Goal: Task Accomplishment & Management: Use online tool/utility

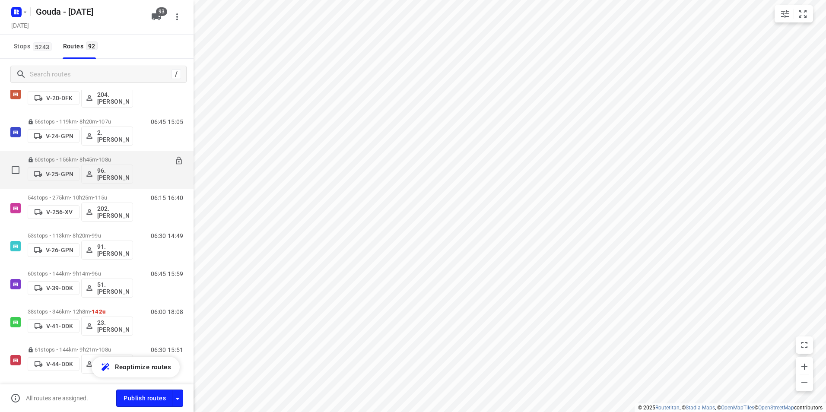
scroll to position [518, 0]
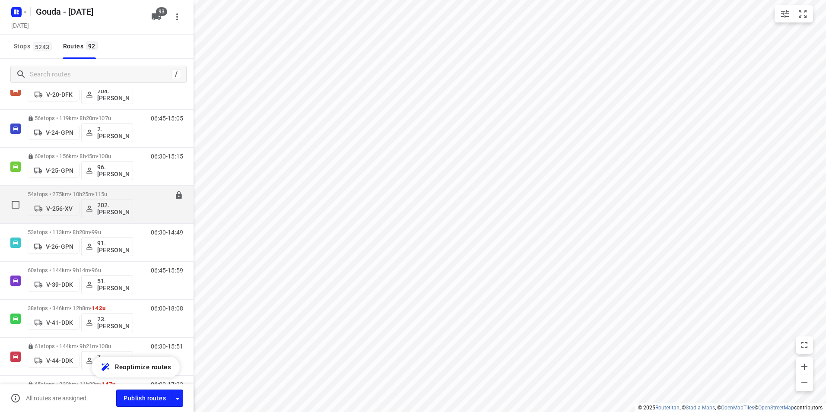
click at [123, 190] on div "54 stops • 275km • 10h25m • 115u V-256-XV 202.Frank Mulder" at bounding box center [80, 205] width 105 height 36
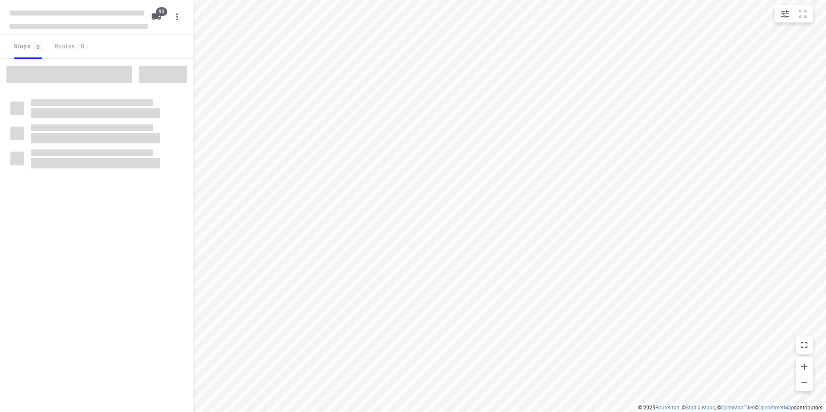
checkbox input "true"
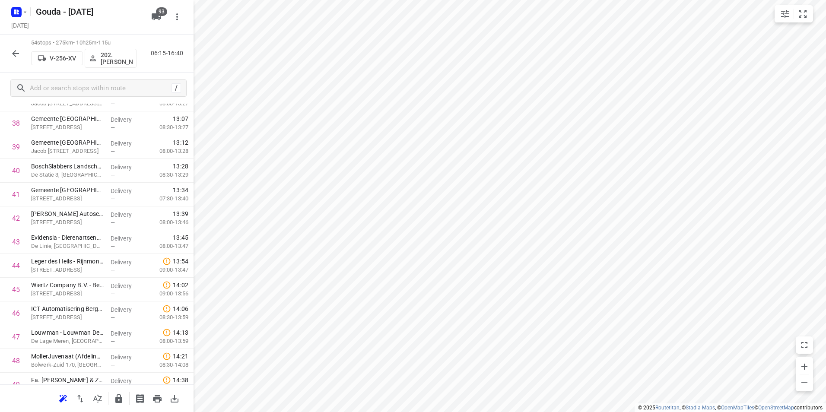
scroll to position [1062, 0]
drag, startPoint x: 77, startPoint y: 379, endPoint x: 76, endPoint y: 154, distance: 225.5
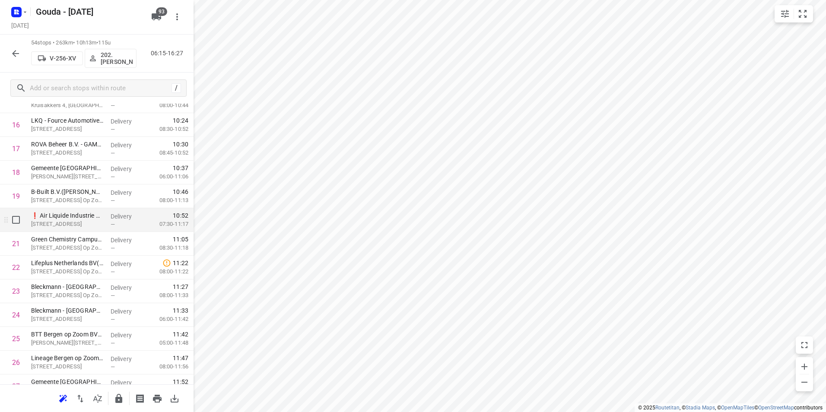
scroll to position [429, 0]
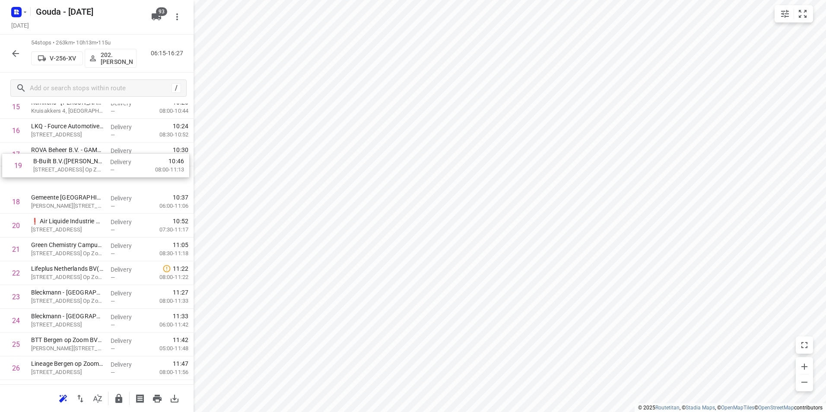
drag, startPoint x: 130, startPoint y: 189, endPoint x: 130, endPoint y: 183, distance: 6.1
click at [130, 182] on div "1 Transdev Nederland N.V. - Transdev Nederland N.V. Openbaar Vervoer(Monique de…" at bounding box center [96, 403] width 193 height 1283
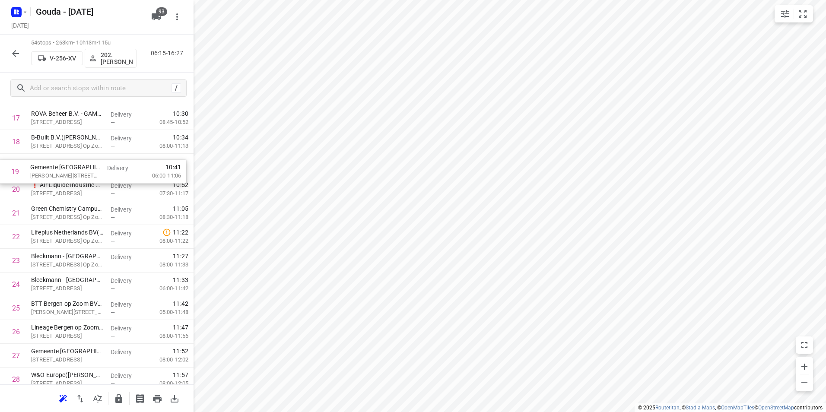
scroll to position [443, 0]
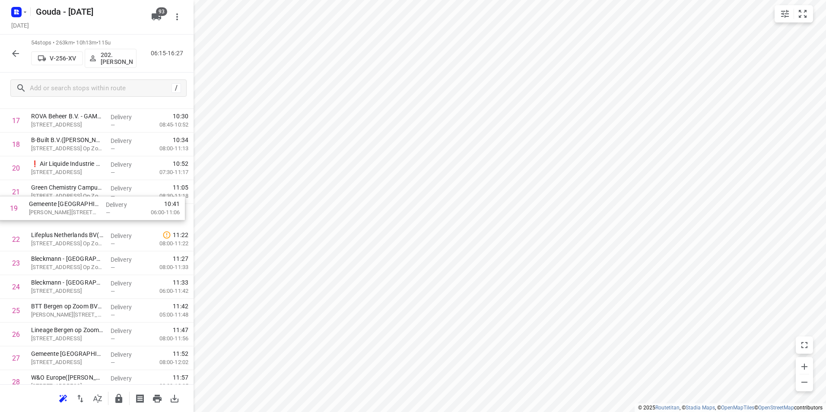
drag, startPoint x: 125, startPoint y: 158, endPoint x: 121, endPoint y: 218, distance: 60.1
click at [123, 216] on div "1 Transdev Nederland N.V. - Transdev Nederland N.V. Openbaar Vervoer(Monique de…" at bounding box center [96, 370] width 193 height 1283
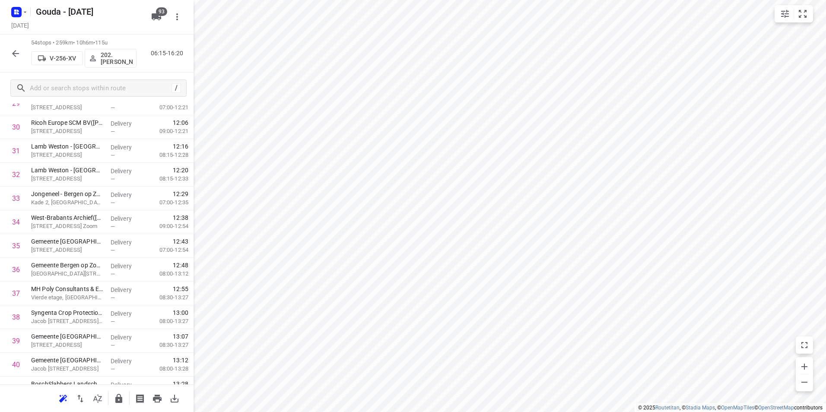
scroll to position [0, 0]
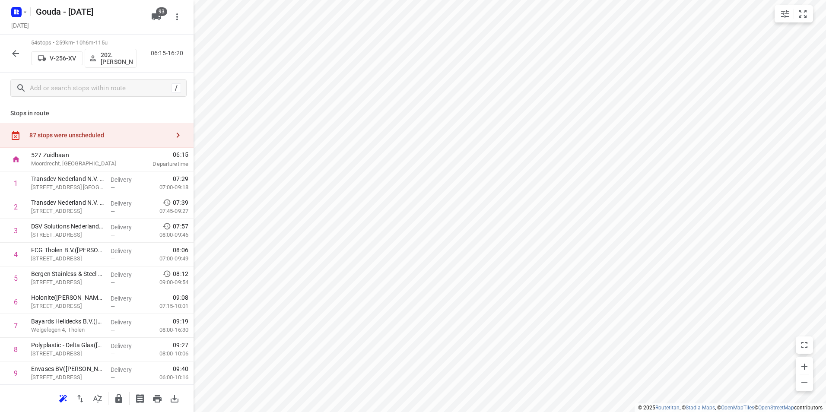
click at [141, 137] on div "87 stops were unscheduled" at bounding box center [99, 135] width 140 height 7
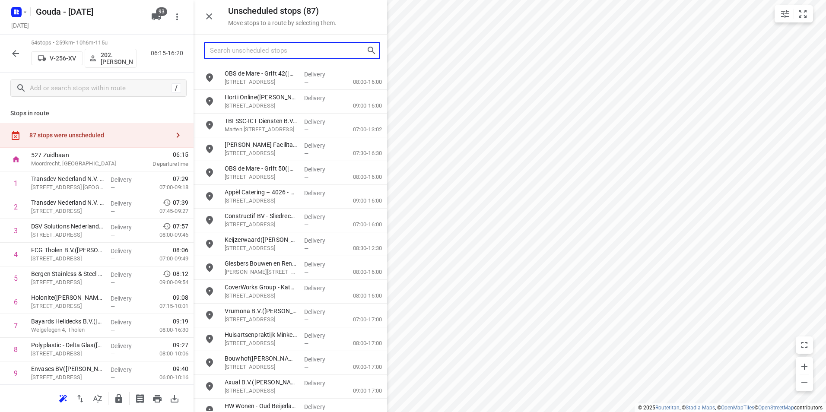
click at [256, 51] on input "Search unscheduled stops" at bounding box center [288, 50] width 156 height 13
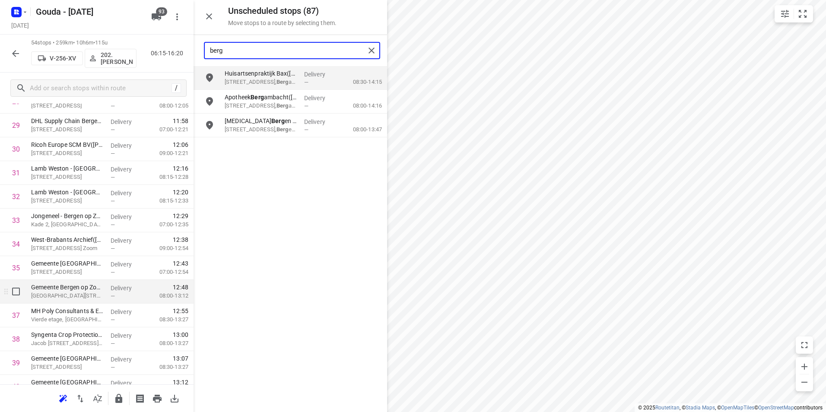
scroll to position [734, 0]
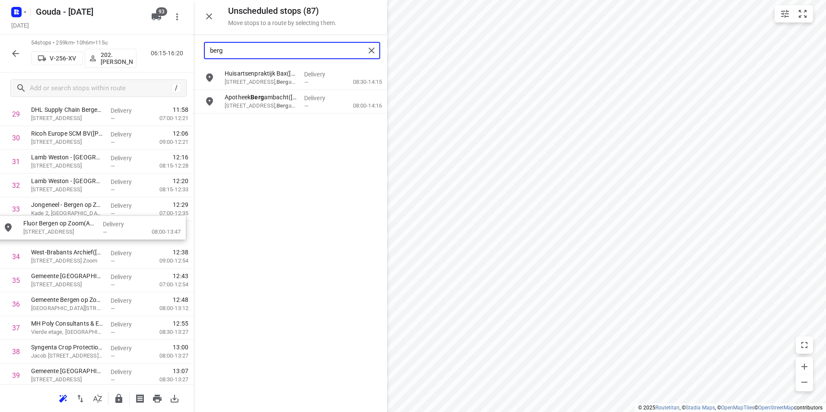
drag, startPoint x: 257, startPoint y: 122, endPoint x: 56, endPoint y: 230, distance: 227.8
type input "berg"
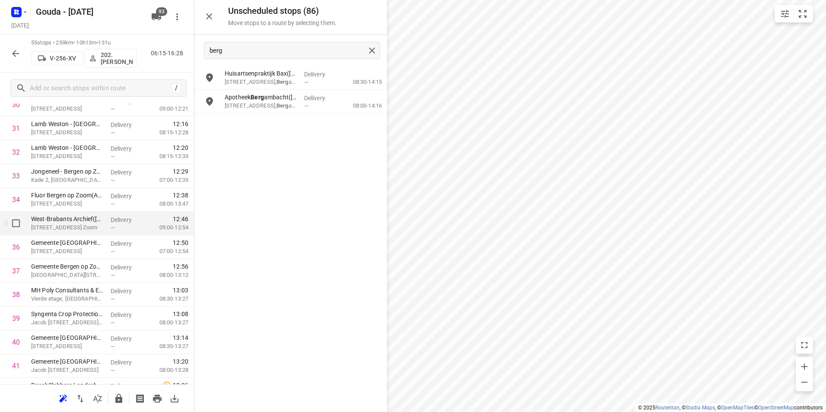
scroll to position [777, 0]
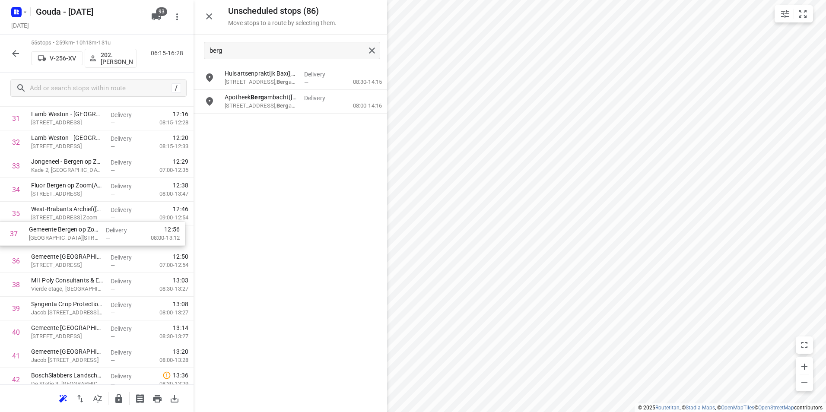
drag, startPoint x: 155, startPoint y: 257, endPoint x: 153, endPoint y: 209, distance: 47.6
click at [152, 209] on div "1 Transdev Nederland N.V. - Transdev Nederland N.V. Openbaar Vervoer(Monique de…" at bounding box center [96, 47] width 193 height 1307
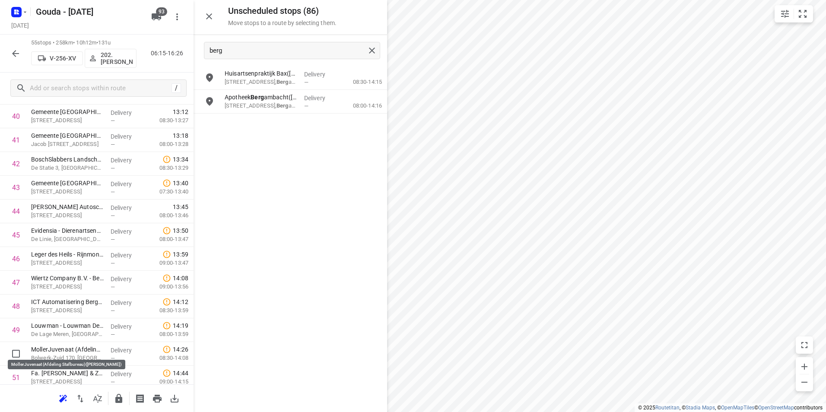
scroll to position [996, 0]
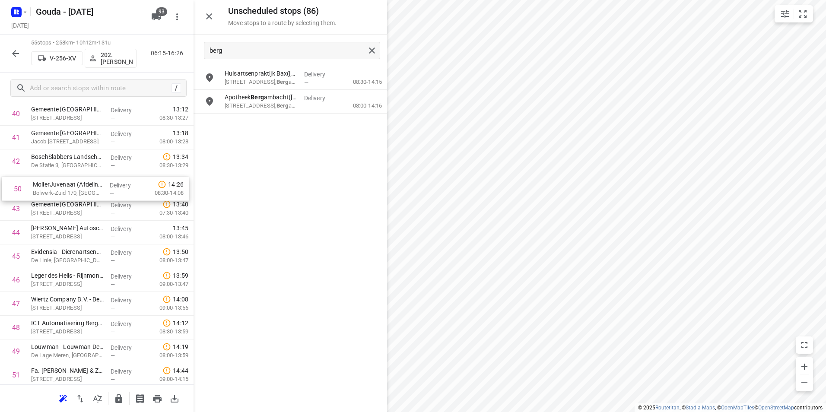
drag, startPoint x: 50, startPoint y: 348, endPoint x: 52, endPoint y: 173, distance: 174.9
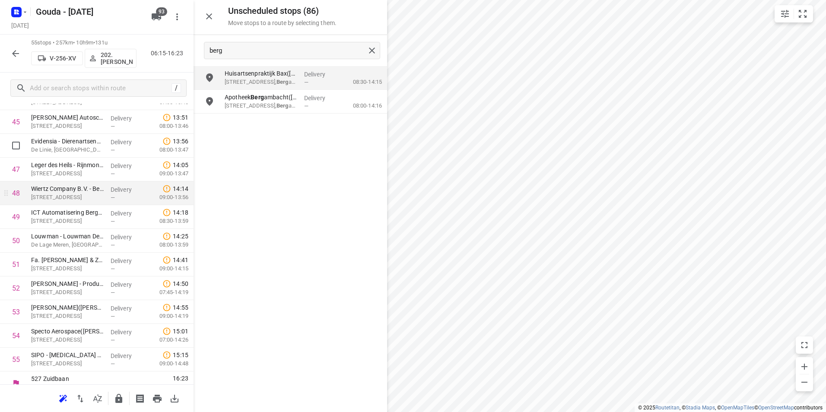
scroll to position [1117, 0]
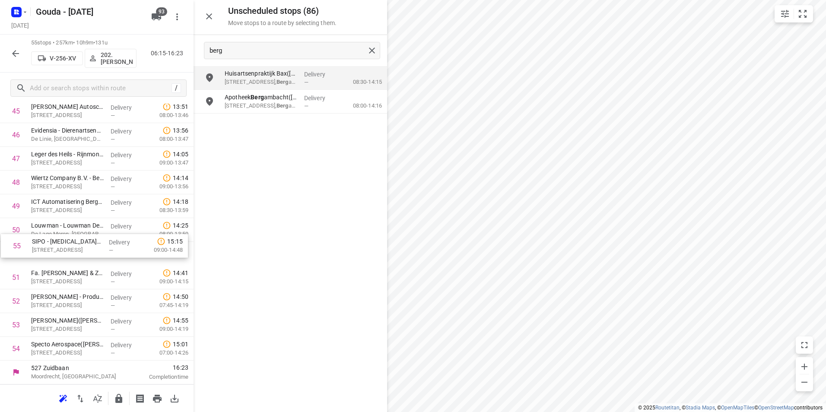
drag, startPoint x: 50, startPoint y: 346, endPoint x: 52, endPoint y: 246, distance: 99.4
click at [117, 398] on icon "button" at bounding box center [118, 398] width 7 height 9
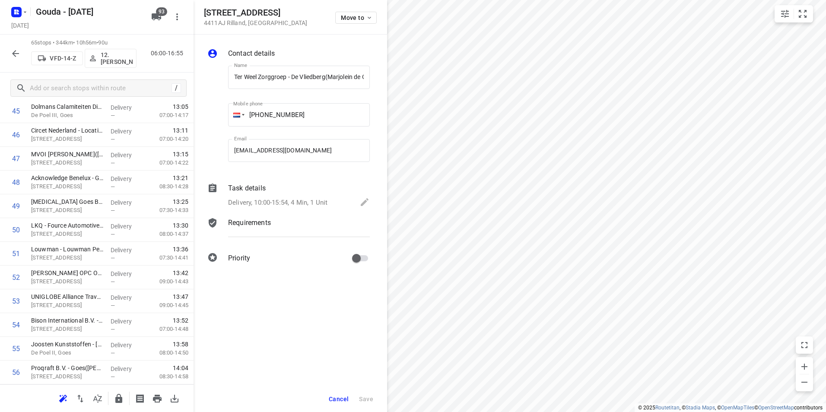
scroll to position [0, 0]
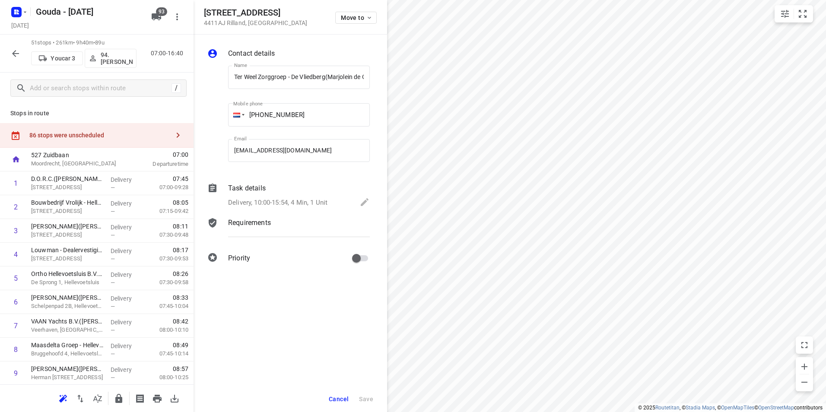
click at [14, 53] on icon "button" at bounding box center [15, 53] width 7 height 7
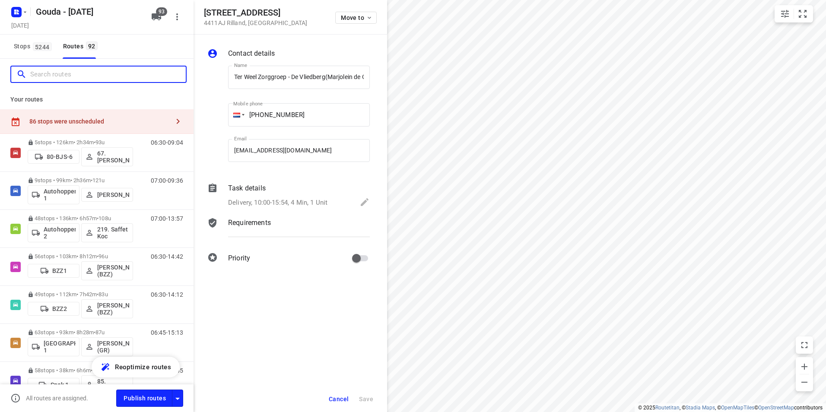
click at [92, 76] on input "Search routes" at bounding box center [107, 74] width 155 height 13
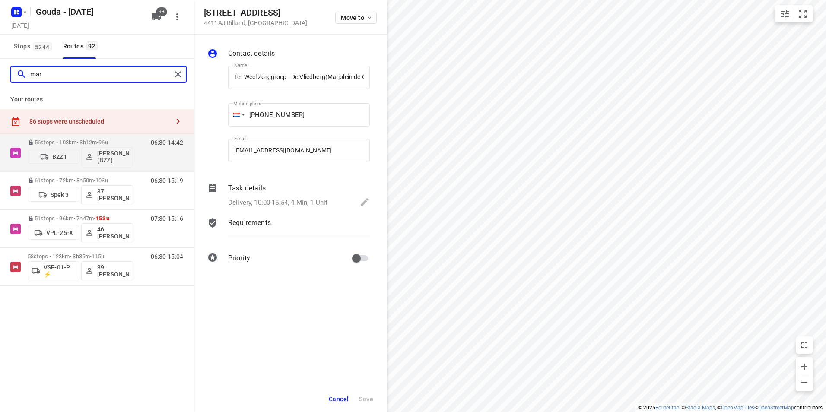
type input "mari"
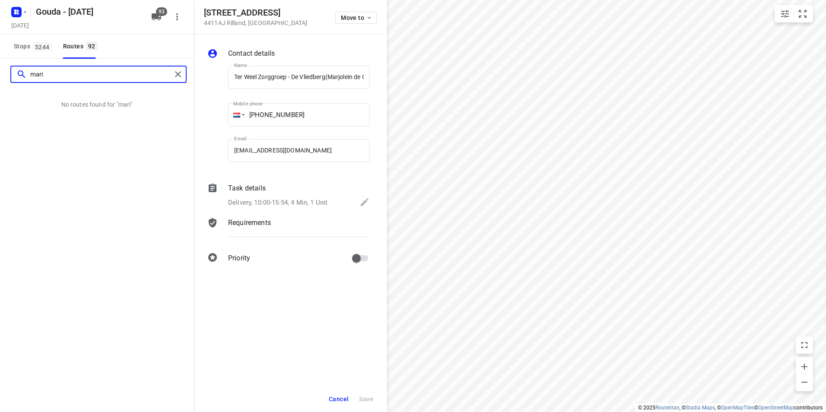
drag, startPoint x: 93, startPoint y: 76, endPoint x: 14, endPoint y: 74, distance: 78.6
click at [14, 74] on div "mari" at bounding box center [91, 74] width 160 height 13
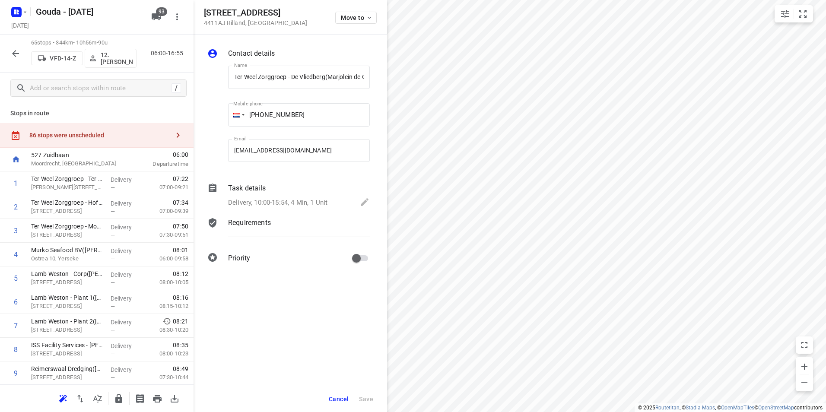
click at [342, 395] on button "Cancel" at bounding box center [338, 399] width 27 height 16
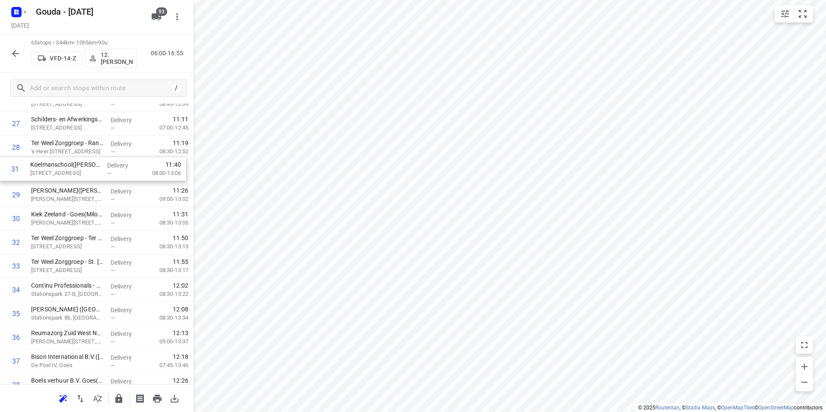
scroll to position [677, 0]
drag, startPoint x: 75, startPoint y: 200, endPoint x: 70, endPoint y: 170, distance: 30.6
click at [71, 170] on div "1 Ter Weel Zorggroep - Ter Weel Krabbendijke(Marjolein de Graag) Willem Kosterl…" at bounding box center [96, 266] width 193 height 1544
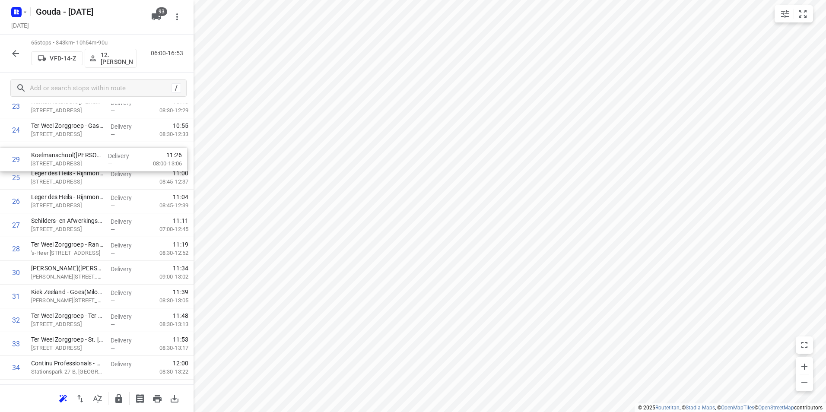
scroll to position [591, 0]
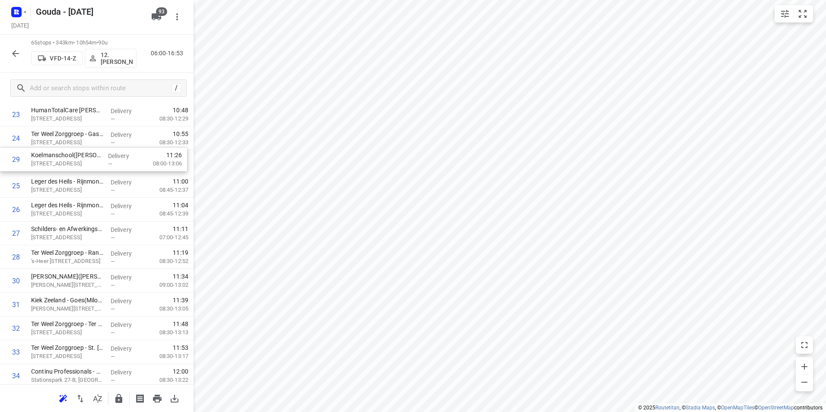
drag, startPoint x: 106, startPoint y: 179, endPoint x: 106, endPoint y: 174, distance: 5.2
click at [105, 168] on div "1 Ter Weel Zorggroep - Ter Weel Krabbendijke(Marjolein de Graag) Willem Kosterl…" at bounding box center [96, 352] width 193 height 1544
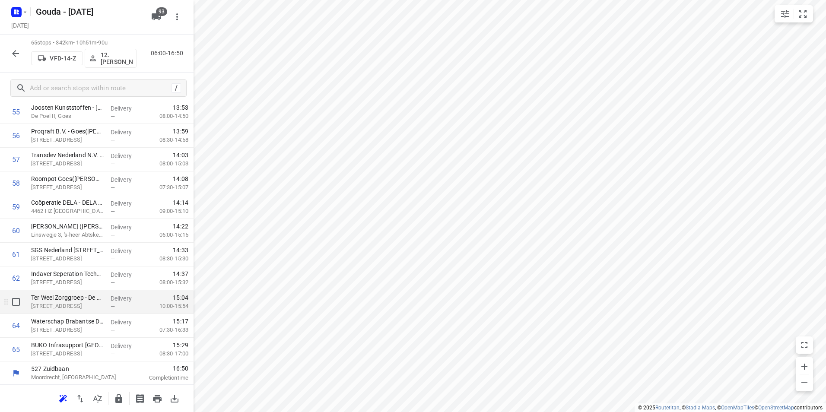
scroll to position [1355, 0]
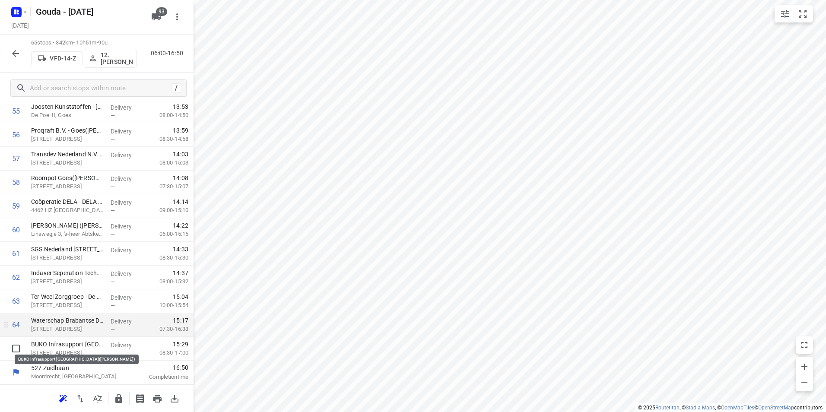
drag, startPoint x: 79, startPoint y: 343, endPoint x: 81, endPoint y: 324, distance: 19.6
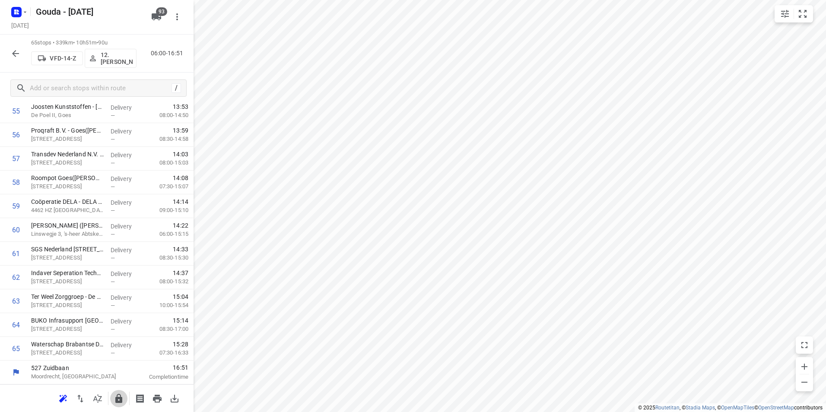
click at [117, 401] on icon "button" at bounding box center [118, 398] width 7 height 9
click at [11, 53] on icon "button" at bounding box center [15, 53] width 10 height 10
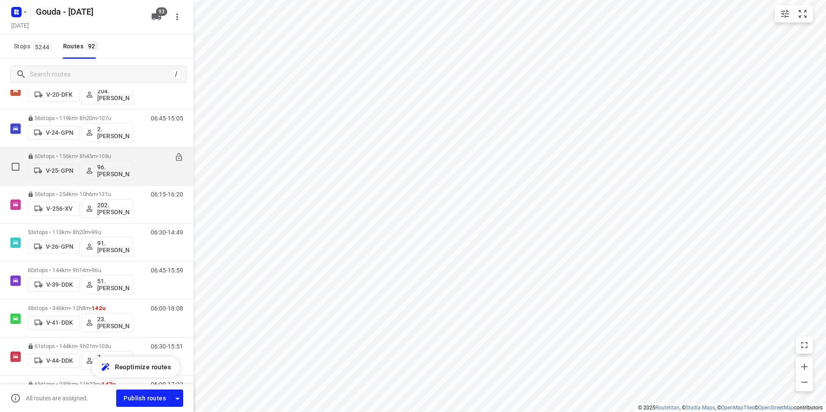
scroll to position [605, 0]
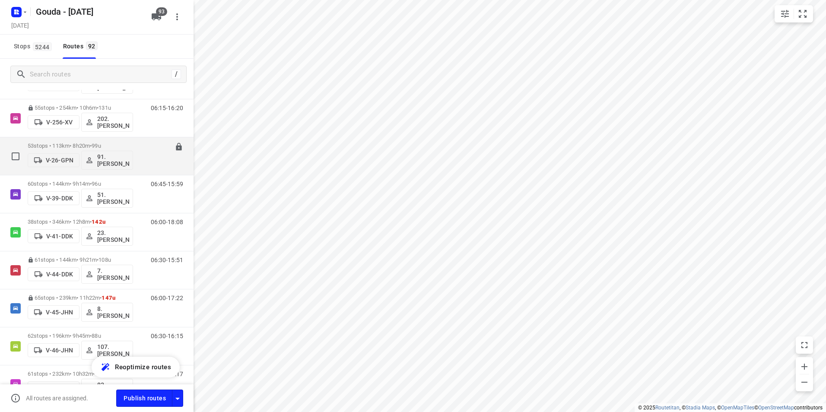
click at [115, 144] on p "53 stops • 113km • 8h20m • 99u" at bounding box center [80, 146] width 105 height 6
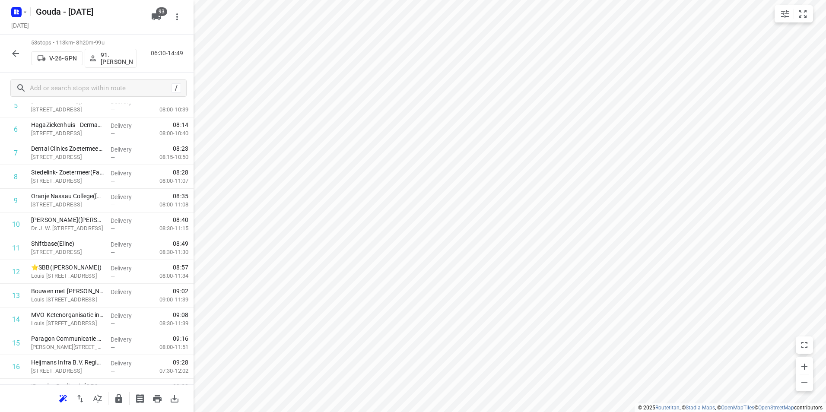
scroll to position [0, 0]
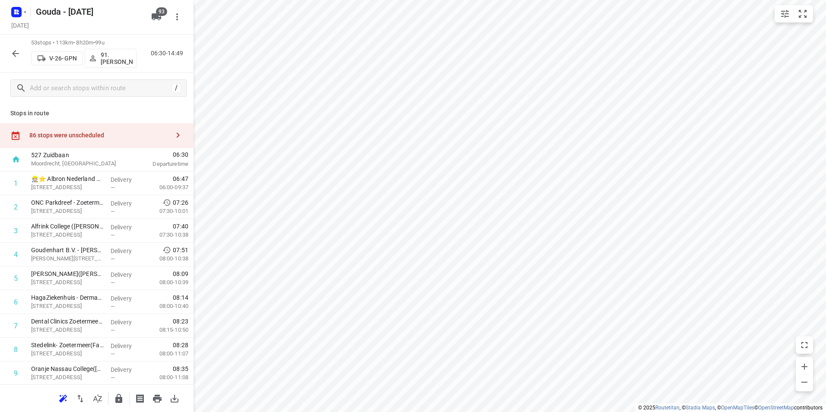
click at [129, 136] on div "86 stops were unscheduled" at bounding box center [99, 135] width 140 height 7
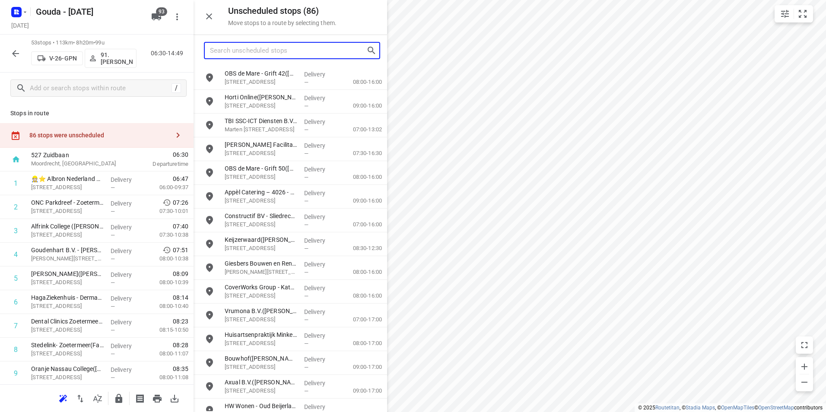
click at [266, 52] on input "Search unscheduled stops" at bounding box center [288, 50] width 156 height 13
type input "a"
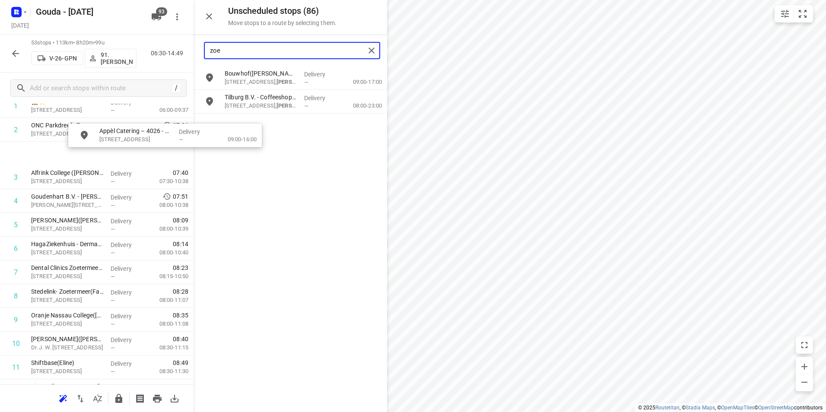
scroll to position [74, 0]
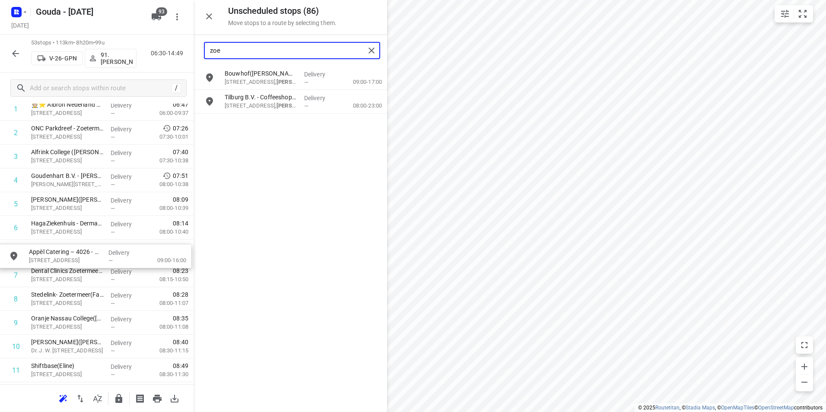
drag, startPoint x: 272, startPoint y: 77, endPoint x: 74, endPoint y: 256, distance: 266.6
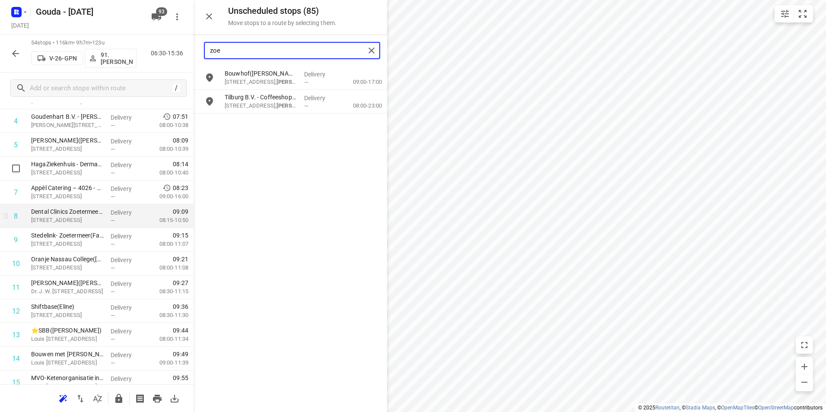
scroll to position [161, 0]
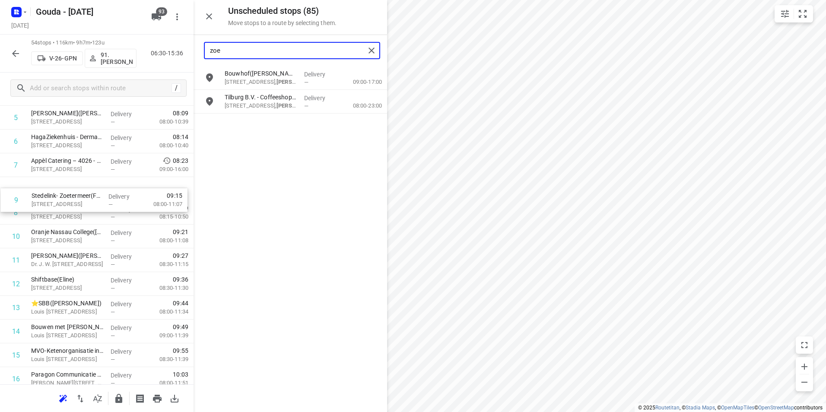
drag, startPoint x: 91, startPoint y: 212, endPoint x: 90, endPoint y: 187, distance: 25.5
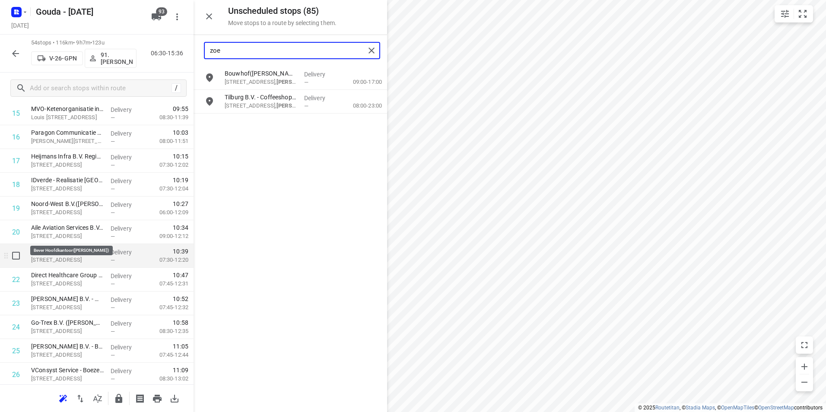
scroll to position [446, 0]
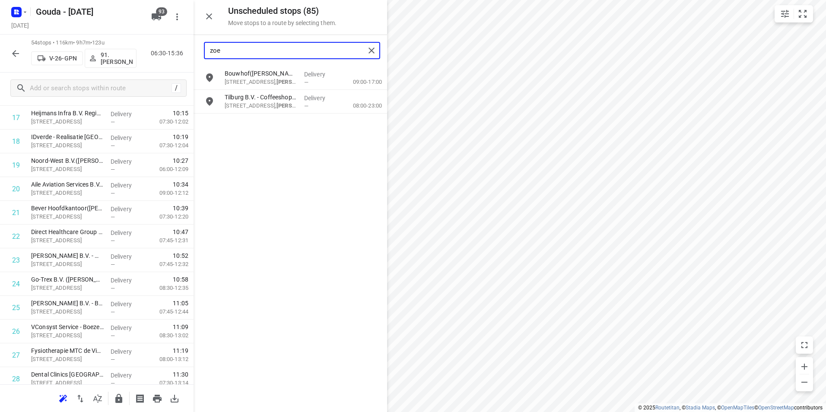
type input "zoe"
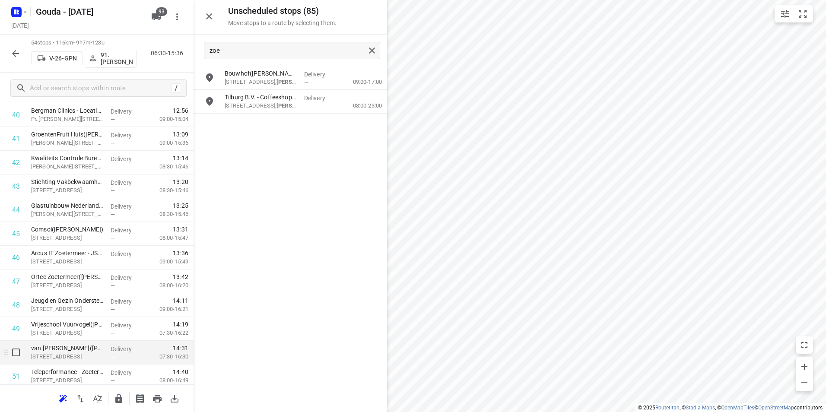
scroll to position [1007, 0]
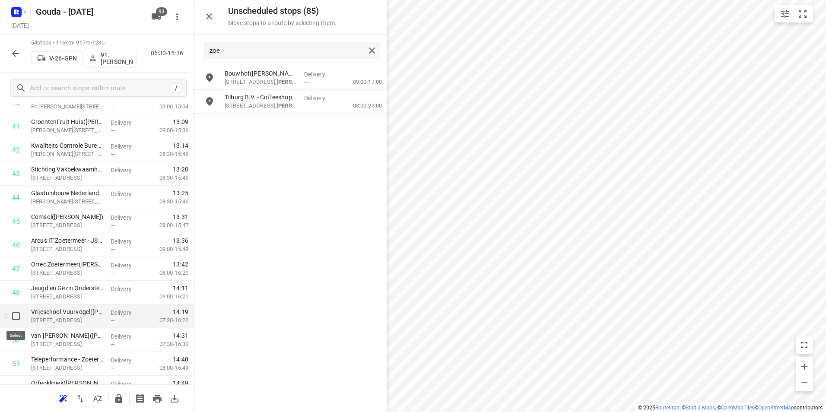
click at [13, 318] on input "checkbox" at bounding box center [15, 316] width 17 height 17
checkbox input "true"
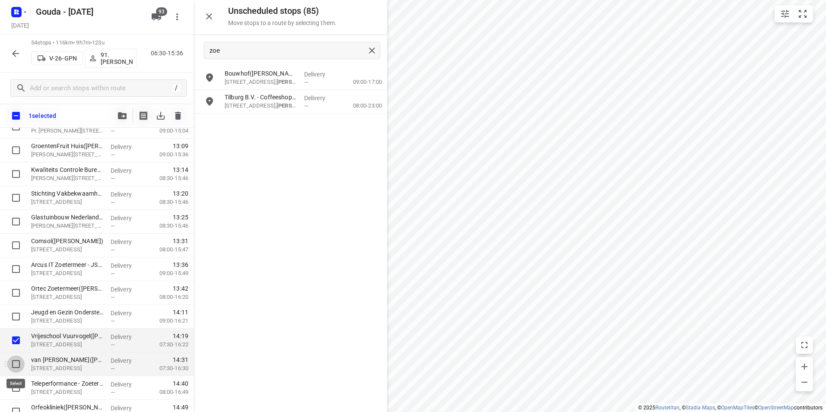
click at [18, 365] on input "checkbox" at bounding box center [15, 363] width 17 height 17
checkbox input "true"
click at [124, 114] on icon "button" at bounding box center [122, 115] width 9 height 7
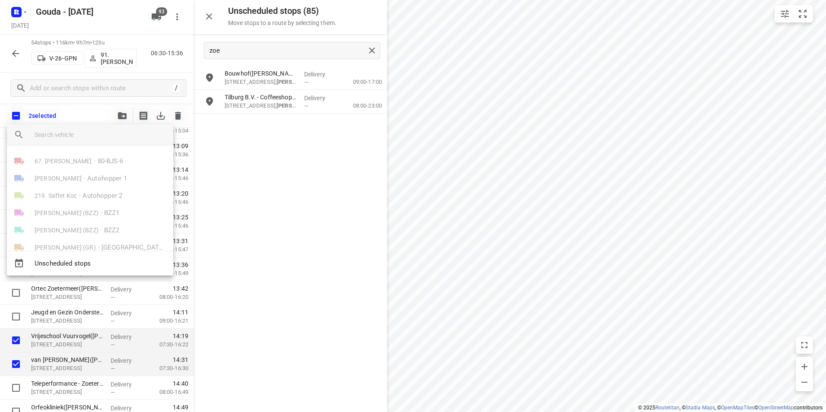
click at [94, 137] on input "search vehicle" at bounding box center [101, 134] width 132 height 13
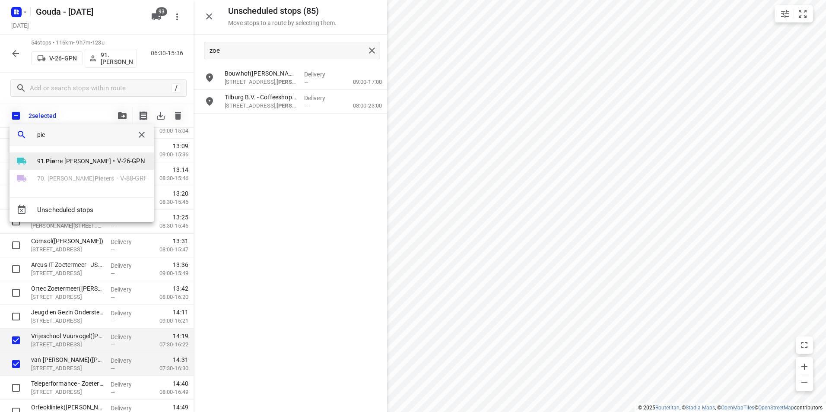
type input "pie"
click at [113, 159] on span "•" at bounding box center [114, 161] width 2 height 10
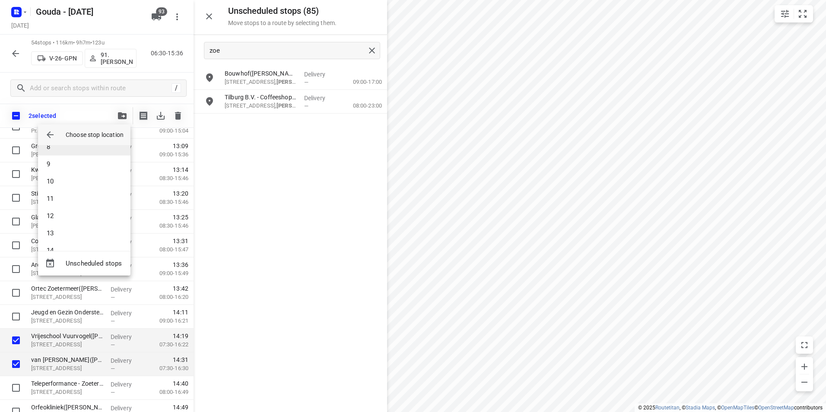
scroll to position [86, 0]
click at [67, 190] on li "8" at bounding box center [84, 192] width 92 height 17
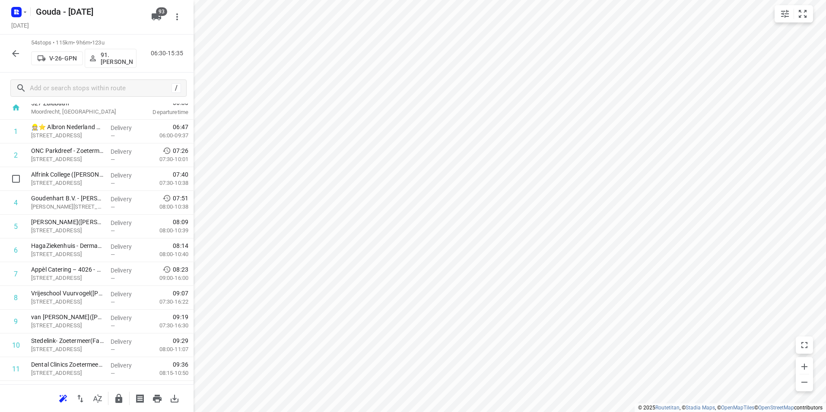
scroll to position [0, 0]
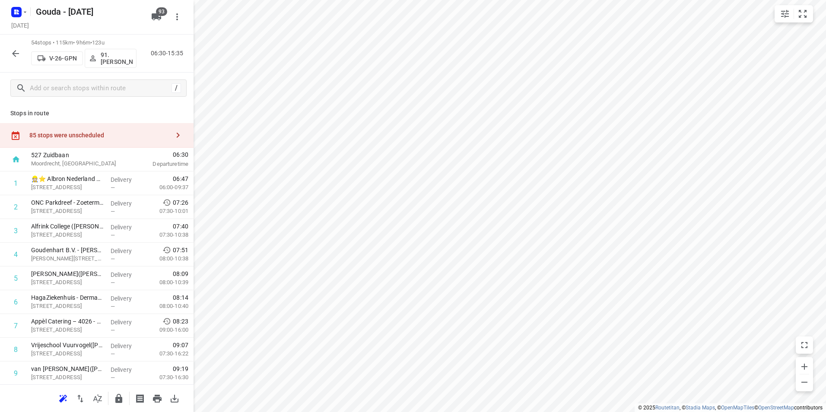
click at [129, 136] on div "85 stops were unscheduled" at bounding box center [99, 135] width 140 height 7
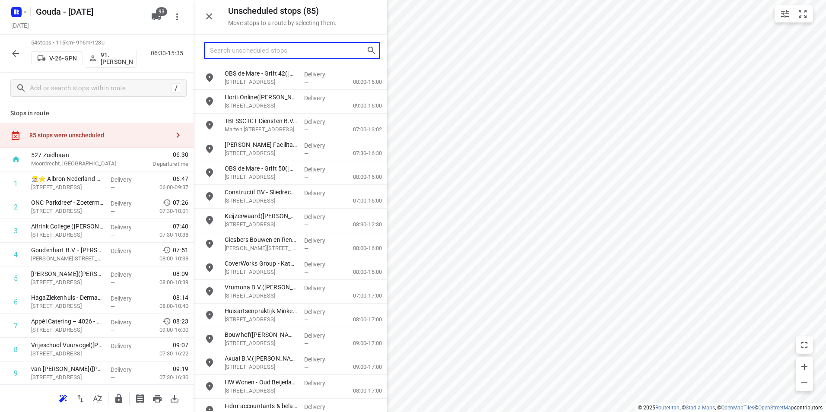
click at [242, 48] on input "Search unscheduled stops" at bounding box center [288, 50] width 156 height 13
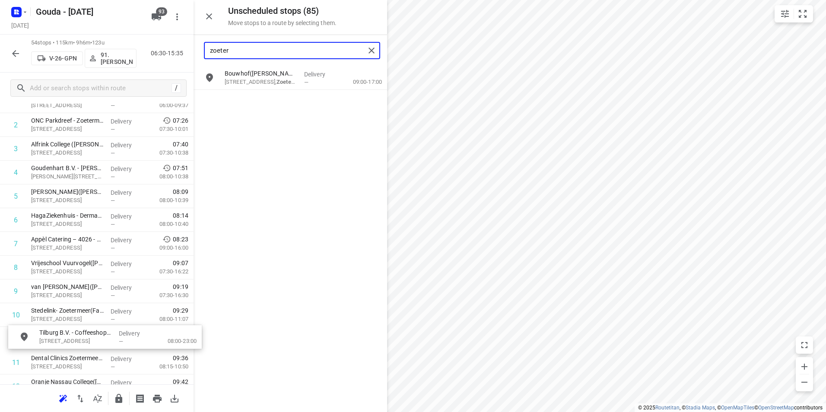
scroll to position [87, 0]
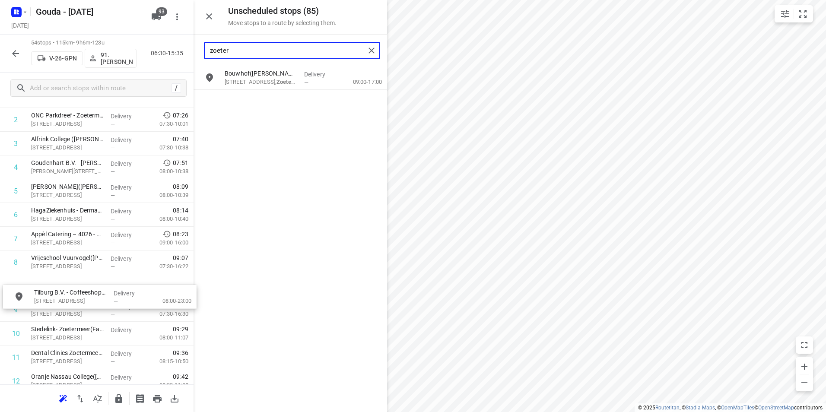
drag, startPoint x: 258, startPoint y: 118, endPoint x: 84, endPoint y: 294, distance: 247.7
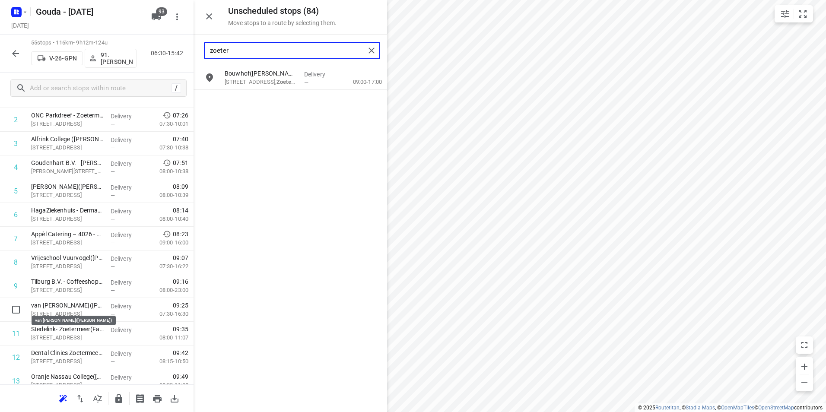
drag, startPoint x: 90, startPoint y: 303, endPoint x: 88, endPoint y: 283, distance: 19.5
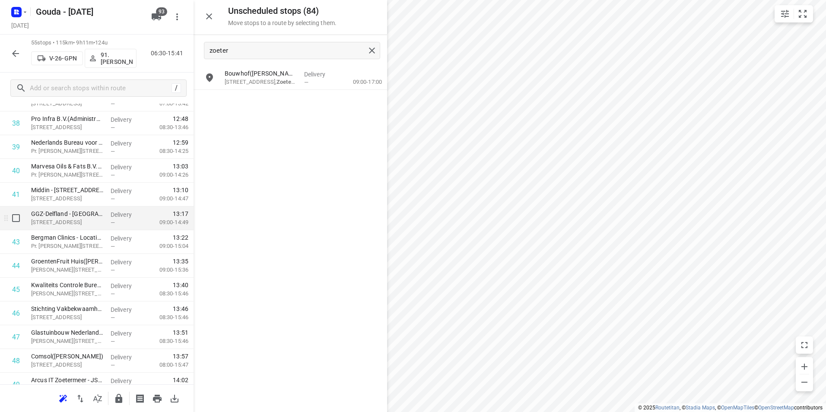
scroll to position [950, 0]
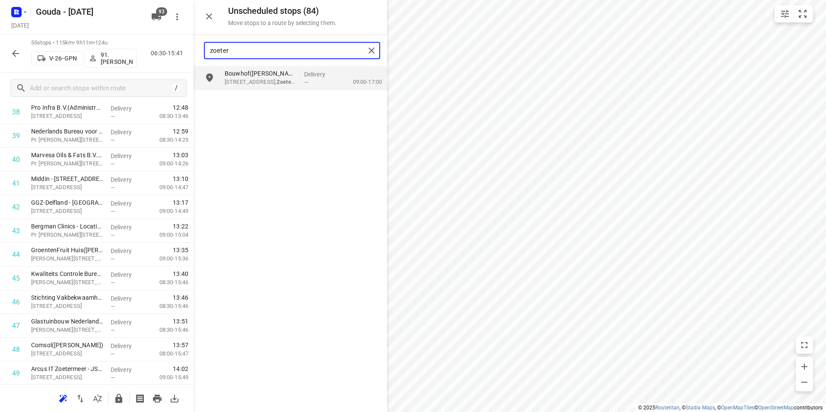
drag, startPoint x: 261, startPoint y: 48, endPoint x: 200, endPoint y: 50, distance: 60.9
click at [200, 50] on div "zoeter" at bounding box center [289, 50] width 193 height 31
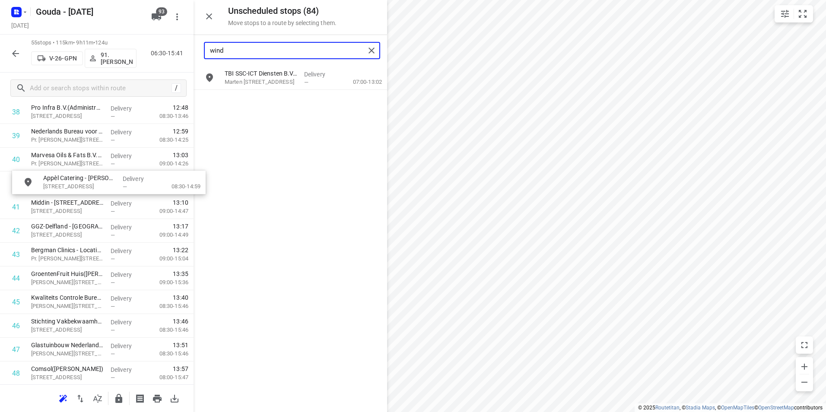
drag, startPoint x: 260, startPoint y: 104, endPoint x: 77, endPoint y: 189, distance: 201.7
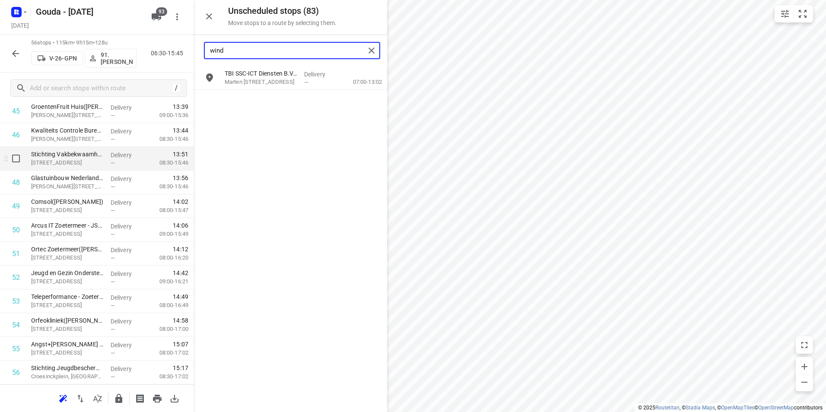
scroll to position [1098, 0]
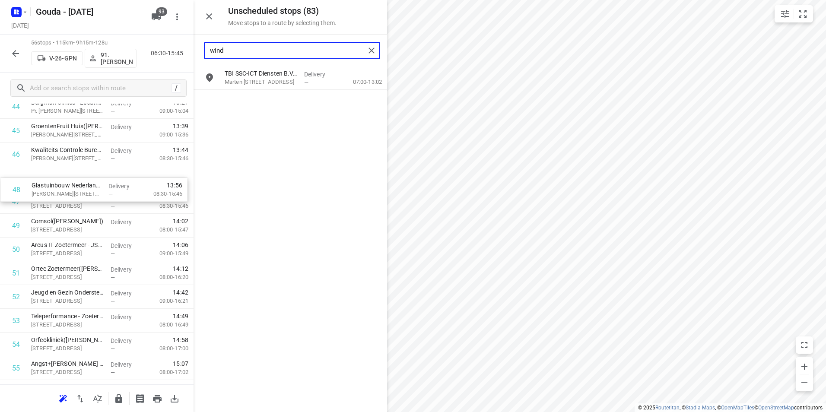
drag, startPoint x: 84, startPoint y: 197, endPoint x: 83, endPoint y: 176, distance: 20.7
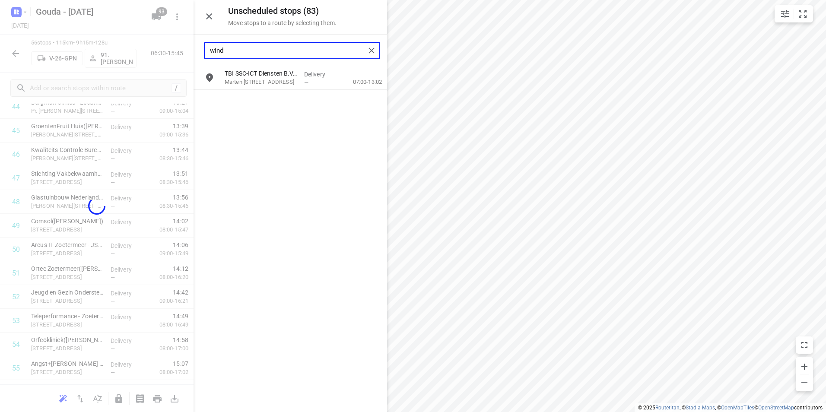
type input "wind"
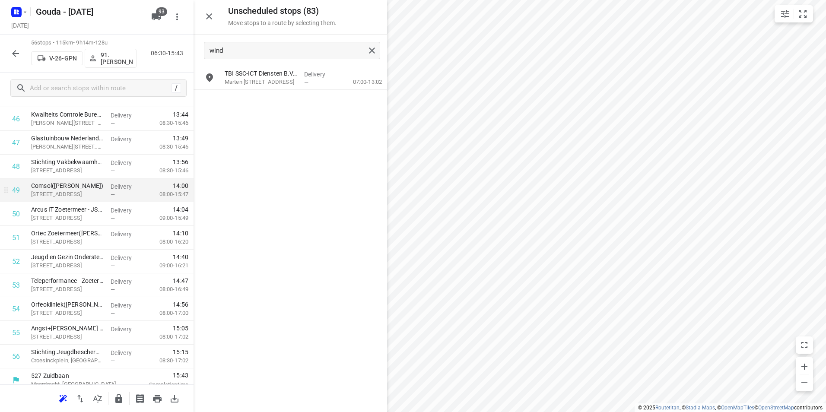
scroll to position [1141, 0]
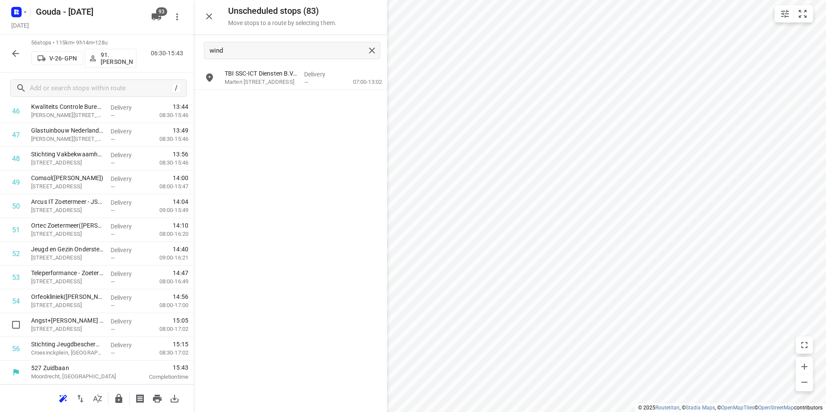
drag, startPoint x: 118, startPoint y: 323, endPoint x: 118, endPoint y: 301, distance: 22.0
click at [115, 400] on icon "button" at bounding box center [118, 398] width 7 height 9
click at [15, 54] on icon "button" at bounding box center [15, 53] width 7 height 7
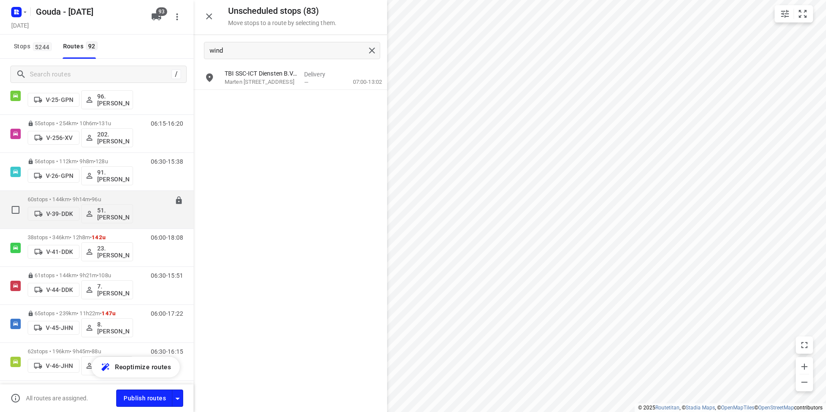
scroll to position [605, 0]
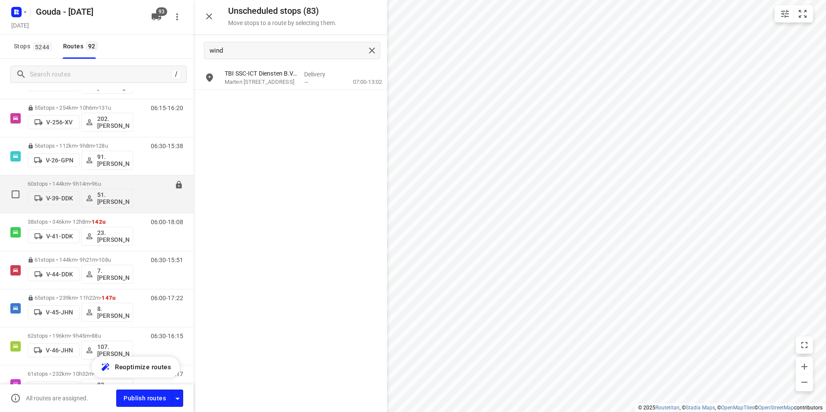
click at [123, 181] on p "60 stops • 144km • 9h14m • 96u" at bounding box center [80, 184] width 105 height 6
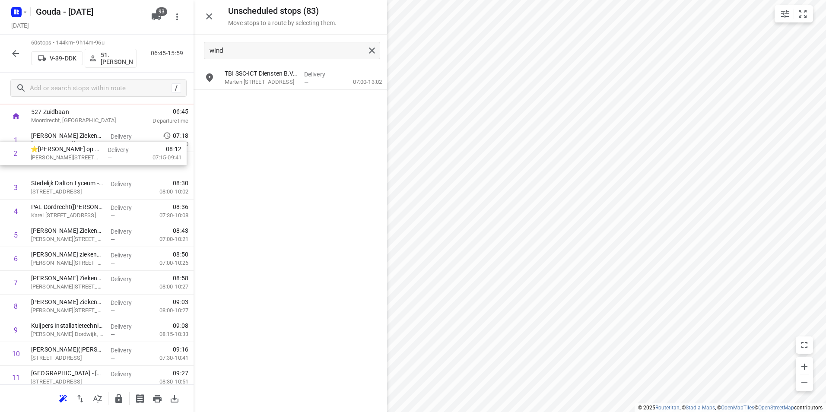
scroll to position [39, 0]
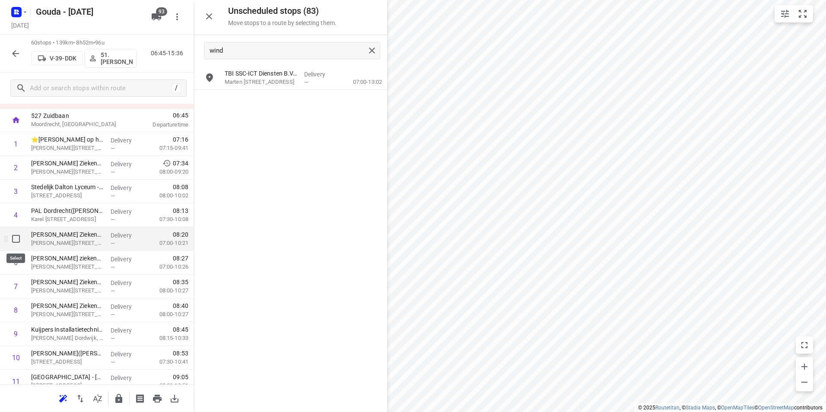
click at [15, 242] on input "checkbox" at bounding box center [15, 238] width 17 height 17
checkbox input "true"
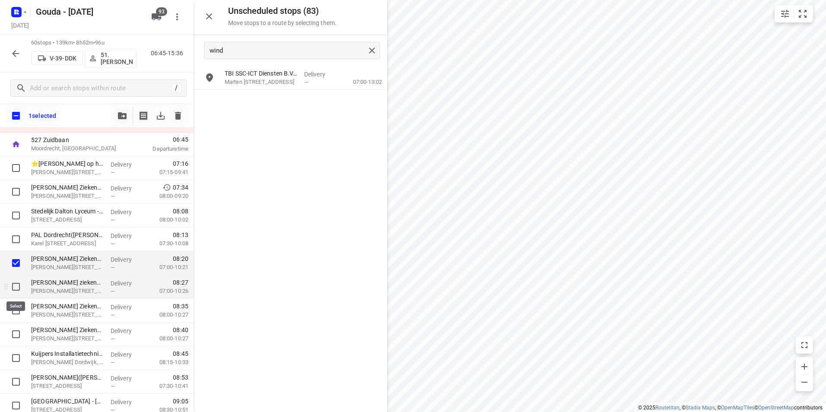
click at [15, 284] on input "checkbox" at bounding box center [15, 286] width 17 height 17
checkbox input "true"
click at [14, 312] on input "checkbox" at bounding box center [15, 310] width 17 height 17
checkbox input "true"
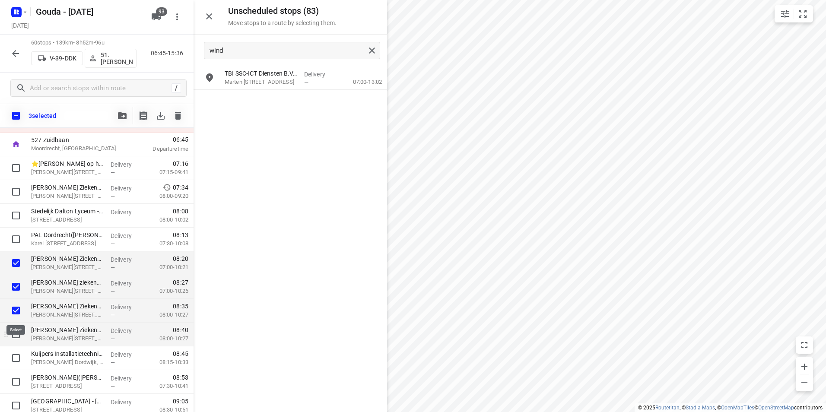
click at [15, 336] on input "checkbox" at bounding box center [15, 334] width 17 height 17
checkbox input "true"
click at [15, 362] on input "checkbox" at bounding box center [15, 357] width 17 height 17
checkbox input "true"
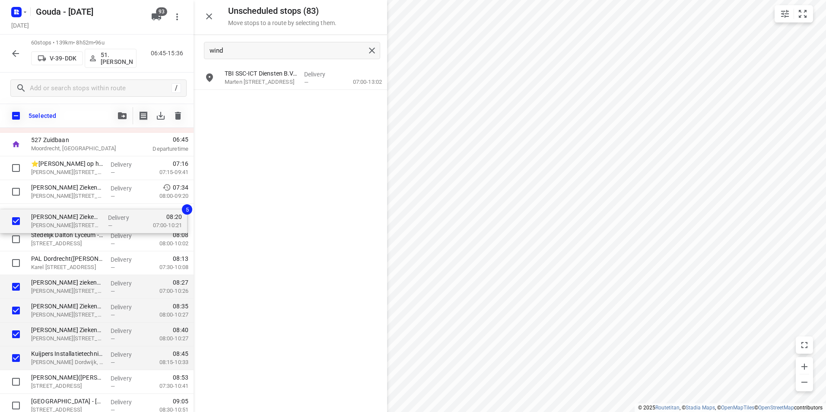
drag, startPoint x: 57, startPoint y: 256, endPoint x: 56, endPoint y: 219, distance: 36.7
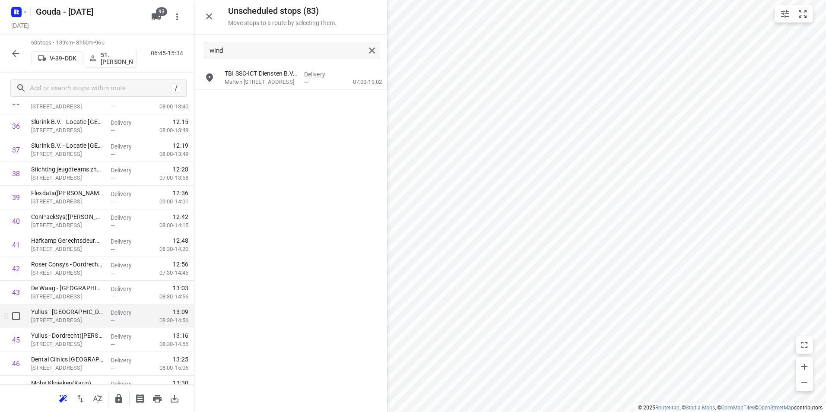
scroll to position [903, 0]
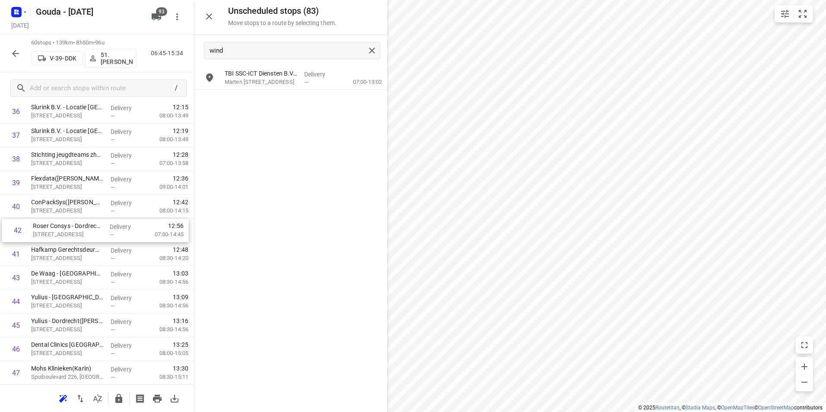
drag, startPoint x: 80, startPoint y: 257, endPoint x: 83, endPoint y: 230, distance: 26.9
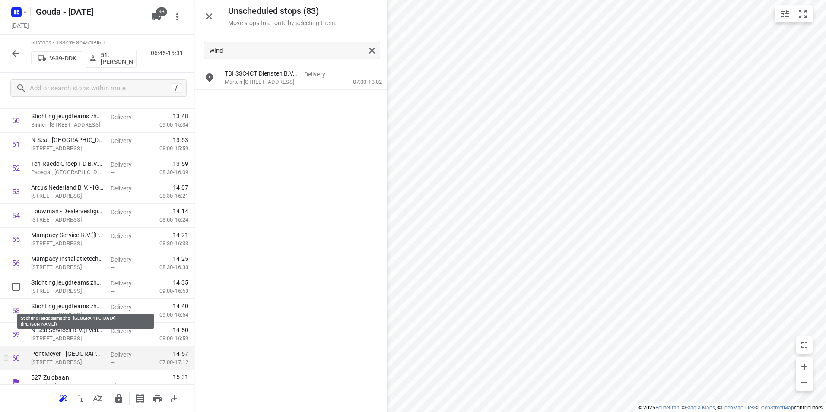
scroll to position [1236, 0]
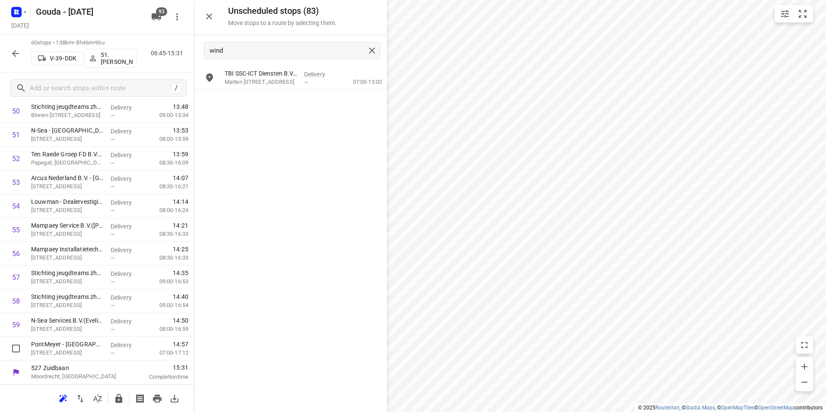
drag, startPoint x: 86, startPoint y: 338, endPoint x: 248, endPoint y: 361, distance: 163.6
click at [281, 364] on div "TBI SSC-ICT Diensten B.V.(Helen Haze wind us) Marten Meesweg 25, Rotterdam Deli…" at bounding box center [289, 238] width 193 height 345
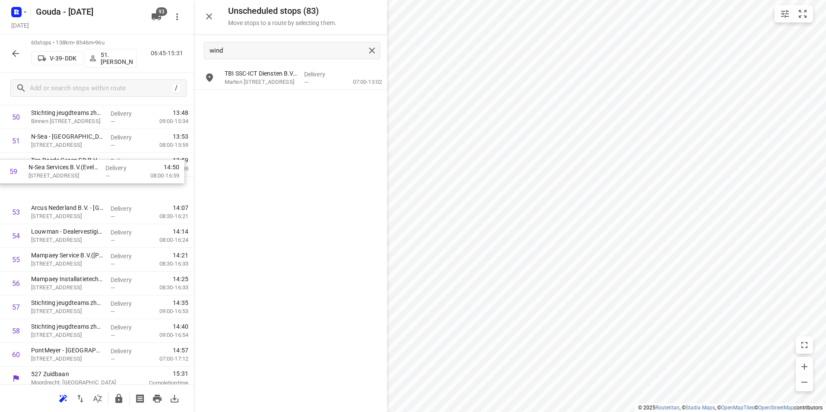
drag, startPoint x: 63, startPoint y: 318, endPoint x: 60, endPoint y: 157, distance: 161.6
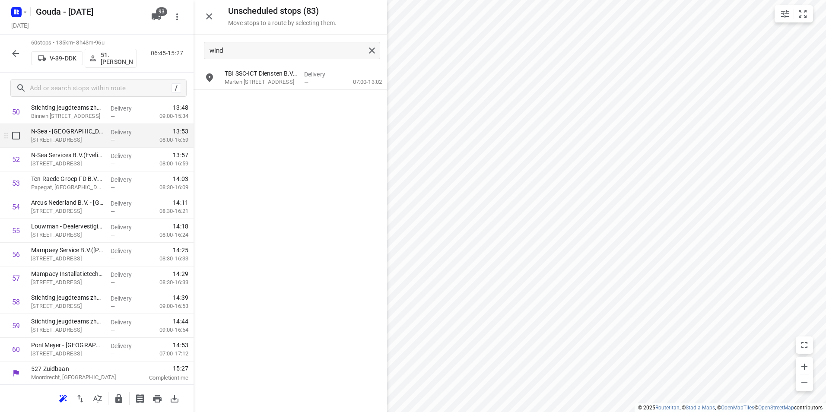
scroll to position [1236, 0]
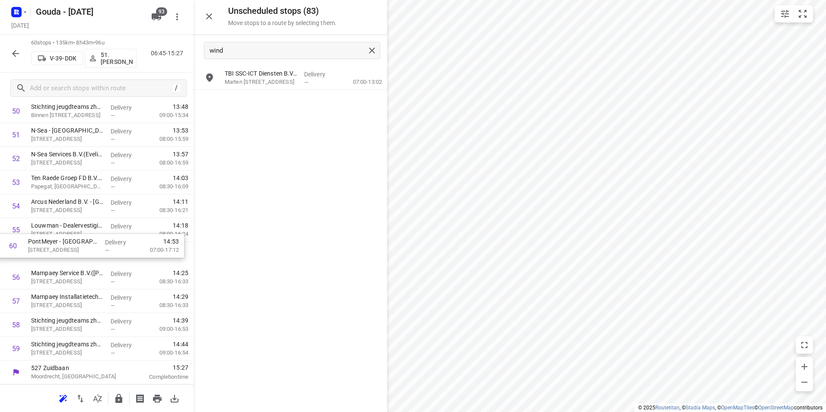
drag, startPoint x: 61, startPoint y: 346, endPoint x: 64, endPoint y: 225, distance: 121.8
click at [118, 398] on icon "button" at bounding box center [118, 398] width 7 height 9
click at [15, 52] on icon "button" at bounding box center [15, 53] width 10 height 10
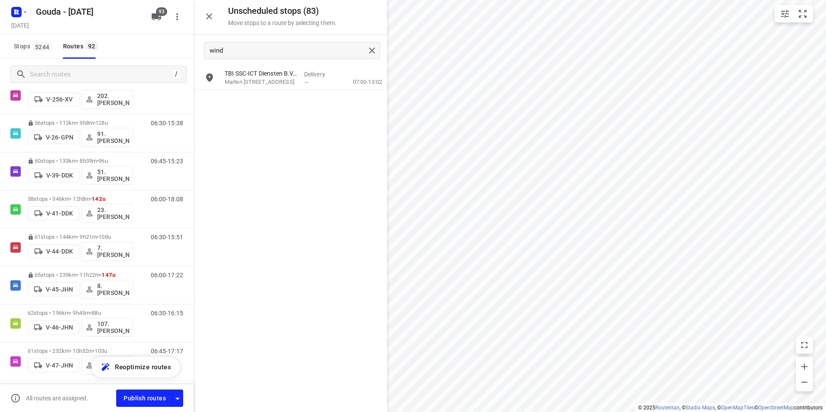
scroll to position [648, 0]
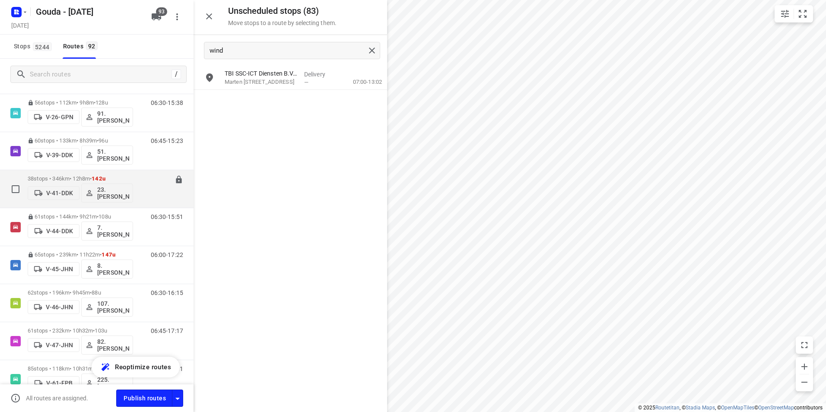
click at [123, 178] on p "38 stops • 346km • 12h8m • 142u" at bounding box center [80, 178] width 105 height 6
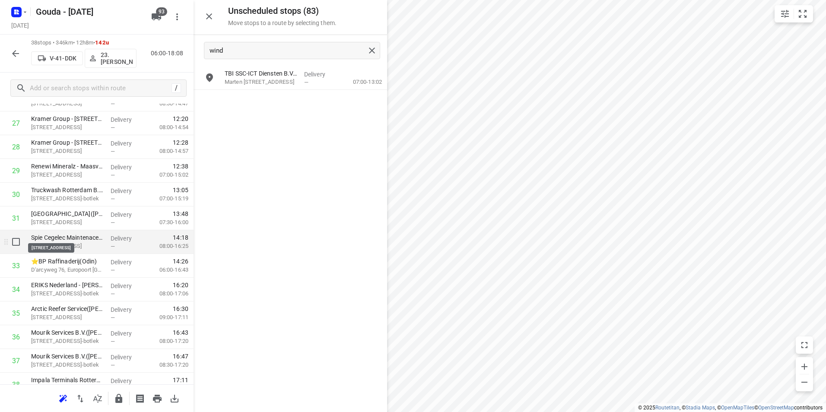
scroll to position [691, 0]
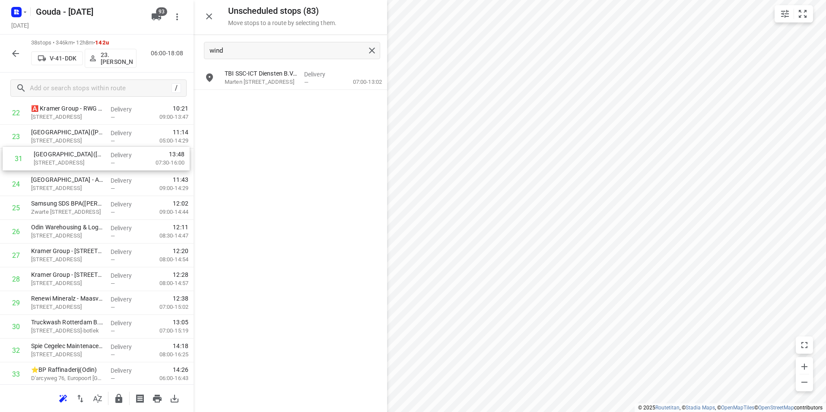
drag, startPoint x: 48, startPoint y: 200, endPoint x: 49, endPoint y: 155, distance: 44.1
click at [49, 155] on div "1 Marcor Stevedoring B.V.(Manuella Bruijns) Beerweg 301, Maasvlakte Rotterdam D…" at bounding box center [96, 53] width 193 height 903
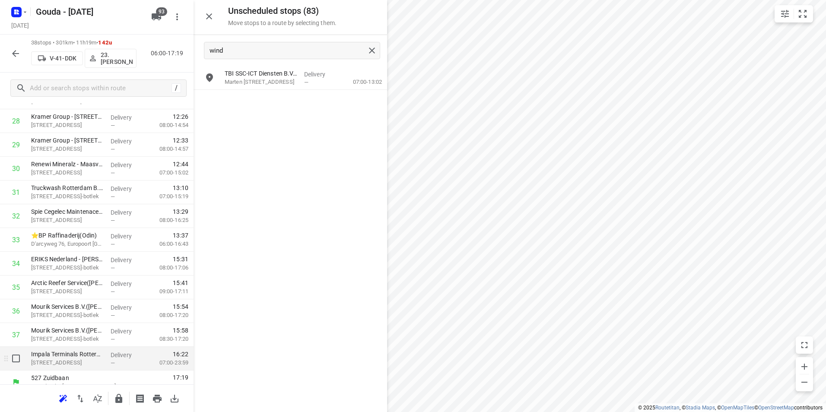
scroll to position [714, 0]
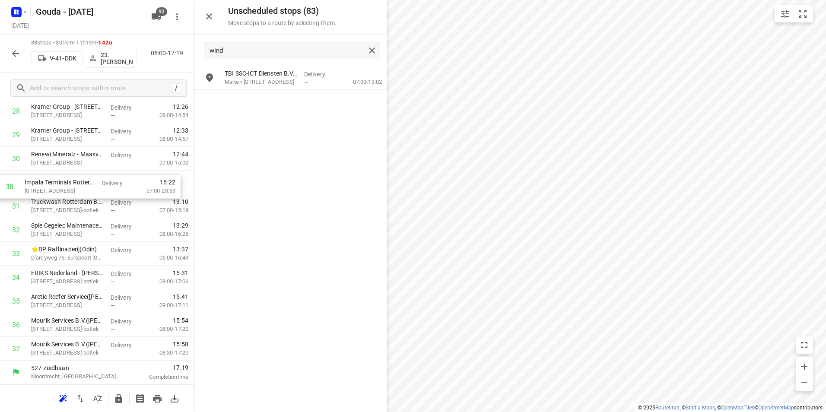
drag, startPoint x: 95, startPoint y: 345, endPoint x: 89, endPoint y: 181, distance: 163.8
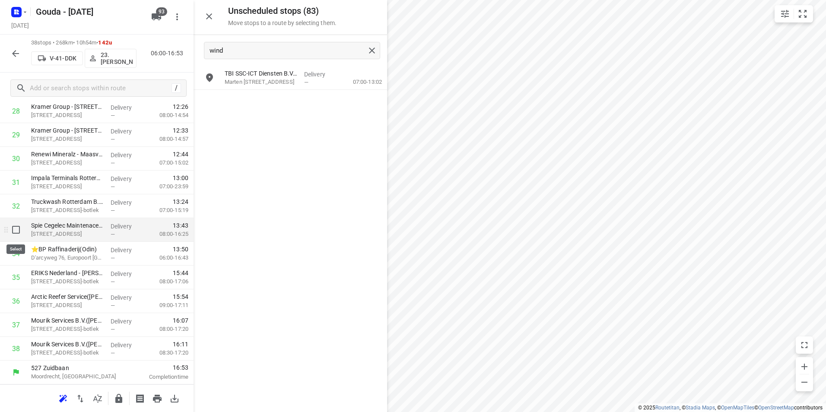
click at [17, 230] on input "checkbox" at bounding box center [15, 229] width 17 height 17
checkbox input "true"
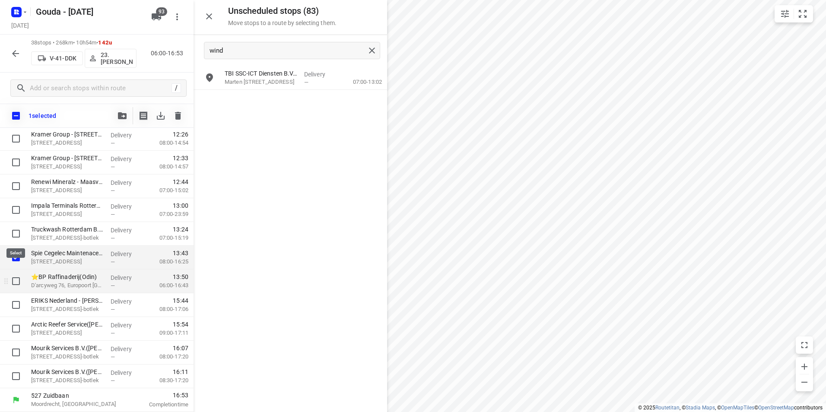
scroll to position [710, 0]
drag, startPoint x: 14, startPoint y: 285, endPoint x: 16, endPoint y: 279, distance: 6.6
click at [13, 285] on input "checkbox" at bounding box center [15, 281] width 17 height 17
checkbox input "true"
drag, startPoint x: 58, startPoint y: 257, endPoint x: 58, endPoint y: 237, distance: 19.9
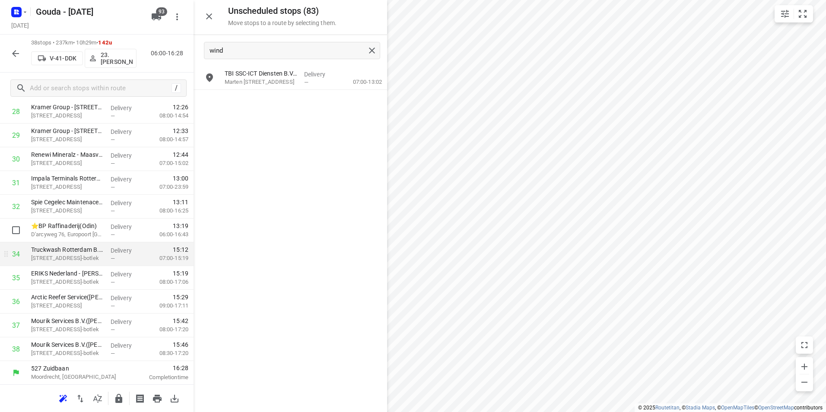
scroll to position [714, 0]
click at [117, 400] on icon "button" at bounding box center [118, 398] width 7 height 9
click at [16, 60] on button "button" at bounding box center [15, 53] width 17 height 17
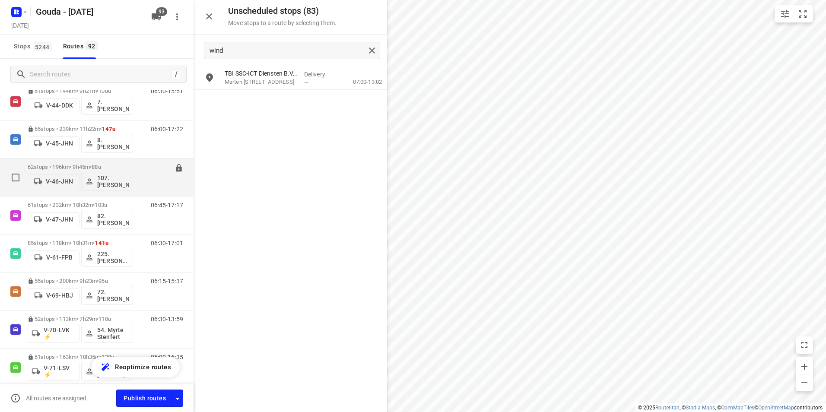
scroll to position [777, 0]
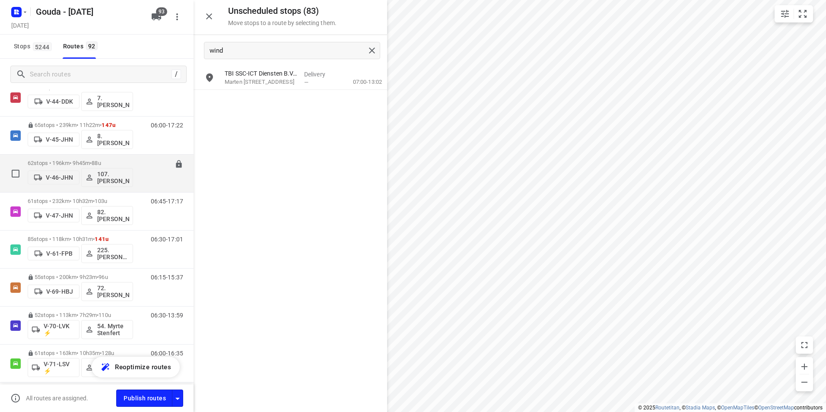
click at [130, 159] on div "62 stops • 196km • 9h45m • 88u V-46-JHN 107.Femke Bogaards" at bounding box center [80, 173] width 105 height 36
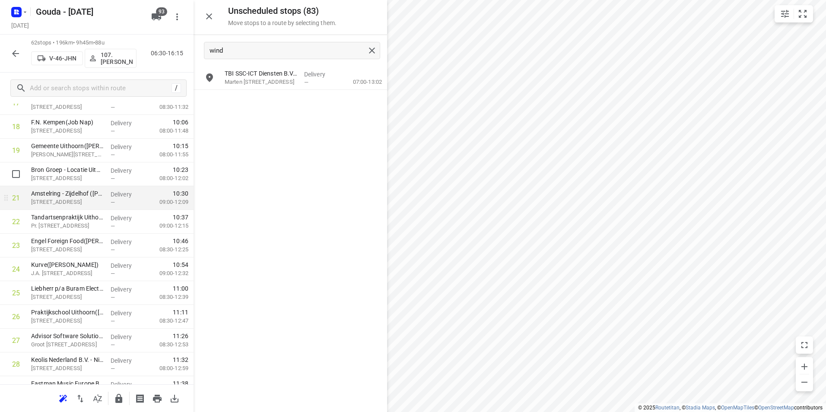
scroll to position [475, 0]
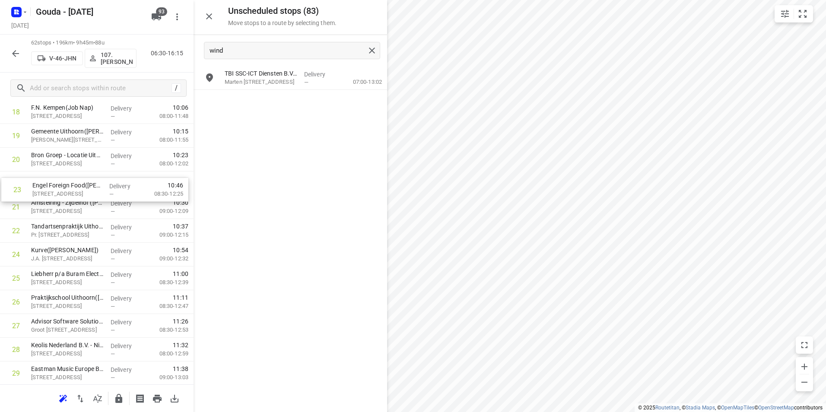
drag, startPoint x: 77, startPoint y: 209, endPoint x: 74, endPoint y: 189, distance: 20.1
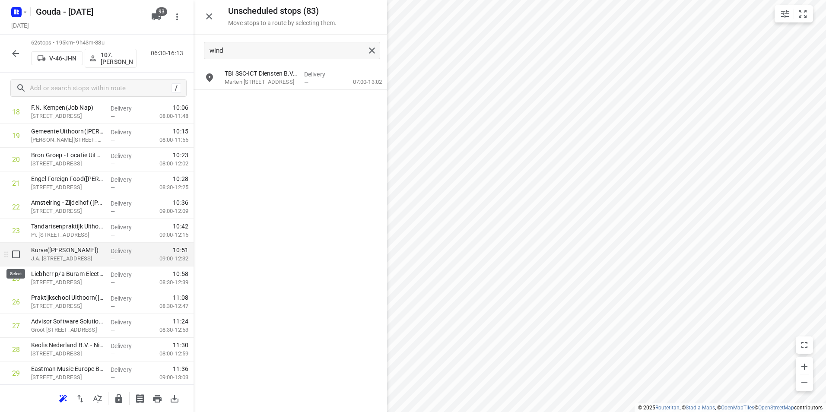
click at [17, 252] on input "checkbox" at bounding box center [15, 254] width 17 height 17
checkbox input "true"
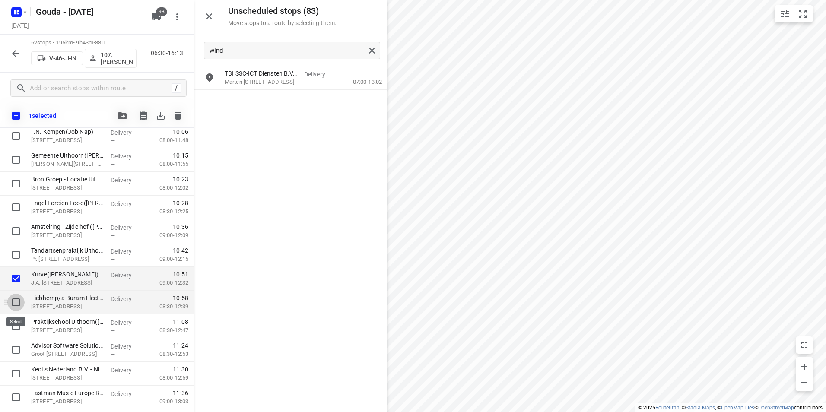
click at [16, 304] on input "checkbox" at bounding box center [15, 302] width 17 height 17
checkbox input "true"
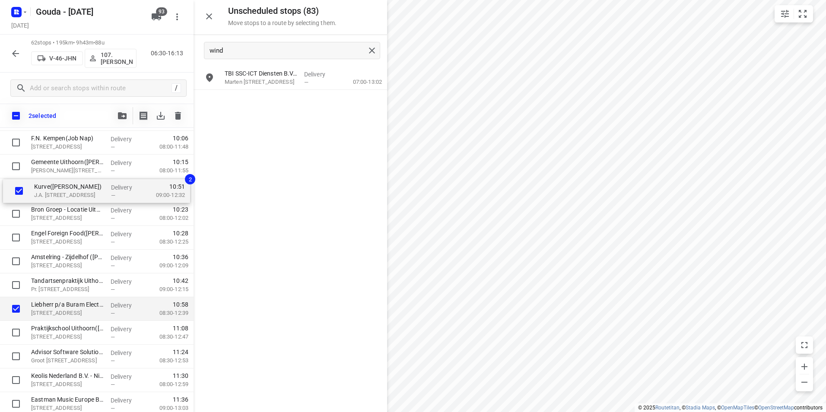
drag, startPoint x: 53, startPoint y: 277, endPoint x: 57, endPoint y: 188, distance: 89.1
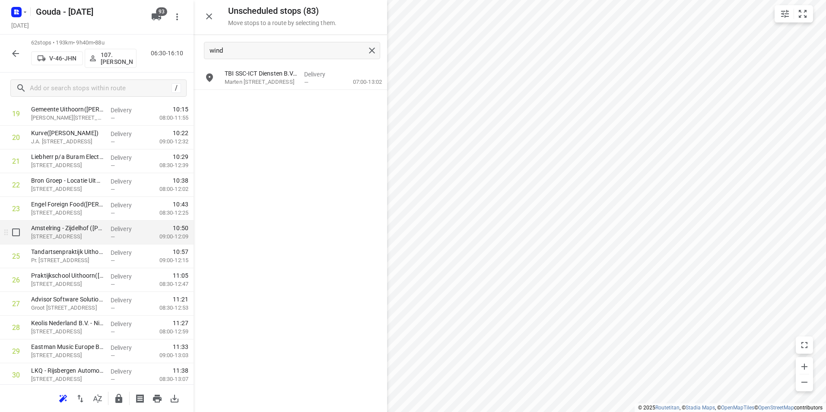
scroll to position [509, 0]
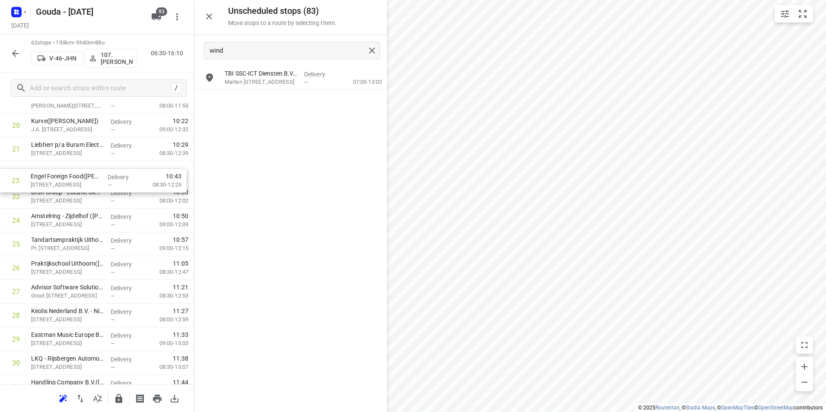
drag, startPoint x: 82, startPoint y: 187, endPoint x: 81, endPoint y: 174, distance: 13.0
click at [81, 174] on div "1 Duynie Holding B.V.(Jacqueline van Wijk) Kortsteekterweg 57A, Alphen Aan Den …" at bounding box center [96, 398] width 193 height 1473
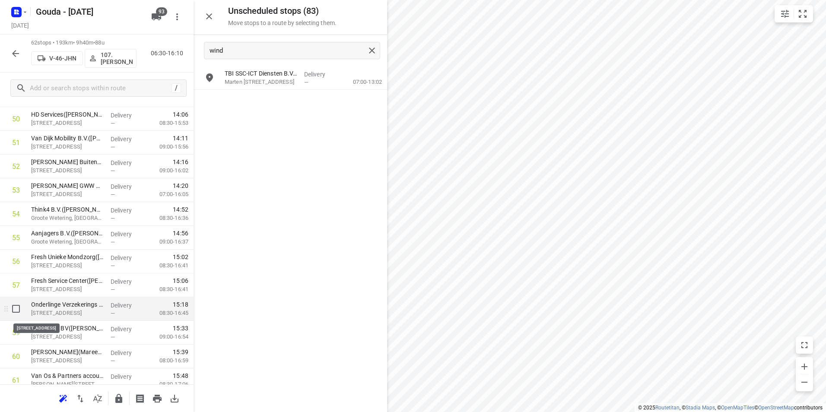
scroll to position [1243, 0]
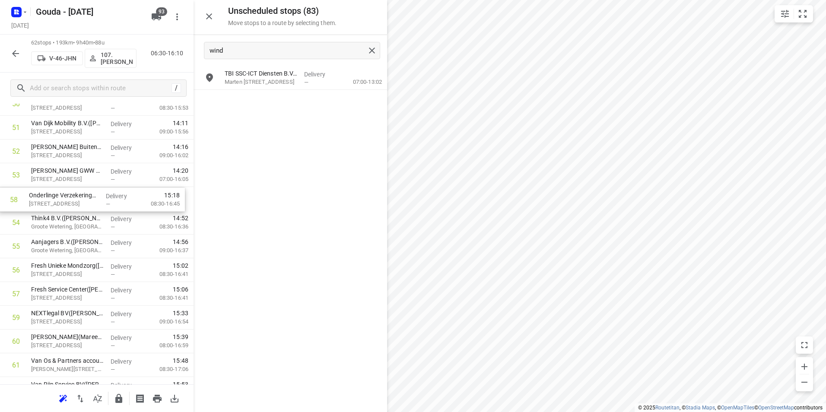
drag, startPoint x: 69, startPoint y: 292, endPoint x: 67, endPoint y: 193, distance: 98.9
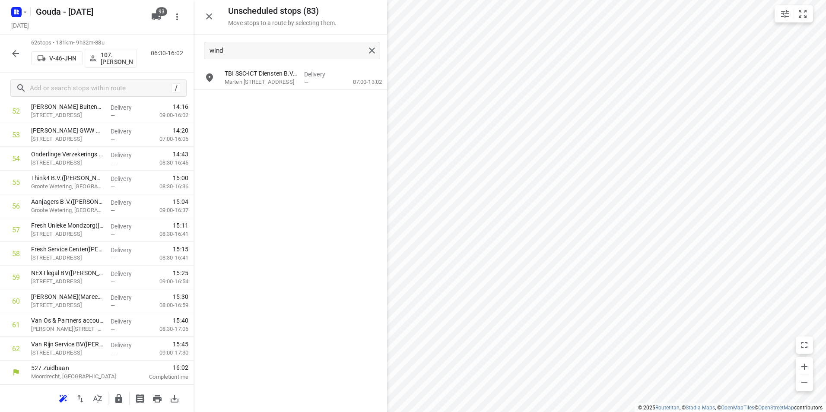
scroll to position [1284, 0]
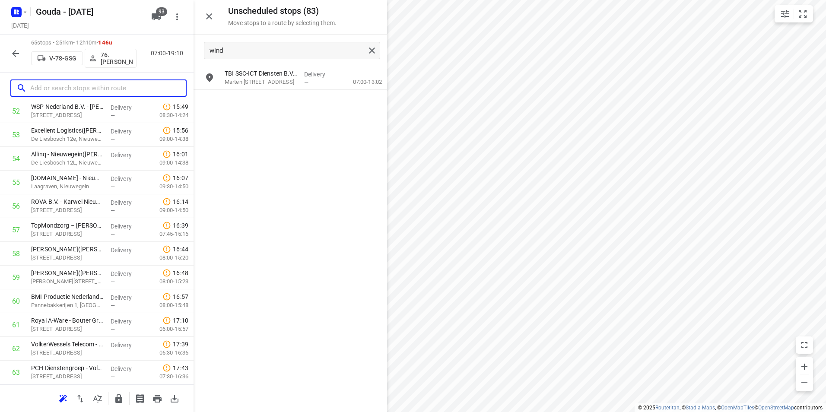
click at [81, 88] on input "text" at bounding box center [107, 88] width 155 height 13
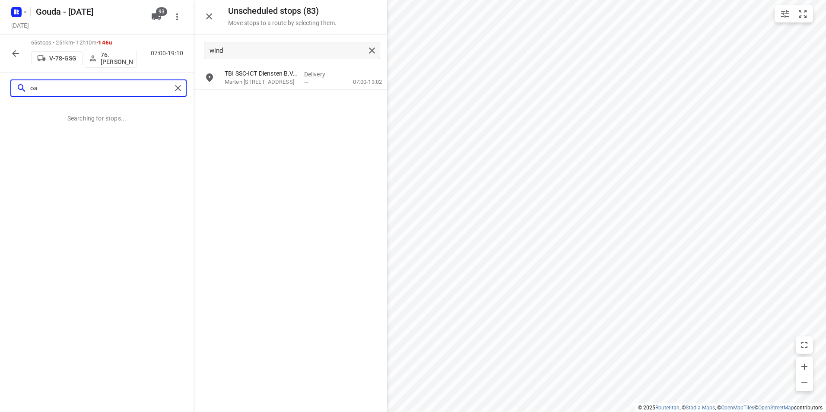
scroll to position [0, 0]
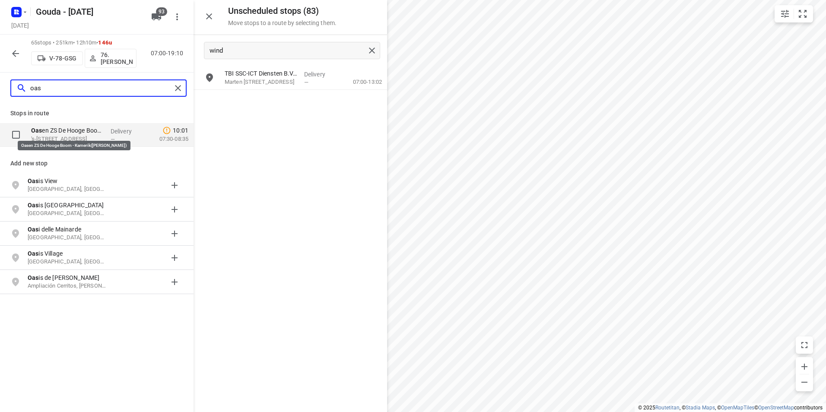
type input "oas"
click at [79, 130] on p "Oas en ZS De Hooge Boom - Kamerik(Kevin Tas)" at bounding box center [67, 130] width 73 height 9
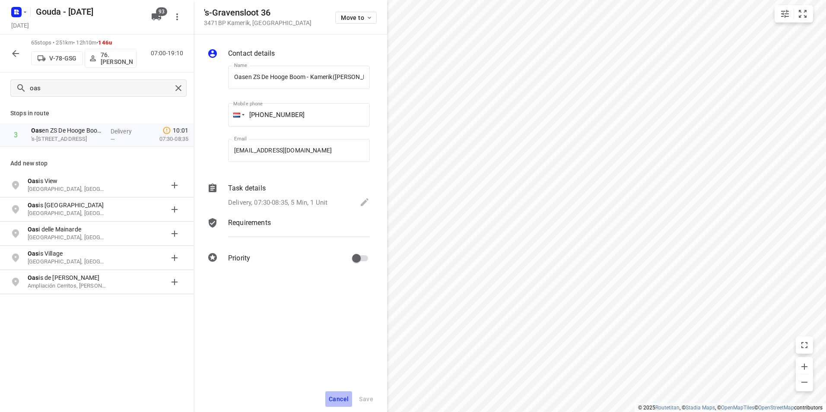
drag, startPoint x: 343, startPoint y: 400, endPoint x: 351, endPoint y: 397, distance: 8.3
click at [343, 400] on span "Cancel" at bounding box center [339, 399] width 20 height 7
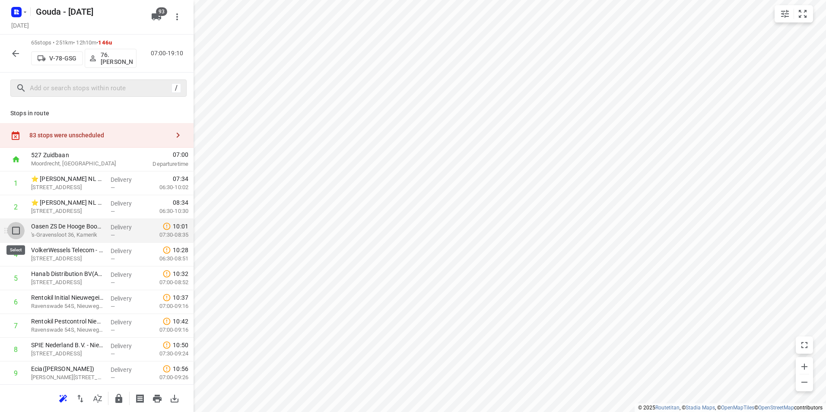
click at [13, 230] on input "checkbox" at bounding box center [15, 230] width 17 height 17
checkbox input "true"
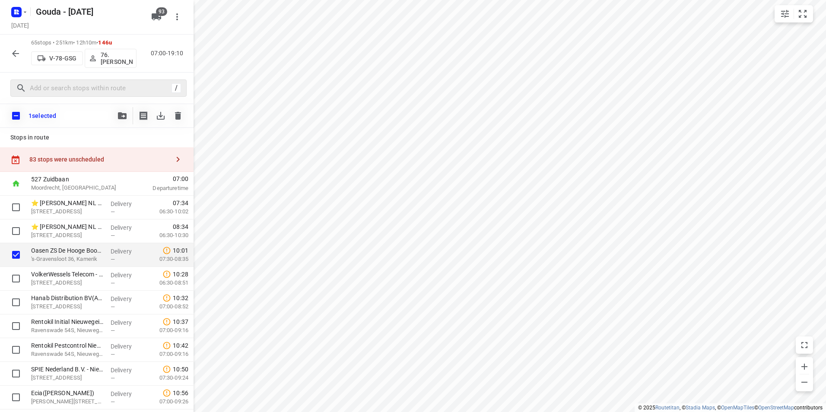
click at [117, 114] on button "button" at bounding box center [122, 115] width 17 height 17
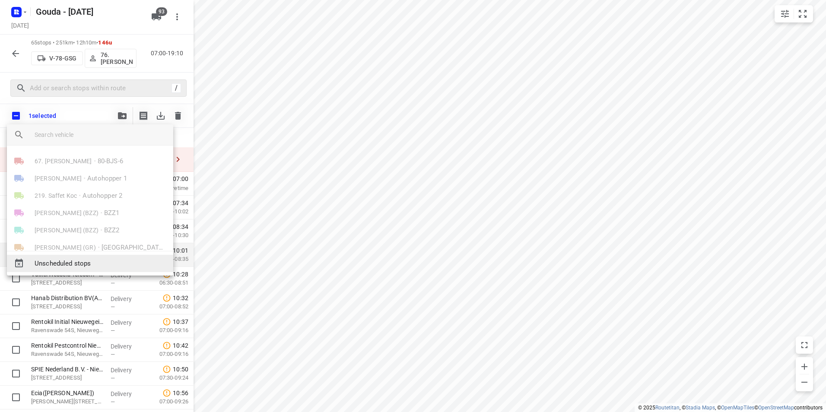
click at [70, 262] on span "Unscheduled stops" at bounding box center [101, 264] width 132 height 10
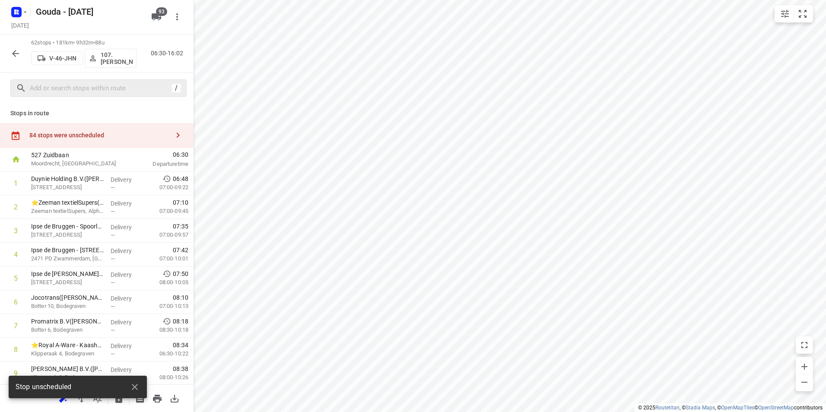
click at [126, 136] on div "84 stops were unscheduled" at bounding box center [99, 135] width 140 height 7
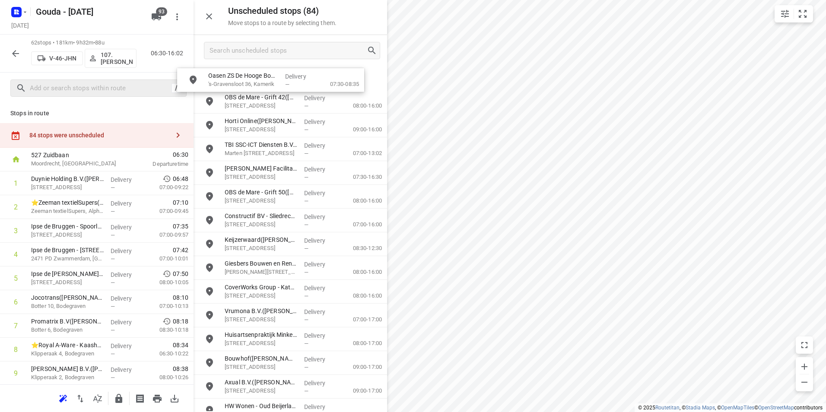
drag, startPoint x: 249, startPoint y: 82, endPoint x: 231, endPoint y: 87, distance: 19.0
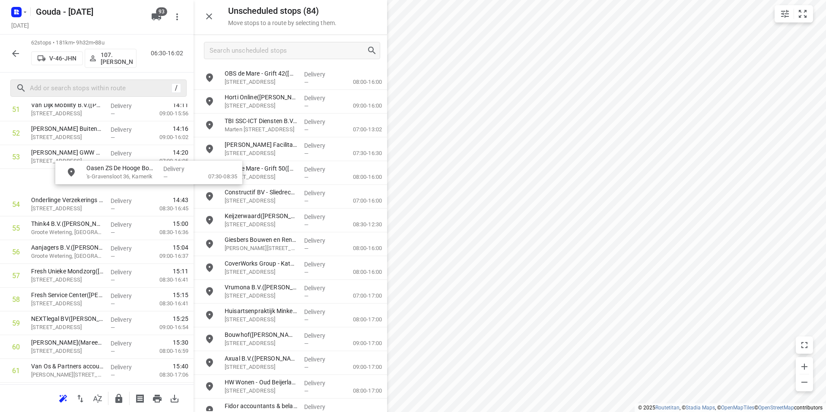
scroll to position [1262, 0]
drag, startPoint x: 259, startPoint y: 75, endPoint x: 54, endPoint y: 178, distance: 228.7
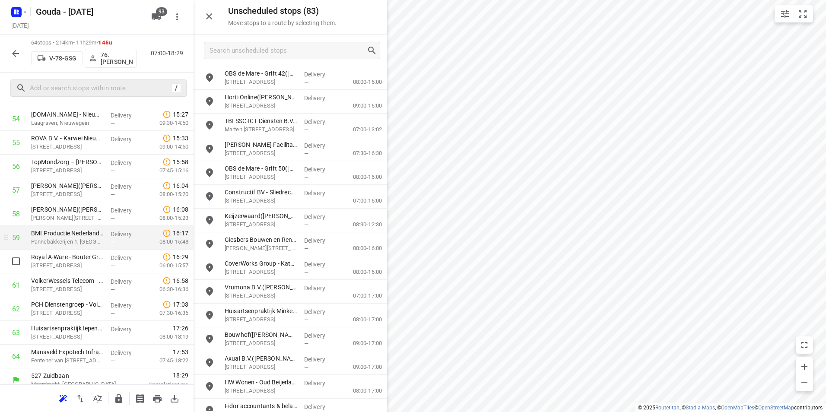
scroll to position [1331, 0]
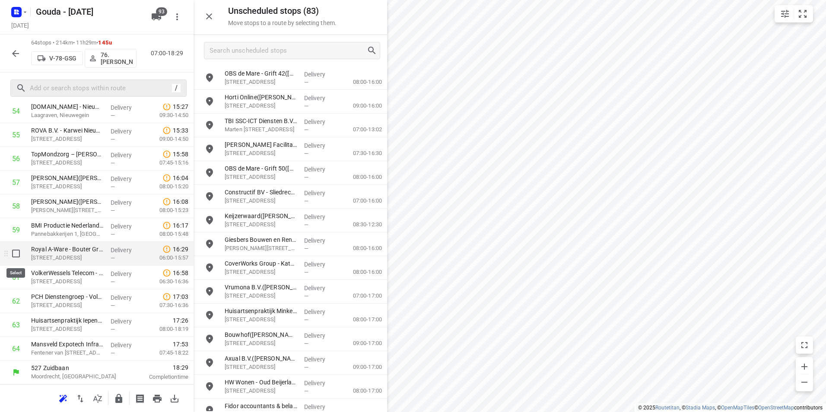
click at [12, 255] on input "checkbox" at bounding box center [15, 253] width 17 height 17
checkbox input "true"
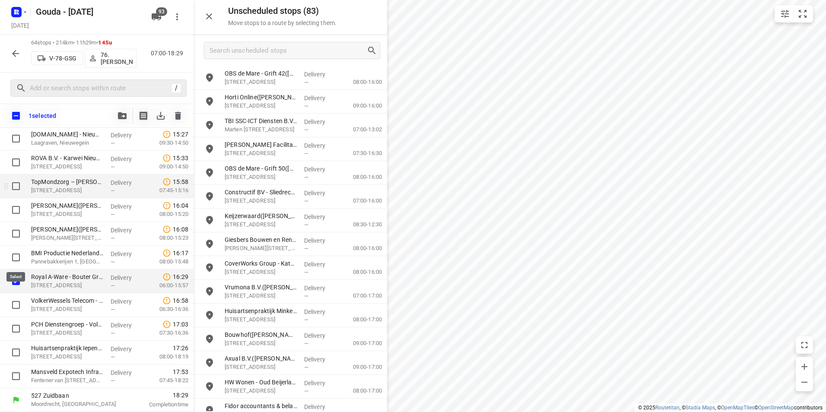
scroll to position [1328, 0]
click at [121, 113] on icon "button" at bounding box center [122, 115] width 9 height 7
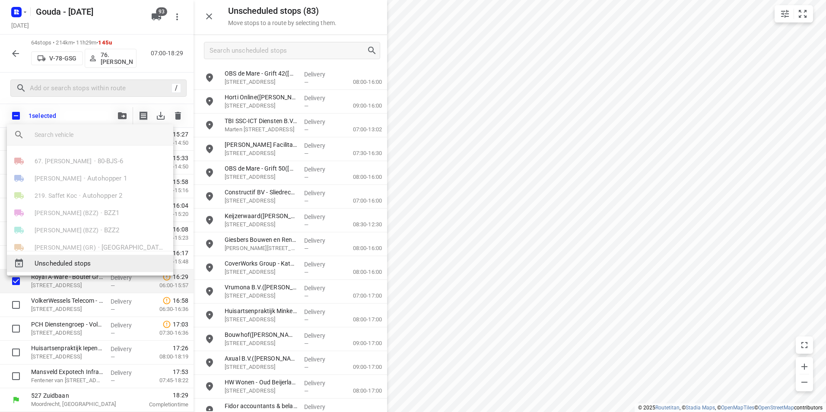
click at [68, 264] on span "Unscheduled stops" at bounding box center [101, 264] width 132 height 10
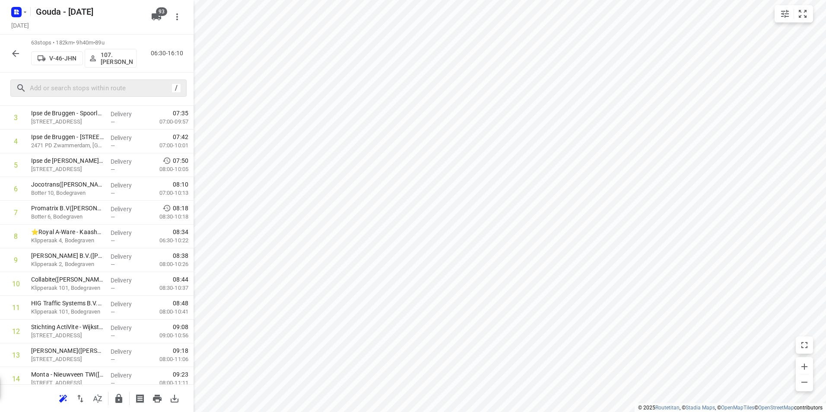
scroll to position [0, 0]
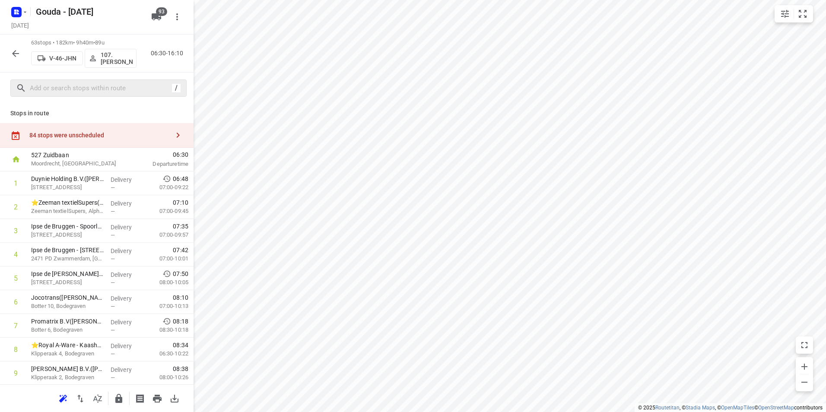
click at [130, 128] on div "84 stops were unscheduled" at bounding box center [96, 135] width 193 height 25
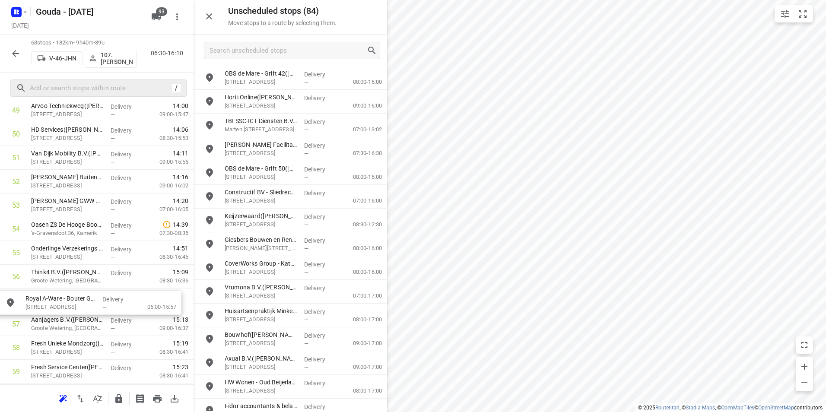
scroll to position [1215, 0]
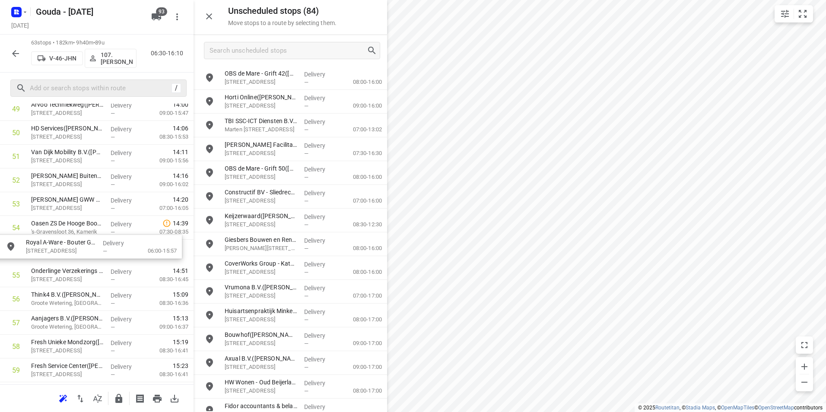
drag, startPoint x: 277, startPoint y: 76, endPoint x: 75, endPoint y: 244, distance: 263.4
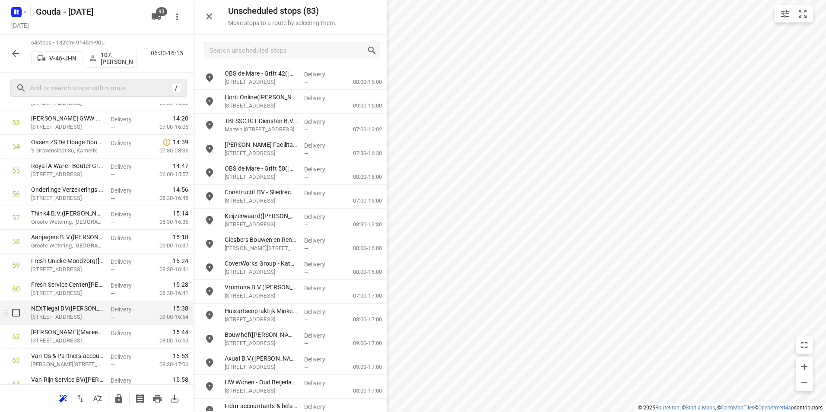
scroll to position [1301, 0]
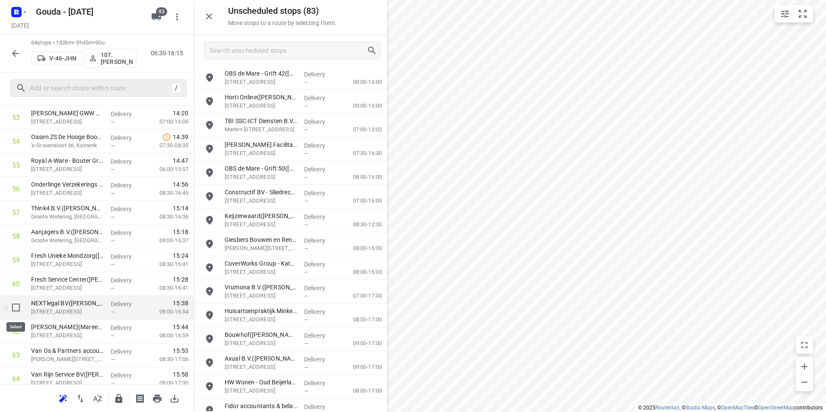
click at [6, 306] on icon at bounding box center [6, 307] width 9 height 9
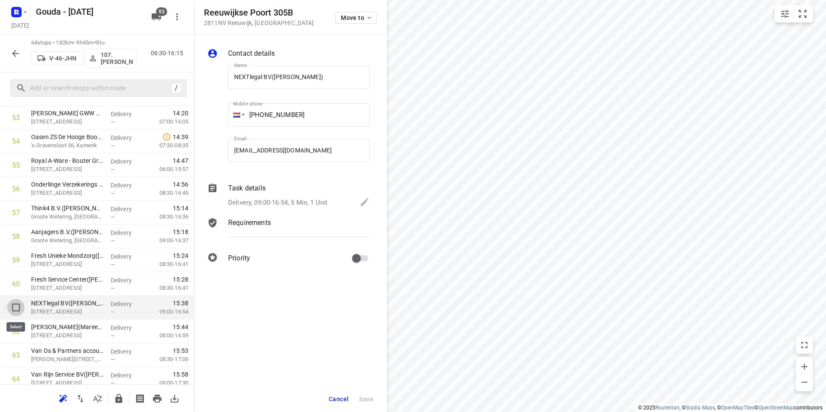
drag, startPoint x: 13, startPoint y: 308, endPoint x: 14, endPoint y: 333, distance: 24.2
click at [13, 308] on input "checkbox" at bounding box center [15, 307] width 17 height 17
checkbox input "true"
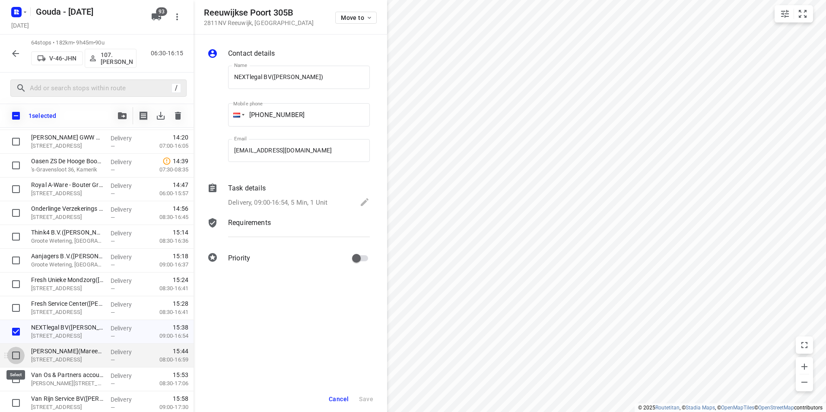
click at [18, 356] on input "checkbox" at bounding box center [15, 355] width 17 height 17
checkbox input "true"
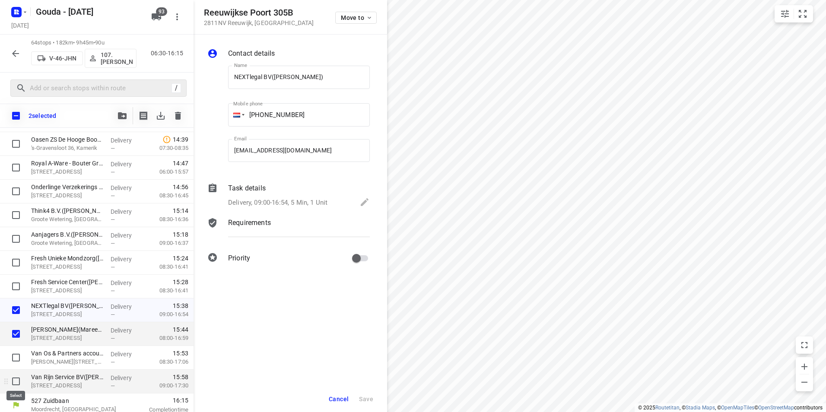
scroll to position [1328, 0]
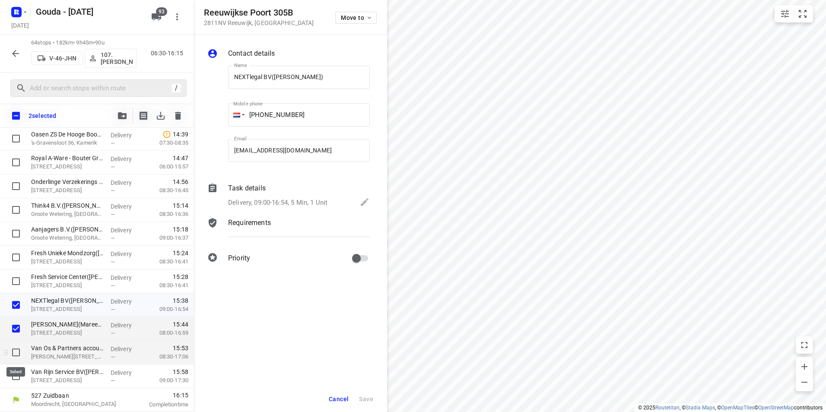
click at [11, 355] on input "checkbox" at bounding box center [15, 352] width 17 height 17
checkbox input "true"
click at [13, 377] on input "checkbox" at bounding box center [15, 376] width 17 height 17
checkbox input "true"
click at [124, 116] on icon "button" at bounding box center [122, 115] width 9 height 7
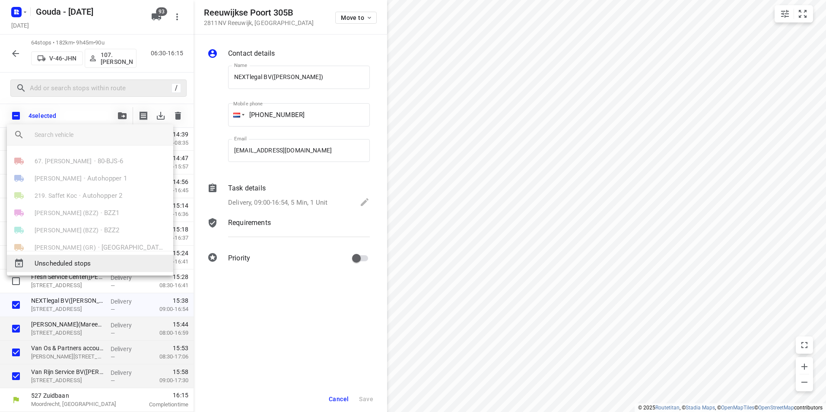
click at [74, 263] on span "Unscheduled stops" at bounding box center [101, 264] width 132 height 10
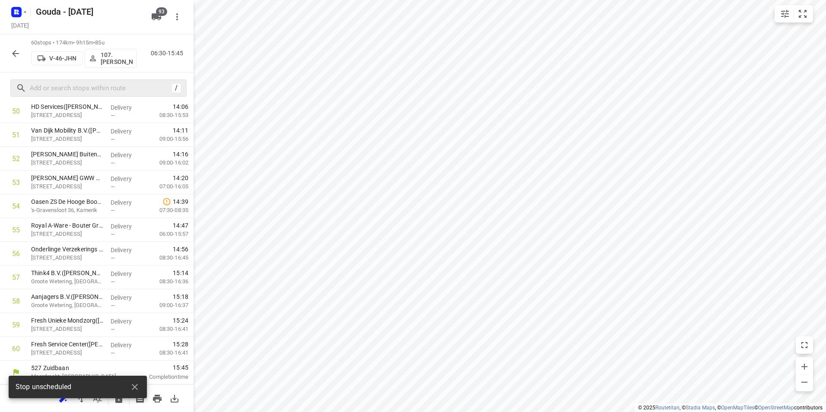
scroll to position [1236, 0]
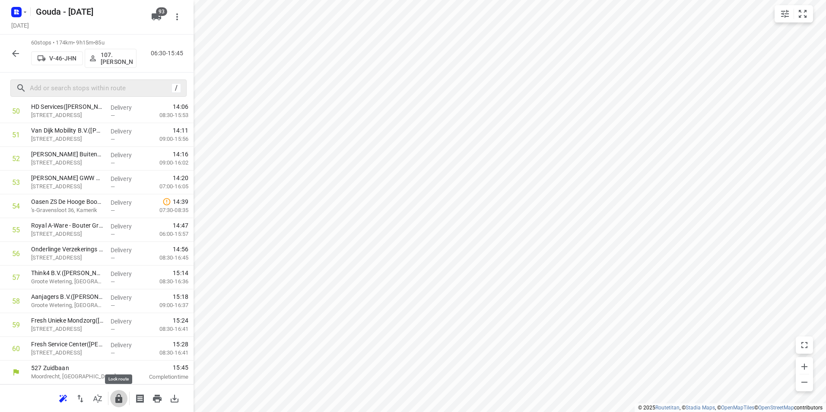
click at [117, 399] on icon "button" at bounding box center [118, 398] width 7 height 9
click at [13, 55] on icon "button" at bounding box center [15, 53] width 10 height 10
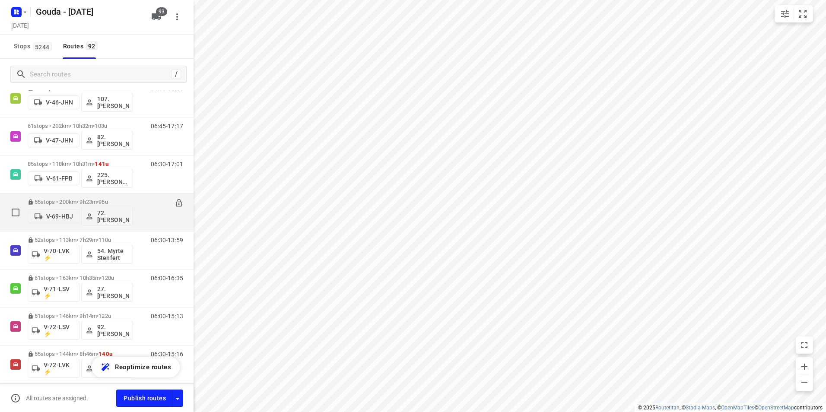
scroll to position [777, 0]
click at [119, 198] on p "61 stops • 232km • 10h32m • 103u" at bounding box center [80, 201] width 105 height 6
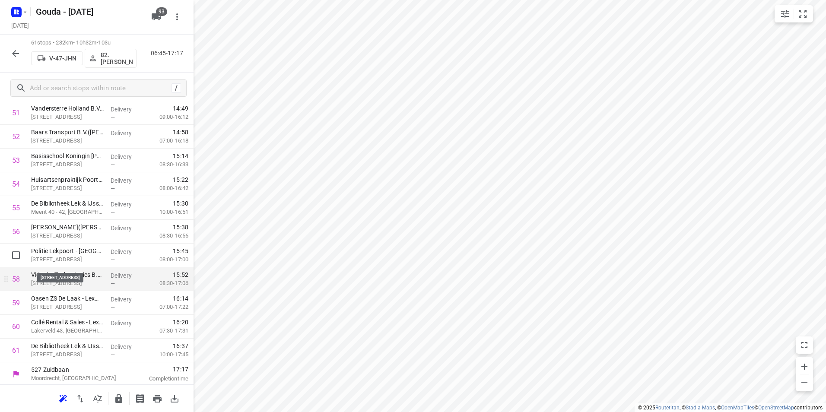
scroll to position [1260, 0]
click at [123, 400] on icon "button" at bounding box center [119, 398] width 10 height 10
click at [17, 54] on icon "button" at bounding box center [15, 53] width 10 height 10
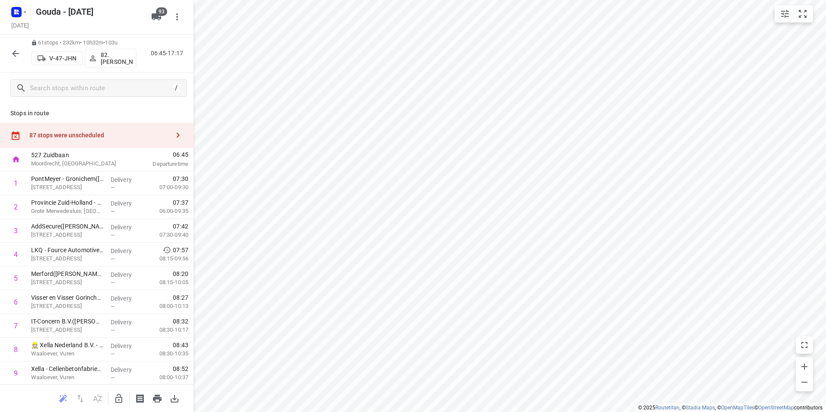
click at [121, 395] on icon "button" at bounding box center [118, 398] width 7 height 9
click at [111, 130] on div "87 stops were unscheduled" at bounding box center [96, 135] width 193 height 25
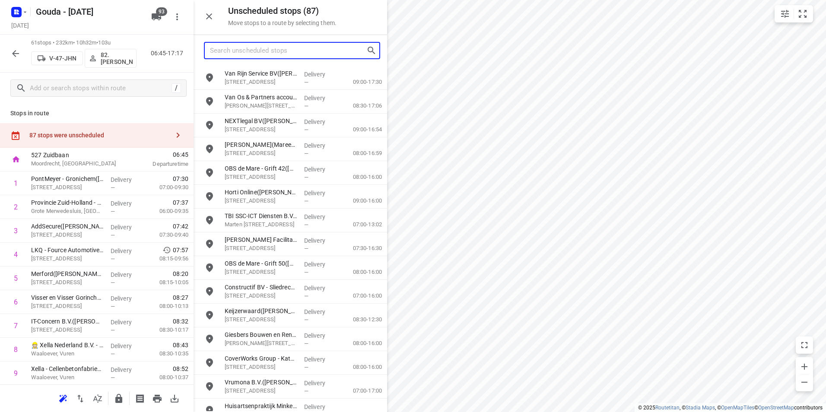
click at [242, 52] on input "Search unscheduled stops" at bounding box center [288, 50] width 156 height 13
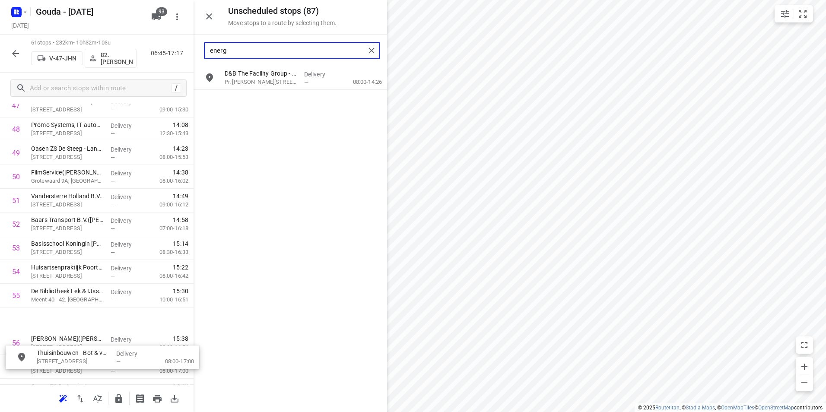
scroll to position [1172, 0]
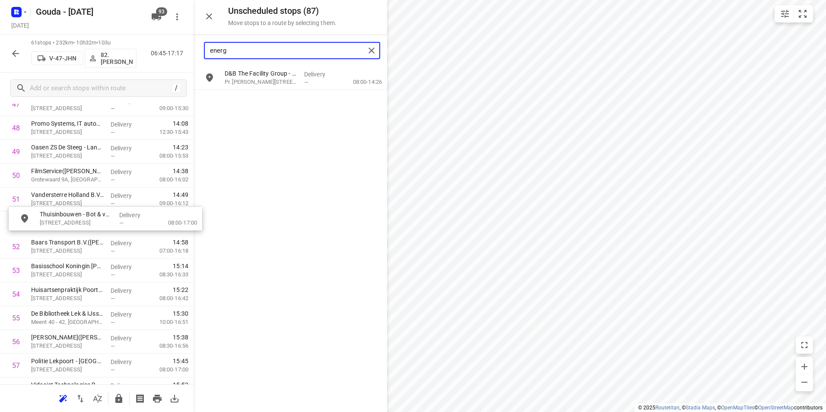
drag, startPoint x: 259, startPoint y: 79, endPoint x: 69, endPoint y: 220, distance: 235.9
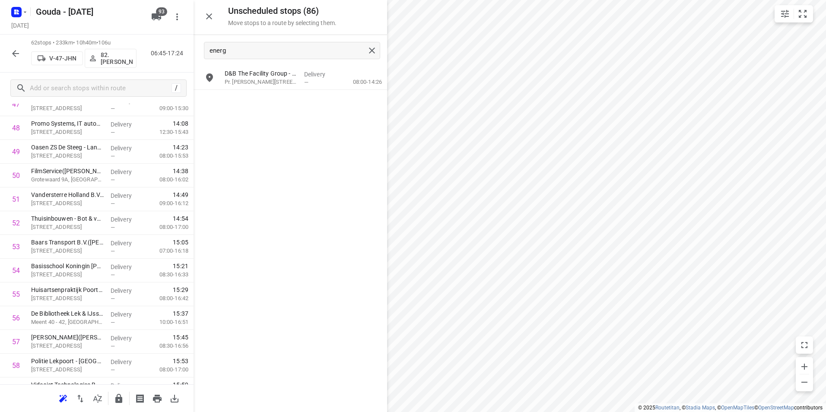
click at [121, 393] on icon "button" at bounding box center [119, 398] width 10 height 10
click at [16, 48] on icon "button" at bounding box center [15, 53] width 10 height 10
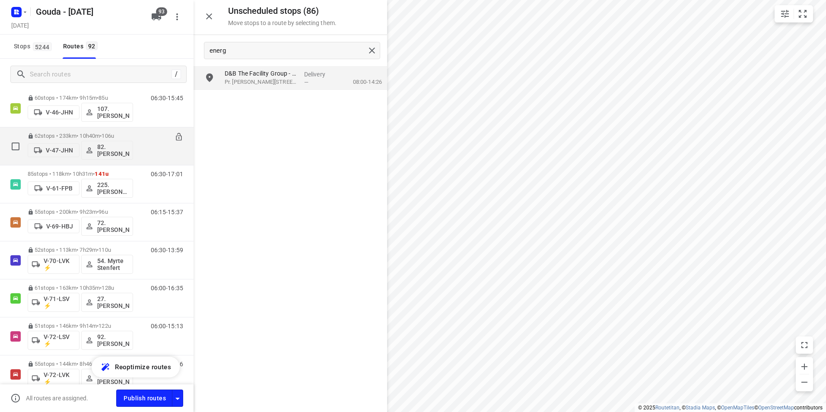
scroll to position [827, 0]
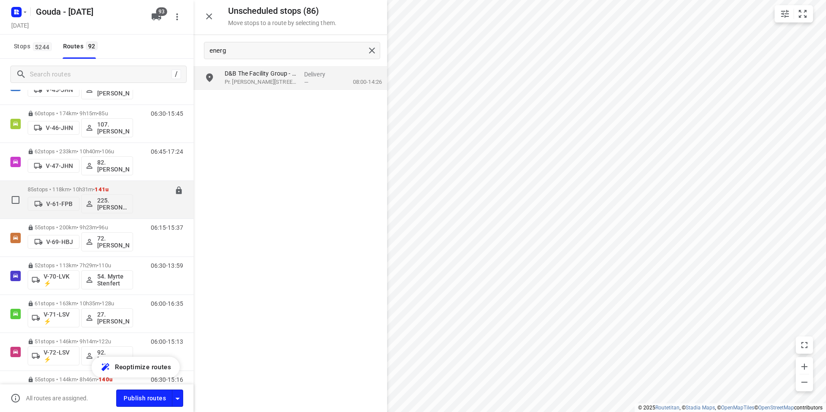
click at [98, 184] on div "85 stops • 118km • 10h31m • 141u V-61-FPB 225.Sam Rijkers (ZZP)" at bounding box center [80, 200] width 105 height 36
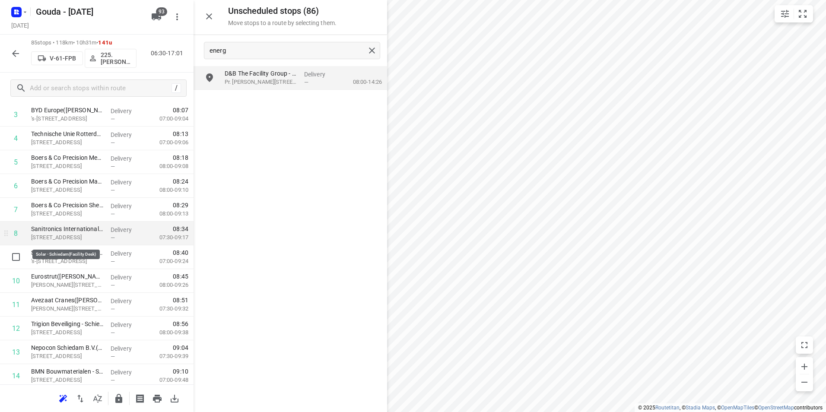
scroll to position [130, 0]
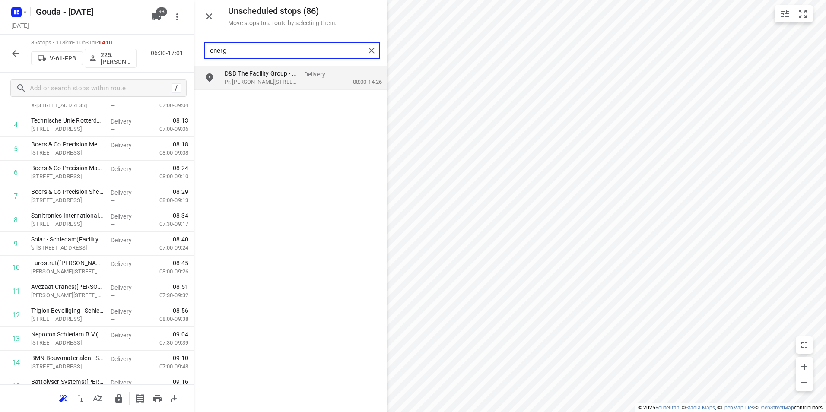
drag, startPoint x: 205, startPoint y: 52, endPoint x: 196, endPoint y: 51, distance: 8.7
click at [197, 51] on div "energ" at bounding box center [289, 50] width 193 height 31
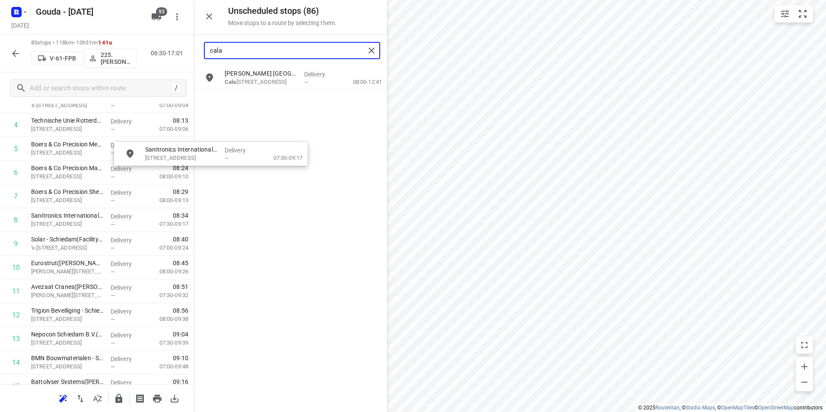
scroll to position [129, 0]
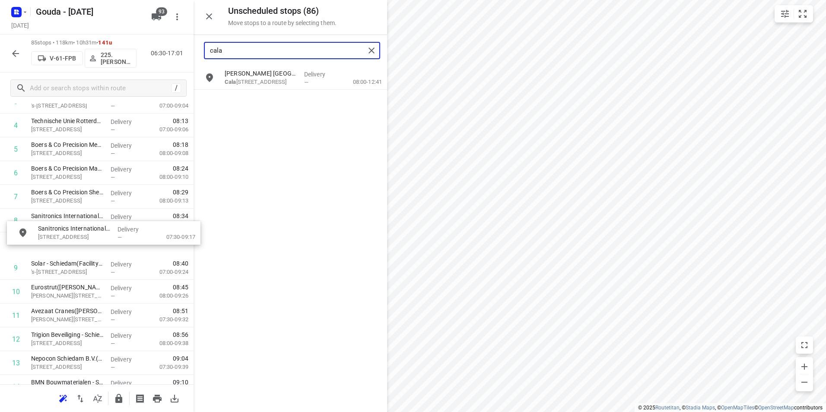
drag, startPoint x: 260, startPoint y: 101, endPoint x: 64, endPoint y: 224, distance: 231.3
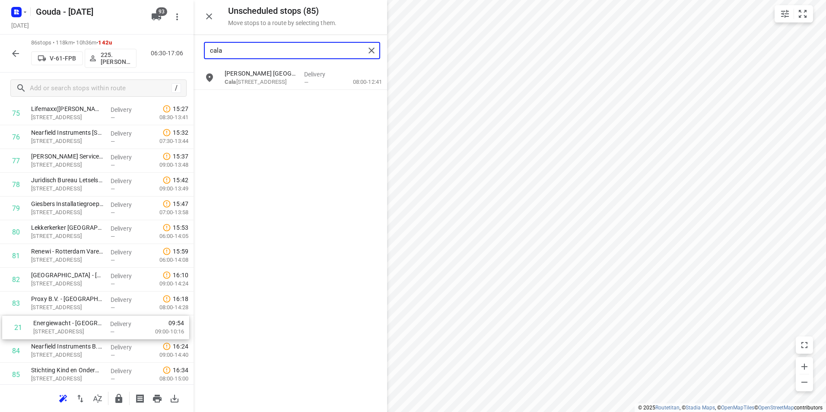
scroll to position [1807, 0]
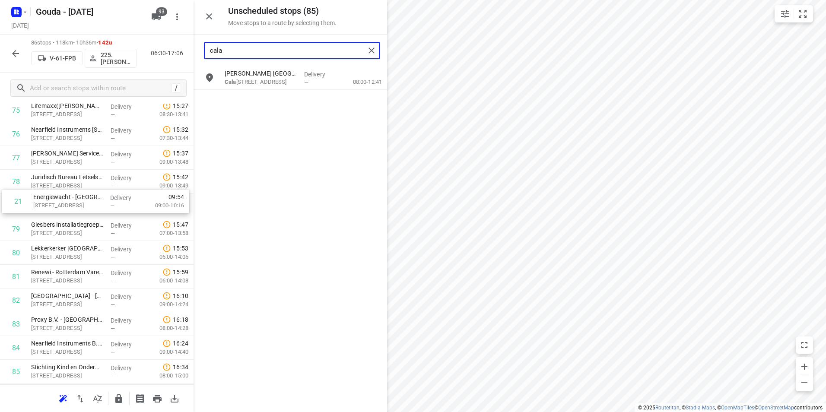
drag, startPoint x: 64, startPoint y: 223, endPoint x: 66, endPoint y: 203, distance: 19.9
type input "cala"
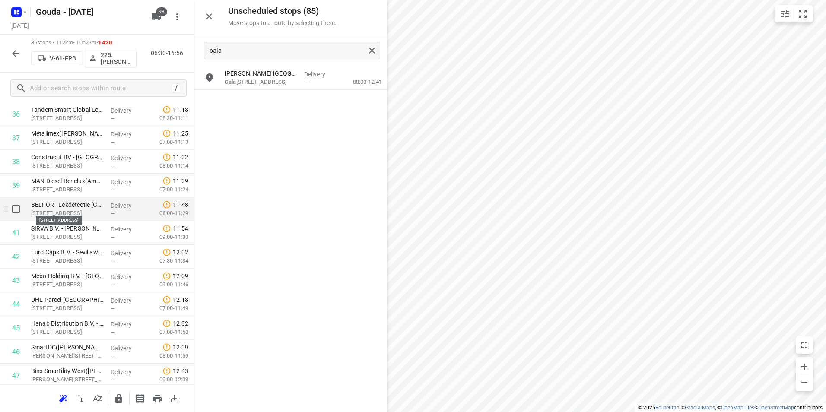
scroll to position [900, 0]
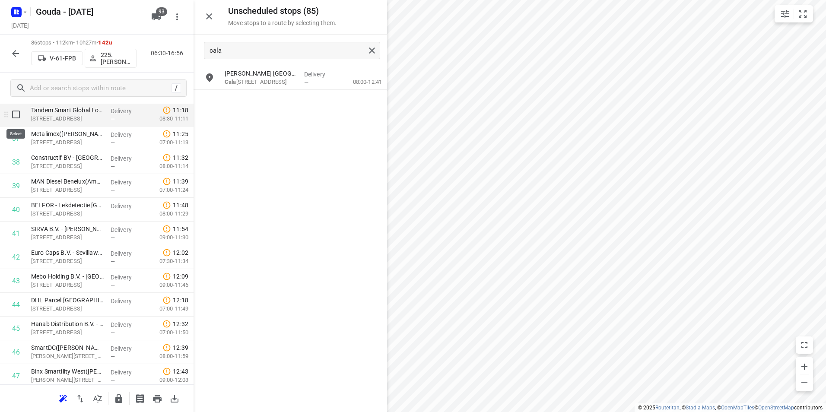
drag, startPoint x: 18, startPoint y: 123, endPoint x: 18, endPoint y: 117, distance: 5.6
click at [18, 117] on input "checkbox" at bounding box center [15, 114] width 17 height 17
checkbox input "true"
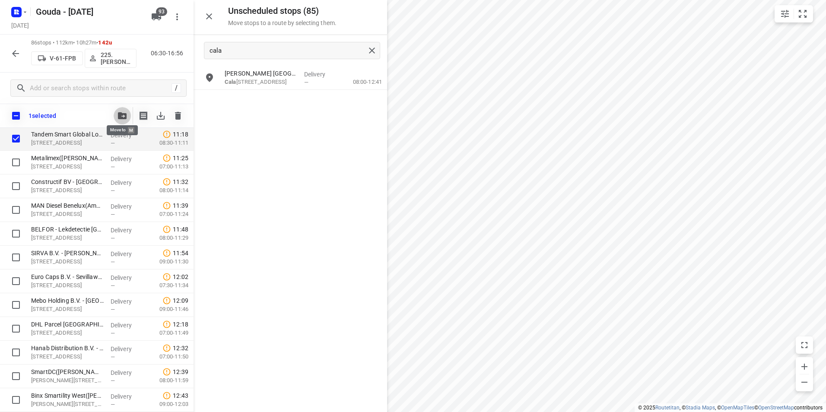
click at [125, 115] on icon "button" at bounding box center [122, 115] width 9 height 7
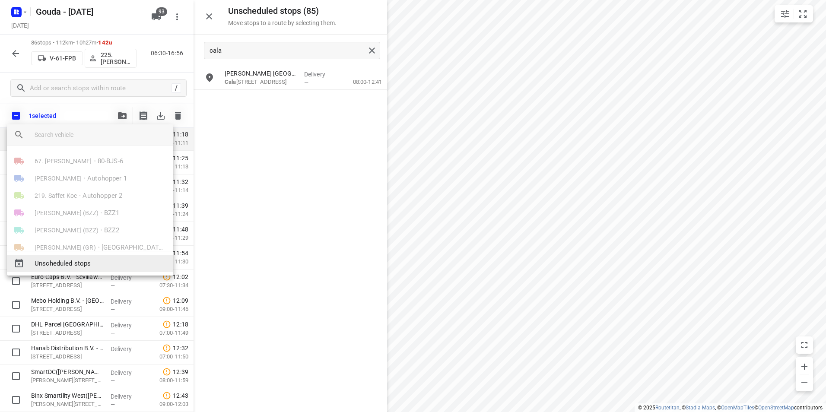
click at [83, 263] on span "Unscheduled stops" at bounding box center [101, 264] width 132 height 10
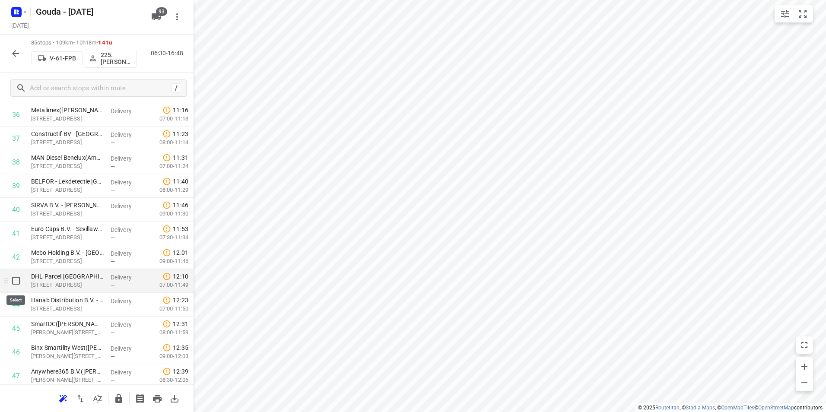
click at [19, 280] on input "checkbox" at bounding box center [15, 280] width 17 height 17
checkbox input "true"
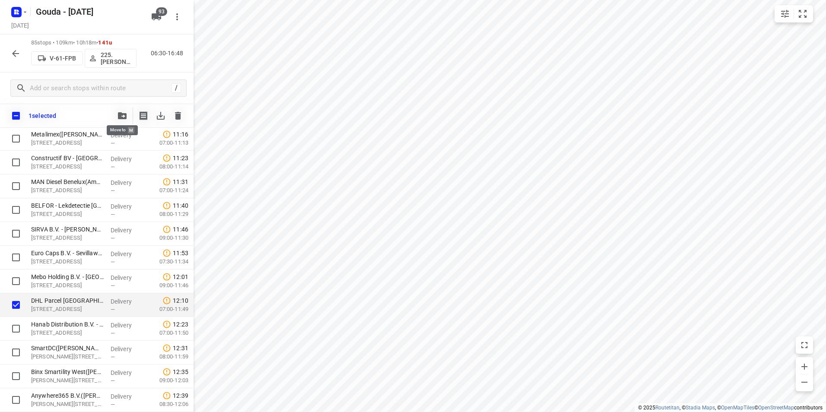
click at [122, 117] on icon "button" at bounding box center [122, 115] width 9 height 7
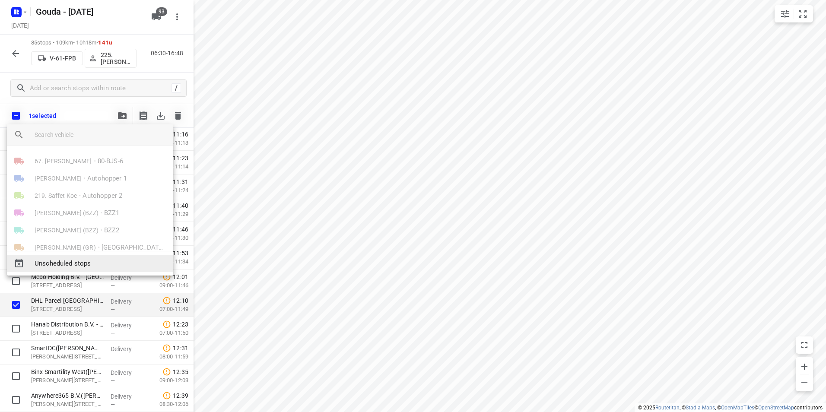
click at [67, 264] on span "Unscheduled stops" at bounding box center [101, 264] width 132 height 10
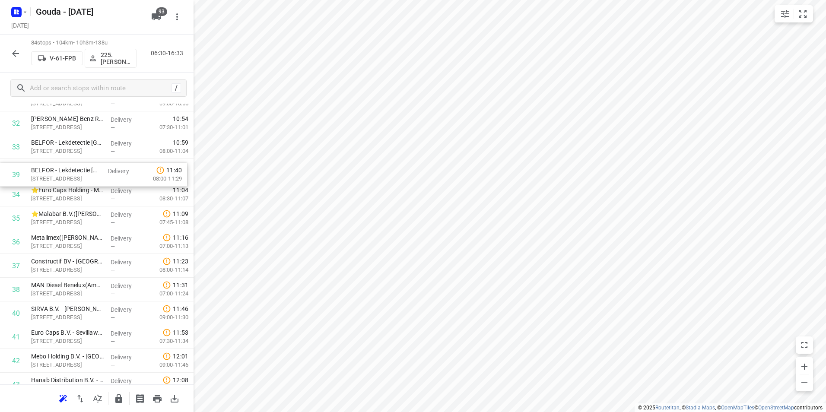
scroll to position [795, 0]
drag, startPoint x: 60, startPoint y: 226, endPoint x: 60, endPoint y: 168, distance: 57.4
click at [60, 168] on div "1 Securitas Direct - Verisure - Schiedam(Christien Soijer) De Brauwweg 66, Schi…" at bounding box center [96, 373] width 193 height 1995
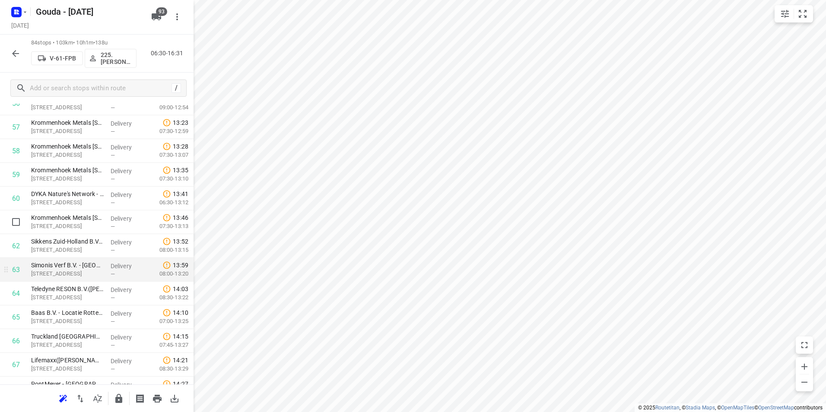
scroll to position [1400, 0]
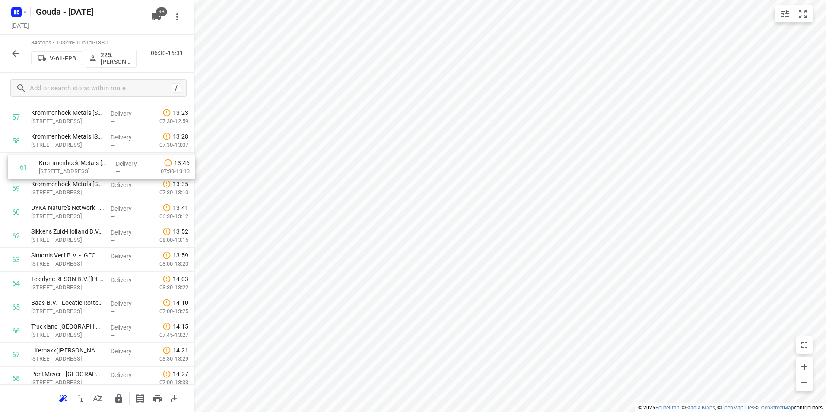
drag, startPoint x: 59, startPoint y: 206, endPoint x: 67, endPoint y: 161, distance: 45.5
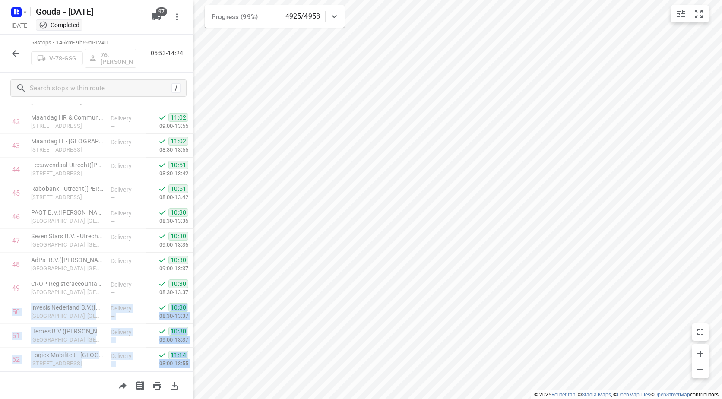
scroll to position [1028, 0]
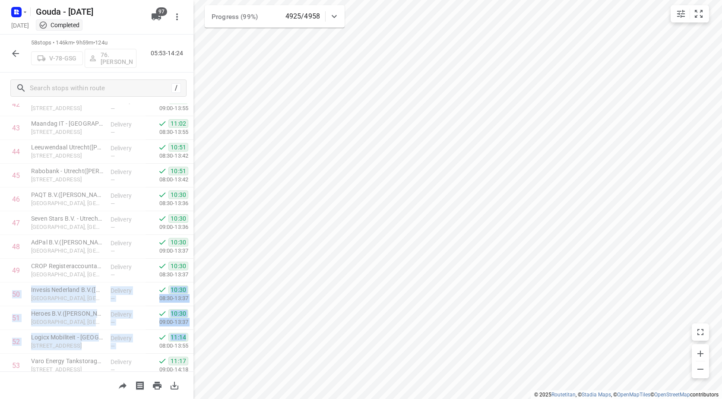
drag, startPoint x: 187, startPoint y: 298, endPoint x: 191, endPoint y: 334, distance: 35.7
click at [191, 334] on div "Stops in route 527 [GEOGRAPHIC_DATA], [GEOGRAPHIC_DATA] 05:53 Started 1 ⭐ Jacob…" at bounding box center [96, 238] width 193 height 268
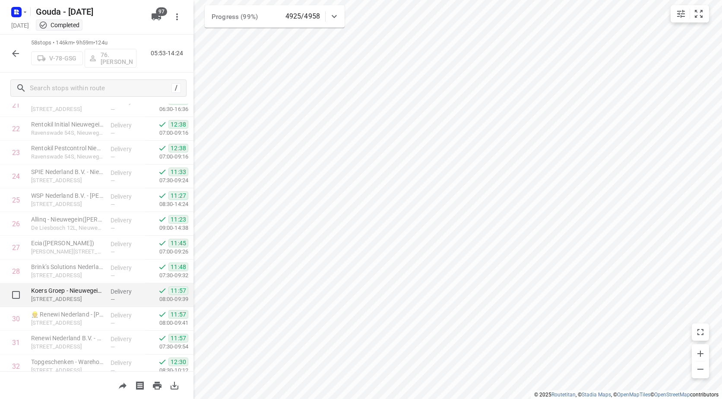
scroll to position [529, 0]
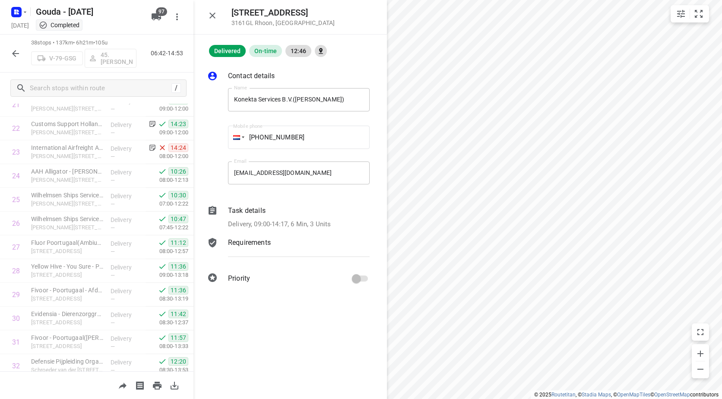
click at [215, 17] on icon "button" at bounding box center [212, 15] width 10 height 10
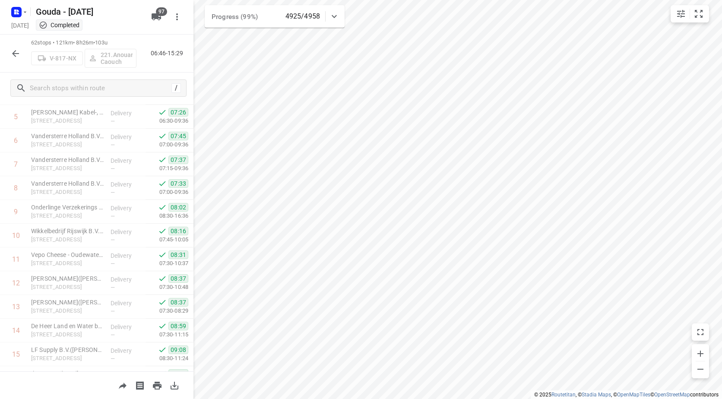
scroll to position [0, 0]
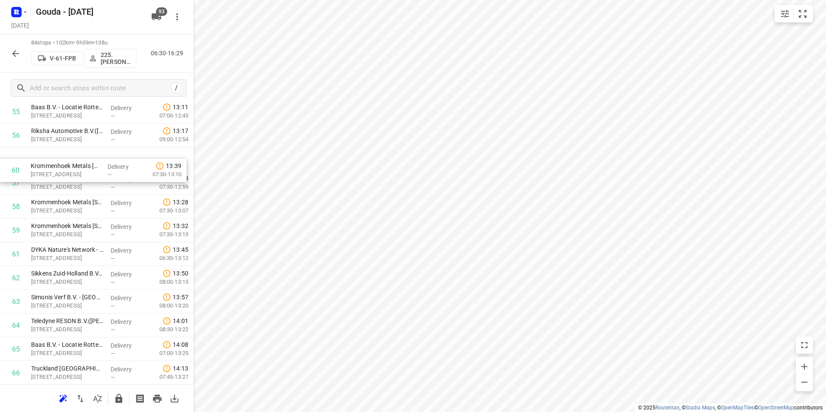
scroll to position [1353, 0]
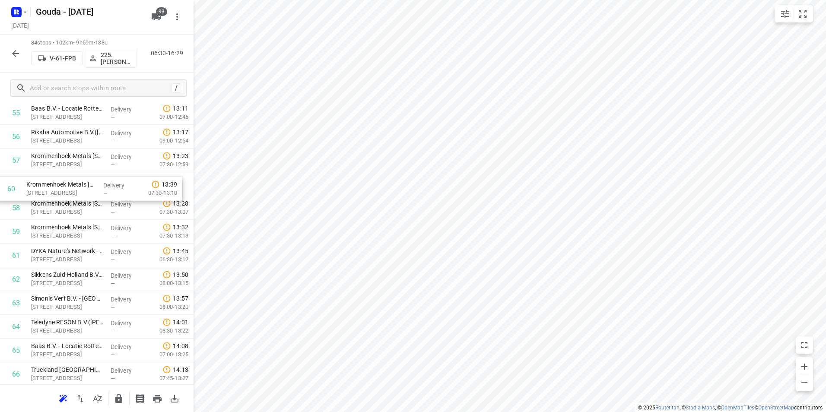
drag, startPoint x: 38, startPoint y: 152, endPoint x: 34, endPoint y: 187, distance: 34.8
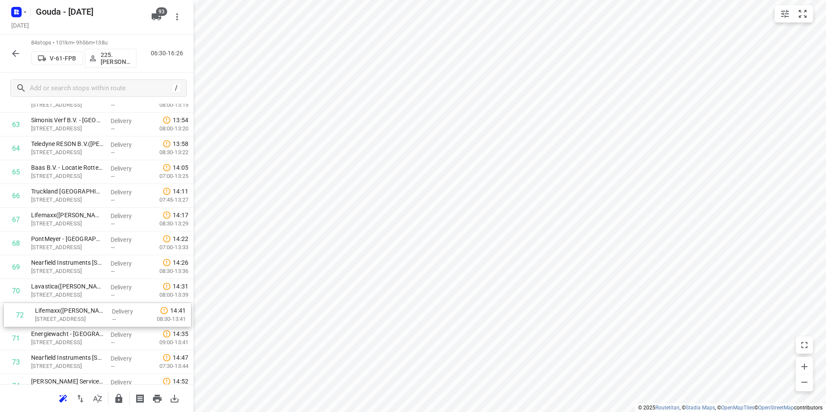
scroll to position [1532, 0]
drag, startPoint x: 63, startPoint y: 335, endPoint x: 65, endPoint y: 238, distance: 97.2
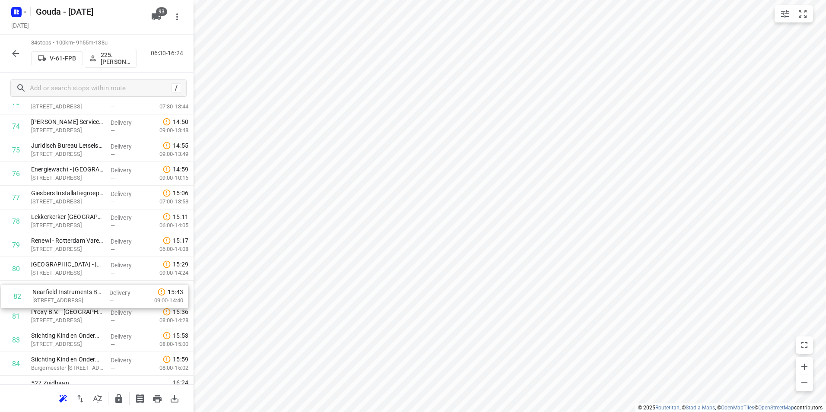
scroll to position [1792, 0]
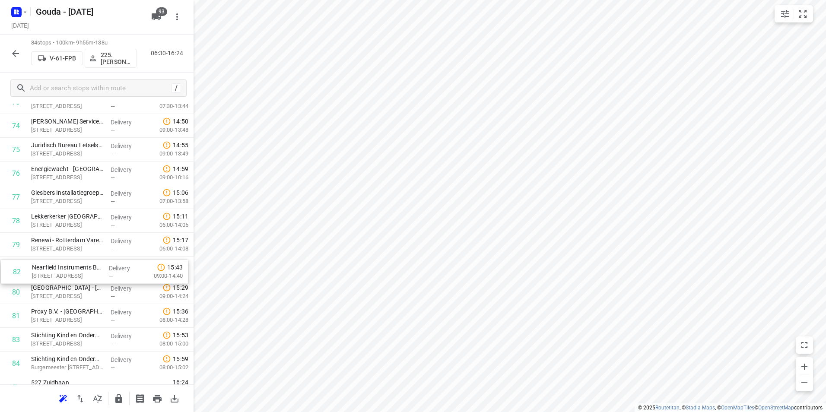
drag, startPoint x: 62, startPoint y: 320, endPoint x: 66, endPoint y: 271, distance: 49.4
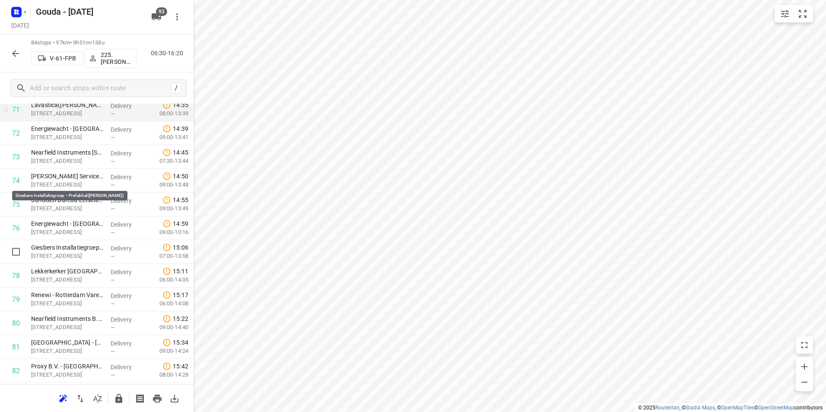
scroll to position [1720, 0]
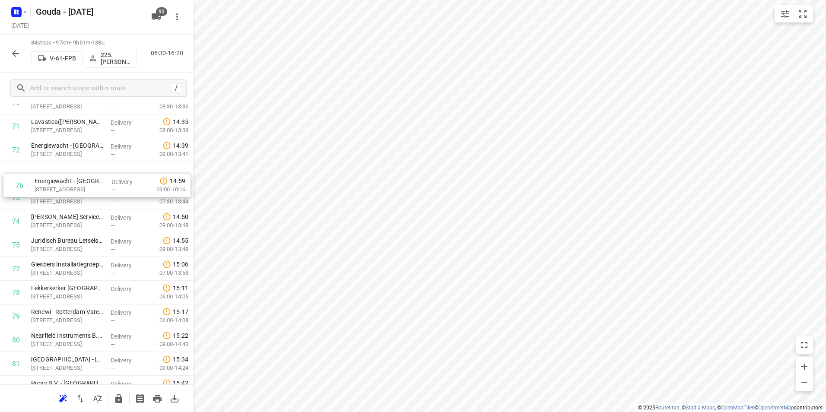
drag, startPoint x: 73, startPoint y: 249, endPoint x: 79, endPoint y: 186, distance: 63.3
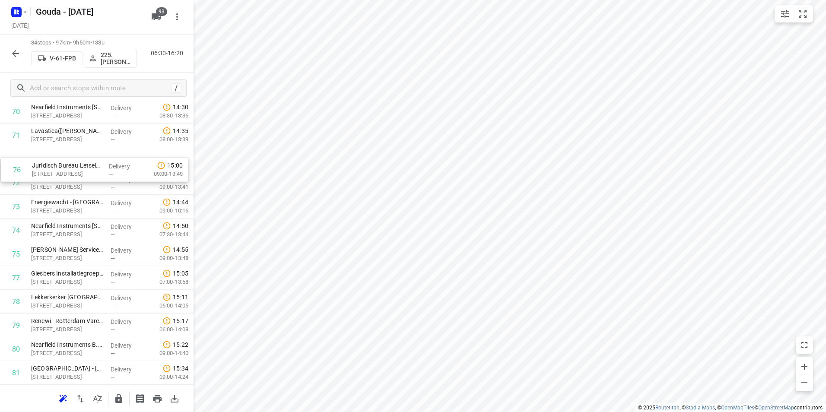
drag, startPoint x: 98, startPoint y: 241, endPoint x: 99, endPoint y: 162, distance: 79.5
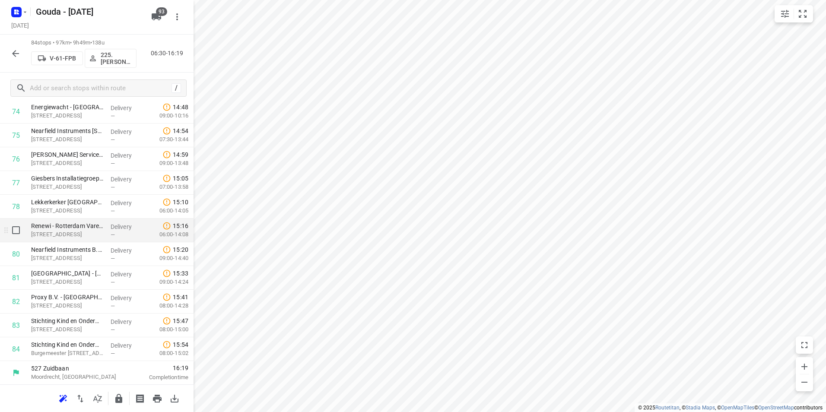
scroll to position [1806, 0]
click at [116, 397] on icon "button" at bounding box center [118, 398] width 7 height 9
click at [18, 56] on icon "button" at bounding box center [15, 53] width 10 height 10
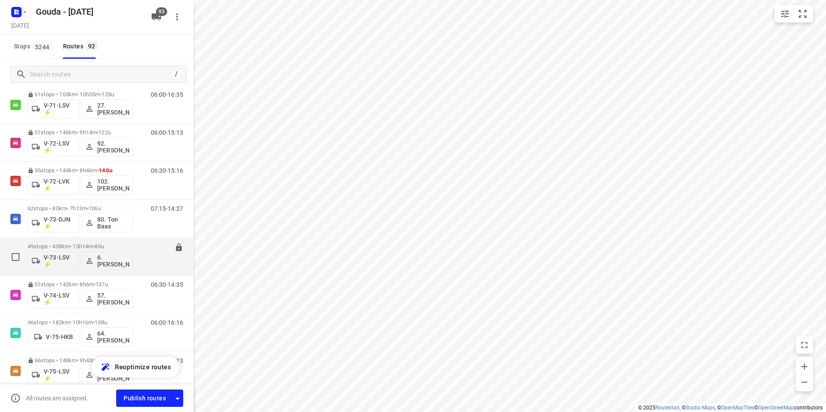
scroll to position [1037, 0]
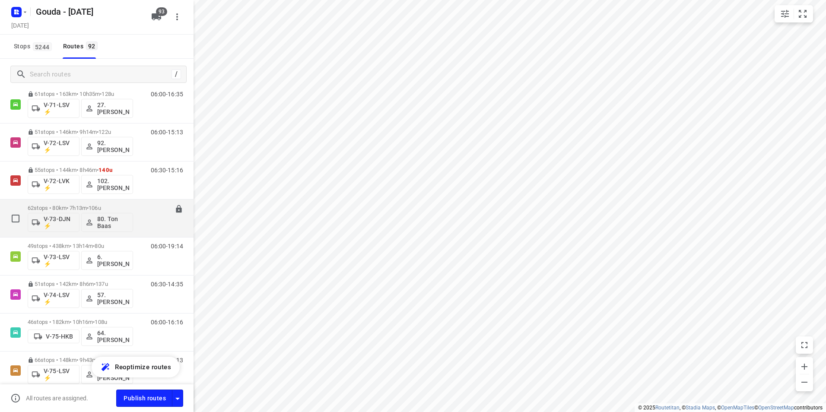
click at [111, 203] on div "62 stops • 80km • 7h13m • 106u V-73-DJN ⚡ 80. Ton Baas" at bounding box center [80, 218] width 105 height 36
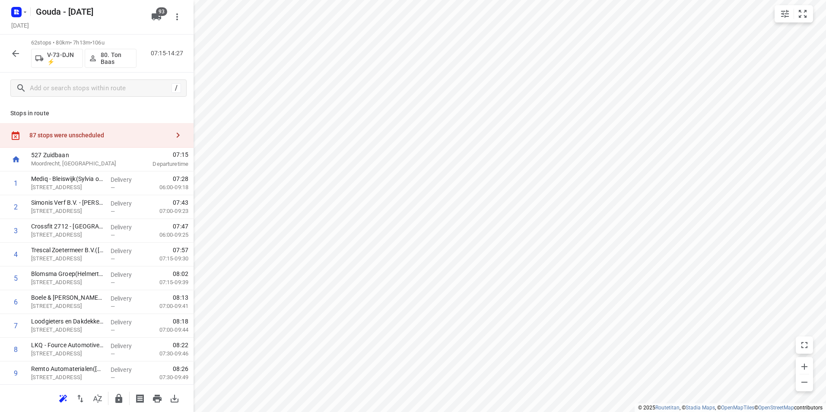
click at [97, 136] on div "87 stops were unscheduled" at bounding box center [99, 135] width 140 height 7
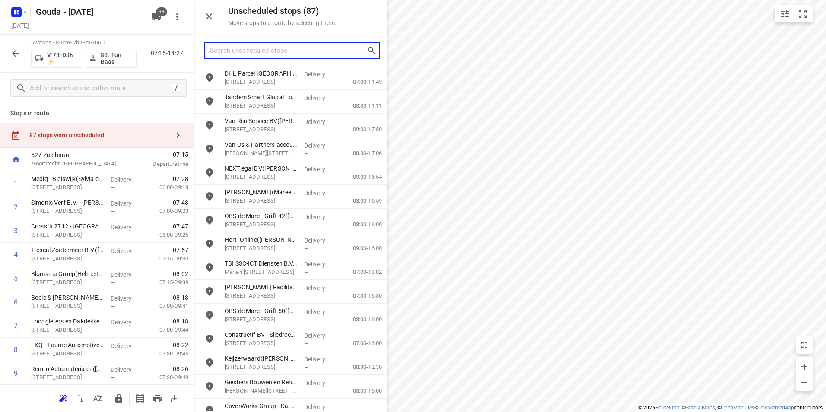
click at [246, 49] on input "Search unscheduled stops" at bounding box center [288, 50] width 156 height 13
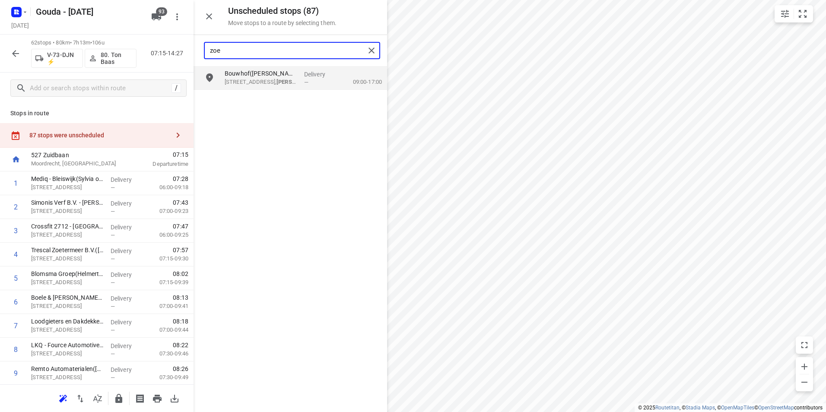
type input "zoe"
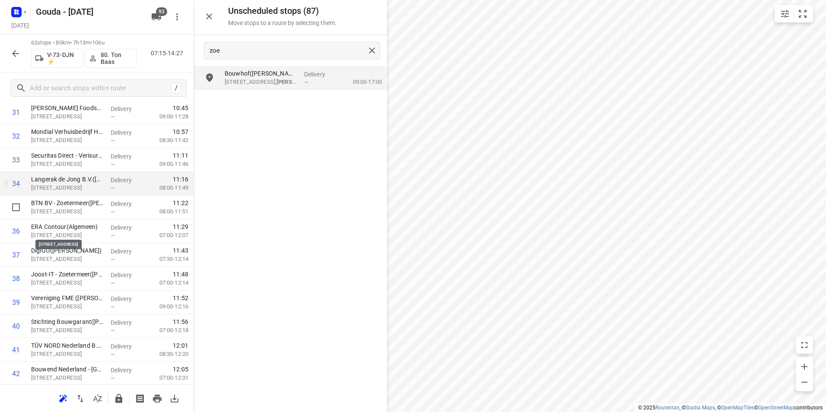
scroll to position [734, 0]
click at [13, 188] on input "checkbox" at bounding box center [15, 185] width 17 height 17
checkbox input "true"
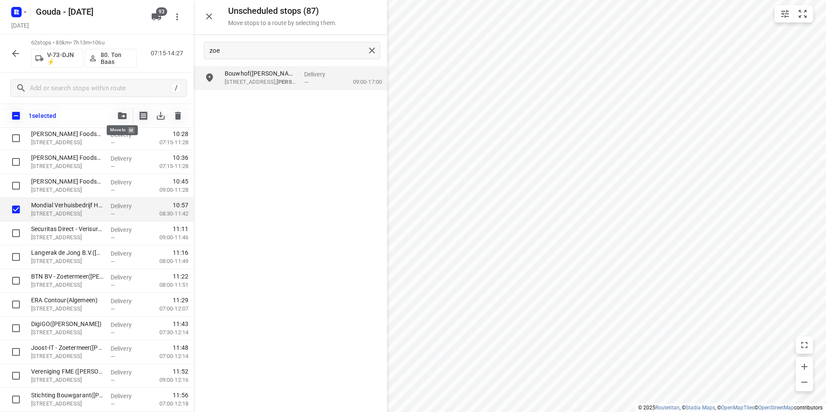
click at [121, 115] on icon "button" at bounding box center [122, 115] width 9 height 7
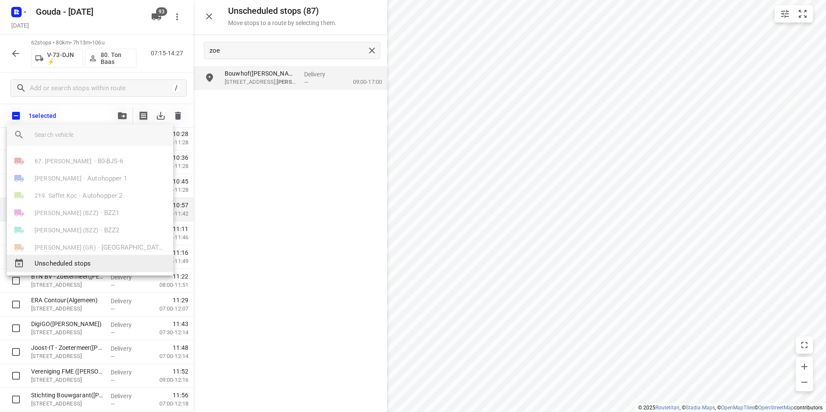
click at [73, 269] on div "Unscheduled stops" at bounding box center [90, 263] width 166 height 17
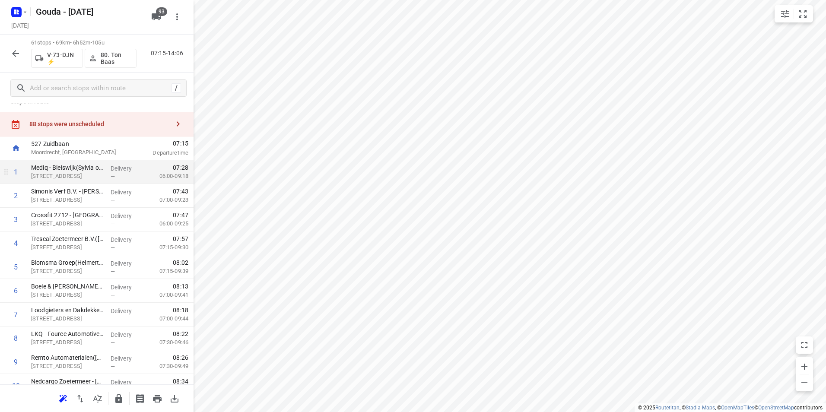
scroll to position [0, 0]
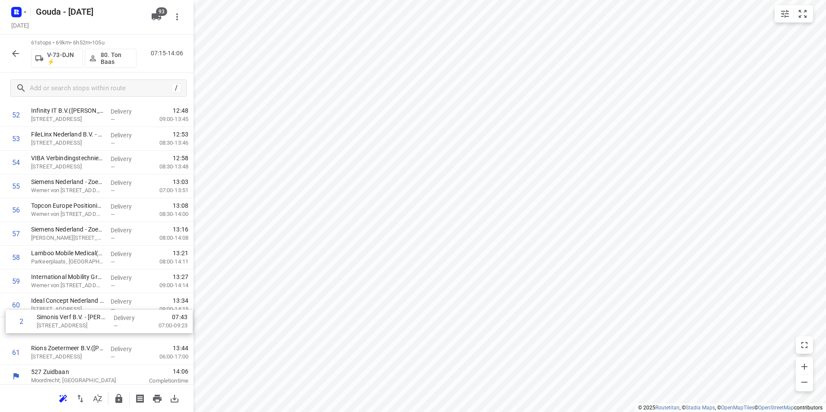
scroll to position [1256, 0]
drag, startPoint x: 66, startPoint y: 204, endPoint x: 70, endPoint y: 294, distance: 89.9
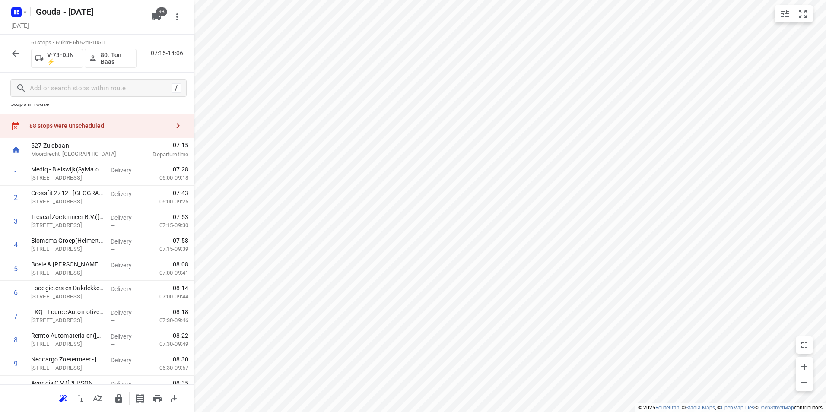
scroll to position [0, 0]
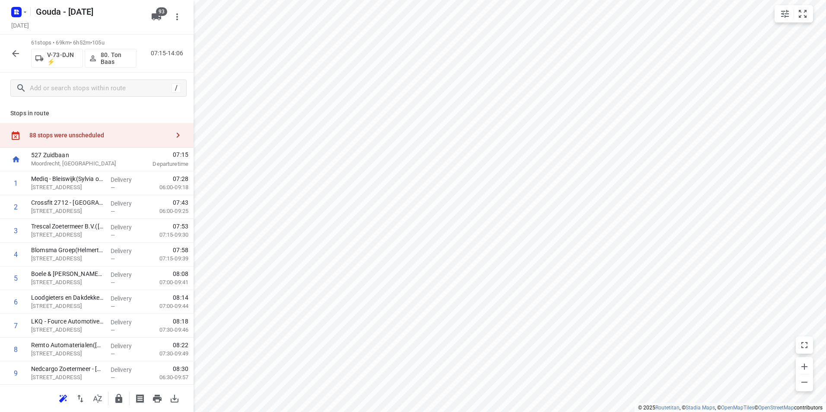
click at [117, 133] on div "88 stops were unscheduled" at bounding box center [99, 135] width 140 height 7
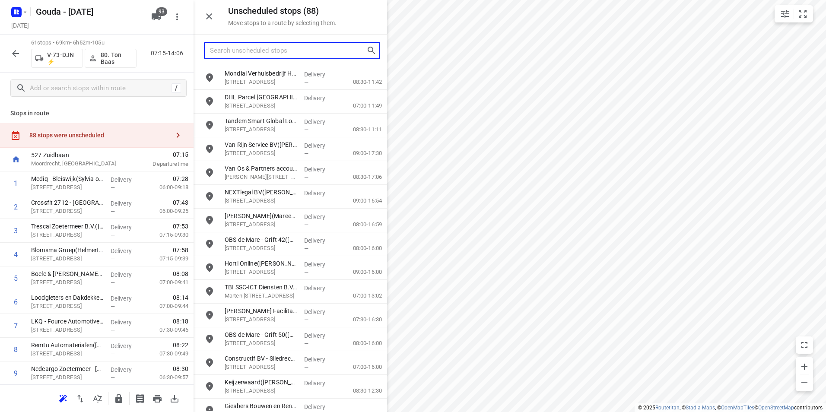
click at [316, 51] on input "Search unscheduled stops" at bounding box center [288, 50] width 156 height 13
click at [278, 49] on input "Search unscheduled stops" at bounding box center [288, 50] width 156 height 13
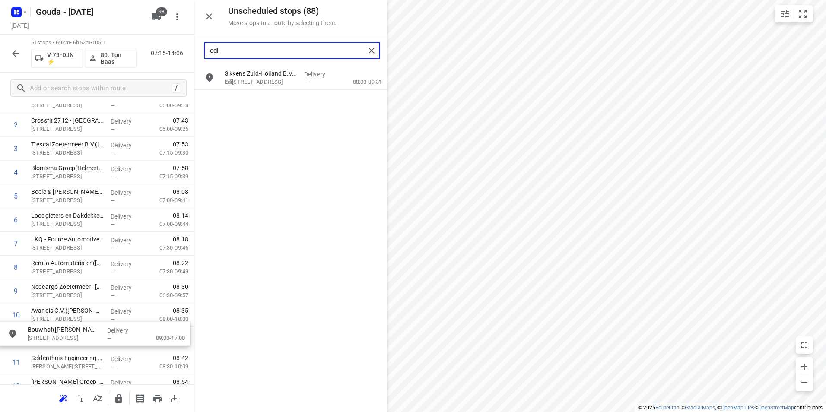
scroll to position [86, 0]
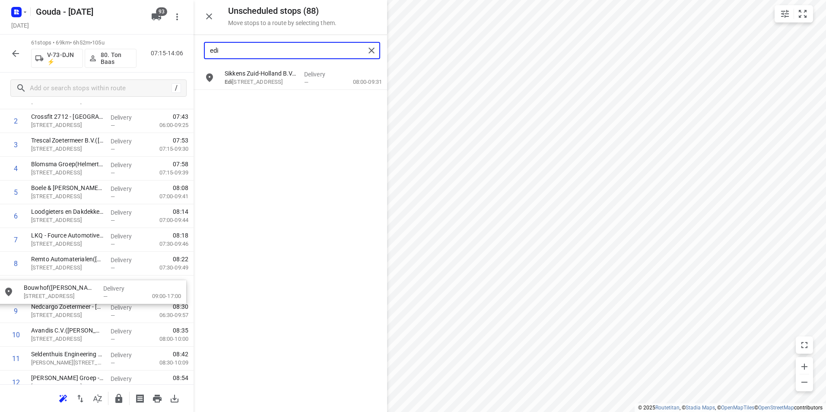
drag, startPoint x: 255, startPoint y: 74, endPoint x: 65, endPoint y: 281, distance: 281.2
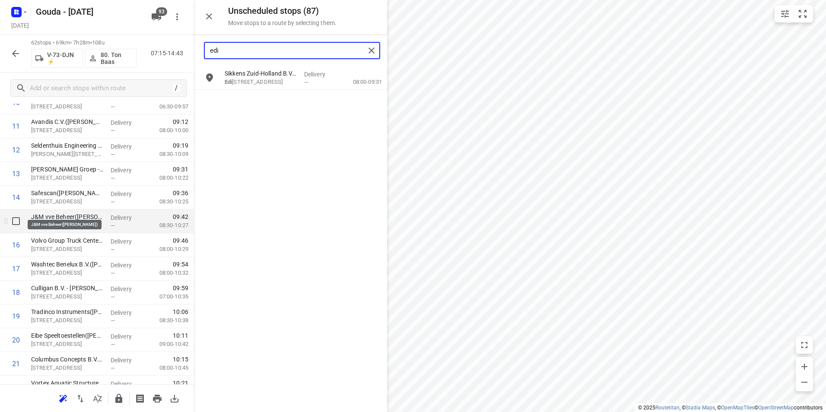
scroll to position [302, 0]
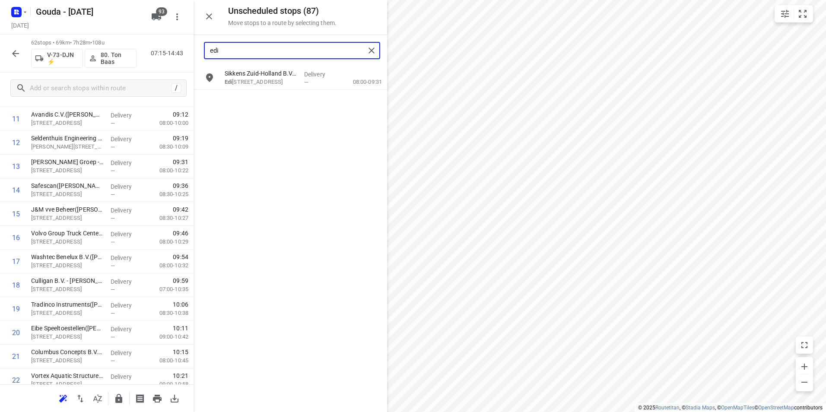
type input "edi"
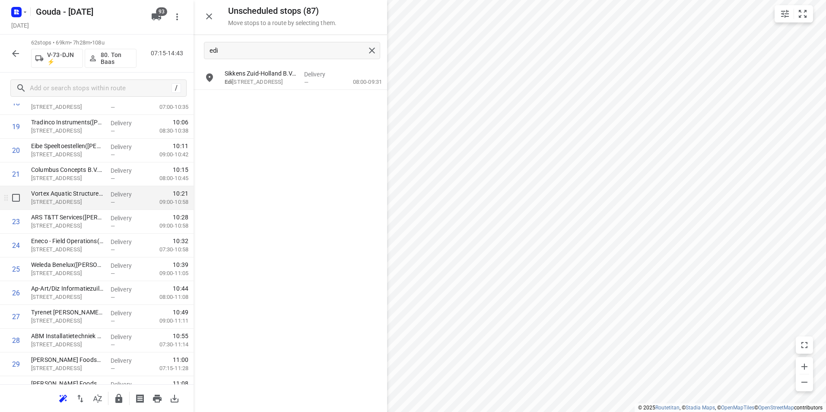
scroll to position [475, 0]
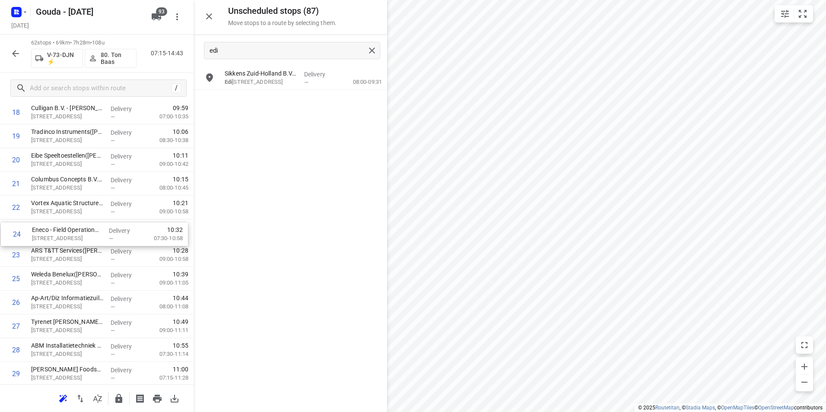
drag, startPoint x: 108, startPoint y: 240, endPoint x: 108, endPoint y: 225, distance: 15.6
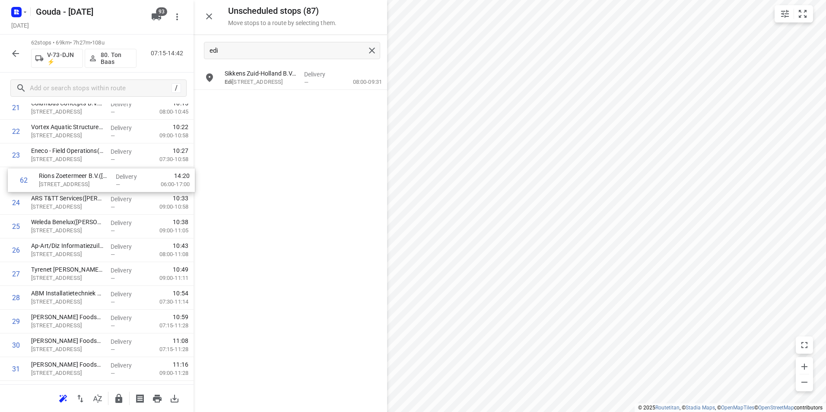
scroll to position [550, 0]
drag, startPoint x: 60, startPoint y: 344, endPoint x: 62, endPoint y: 289, distance: 54.4
click at [62, 289] on div "1 Mediq - Bleiswijk(Sylvia of Leny) Brandpuntlaan-Zuid 14, Bleiswijk Delivery —…" at bounding box center [96, 358] width 193 height 1473
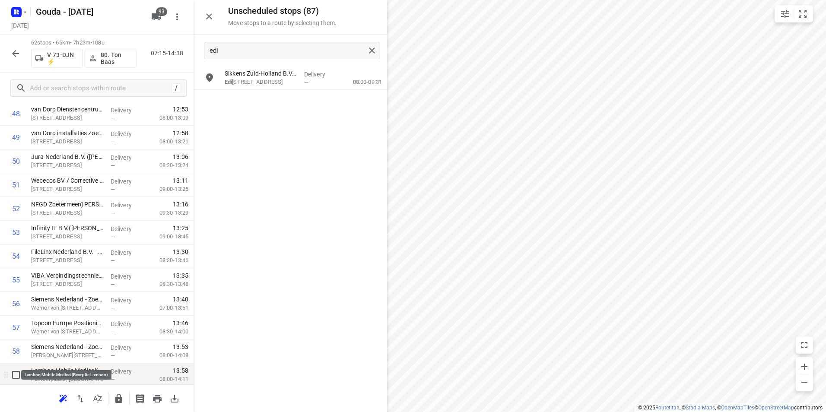
scroll to position [1198, 0]
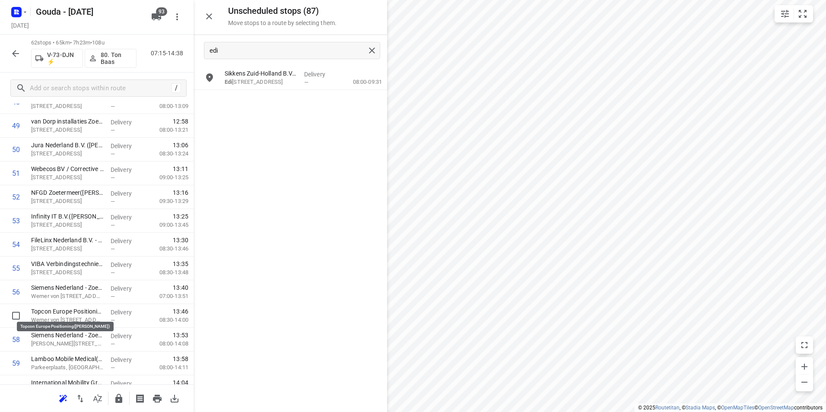
drag, startPoint x: 65, startPoint y: 313, endPoint x: 66, endPoint y: 294, distance: 19.0
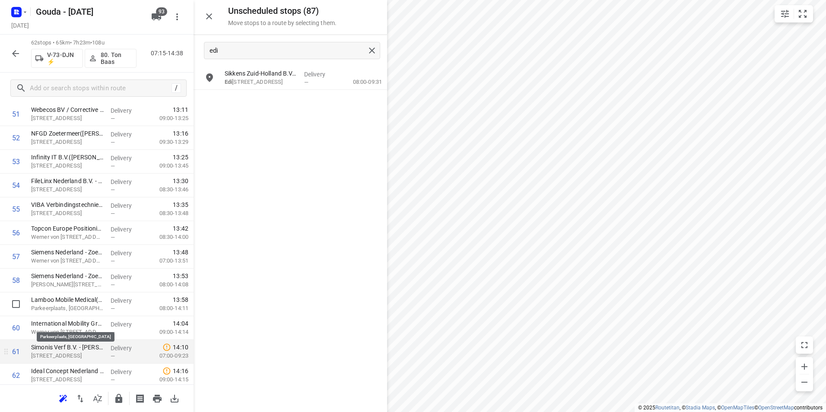
scroll to position [1284, 0]
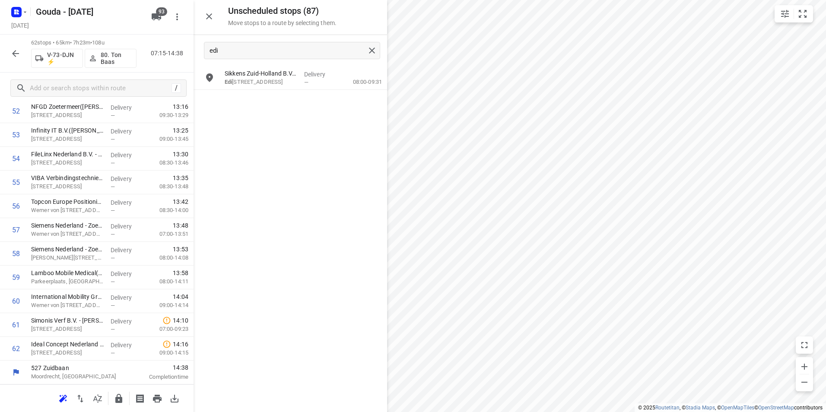
click at [121, 401] on icon "button" at bounding box center [118, 398] width 7 height 9
click at [8, 51] on button "button" at bounding box center [15, 53] width 17 height 17
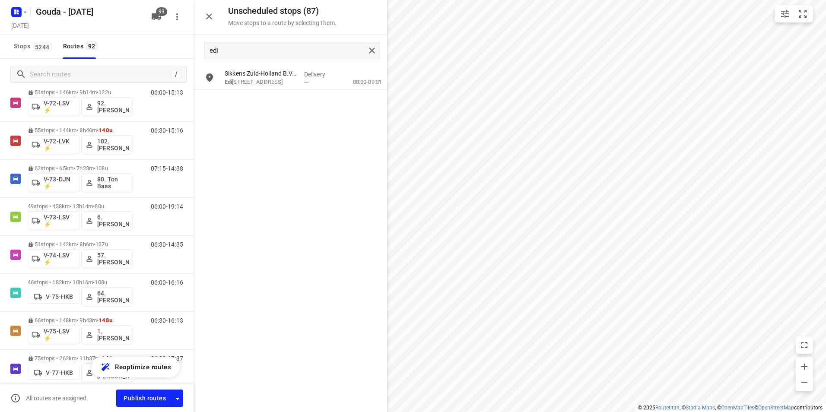
scroll to position [1107, 0]
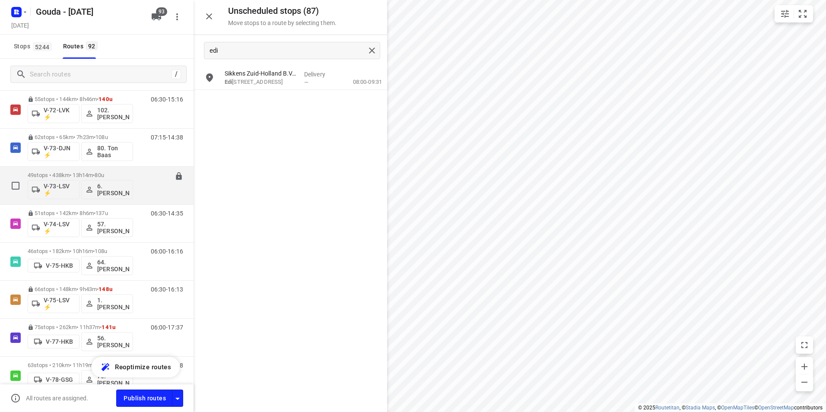
click at [118, 173] on p "49 stops • 438km • 13h14m • 80u" at bounding box center [80, 175] width 105 height 6
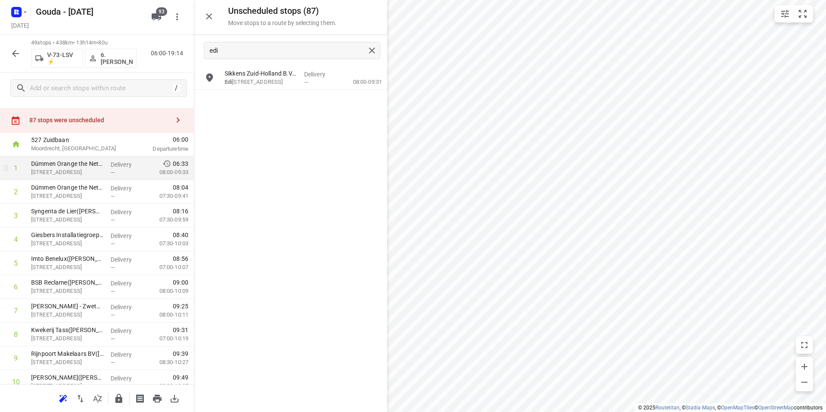
scroll to position [0, 0]
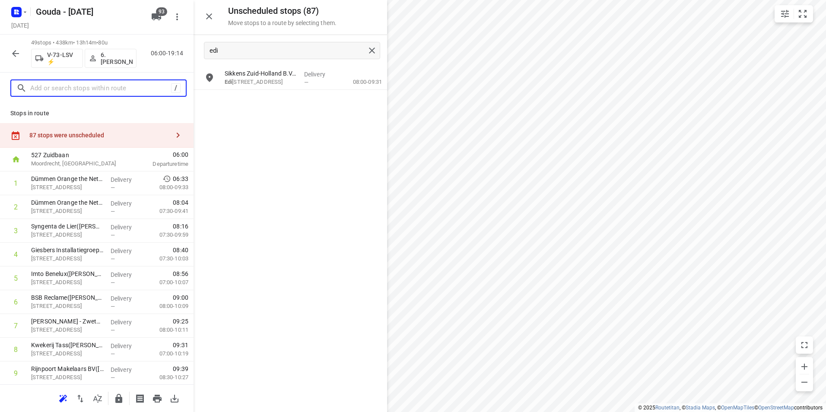
click at [111, 89] on input "text" at bounding box center [100, 88] width 141 height 13
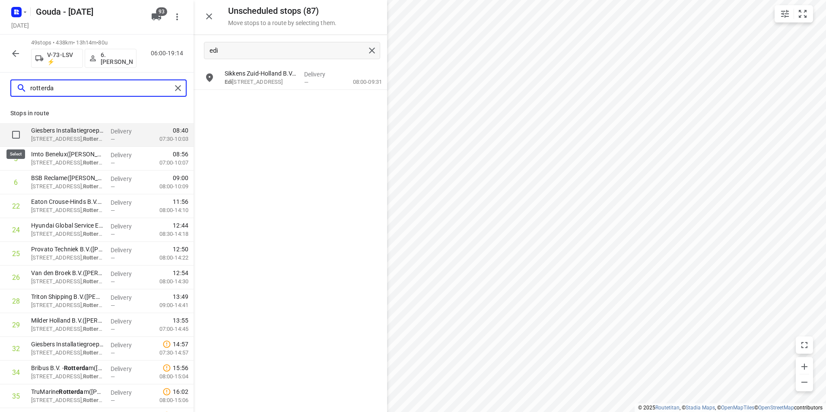
type input "rotterda"
click at [13, 136] on input "checkbox" at bounding box center [15, 134] width 17 height 17
checkbox input "true"
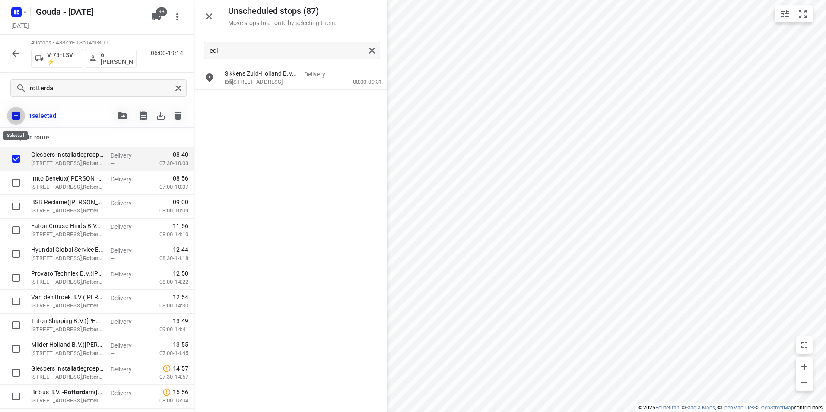
click at [15, 116] on input "checkbox" at bounding box center [16, 116] width 18 height 18
checkbox input "false"
checkbox input "true"
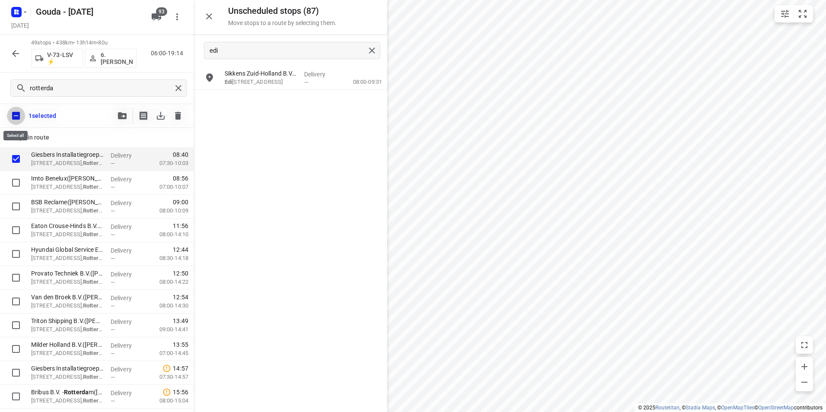
checkbox input "true"
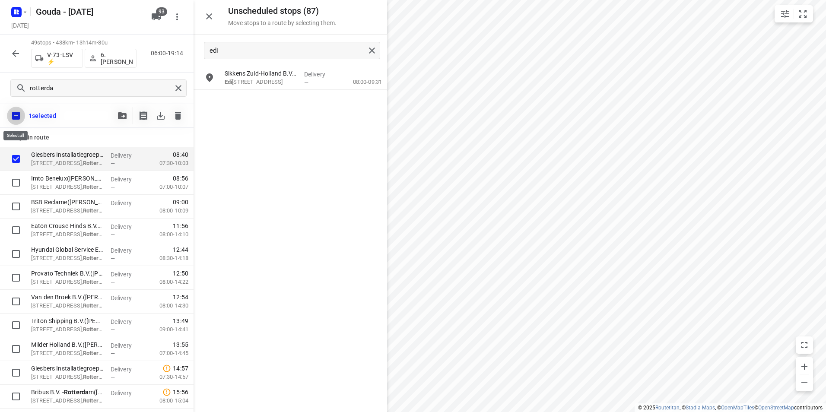
checkbox input "true"
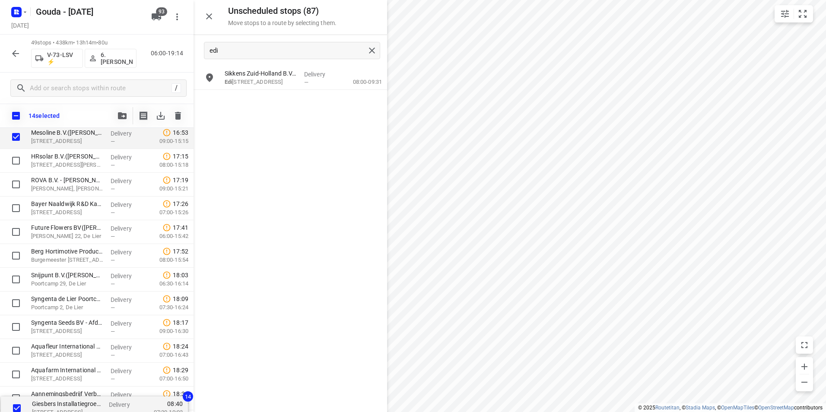
scroll to position [971, 0]
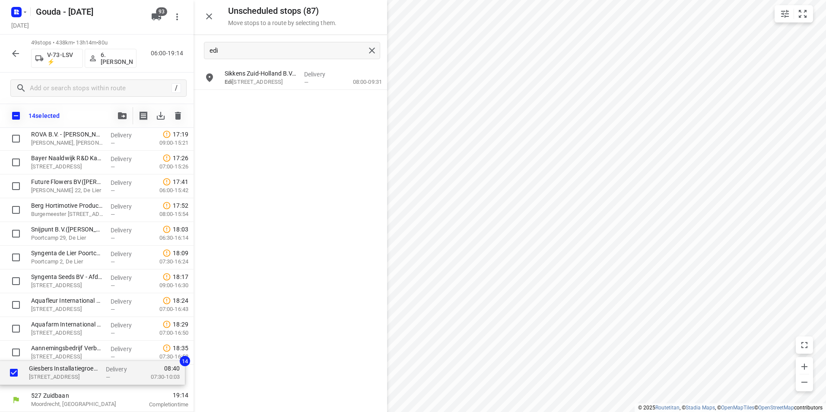
drag, startPoint x: 69, startPoint y: 235, endPoint x: 66, endPoint y: 374, distance: 140.0
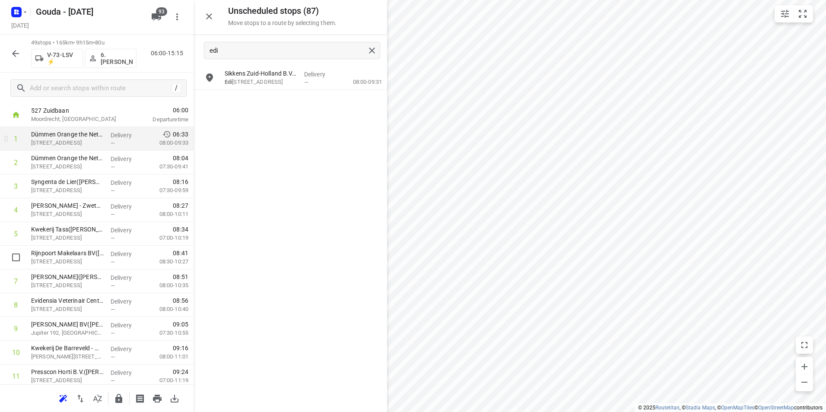
scroll to position [0, 0]
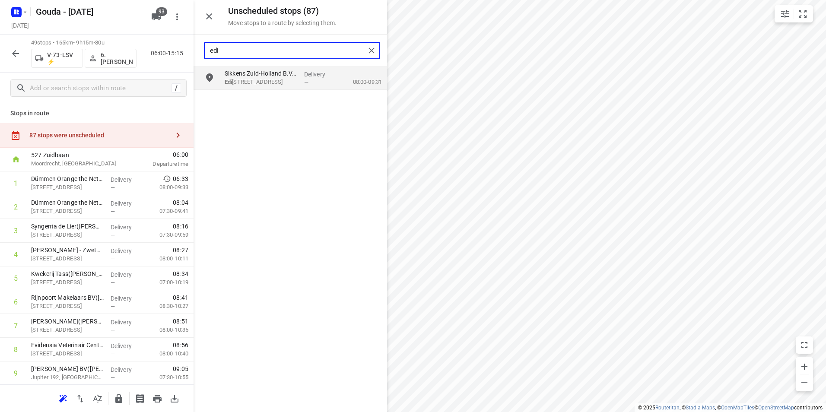
drag, startPoint x: 258, startPoint y: 54, endPoint x: 192, endPoint y: 51, distance: 66.6
click at [192, 51] on div "Unscheduled stops ( 87 ) Move stops to a route by selecting them. edi Sikkens Z…" at bounding box center [96, 206] width 193 height 412
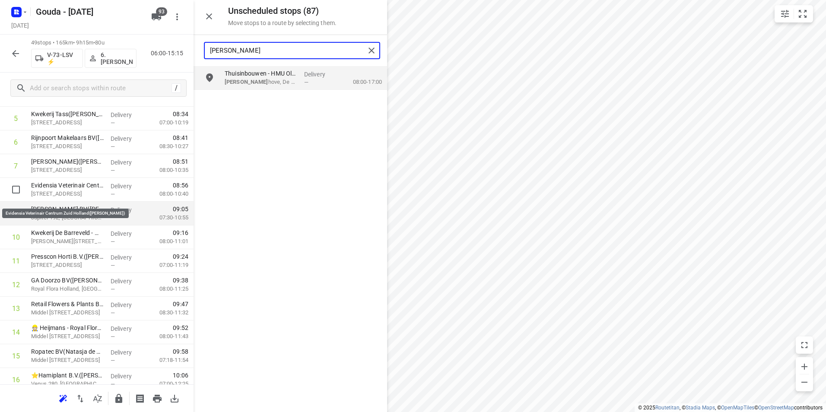
scroll to position [173, 0]
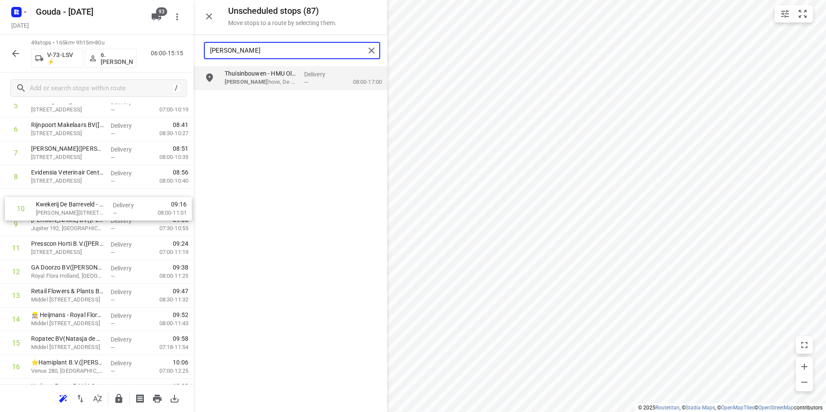
drag, startPoint x: 60, startPoint y: 228, endPoint x: 66, endPoint y: 208, distance: 20.8
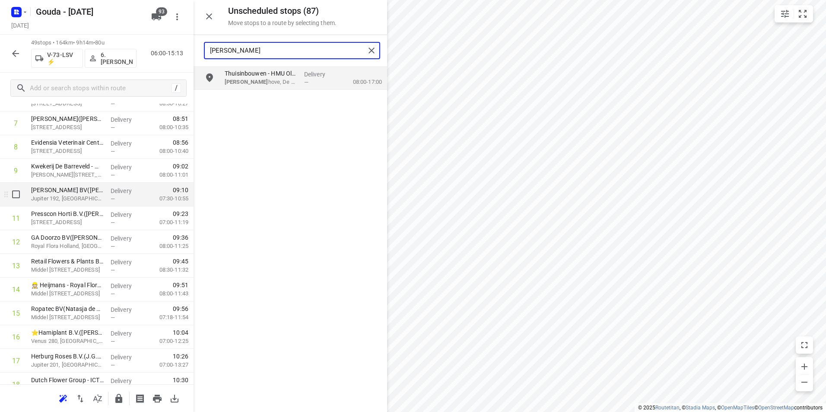
scroll to position [216, 0]
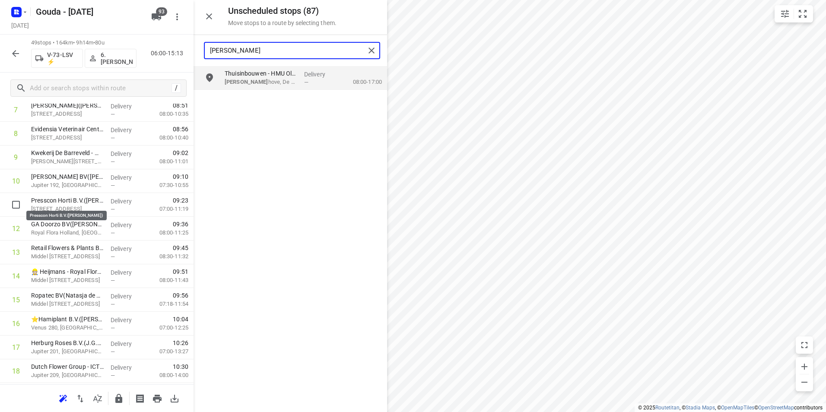
drag, startPoint x: 79, startPoint y: 201, endPoint x: 83, endPoint y: 178, distance: 23.7
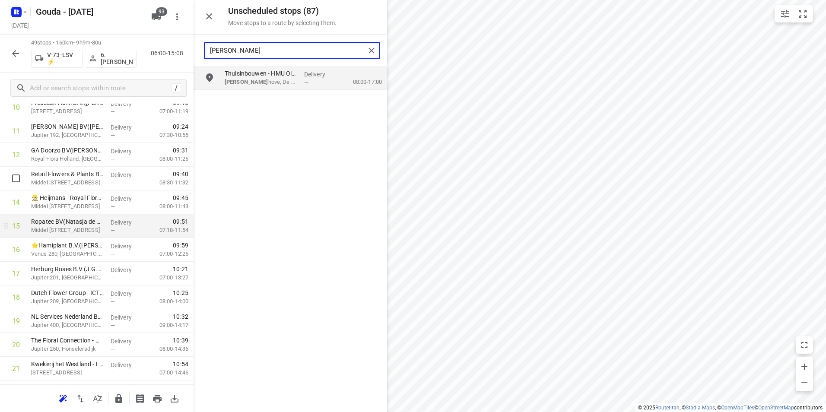
scroll to position [302, 0]
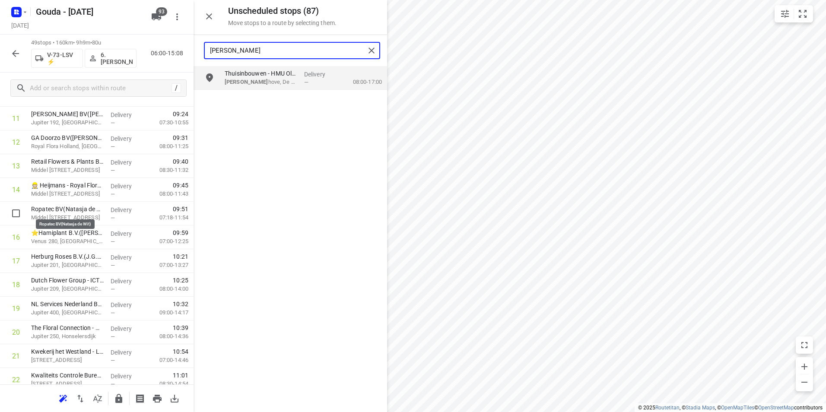
drag, startPoint x: 96, startPoint y: 210, endPoint x: 96, endPoint y: 181, distance: 29.4
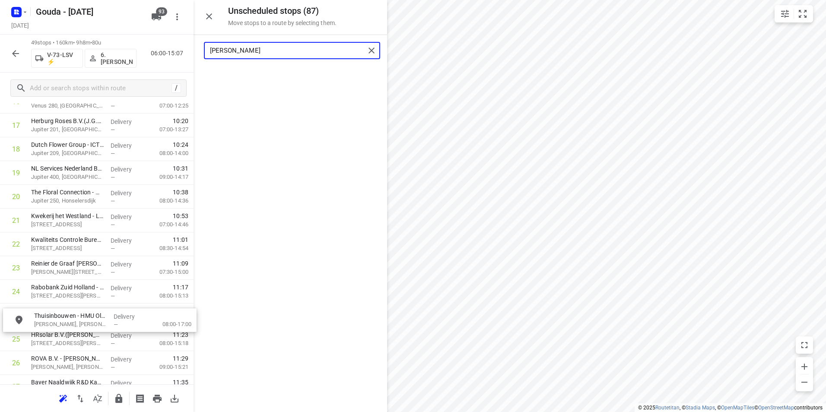
scroll to position [440, 0]
drag, startPoint x: 260, startPoint y: 79, endPoint x: 67, endPoint y: 321, distance: 310.3
drag, startPoint x: 246, startPoint y: 52, endPoint x: 194, endPoint y: 49, distance: 51.9
click at [194, 49] on div "lee" at bounding box center [289, 50] width 193 height 31
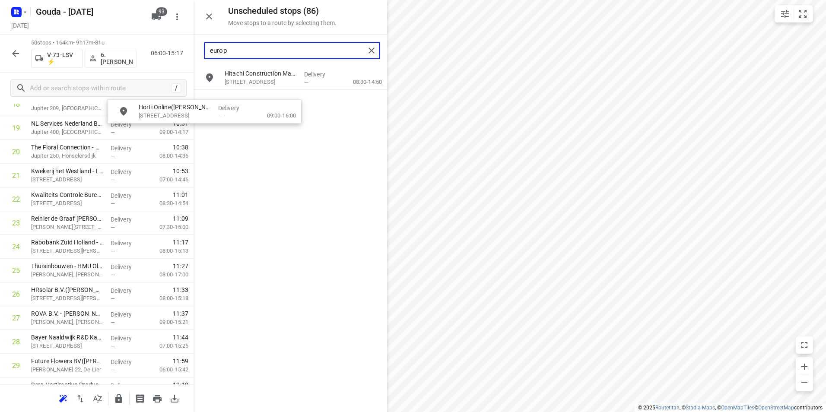
scroll to position [468, 0]
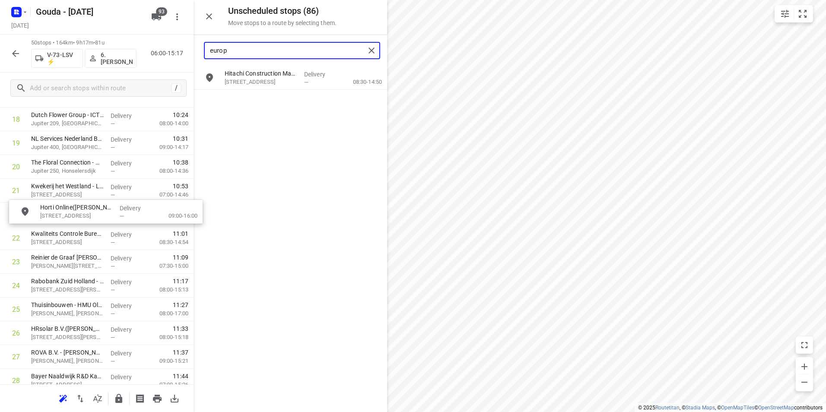
drag, startPoint x: 231, startPoint y: 90, endPoint x: 67, endPoint y: 200, distance: 197.3
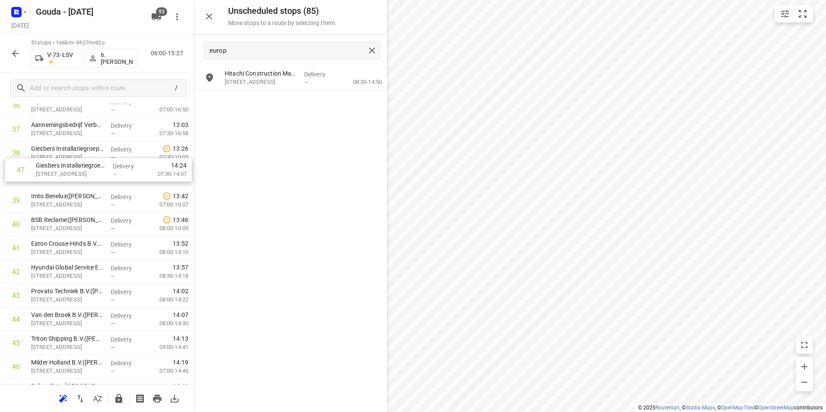
scroll to position [907, 0]
drag, startPoint x: 72, startPoint y: 299, endPoint x: 75, endPoint y: 188, distance: 111.0
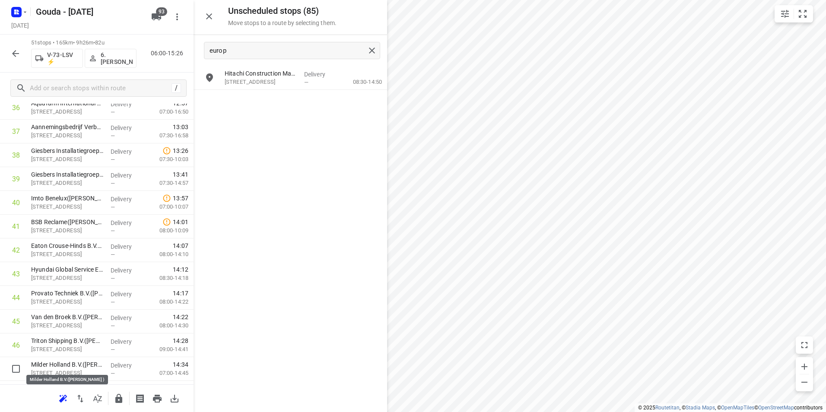
scroll to position [909, 0]
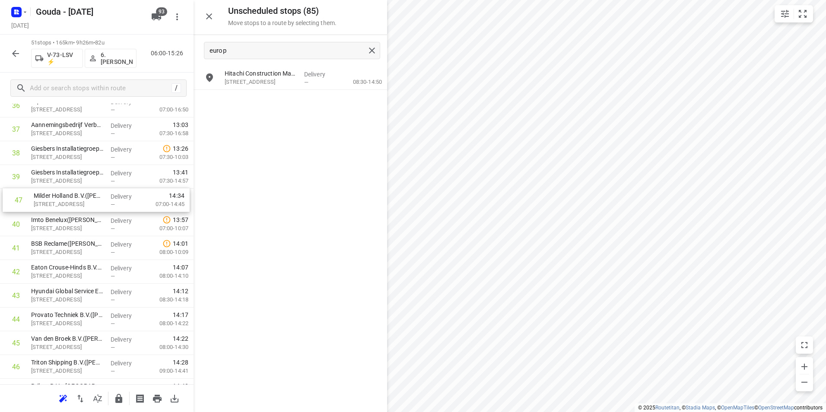
drag, startPoint x: 60, startPoint y: 363, endPoint x: 63, endPoint y: 193, distance: 170.6
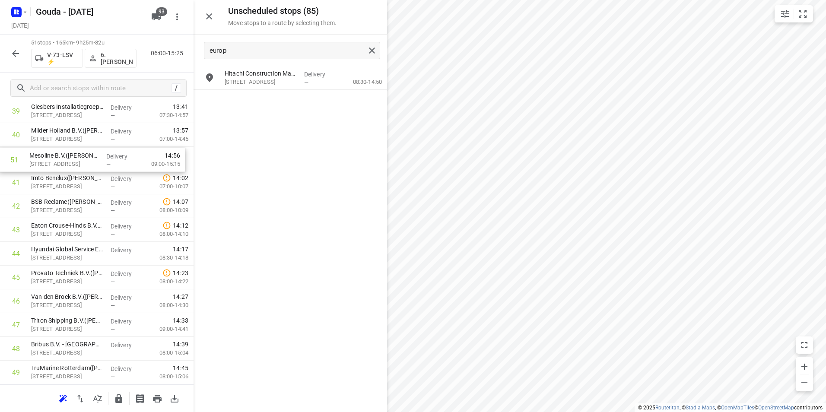
drag, startPoint x: 41, startPoint y: 373, endPoint x: 40, endPoint y: 152, distance: 220.3
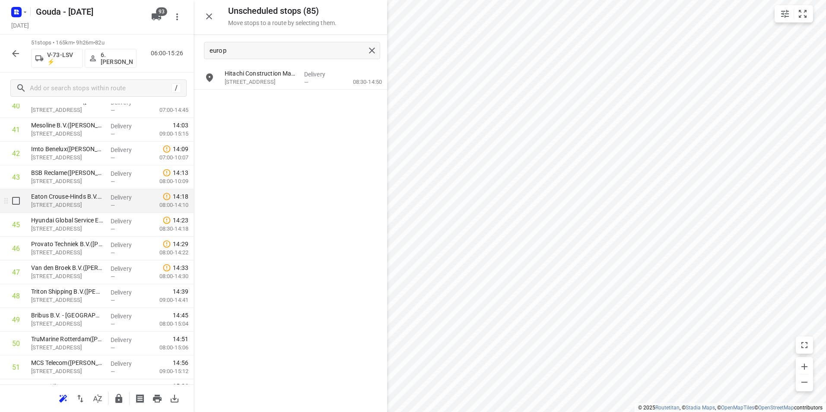
scroll to position [1015, 0]
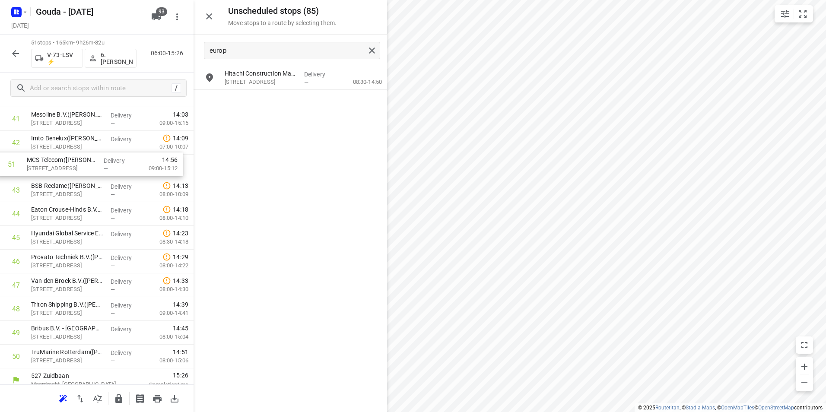
drag, startPoint x: 57, startPoint y: 339, endPoint x: 51, endPoint y: 157, distance: 181.9
drag, startPoint x: 67, startPoint y: 355, endPoint x: 61, endPoint y: 206, distance: 149.1
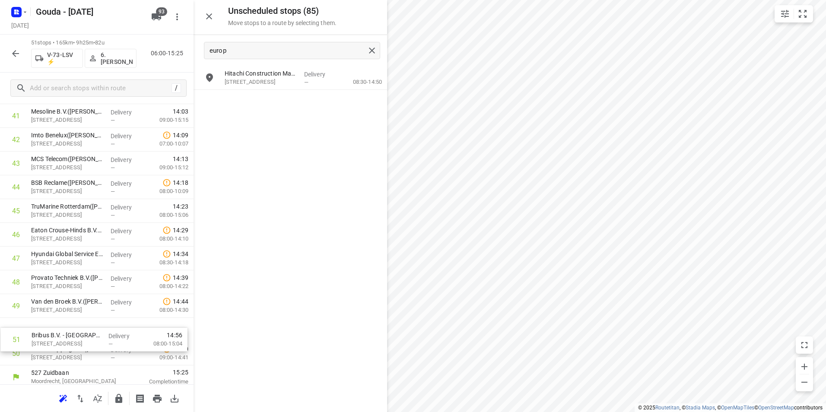
scroll to position [1018, 0]
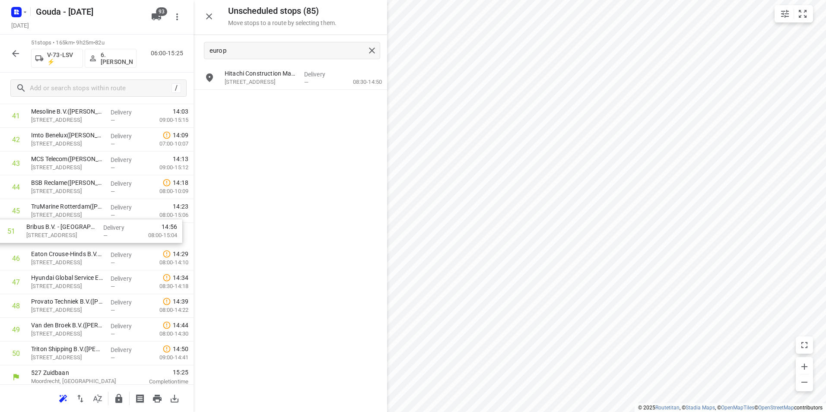
drag, startPoint x: 51, startPoint y: 354, endPoint x: 46, endPoint y: 228, distance: 125.8
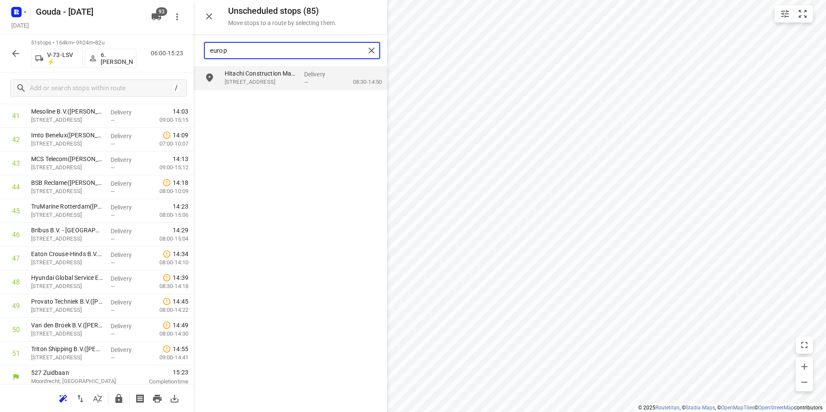
drag, startPoint x: 284, startPoint y: 52, endPoint x: 200, endPoint y: 51, distance: 84.7
click at [200, 51] on div "europ" at bounding box center [289, 50] width 193 height 31
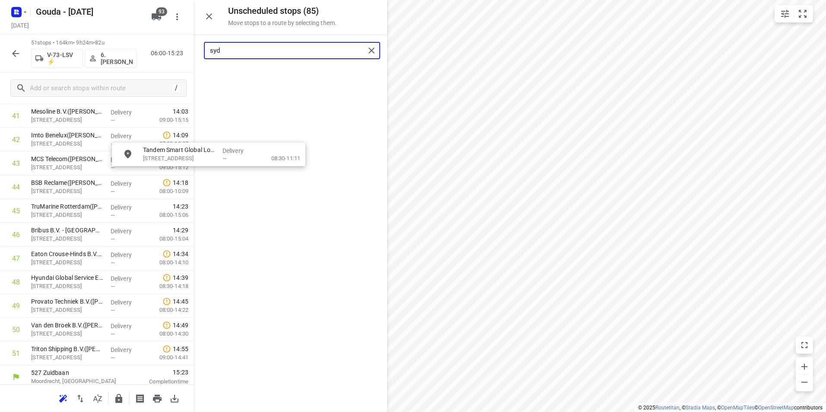
scroll to position [1017, 0]
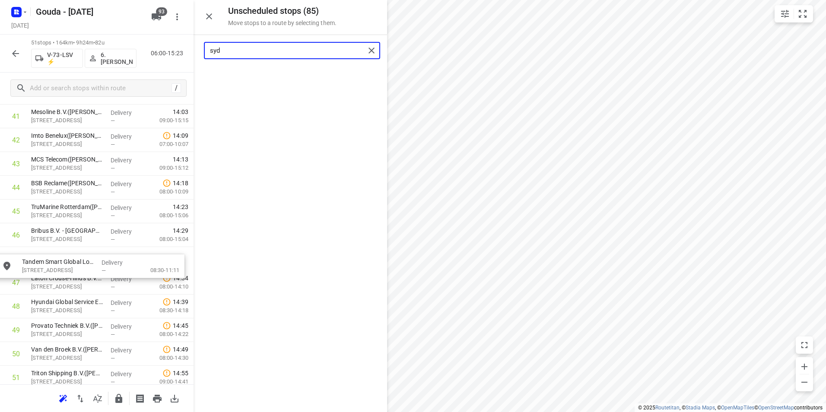
drag, startPoint x: 258, startPoint y: 84, endPoint x: 48, endPoint y: 260, distance: 274.5
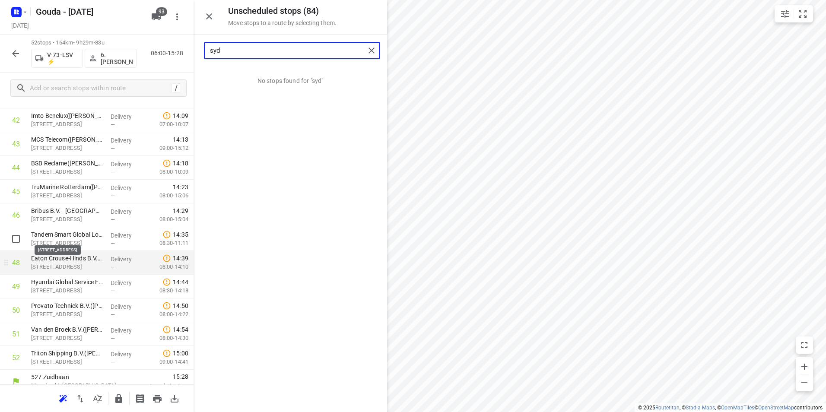
scroll to position [1046, 0]
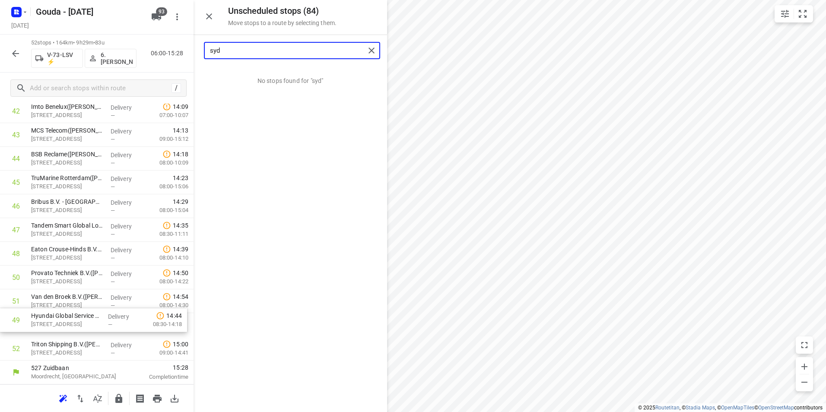
drag, startPoint x: 92, startPoint y: 278, endPoint x: 92, endPoint y: 327, distance: 48.8
drag, startPoint x: 224, startPoint y: 49, endPoint x: 203, endPoint y: 49, distance: 20.7
click at [203, 49] on div "syd" at bounding box center [289, 50] width 193 height 31
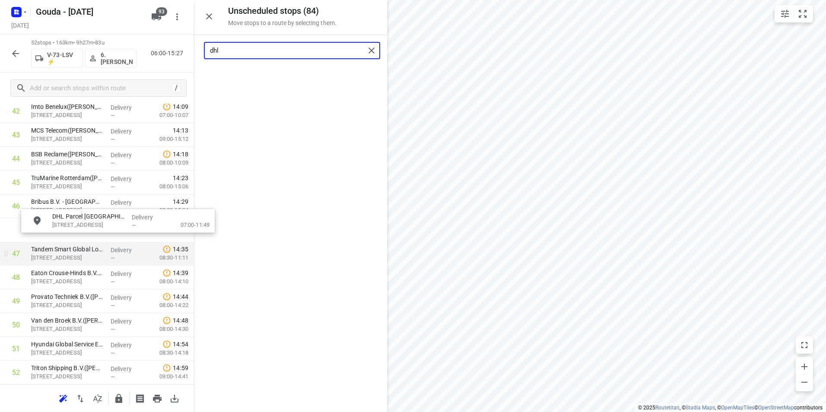
drag, startPoint x: 196, startPoint y: 132, endPoint x: 42, endPoint y: 257, distance: 198.0
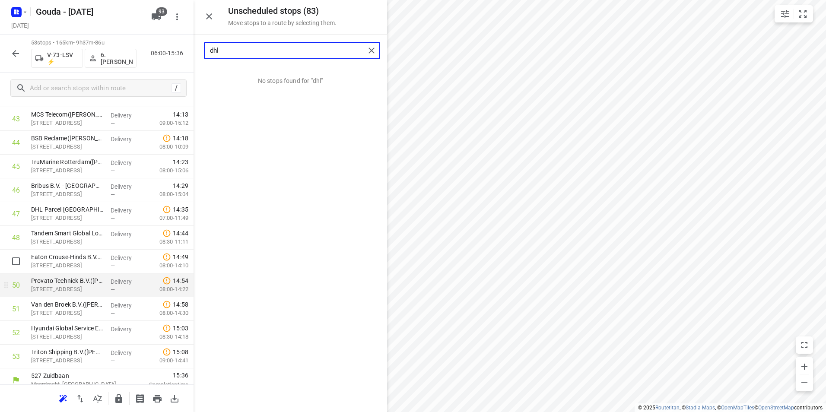
scroll to position [1070, 0]
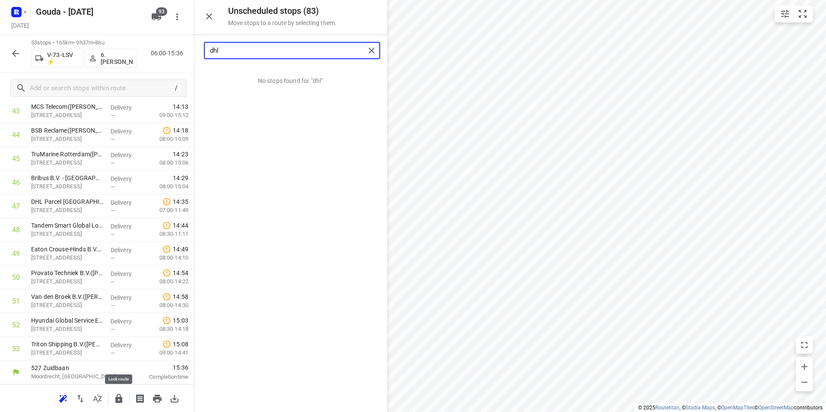
type input "dhl"
click at [120, 396] on icon "button" at bounding box center [119, 398] width 10 height 10
click at [15, 50] on icon "button" at bounding box center [15, 53] width 10 height 10
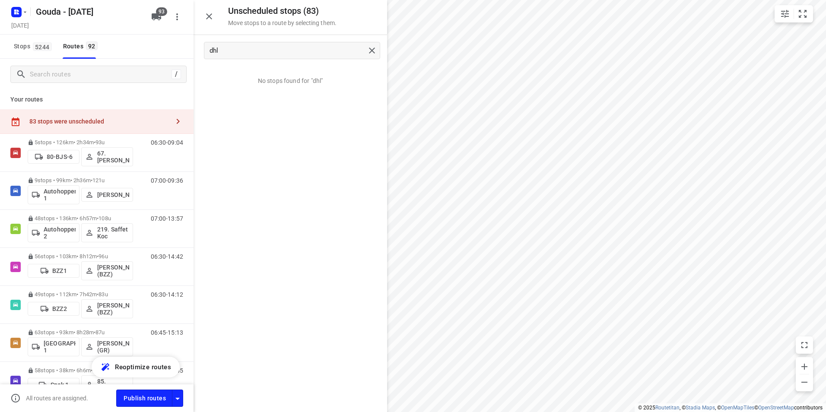
drag, startPoint x: 194, startPoint y: 110, endPoint x: 196, endPoint y: 133, distance: 23.4
click at [196, 133] on div "No stops found for "dhl"" at bounding box center [289, 239] width 193 height 346
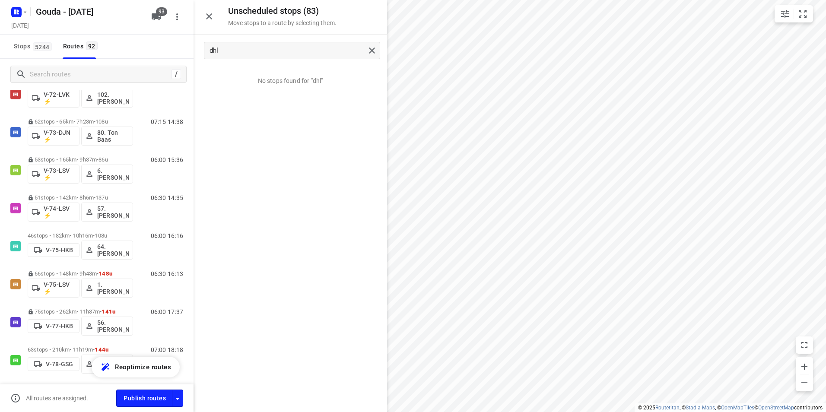
scroll to position [1206, 0]
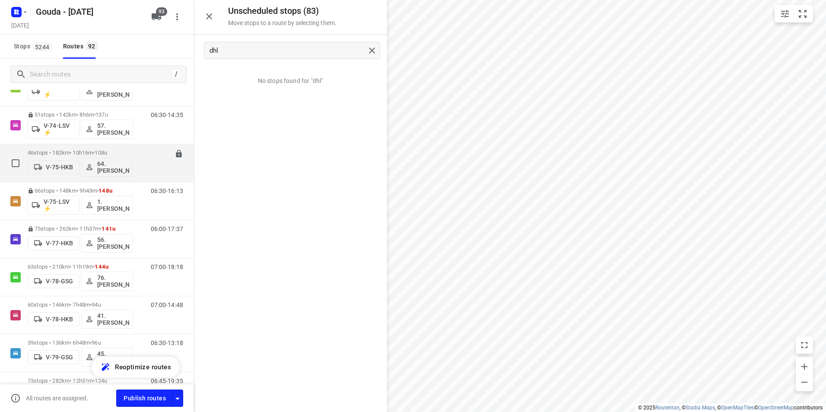
click at [121, 150] on p "46 stops • 182km • 10h16m • 108u" at bounding box center [80, 152] width 105 height 6
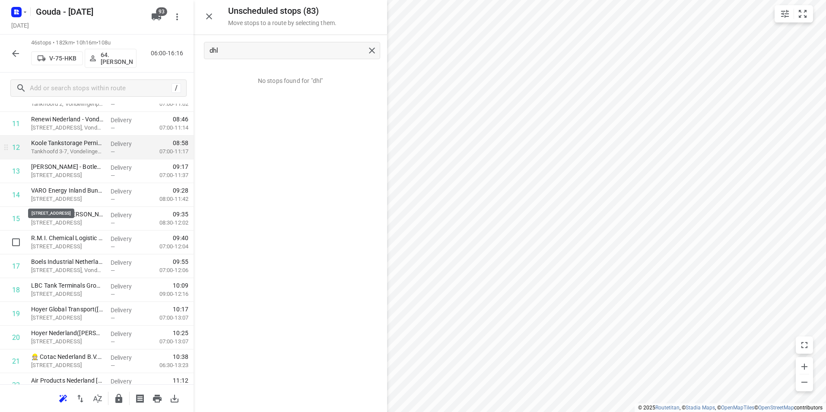
scroll to position [259, 0]
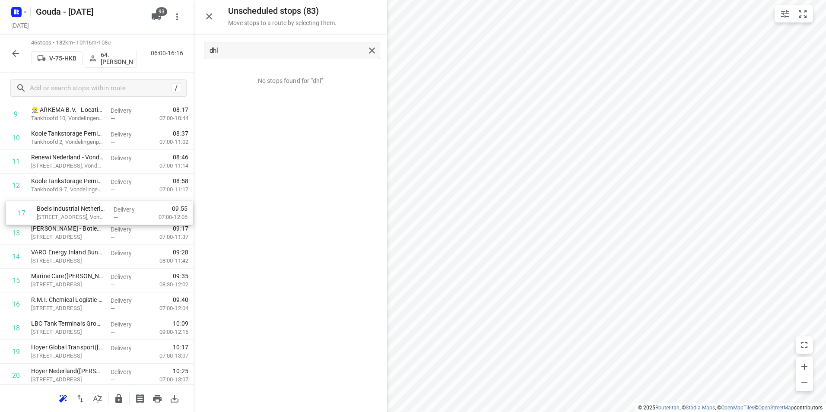
drag, startPoint x: 108, startPoint y: 307, endPoint x: 114, endPoint y: 212, distance: 94.8
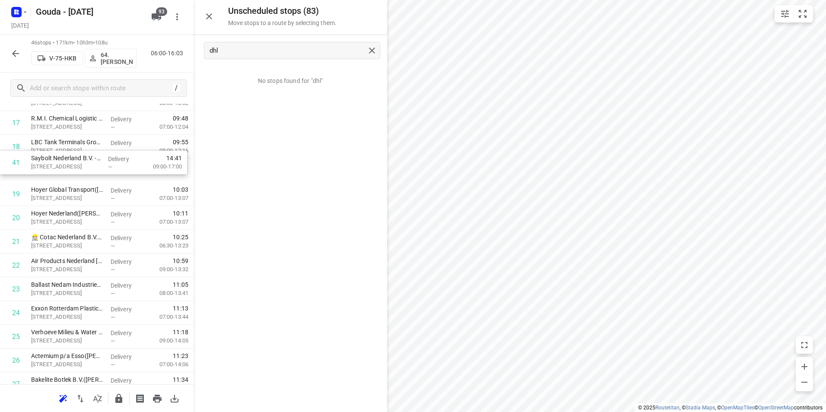
scroll to position [440, 0]
drag, startPoint x: 51, startPoint y: 289, endPoint x: 56, endPoint y: 176, distance: 112.4
click at [56, 176] on div "1 Qargo Packers B.V.(Karin Valster) Pastoriestraat 1, Rotterdam Pernis Delivery…" at bounding box center [96, 278] width 193 height 1093
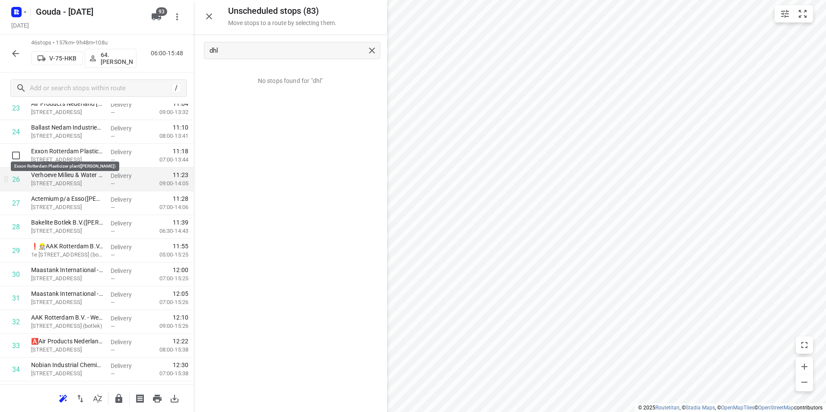
scroll to position [612, 0]
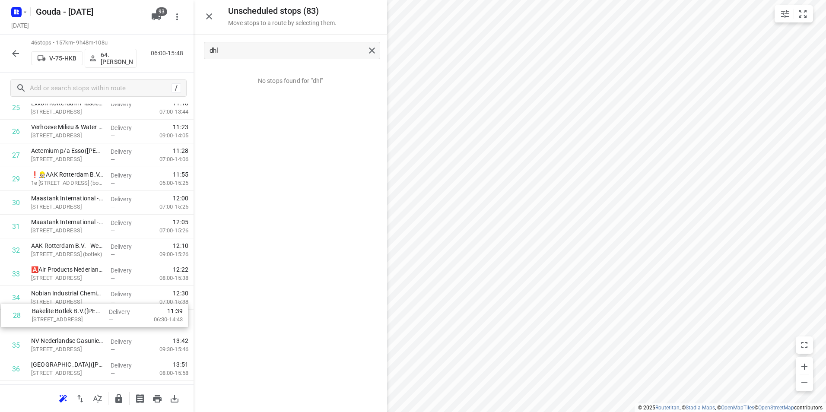
drag, startPoint x: 74, startPoint y: 204, endPoint x: 74, endPoint y: 312, distance: 108.4
click at [75, 312] on div "1 Qargo Packers B.V.(Karin Valster) Pastoriestraat 1, Rotterdam Pernis Delivery…" at bounding box center [96, 72] width 193 height 1093
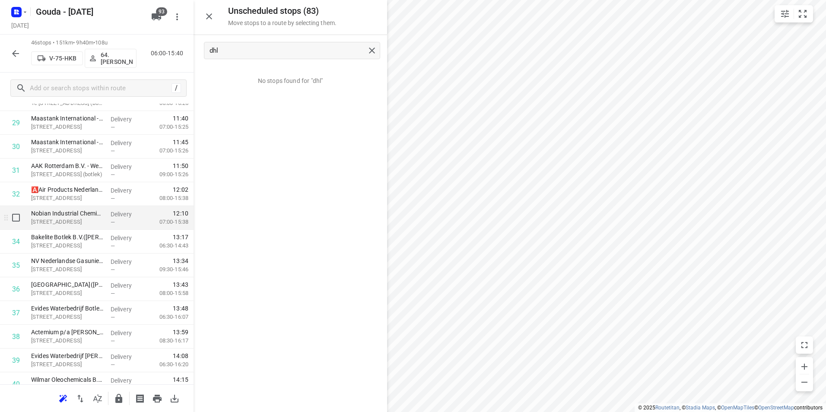
scroll to position [734, 0]
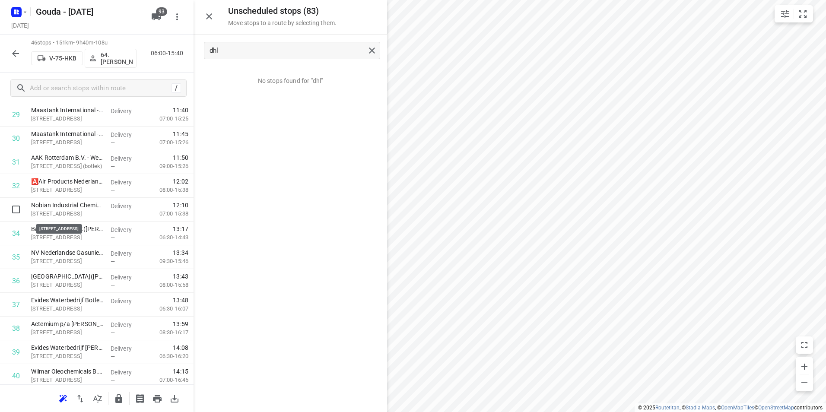
drag, startPoint x: 76, startPoint y: 216, endPoint x: 81, endPoint y: 190, distance: 26.5
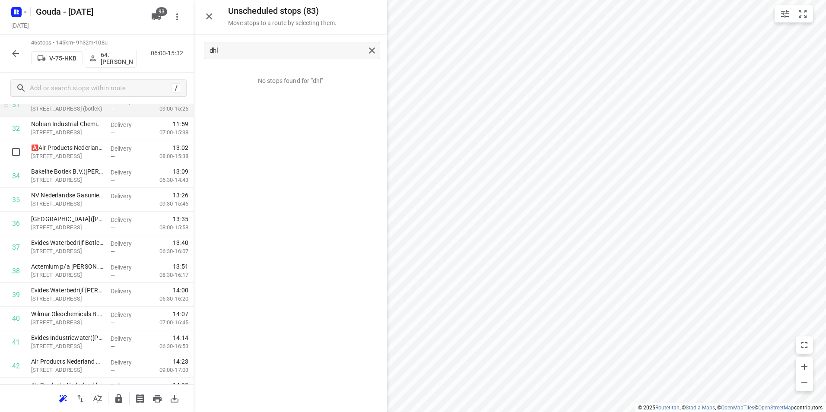
scroll to position [777, 0]
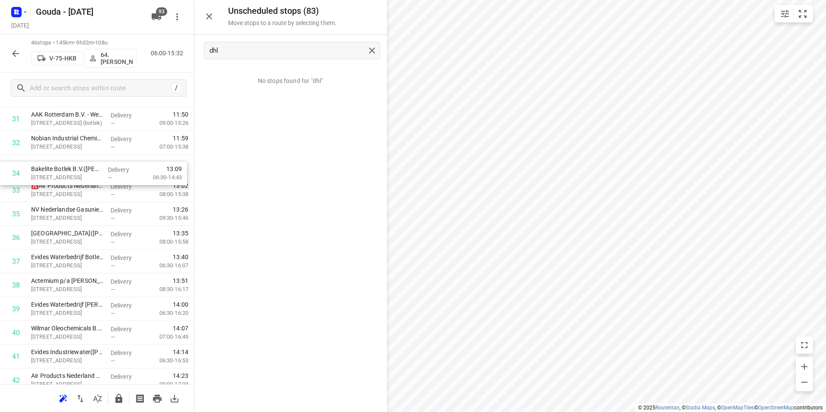
drag, startPoint x: 70, startPoint y: 192, endPoint x: 74, endPoint y: 162, distance: 30.5
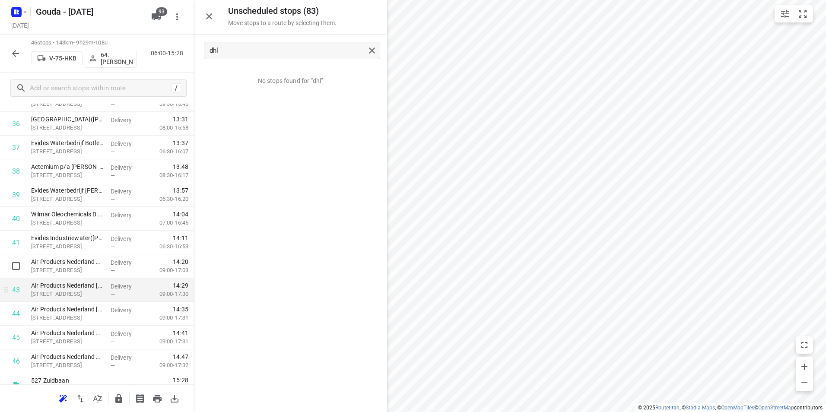
scroll to position [904, 0]
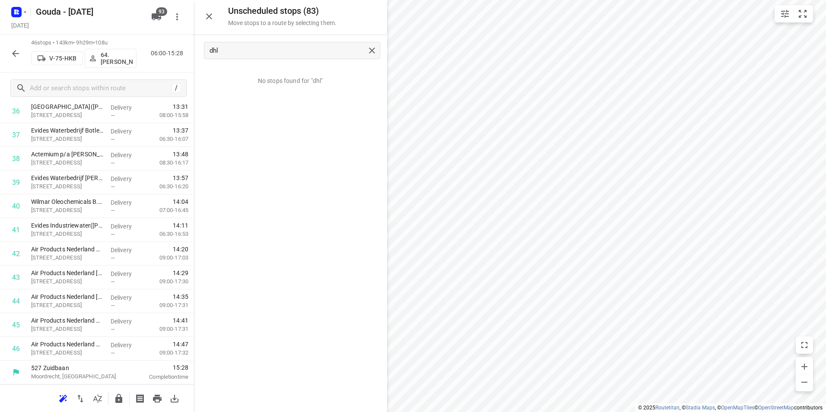
click at [117, 396] on icon "button" at bounding box center [118, 398] width 7 height 9
click at [17, 54] on icon "button" at bounding box center [15, 53] width 10 height 10
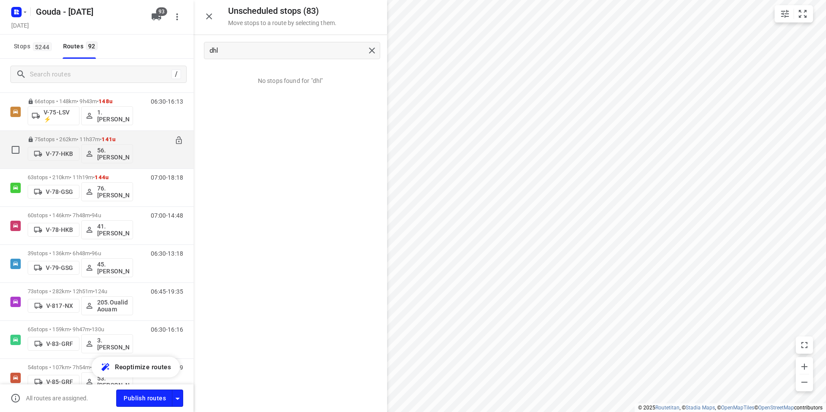
scroll to position [1296, 0]
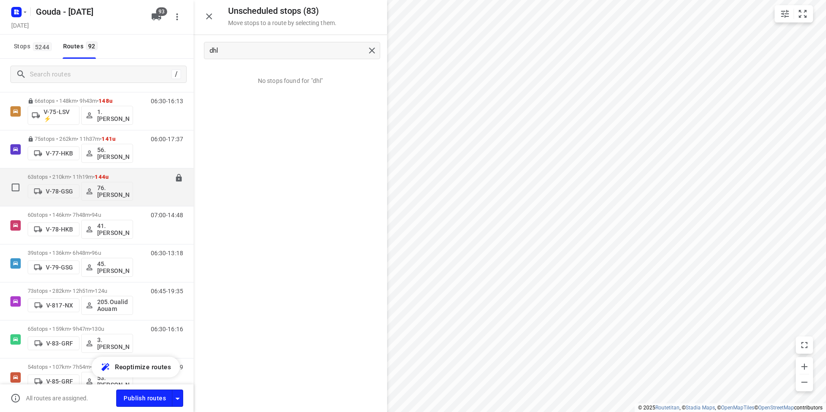
click at [121, 173] on div "63 stops • 210km • 11h19m • 144u V-78-GSG 76. Ibrahim Cete" at bounding box center [80, 187] width 105 height 36
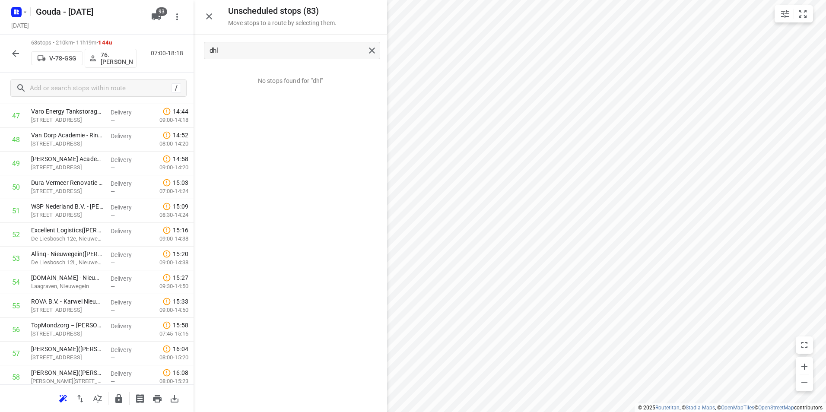
scroll to position [1307, 0]
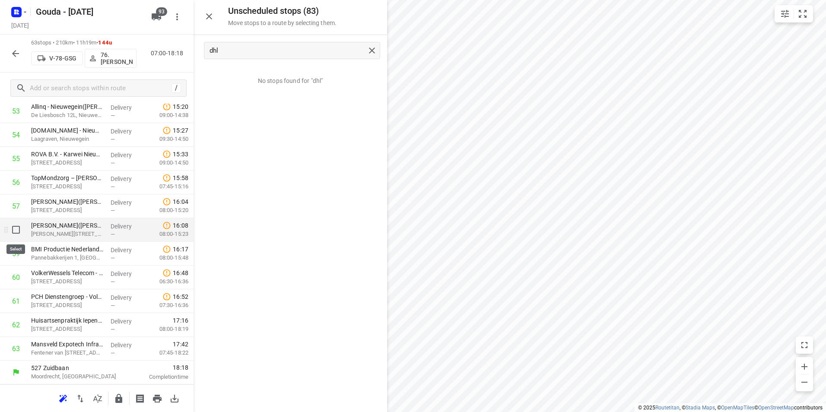
click at [10, 228] on input "checkbox" at bounding box center [15, 229] width 17 height 17
checkbox input "true"
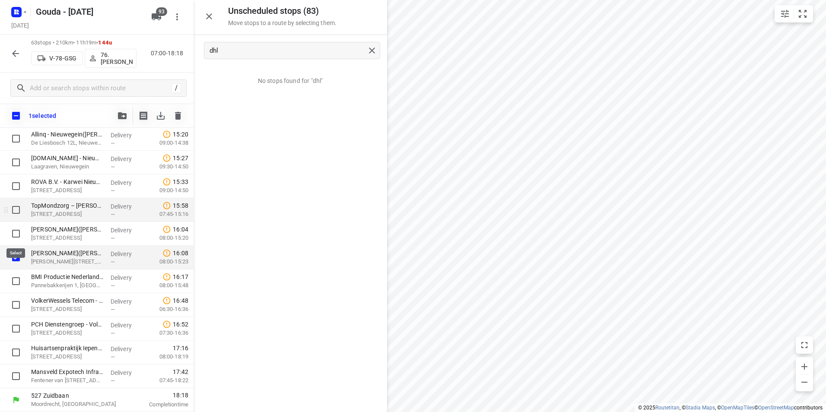
scroll to position [1304, 0]
click at [16, 205] on input "checkbox" at bounding box center [15, 209] width 17 height 17
checkbox input "true"
click at [14, 231] on input "checkbox" at bounding box center [15, 233] width 17 height 17
checkbox input "true"
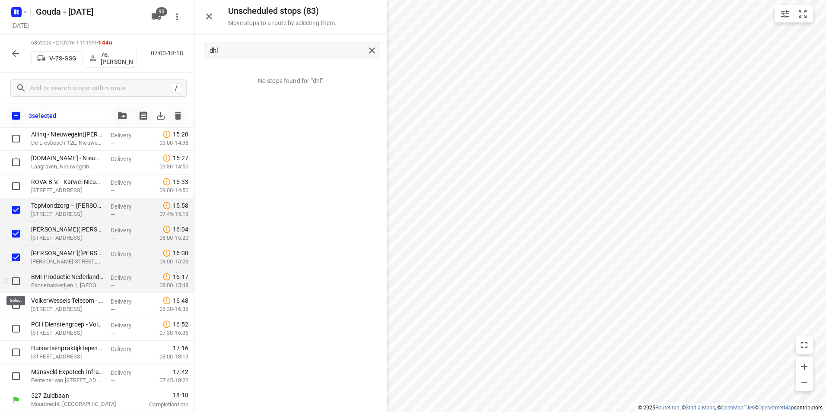
click at [14, 282] on input "checkbox" at bounding box center [15, 281] width 17 height 17
checkbox input "true"
click at [16, 352] on input "checkbox" at bounding box center [15, 352] width 17 height 17
checkbox input "true"
click at [125, 118] on icon "button" at bounding box center [122, 115] width 9 height 7
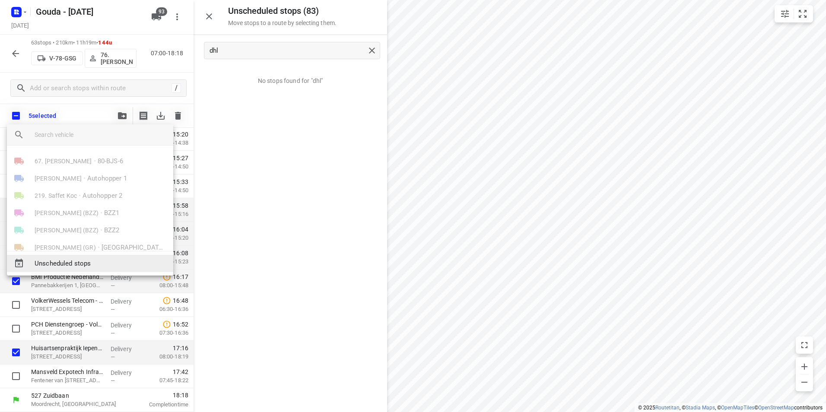
click at [82, 264] on span "Unscheduled stops" at bounding box center [101, 264] width 132 height 10
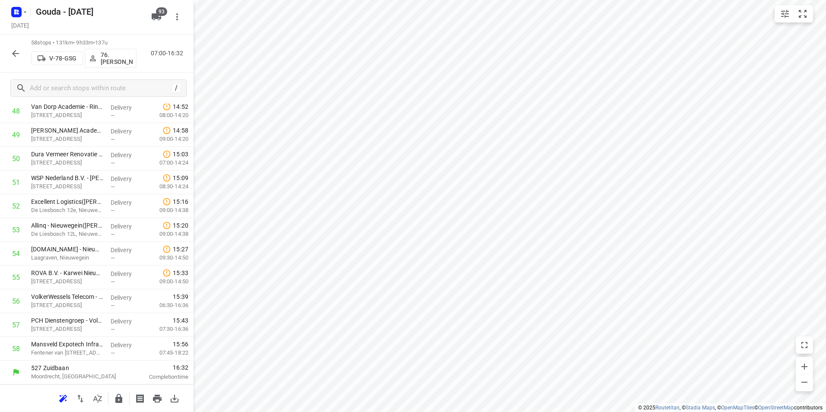
scroll to position [0, 0]
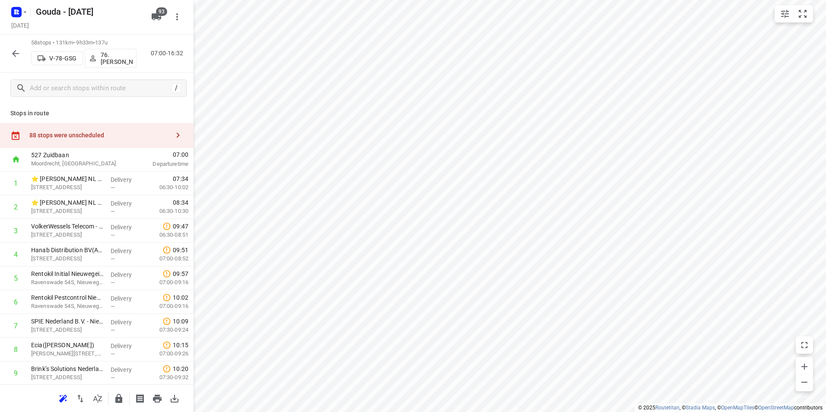
click at [114, 133] on div "88 stops were unscheduled" at bounding box center [99, 135] width 140 height 7
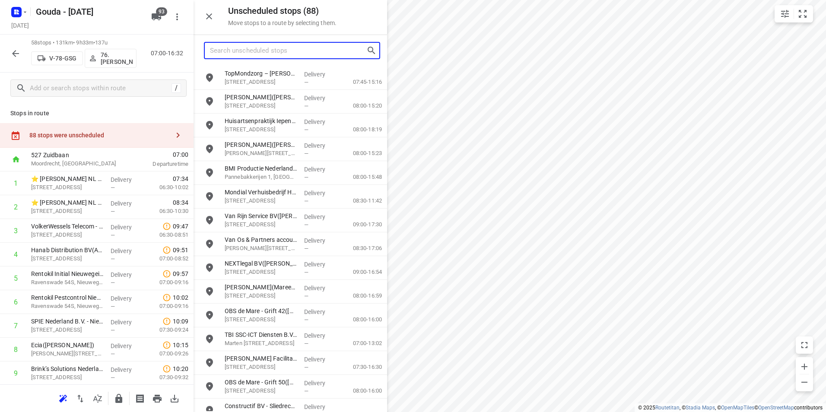
click at [268, 47] on input "Search unscheduled stops" at bounding box center [288, 50] width 156 height 13
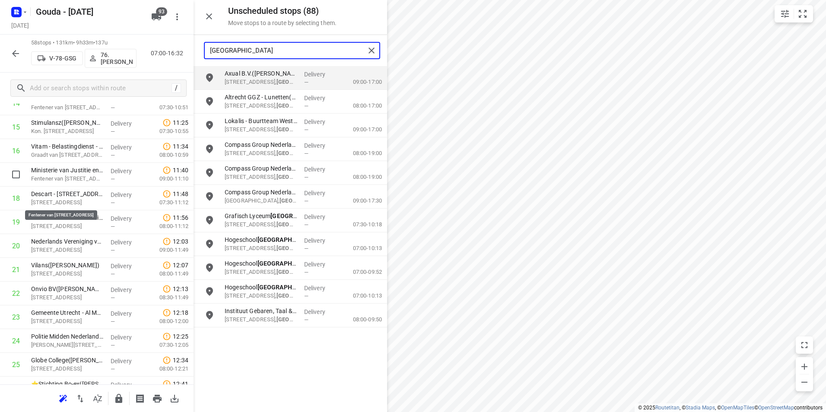
scroll to position [302, 0]
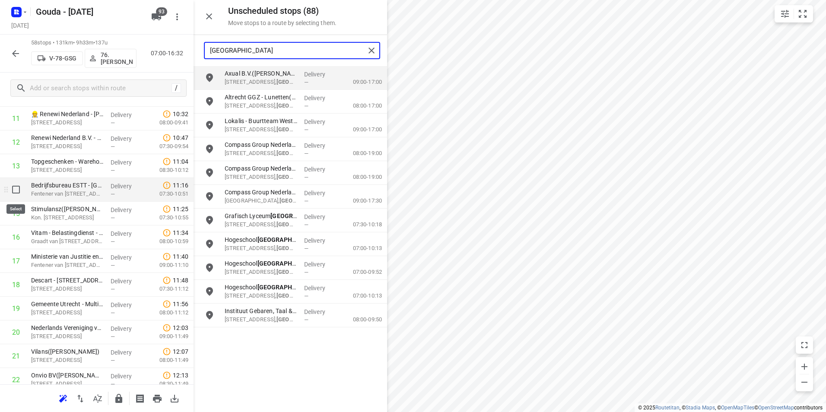
type input "utrecht"
click at [15, 190] on input "checkbox" at bounding box center [15, 189] width 17 height 17
checkbox input "true"
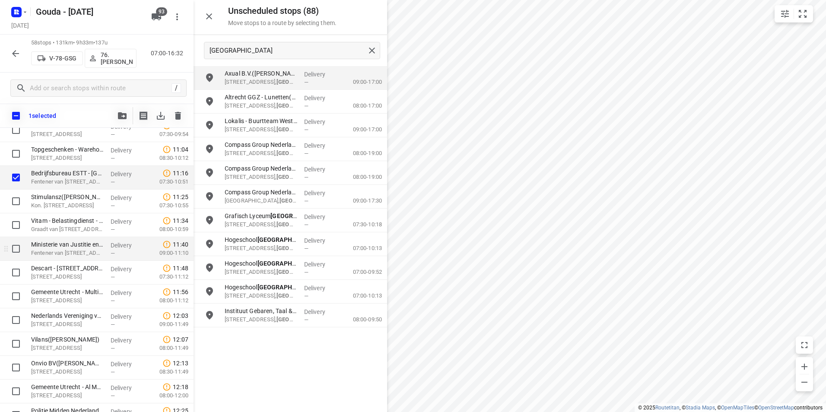
scroll to position [346, 0]
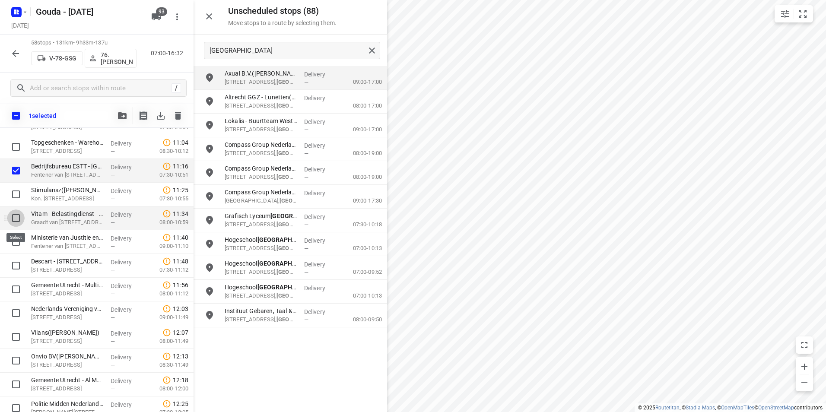
click at [20, 222] on input "checkbox" at bounding box center [15, 217] width 17 height 17
checkbox input "true"
click at [13, 247] on input "checkbox" at bounding box center [15, 241] width 17 height 17
checkbox input "true"
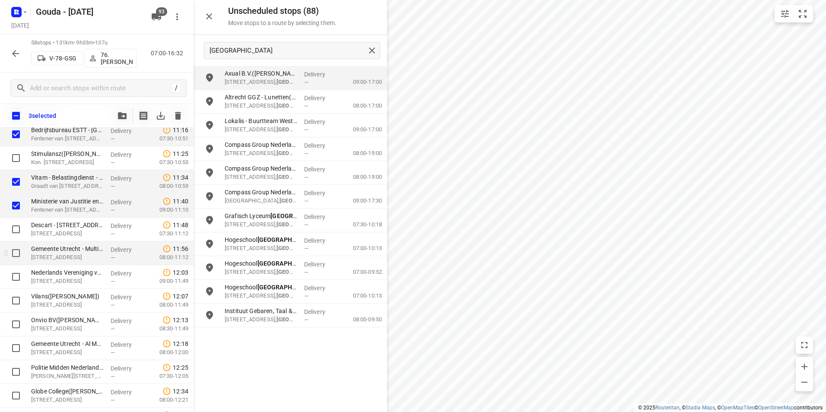
scroll to position [389, 0]
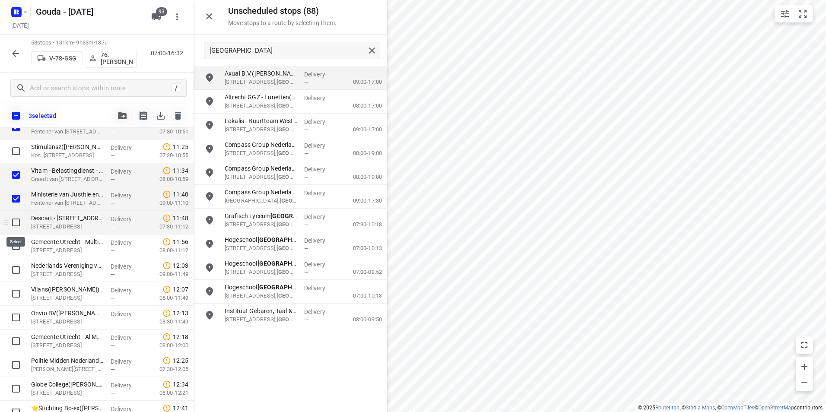
click at [16, 224] on input "checkbox" at bounding box center [15, 222] width 17 height 17
checkbox input "true"
click at [15, 247] on input "checkbox" at bounding box center [15, 246] width 17 height 17
checkbox input "true"
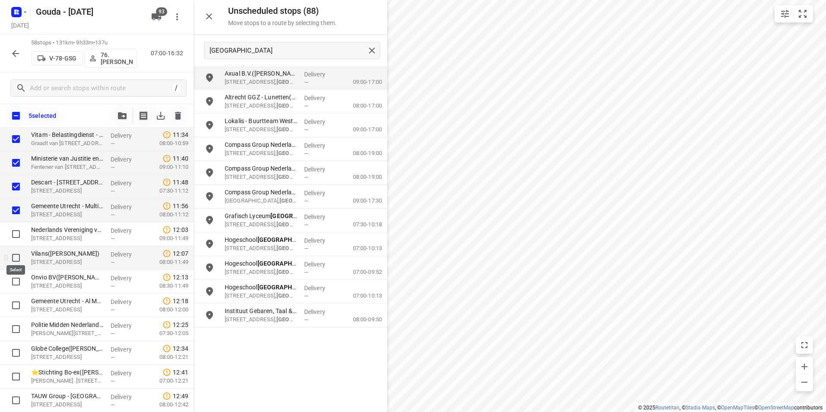
scroll to position [432, 0]
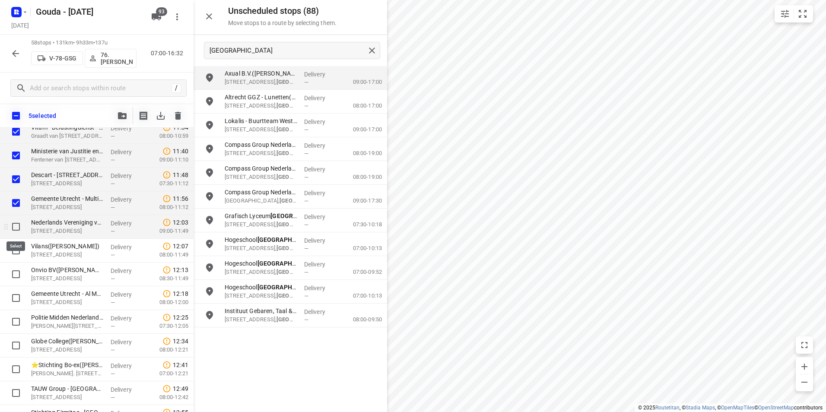
click at [16, 227] on input "checkbox" at bounding box center [15, 226] width 17 height 17
checkbox input "true"
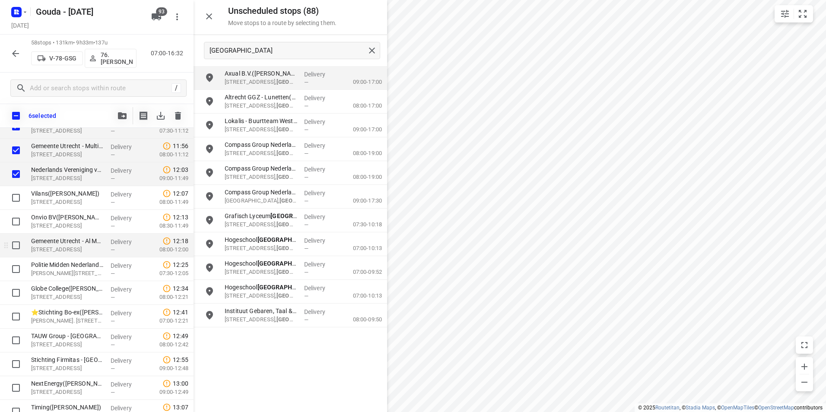
scroll to position [518, 0]
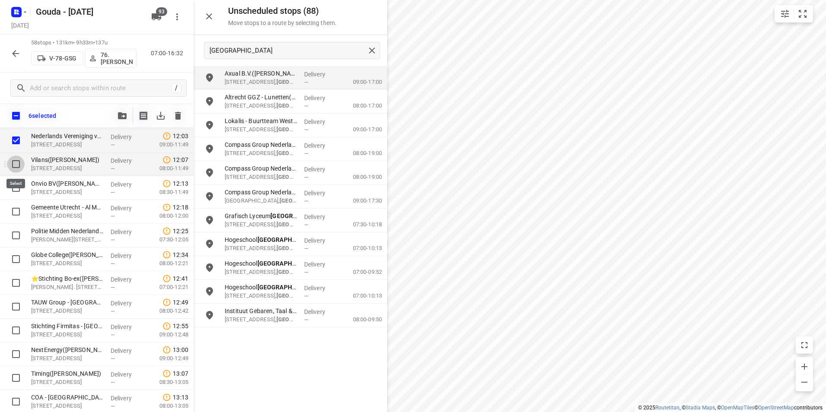
click at [16, 164] on input "checkbox" at bounding box center [15, 163] width 17 height 17
checkbox input "true"
click at [16, 185] on input "checkbox" at bounding box center [15, 187] width 17 height 17
checkbox input "true"
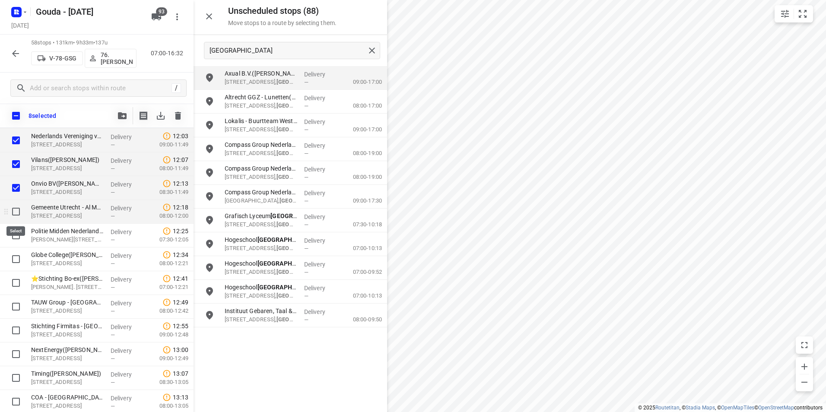
click at [14, 207] on input "checkbox" at bounding box center [15, 211] width 17 height 17
checkbox input "true"
click at [15, 234] on input "checkbox" at bounding box center [15, 235] width 17 height 17
checkbox input "true"
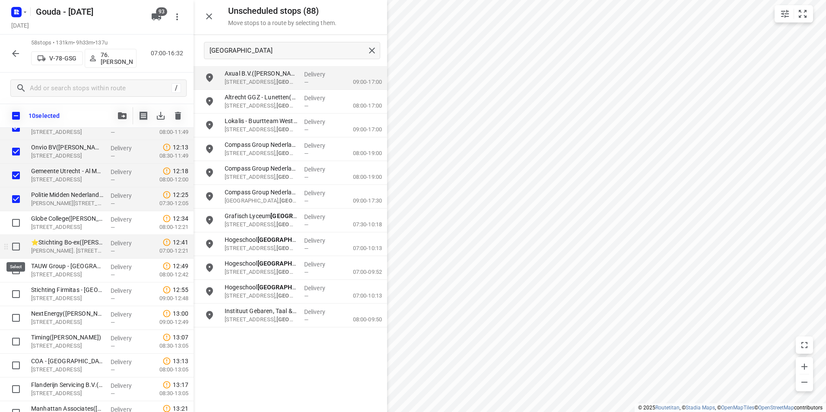
scroll to position [561, 0]
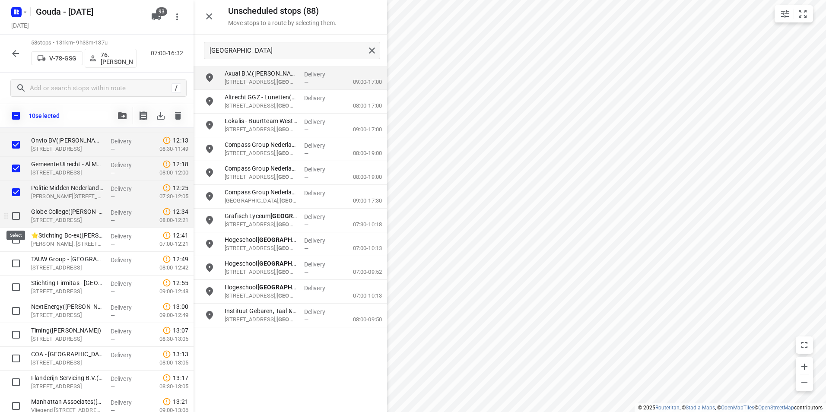
drag, startPoint x: 16, startPoint y: 212, endPoint x: 13, endPoint y: 221, distance: 8.9
click at [16, 214] on input "checkbox" at bounding box center [15, 215] width 17 height 17
checkbox input "true"
click at [14, 239] on input "checkbox" at bounding box center [15, 239] width 17 height 17
checkbox input "true"
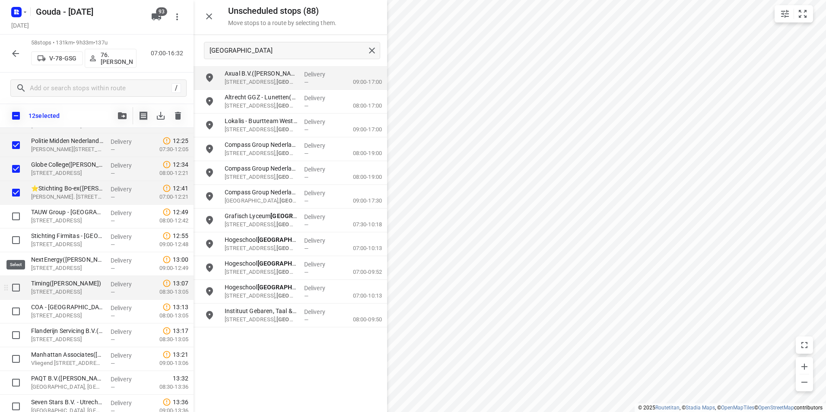
scroll to position [648, 0]
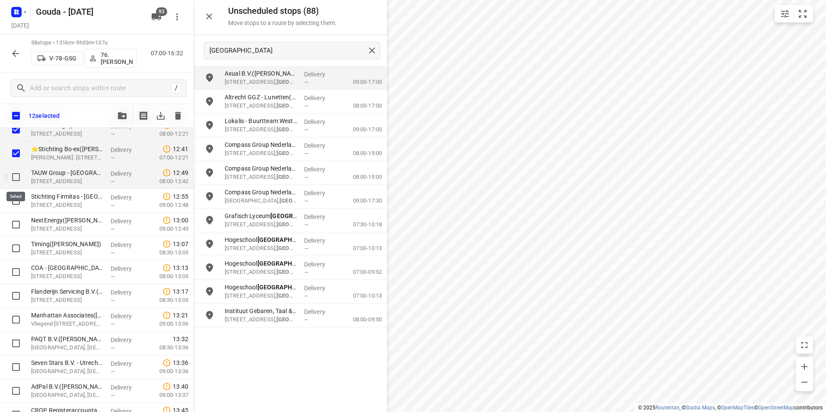
click at [19, 178] on input "checkbox" at bounding box center [15, 176] width 17 height 17
checkbox input "true"
click at [17, 202] on input "checkbox" at bounding box center [15, 200] width 17 height 17
checkbox input "true"
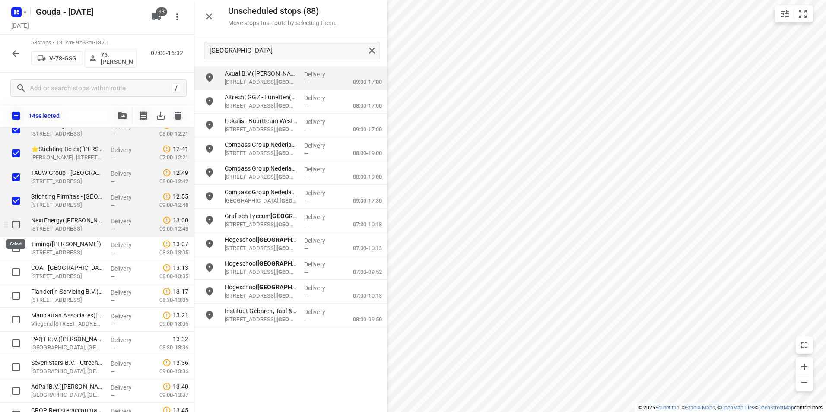
click at [13, 222] on input "checkbox" at bounding box center [15, 224] width 17 height 17
checkbox input "true"
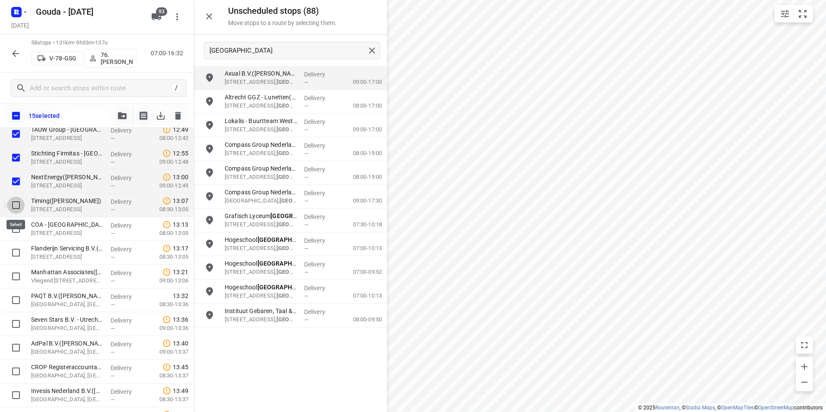
click at [16, 205] on input "checkbox" at bounding box center [15, 205] width 17 height 17
checkbox input "true"
click at [14, 228] on input "checkbox" at bounding box center [15, 228] width 17 height 17
checkbox input "true"
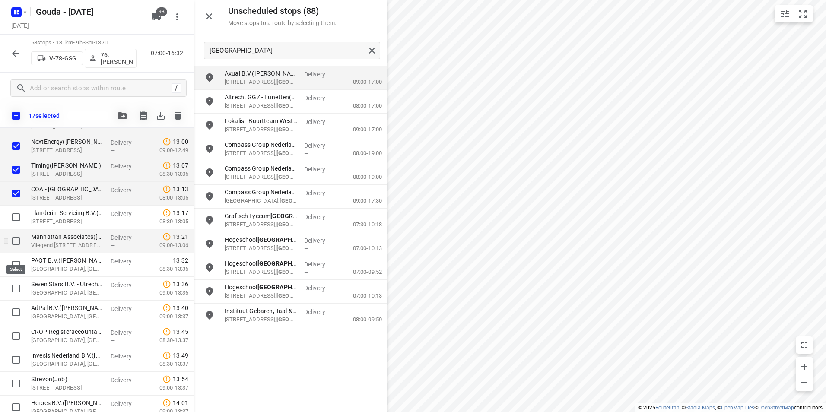
scroll to position [734, 0]
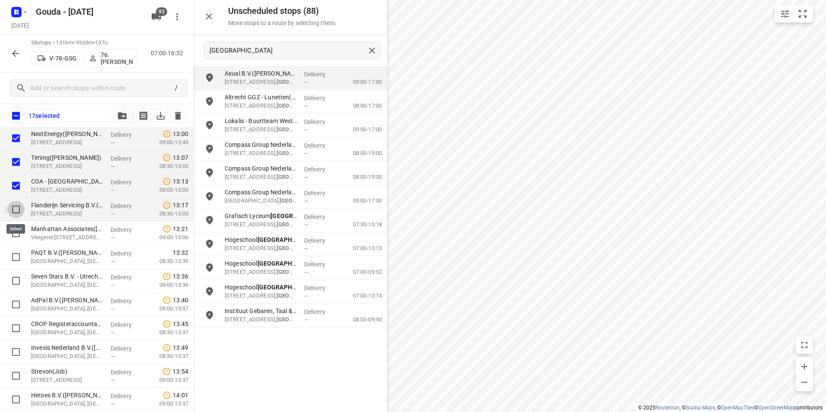
click at [17, 209] on input "checkbox" at bounding box center [15, 209] width 17 height 17
checkbox input "true"
click at [14, 232] on input "checkbox" at bounding box center [15, 233] width 17 height 17
checkbox input "true"
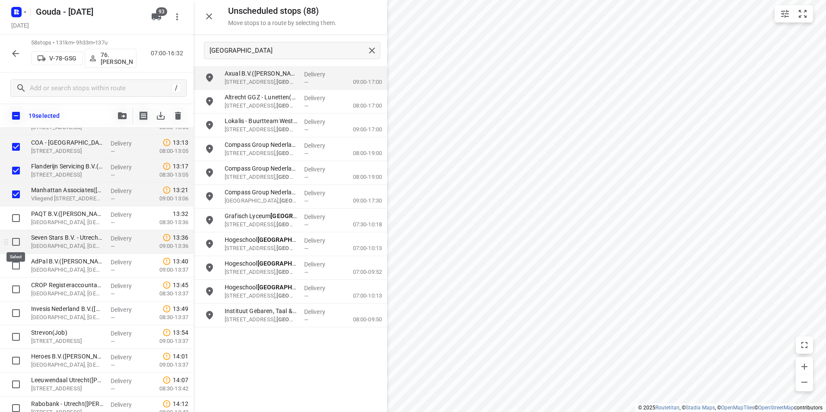
scroll to position [777, 0]
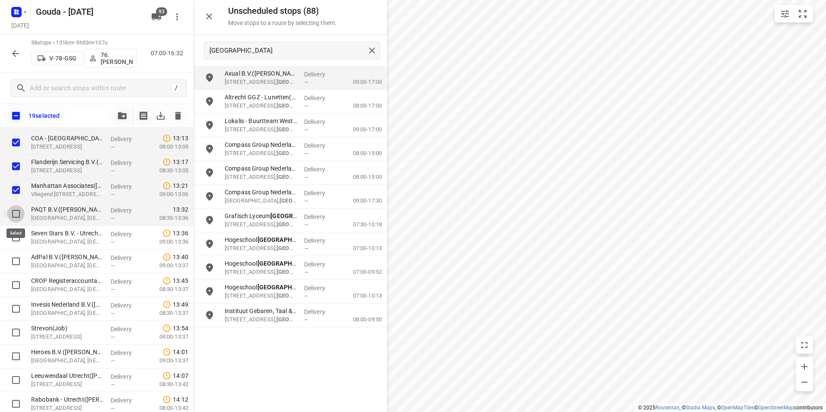
drag, startPoint x: 15, startPoint y: 210, endPoint x: 16, endPoint y: 219, distance: 9.1
click at [16, 210] on input "checkbox" at bounding box center [15, 213] width 17 height 17
checkbox input "true"
click at [14, 235] on input "checkbox" at bounding box center [15, 237] width 17 height 17
checkbox input "true"
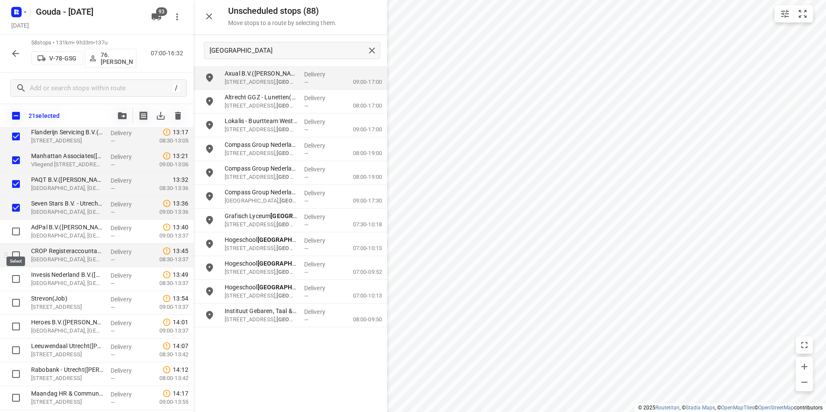
scroll to position [821, 0]
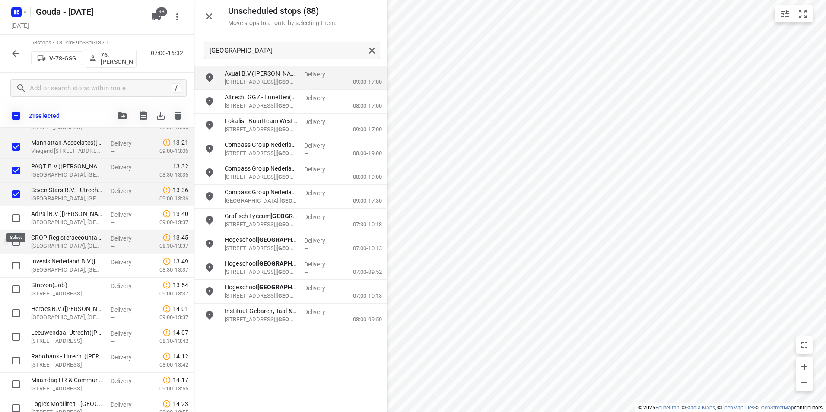
drag, startPoint x: 18, startPoint y: 216, endPoint x: 18, endPoint y: 234, distance: 18.6
click at [18, 216] on input "checkbox" at bounding box center [15, 217] width 17 height 17
checkbox input "true"
drag, startPoint x: 18, startPoint y: 235, endPoint x: 15, endPoint y: 243, distance: 8.7
click at [18, 236] on input "checkbox" at bounding box center [15, 241] width 17 height 17
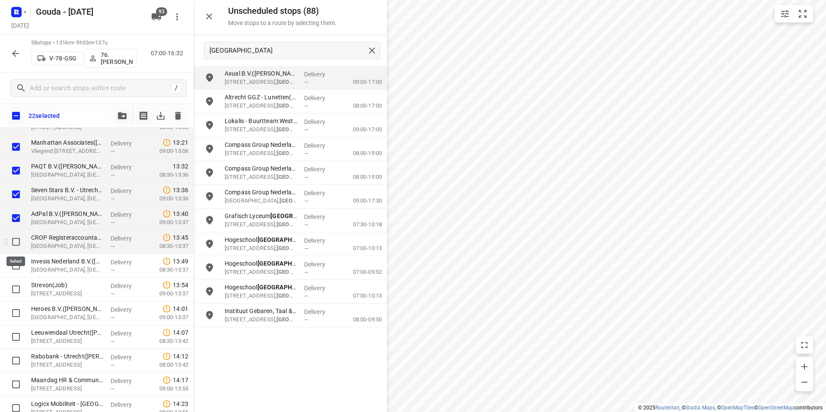
checkbox input "true"
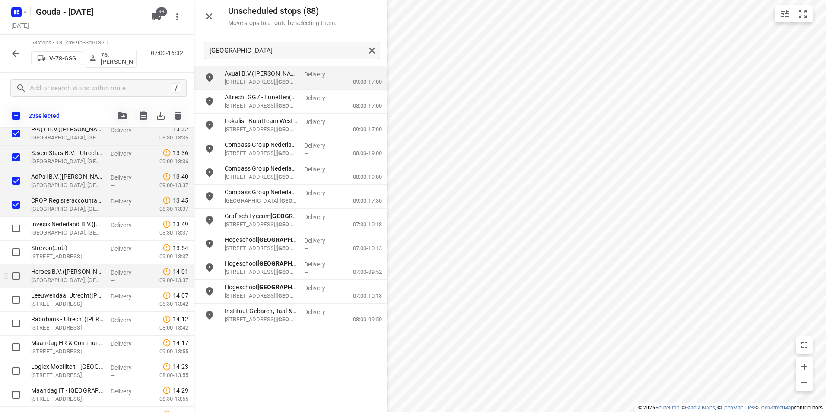
scroll to position [907, 0]
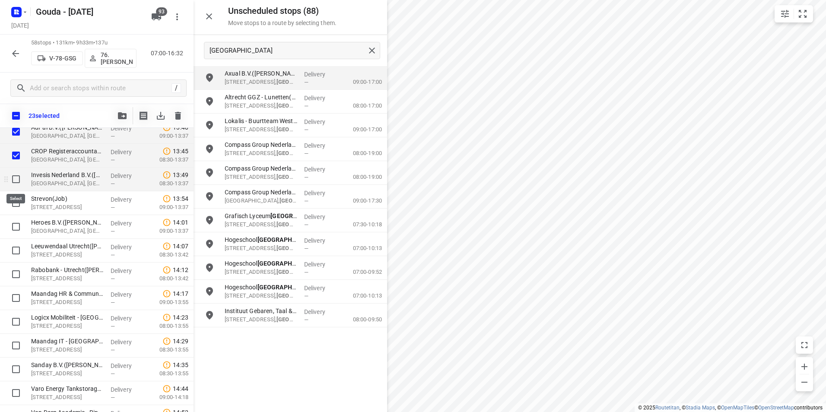
click at [19, 175] on input "checkbox" at bounding box center [15, 179] width 17 height 17
checkbox input "true"
click at [16, 204] on input "checkbox" at bounding box center [15, 202] width 17 height 17
checkbox input "true"
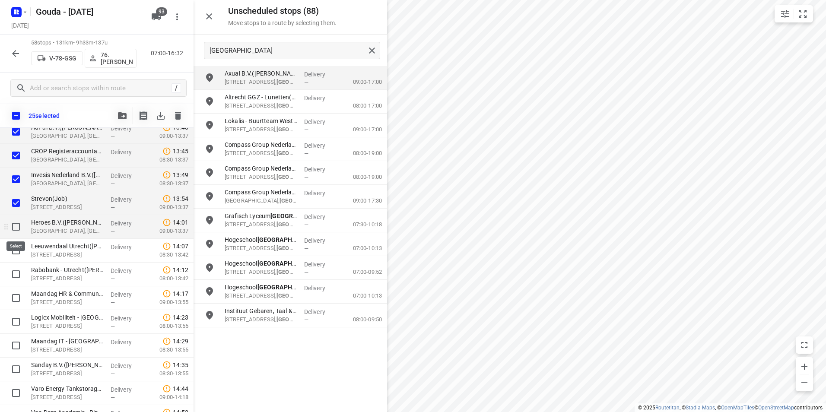
click at [15, 225] on input "checkbox" at bounding box center [15, 226] width 17 height 17
checkbox input "true"
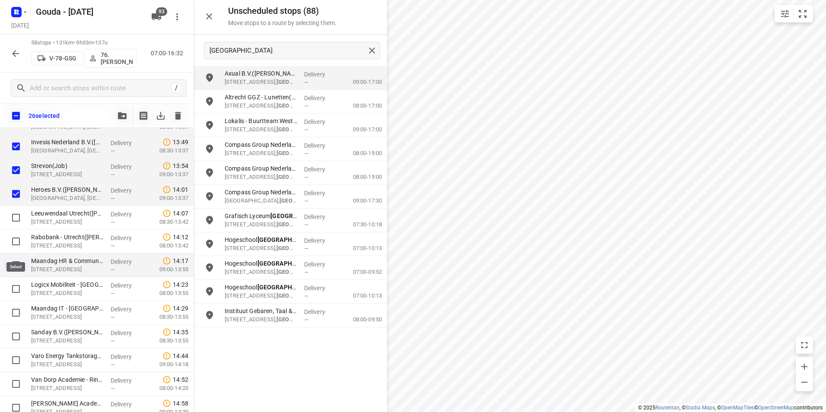
scroll to position [950, 0]
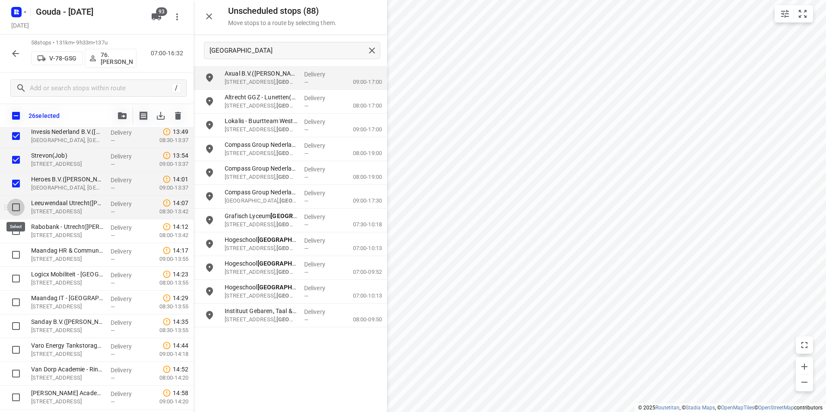
click at [16, 207] on input "checkbox" at bounding box center [15, 207] width 17 height 17
checkbox input "true"
click at [16, 232] on input "checkbox" at bounding box center [15, 230] width 17 height 17
checkbox input "true"
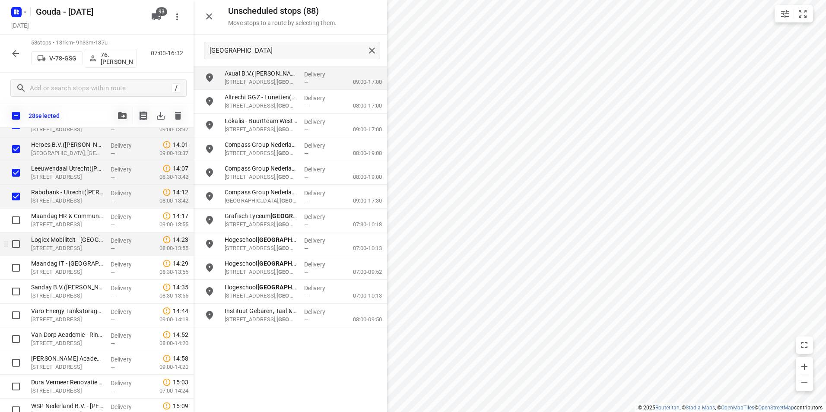
scroll to position [993, 0]
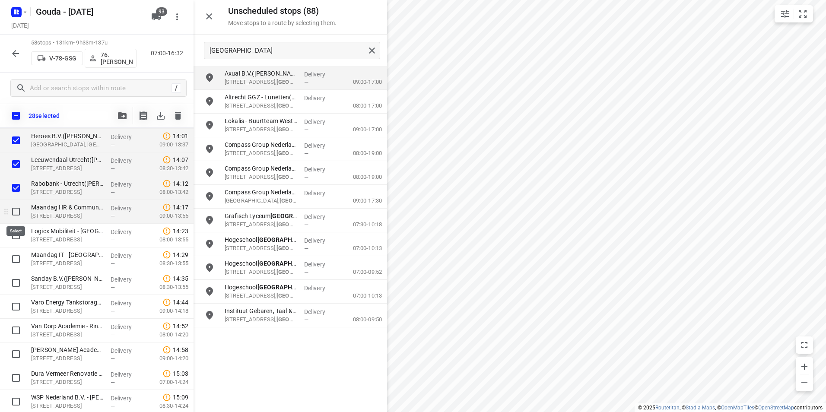
click at [19, 212] on input "checkbox" at bounding box center [15, 211] width 17 height 17
checkbox input "true"
click at [17, 233] on input "checkbox" at bounding box center [15, 235] width 17 height 17
checkbox input "true"
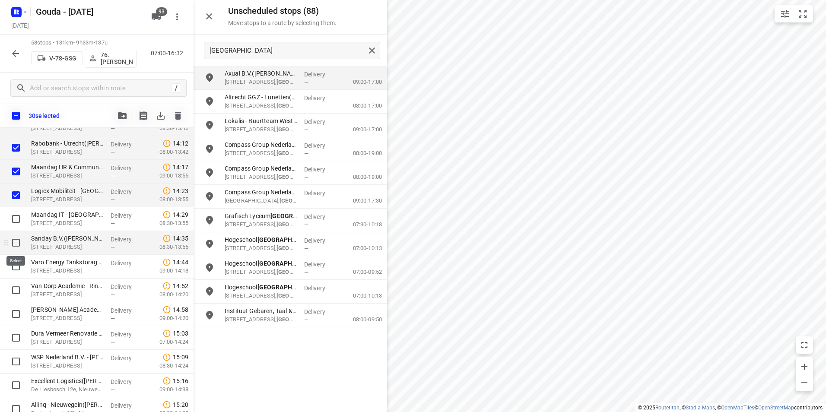
scroll to position [1037, 0]
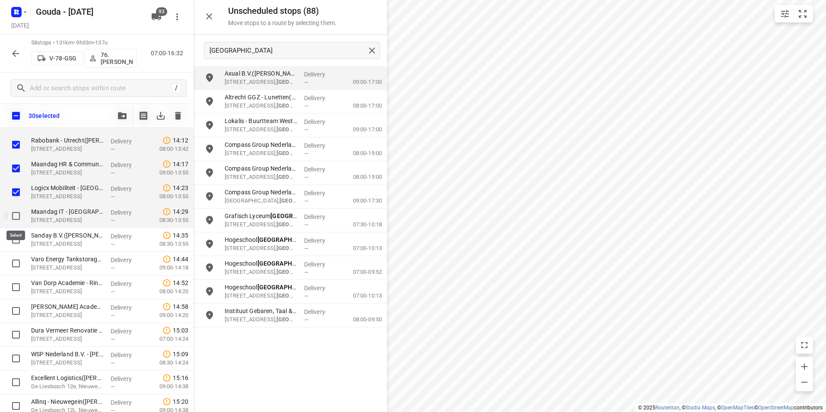
click at [18, 216] on input "checkbox" at bounding box center [15, 215] width 17 height 17
checkbox input "true"
click at [16, 240] on input "checkbox" at bounding box center [15, 239] width 17 height 17
checkbox input "true"
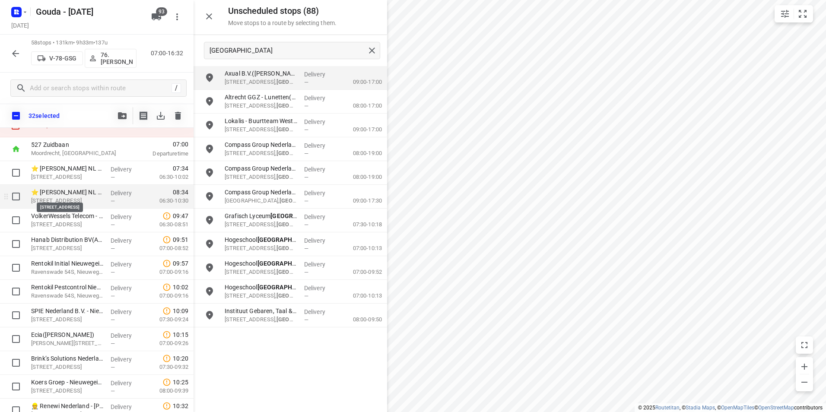
scroll to position [43, 0]
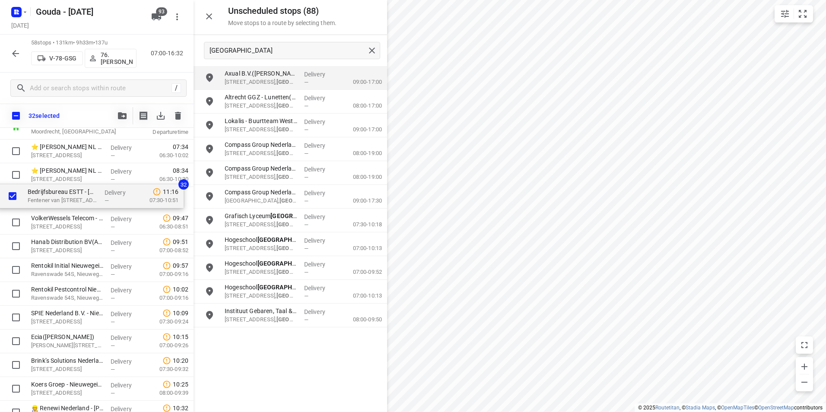
drag, startPoint x: 57, startPoint y: 338, endPoint x: 54, endPoint y: 197, distance: 140.4
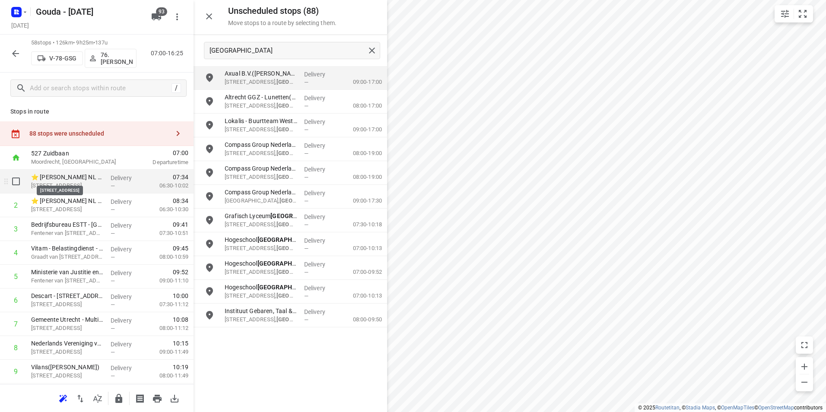
scroll to position [0, 0]
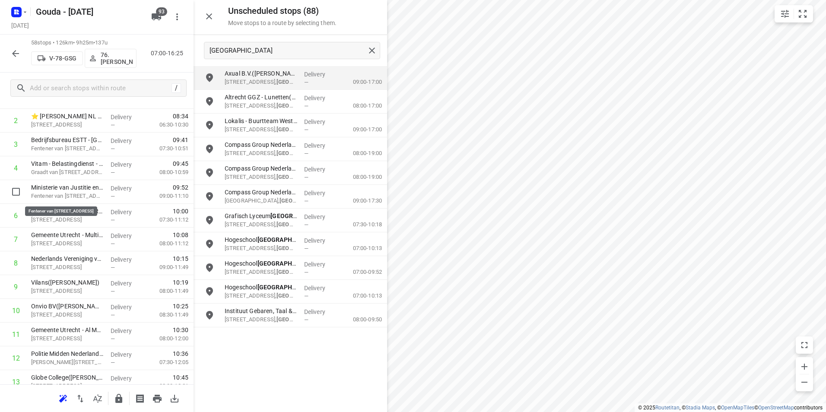
drag, startPoint x: 60, startPoint y: 197, endPoint x: 63, endPoint y: 176, distance: 21.5
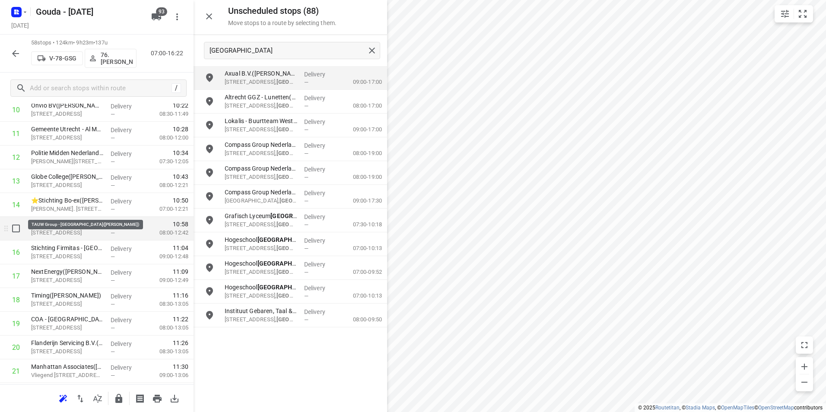
scroll to position [302, 0]
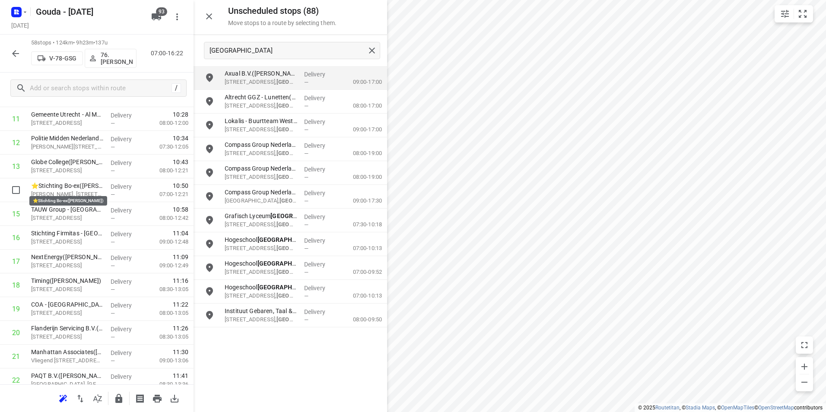
drag, startPoint x: 52, startPoint y: 184, endPoint x: 55, endPoint y: 163, distance: 21.4
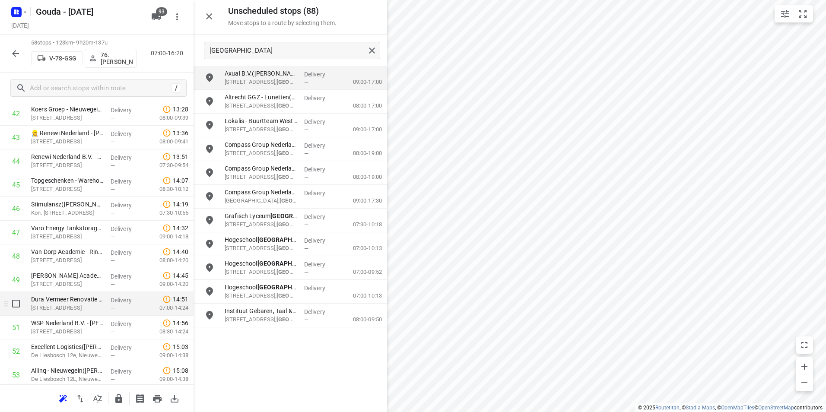
scroll to position [1077, 0]
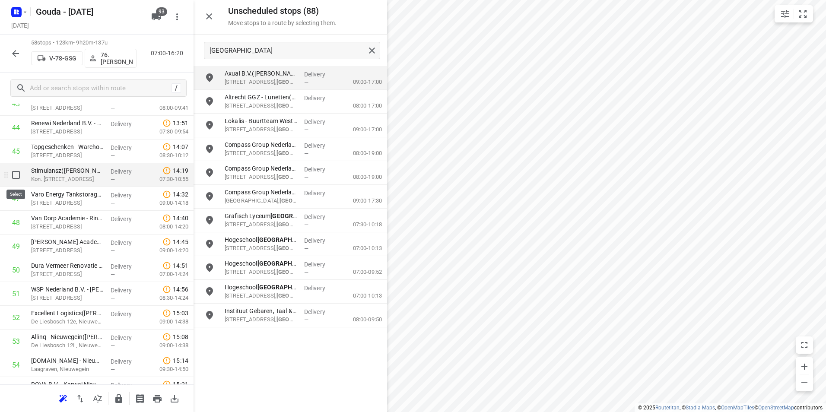
click at [13, 176] on input "checkbox" at bounding box center [15, 174] width 17 height 17
checkbox input "true"
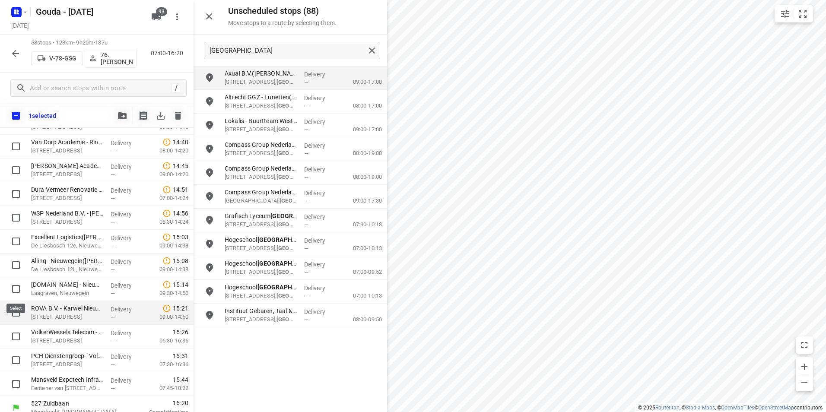
scroll to position [1185, 0]
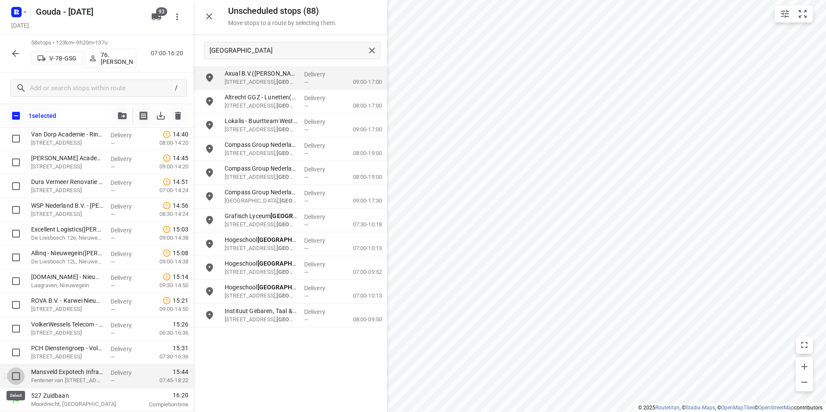
click at [16, 381] on input "checkbox" at bounding box center [15, 376] width 17 height 17
checkbox input "true"
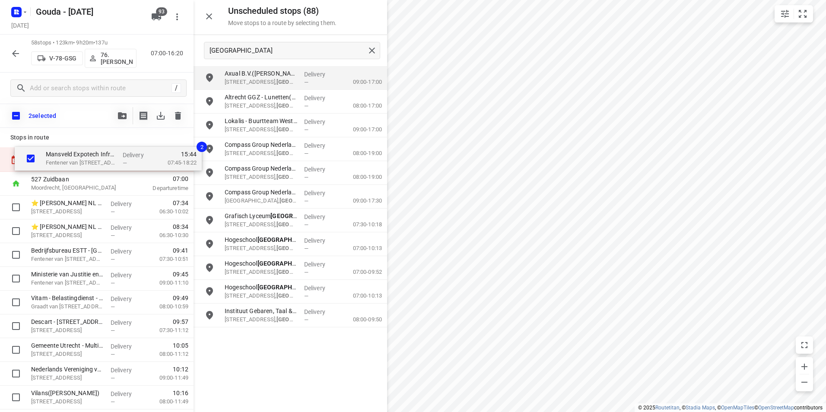
scroll to position [0, 0]
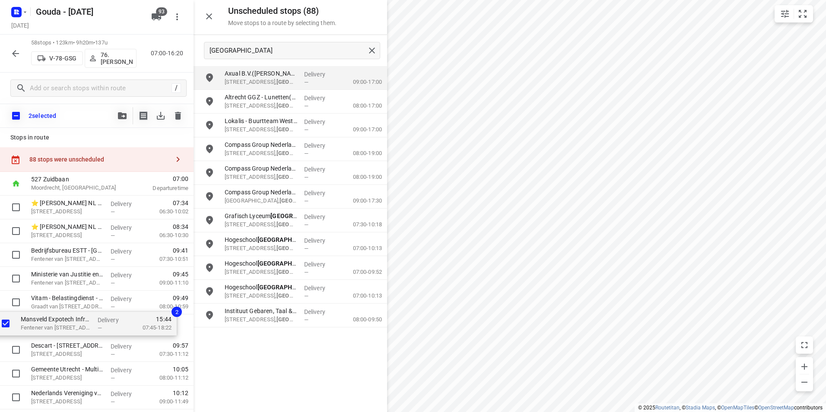
drag, startPoint x: 54, startPoint y: 379, endPoint x: 47, endPoint y: 319, distance: 60.5
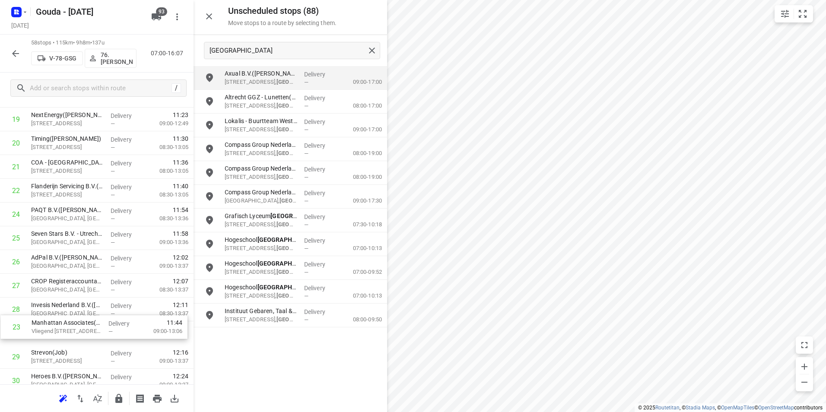
scroll to position [498, 0]
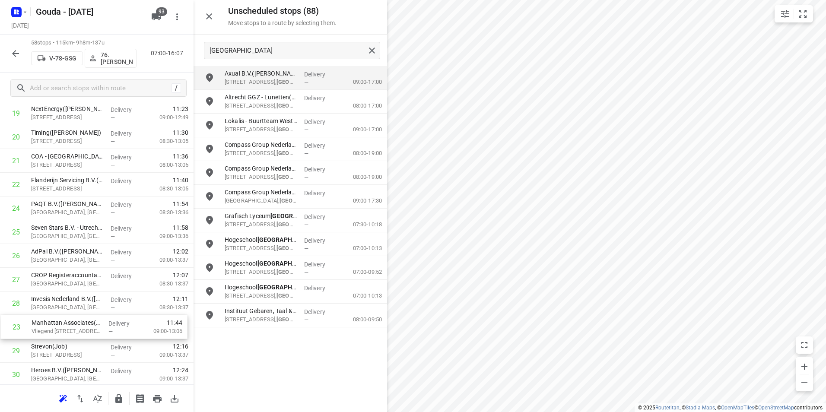
drag, startPoint x: 88, startPoint y: 226, endPoint x: 87, endPoint y: 320, distance: 93.7
click at [87, 322] on div "1 ⭐ Jacobs Douwe Egberts NL BV - Utrecht(Jacobs Douwe Egberts Utrecht - Facilit…" at bounding box center [96, 363] width 193 height 1378
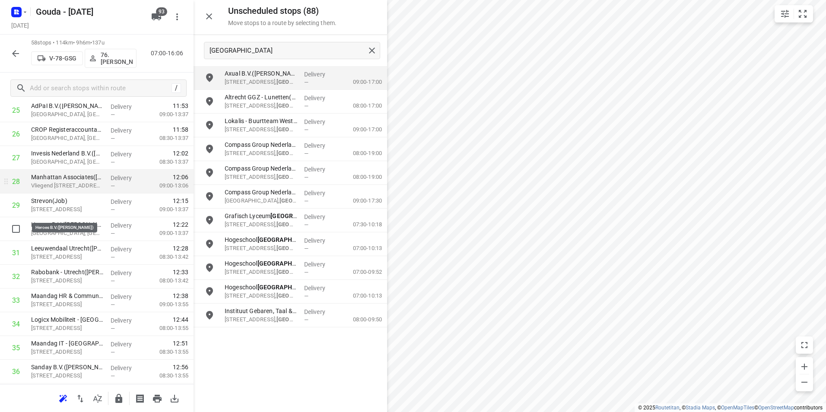
scroll to position [628, 0]
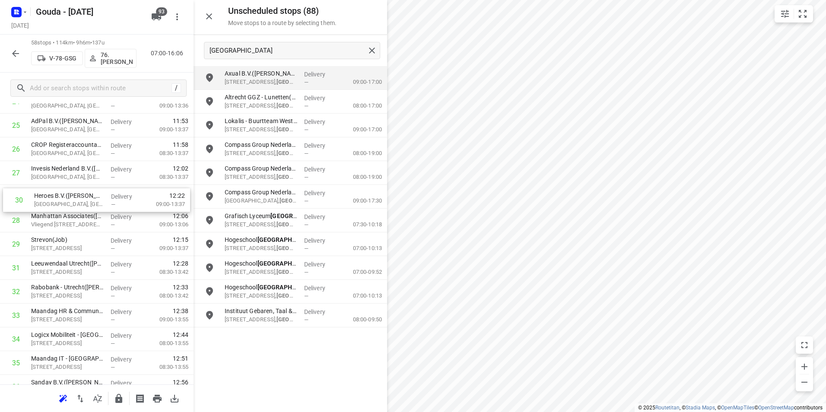
drag, startPoint x: 78, startPoint y: 243, endPoint x: 85, endPoint y: 193, distance: 49.7
click at [82, 193] on div "1 ⭐ Jacobs Douwe Egberts NL BV - Utrecht(Jacobs Douwe Egberts Utrecht - Facilit…" at bounding box center [96, 232] width 193 height 1378
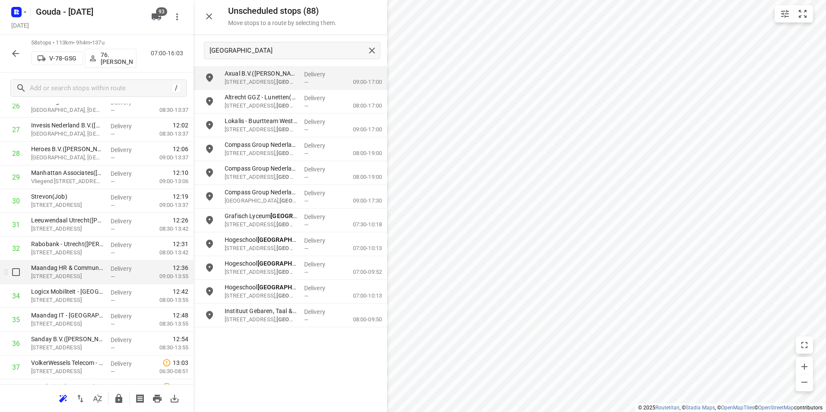
scroll to position [714, 0]
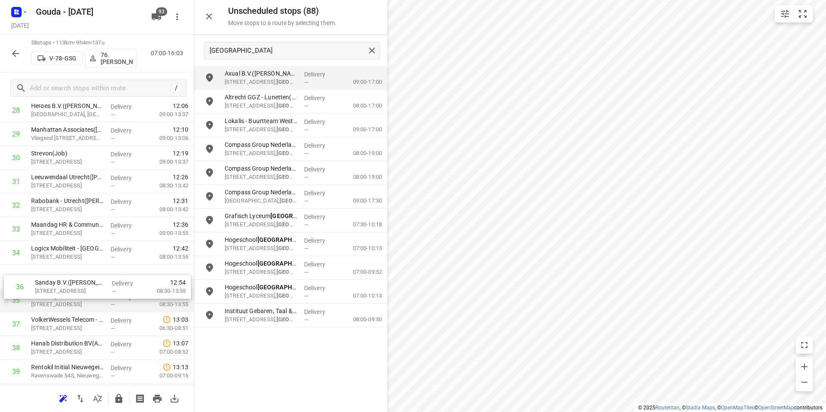
drag, startPoint x: 81, startPoint y: 274, endPoint x: 82, endPoint y: 279, distance: 5.9
click at [82, 279] on div "1 ⭐ Jacobs Douwe Egberts NL BV - Utrecht(Jacobs Douwe Egberts Utrecht - Facilit…" at bounding box center [96, 146] width 193 height 1378
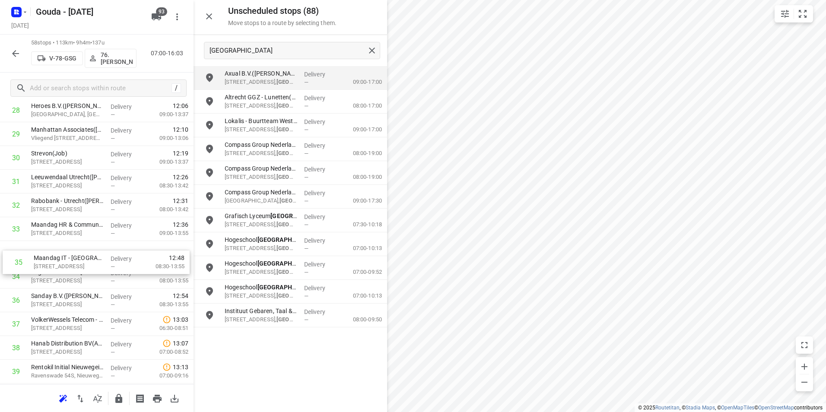
drag, startPoint x: 76, startPoint y: 276, endPoint x: 79, endPoint y: 259, distance: 17.5
click at [79, 259] on div "1 ⭐ Jacobs Douwe Egberts NL BV - Utrecht(Jacobs Douwe Egberts Utrecht - Facilit…" at bounding box center [96, 146] width 193 height 1378
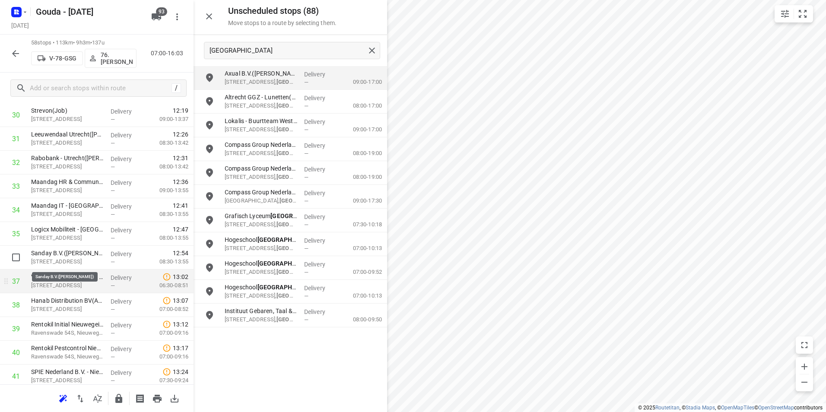
scroll to position [758, 0]
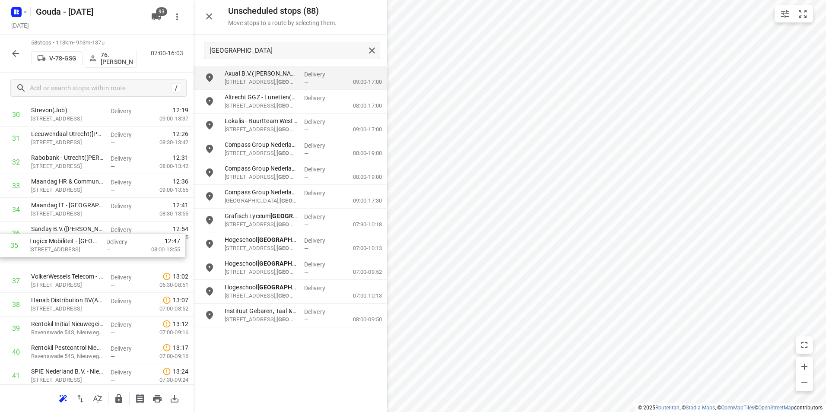
drag, startPoint x: 62, startPoint y: 235, endPoint x: 60, endPoint y: 266, distance: 31.6
click at [60, 264] on div "1 ⭐ Jacobs Douwe Egberts NL BV - Utrecht(Jacobs Douwe Egberts Utrecht - Facilit…" at bounding box center [96, 103] width 193 height 1378
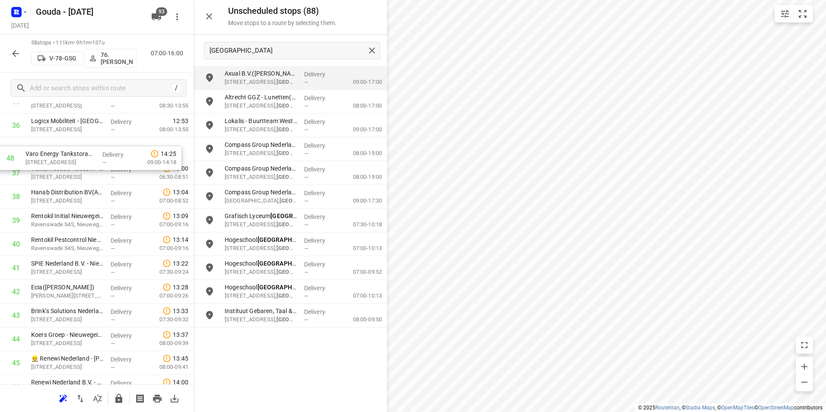
scroll to position [881, 0]
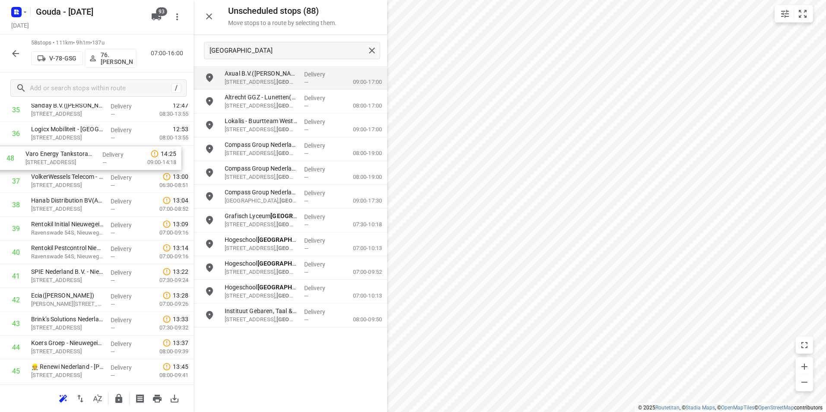
drag, startPoint x: 76, startPoint y: 237, endPoint x: 72, endPoint y: 156, distance: 80.5
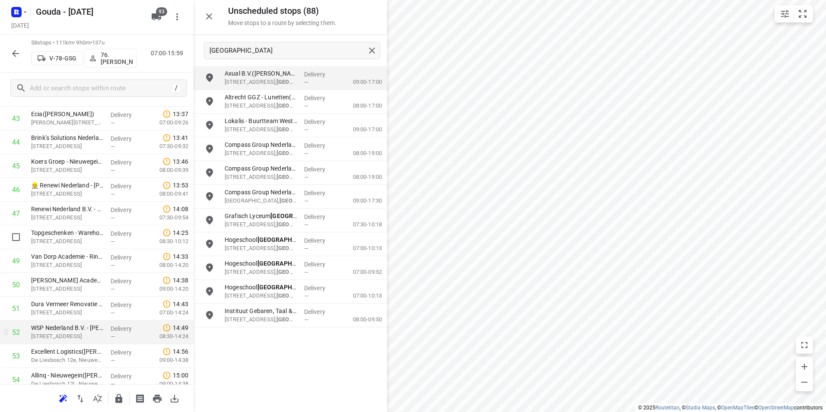
scroll to position [1140, 0]
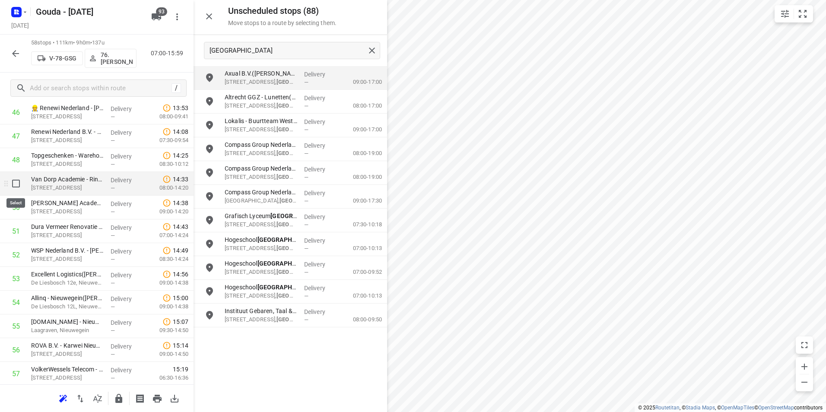
click at [18, 184] on input "checkbox" at bounding box center [15, 183] width 17 height 17
checkbox input "true"
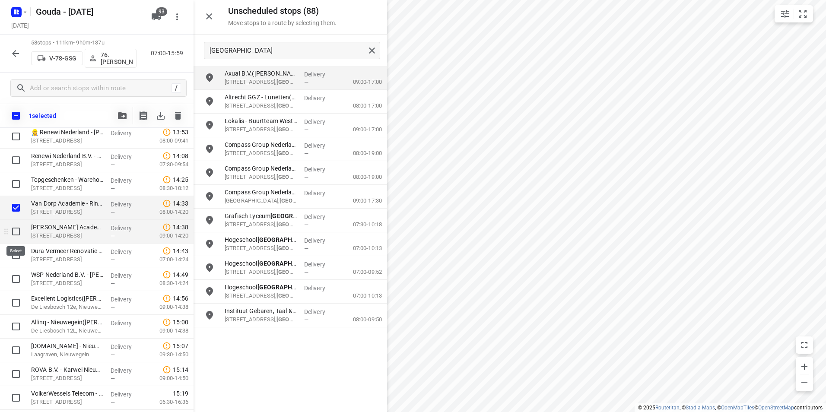
click at [16, 228] on input "checkbox" at bounding box center [15, 231] width 17 height 17
checkbox input "true"
click at [15, 254] on input "checkbox" at bounding box center [15, 255] width 17 height 17
checkbox input "true"
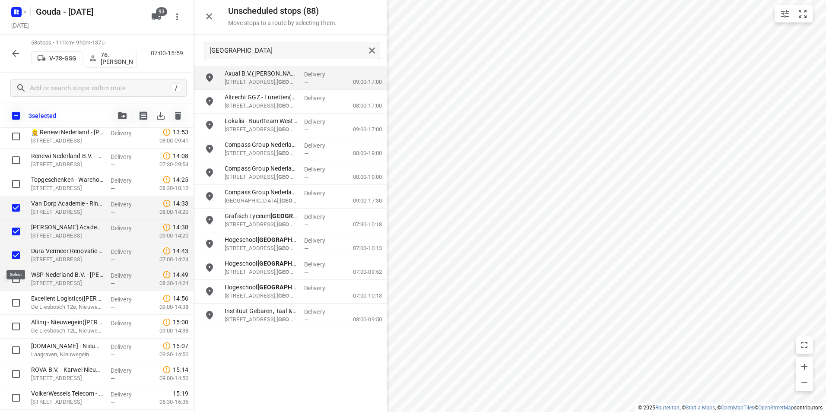
click at [14, 278] on input "checkbox" at bounding box center [15, 278] width 17 height 17
checkbox input "true"
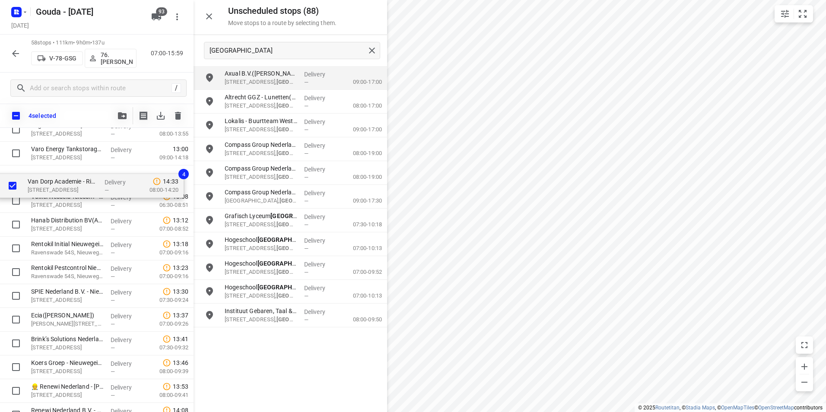
scroll to position [897, 0]
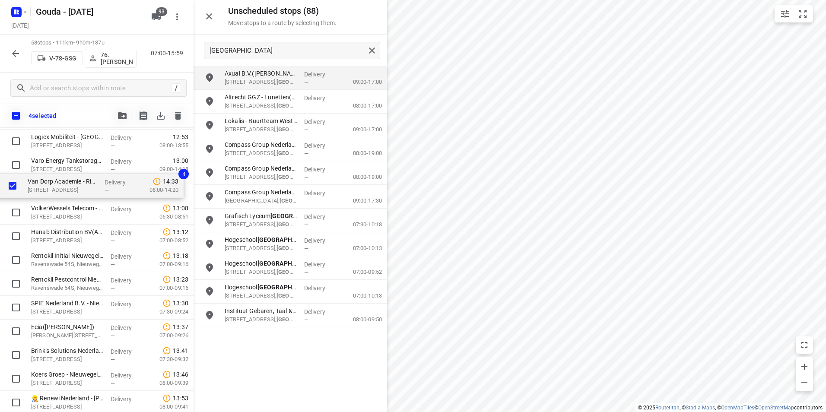
drag, startPoint x: 54, startPoint y: 334, endPoint x: 53, endPoint y: 182, distance: 152.0
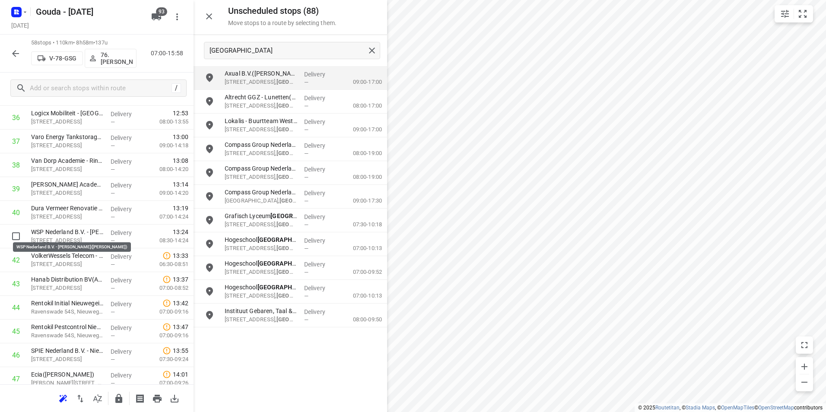
drag, startPoint x: 58, startPoint y: 232, endPoint x: 61, endPoint y: 211, distance: 21.3
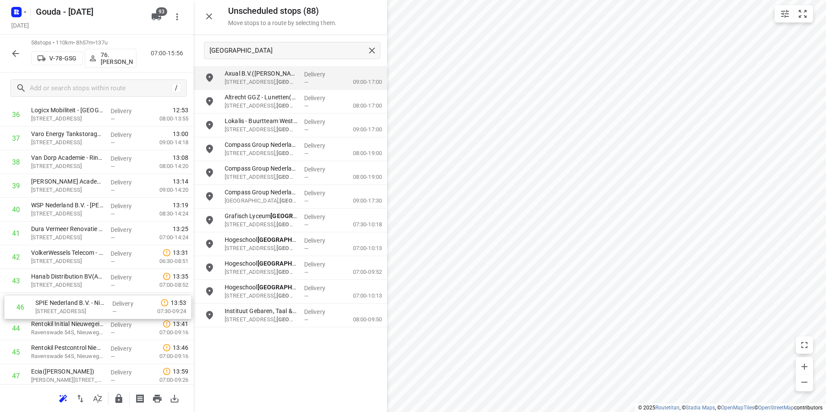
scroll to position [900, 0]
drag, startPoint x: 57, startPoint y: 322, endPoint x: 57, endPoint y: 248, distance: 73.9
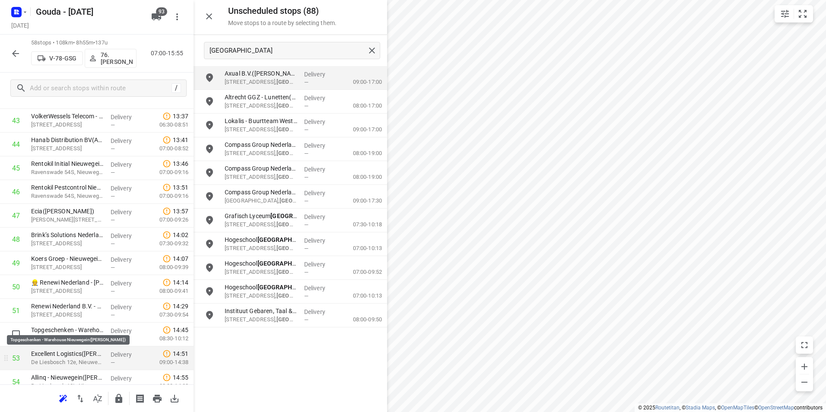
scroll to position [1073, 0]
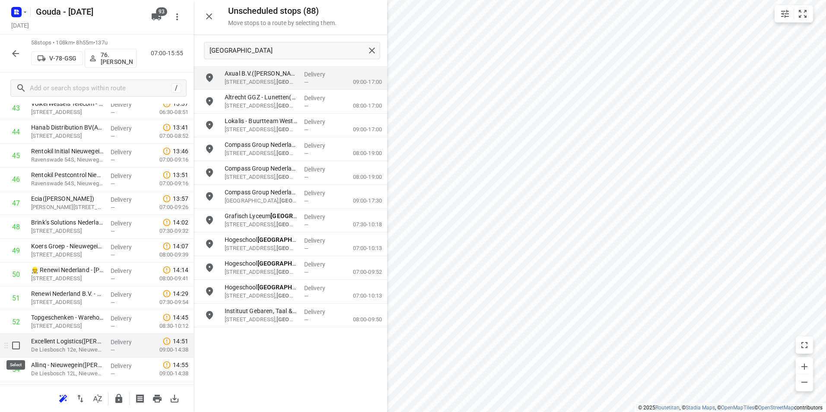
click at [18, 346] on input "checkbox" at bounding box center [15, 345] width 17 height 17
checkbox input "true"
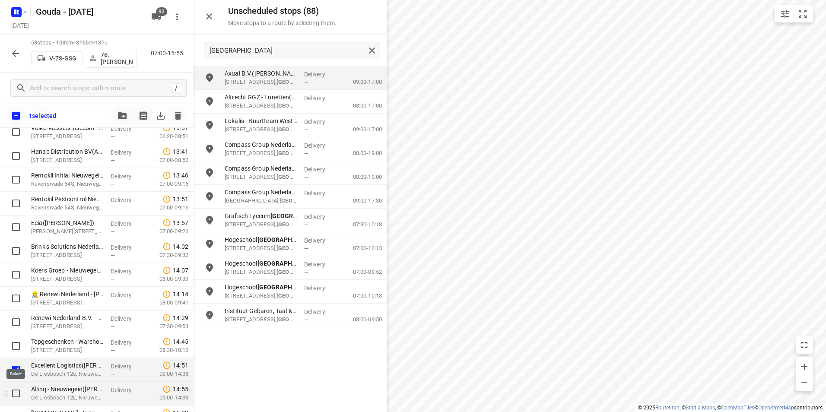
click at [17, 390] on input "checkbox" at bounding box center [15, 393] width 17 height 17
checkbox input "true"
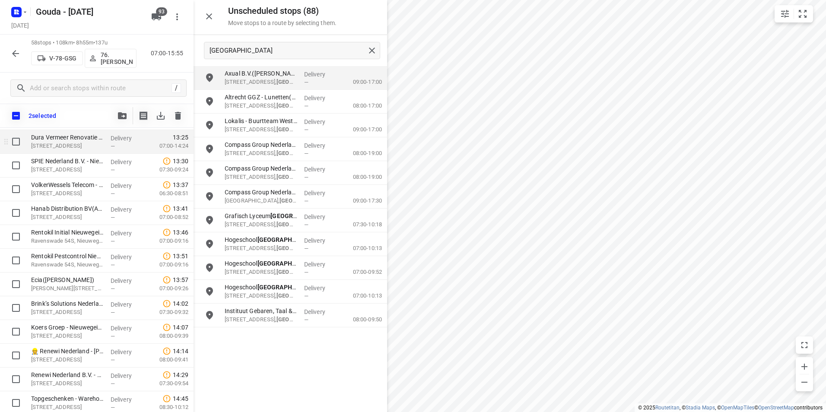
scroll to position [986, 0]
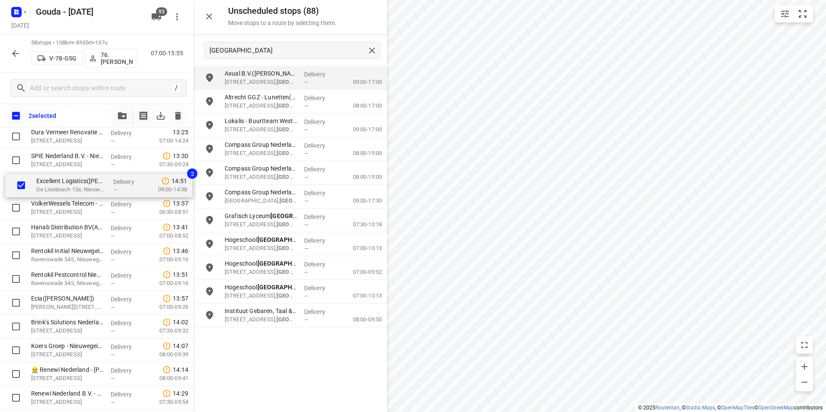
drag, startPoint x: 52, startPoint y: 368, endPoint x: 57, endPoint y: 186, distance: 181.9
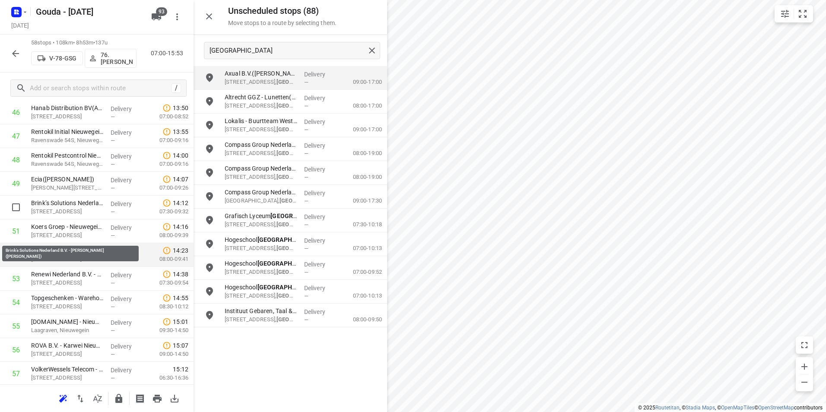
scroll to position [1148, 0]
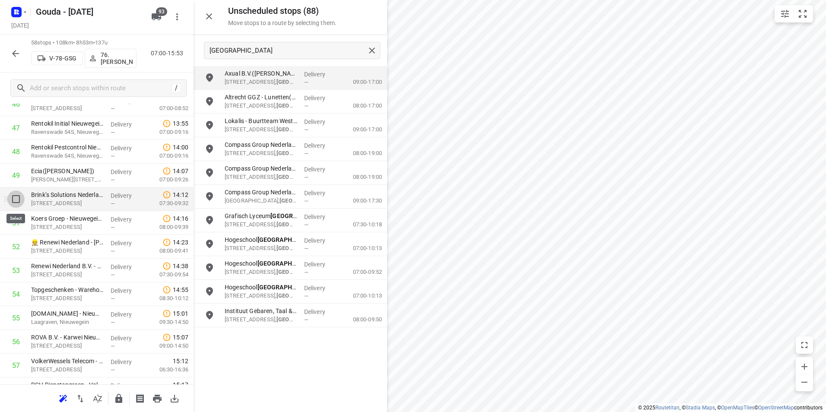
click at [15, 199] on input "checkbox" at bounding box center [15, 198] width 17 height 17
checkbox input "true"
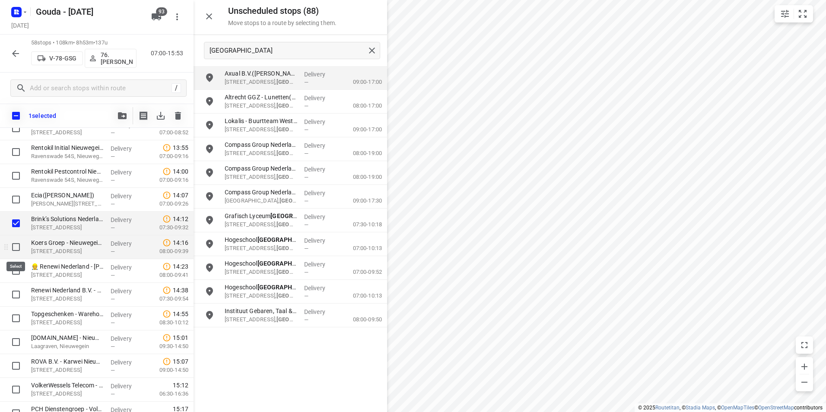
click at [16, 245] on input "checkbox" at bounding box center [15, 246] width 17 height 17
checkbox input "true"
click at [18, 271] on input "checkbox" at bounding box center [15, 270] width 17 height 17
checkbox input "true"
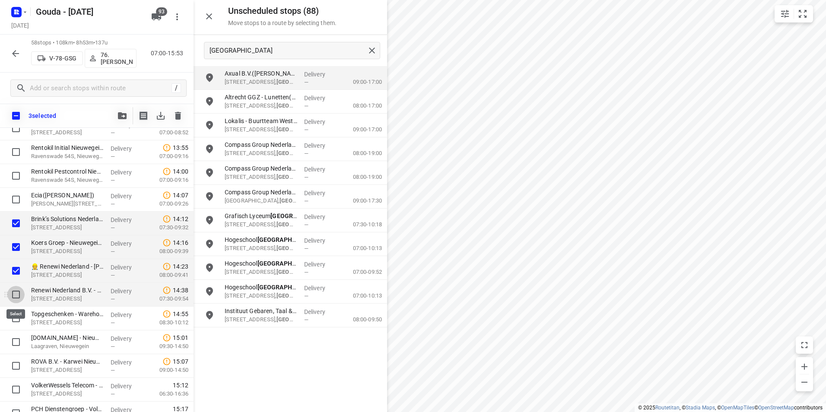
click at [17, 297] on input "checkbox" at bounding box center [15, 294] width 17 height 17
checkbox input "true"
click at [16, 321] on input "checkbox" at bounding box center [15, 318] width 17 height 17
checkbox input "true"
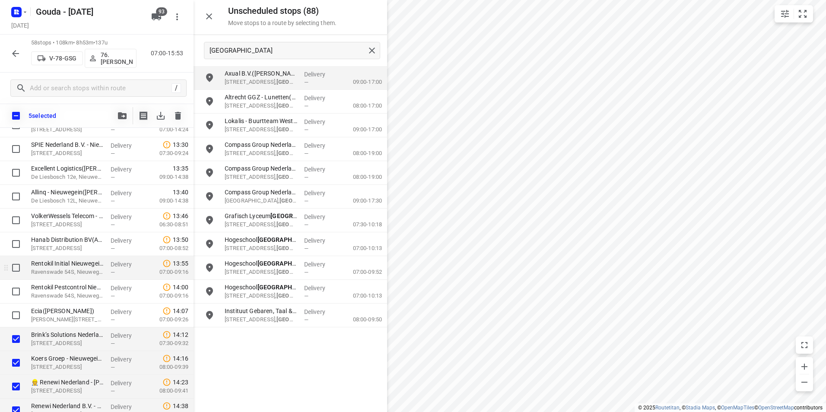
scroll to position [1062, 0]
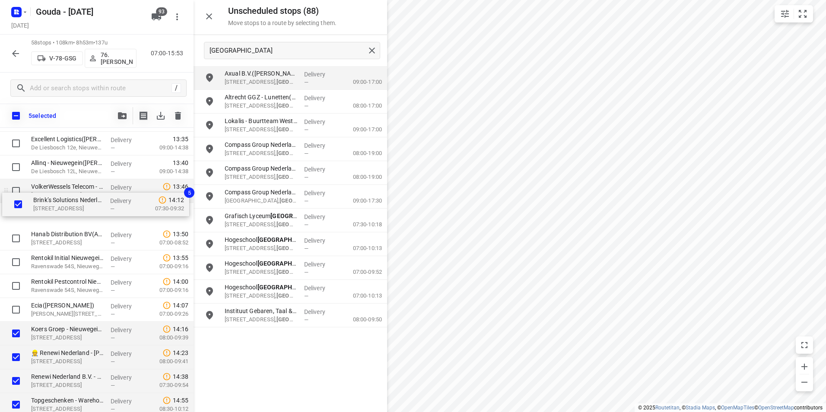
drag, startPoint x: 49, startPoint y: 307, endPoint x: 50, endPoint y: 199, distance: 108.0
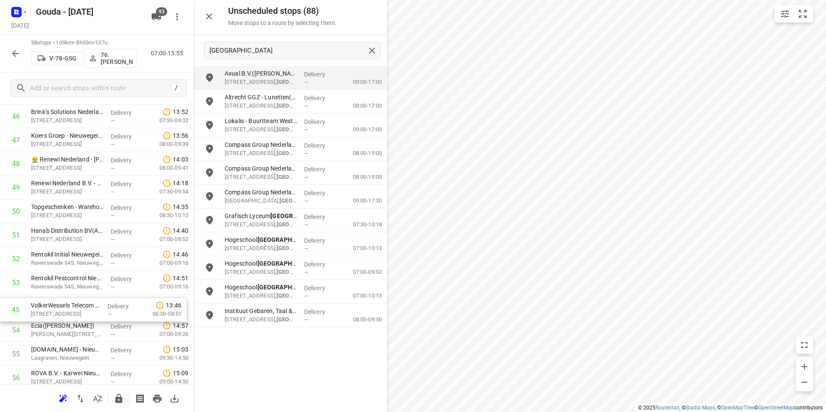
scroll to position [1112, 0]
drag, startPoint x: 48, startPoint y: 163, endPoint x: 44, endPoint y: 303, distance: 139.6
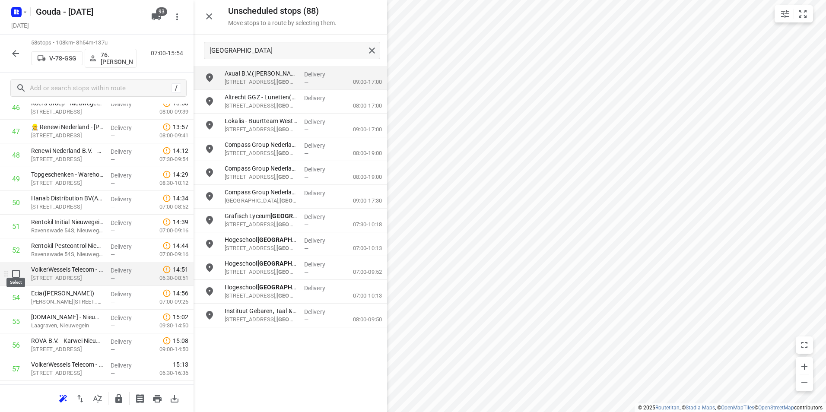
scroll to position [1155, 0]
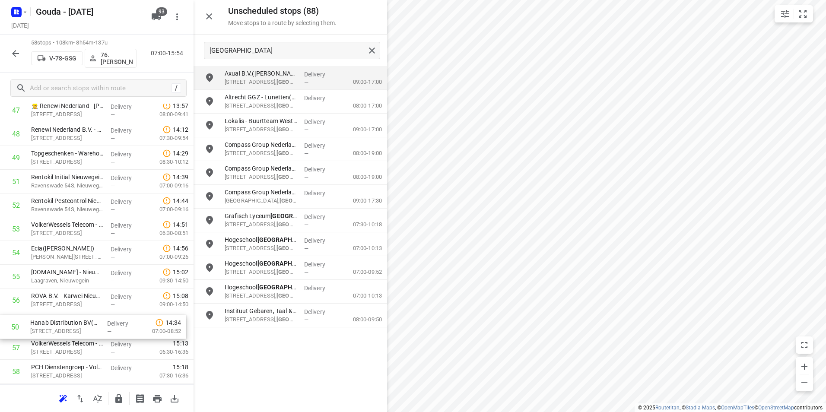
drag, startPoint x: 32, startPoint y: 184, endPoint x: 32, endPoint y: 315, distance: 130.9
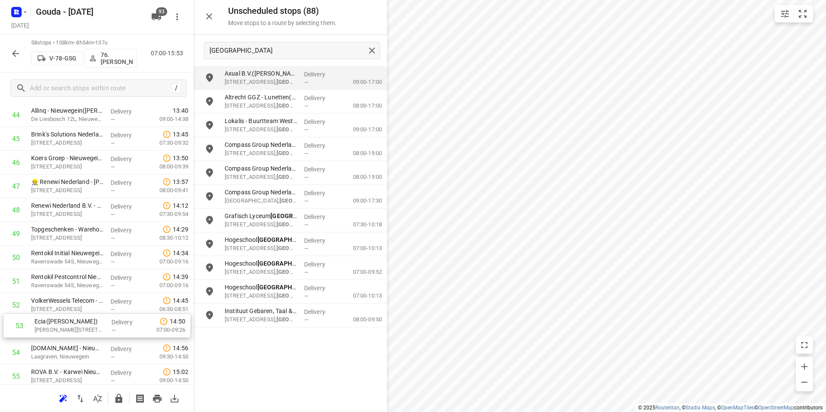
scroll to position [1090, 0]
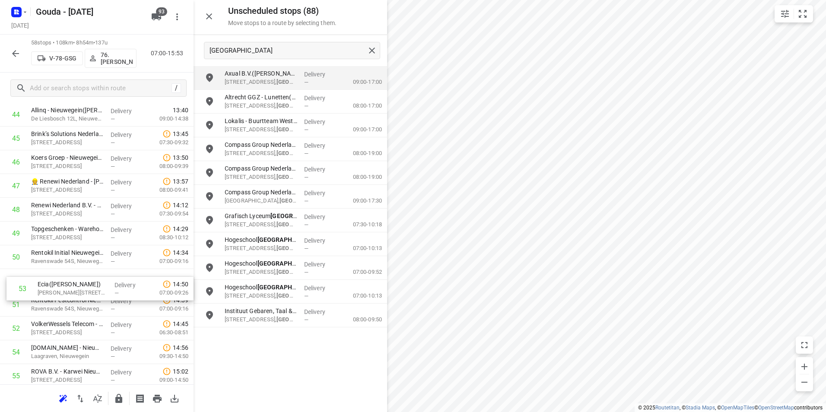
drag, startPoint x: 40, startPoint y: 332, endPoint x: 41, endPoint y: 307, distance: 24.7
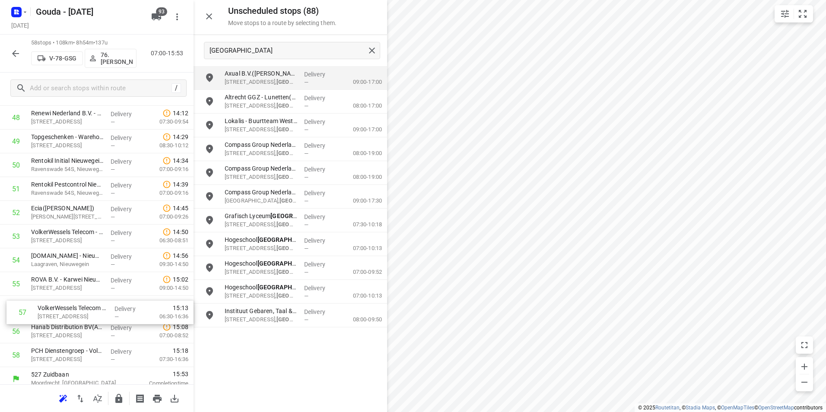
scroll to position [1184, 0]
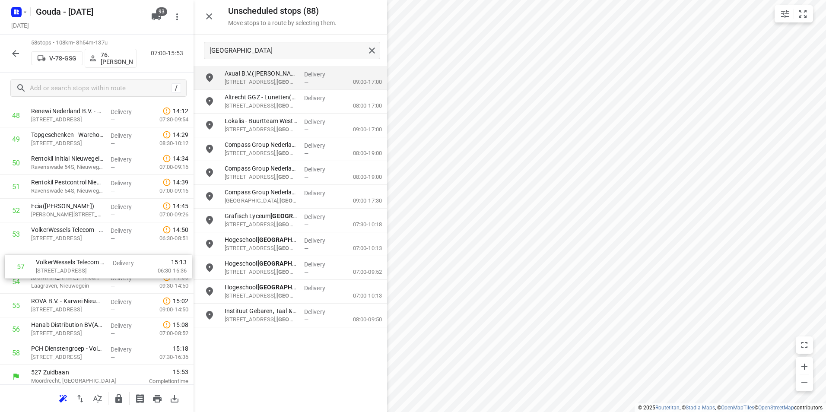
drag, startPoint x: 78, startPoint y: 313, endPoint x: 74, endPoint y: 254, distance: 59.7
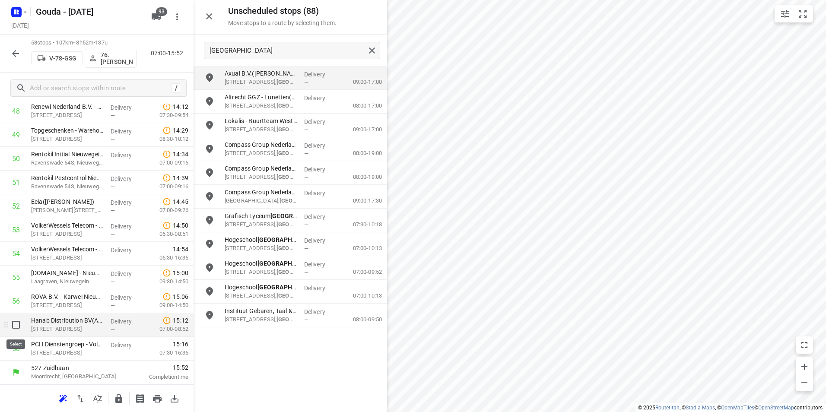
click at [13, 327] on input "checkbox" at bounding box center [15, 324] width 17 height 17
checkbox input "true"
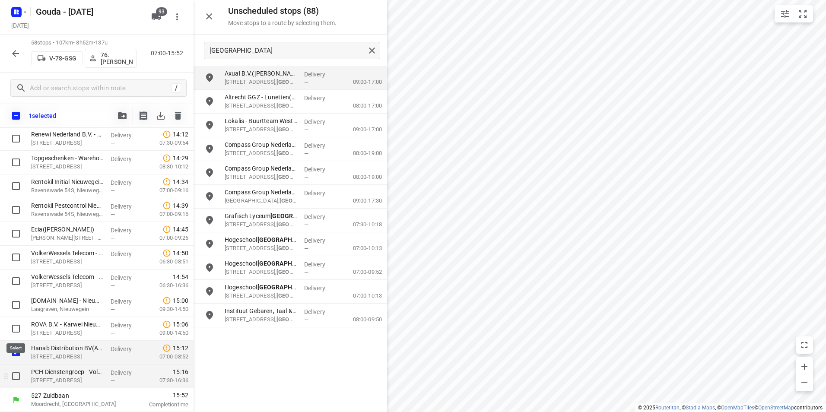
scroll to position [1185, 0]
click at [13, 377] on input "checkbox" at bounding box center [15, 376] width 17 height 17
checkbox input "true"
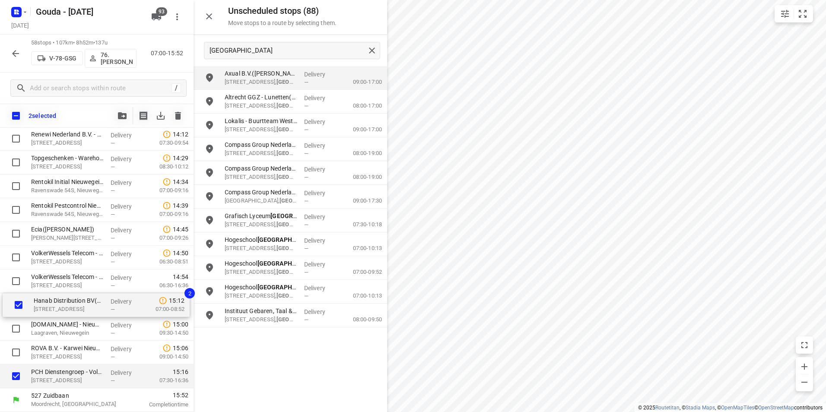
drag, startPoint x: 51, startPoint y: 354, endPoint x: 55, endPoint y: 306, distance: 48.1
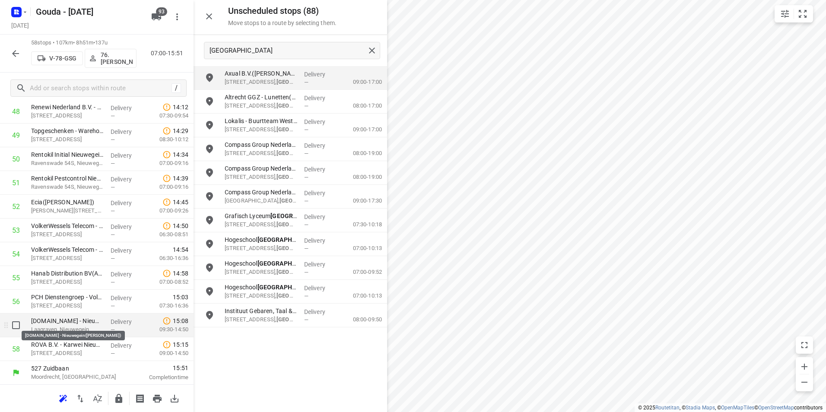
scroll to position [1189, 0]
click at [119, 400] on icon "button" at bounding box center [119, 398] width 10 height 10
click at [15, 48] on button "button" at bounding box center [15, 53] width 17 height 17
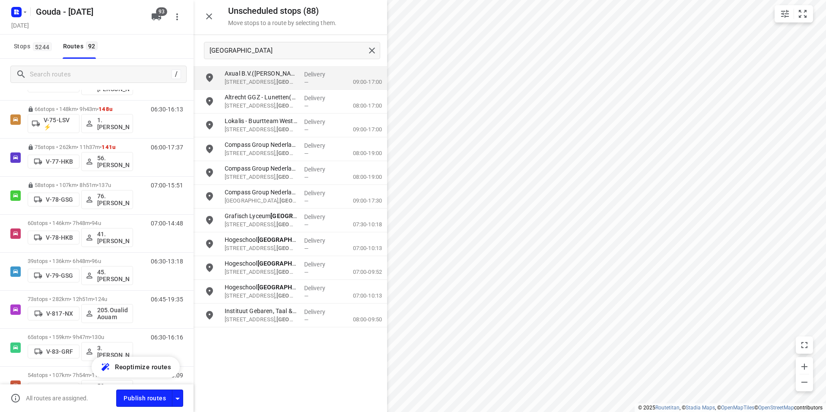
scroll to position [1339, 0]
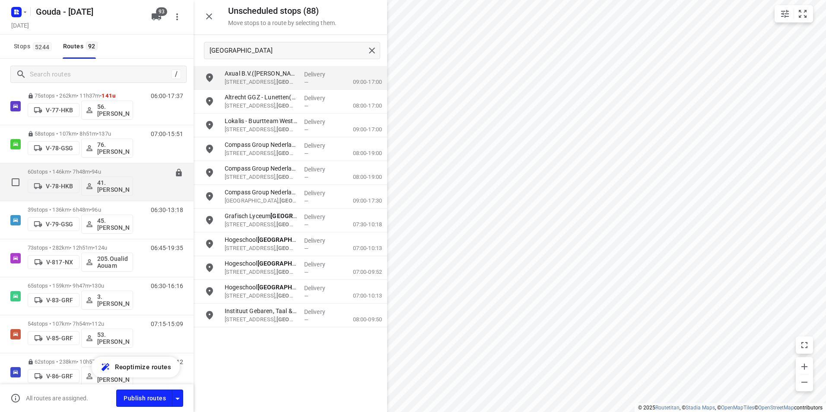
click at [113, 169] on p "60 stops • 146km • 7h48m • 94u" at bounding box center [80, 171] width 105 height 6
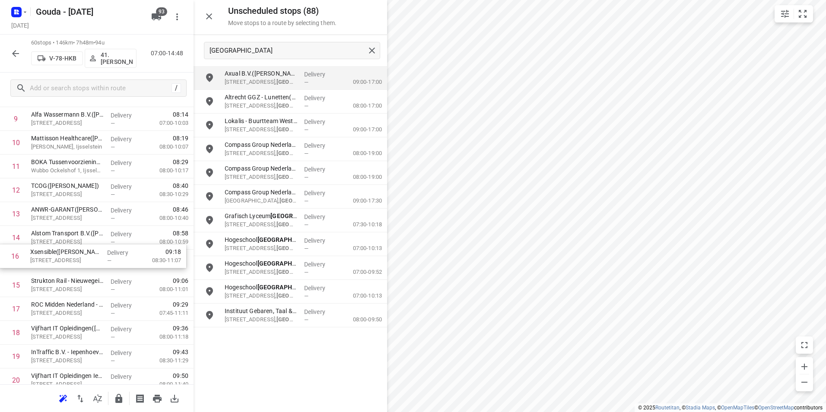
scroll to position [255, 0]
drag, startPoint x: 55, startPoint y: 177, endPoint x: 65, endPoint y: 240, distance: 63.9
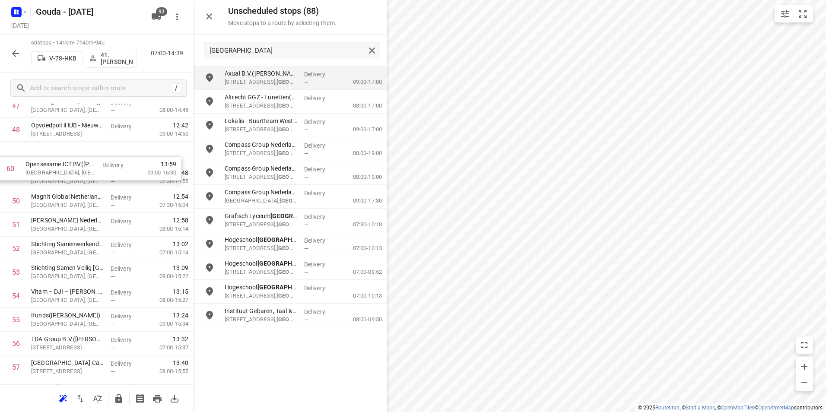
scroll to position [1155, 0]
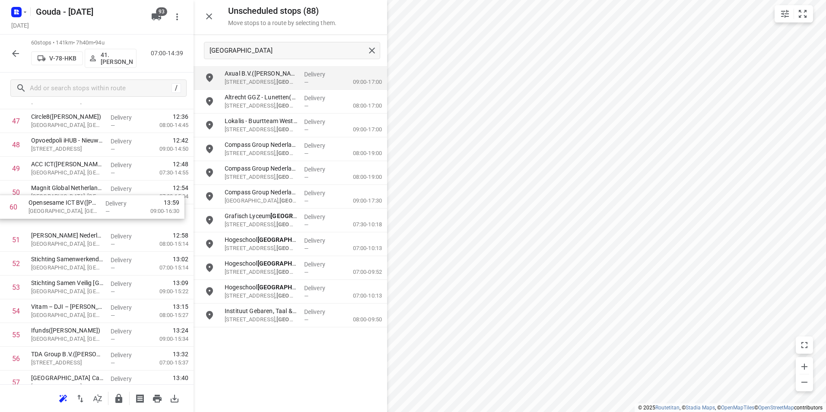
drag, startPoint x: 72, startPoint y: 346, endPoint x: 74, endPoint y: 182, distance: 163.3
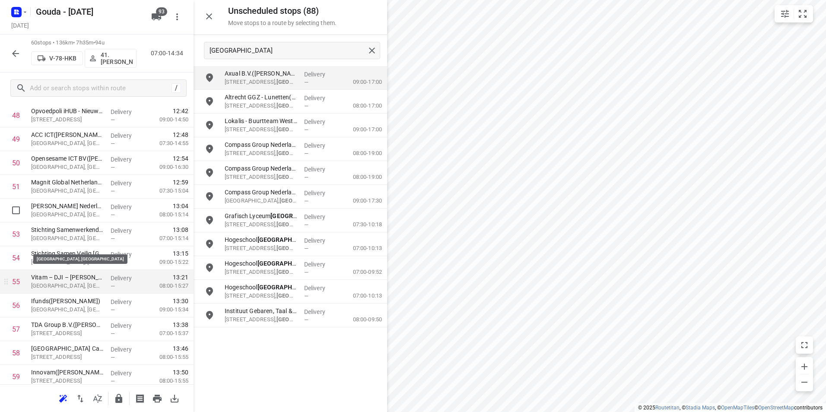
scroll to position [1198, 0]
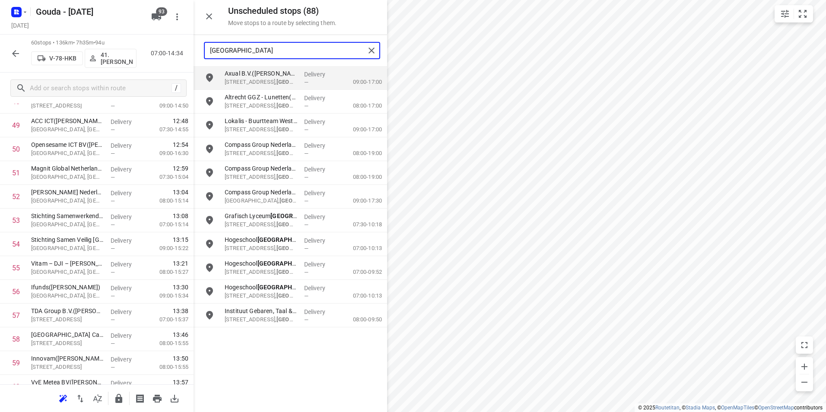
drag, startPoint x: 239, startPoint y: 48, endPoint x: 206, endPoint y: 52, distance: 33.4
click at [206, 52] on div "utrecht" at bounding box center [285, 50] width 160 height 13
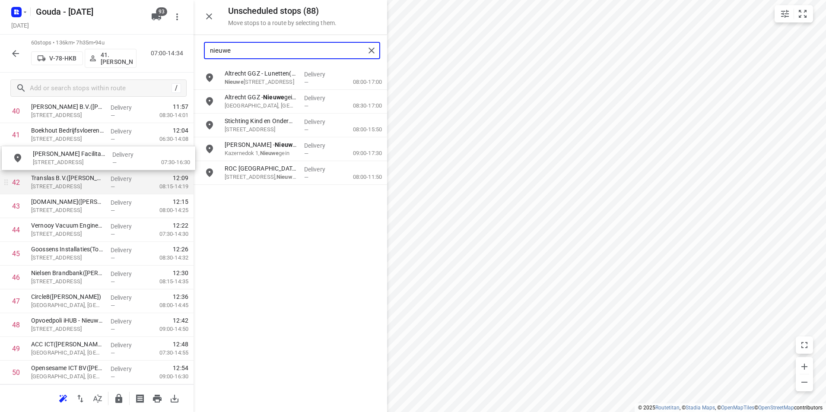
drag, startPoint x: 263, startPoint y: 88, endPoint x: 69, endPoint y: 179, distance: 214.7
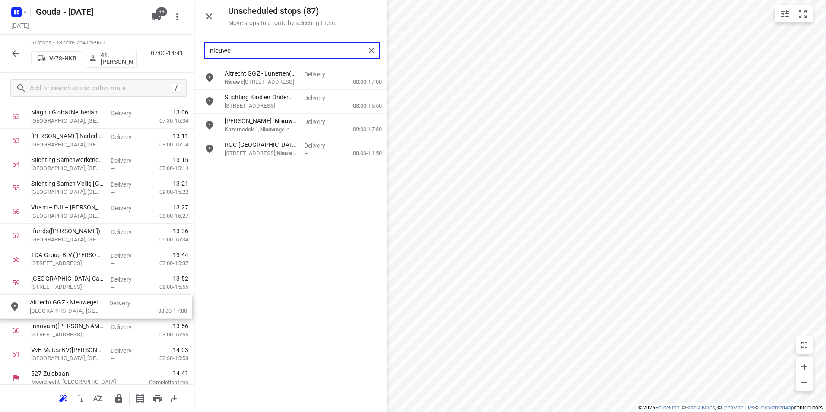
scroll to position [1288, 0]
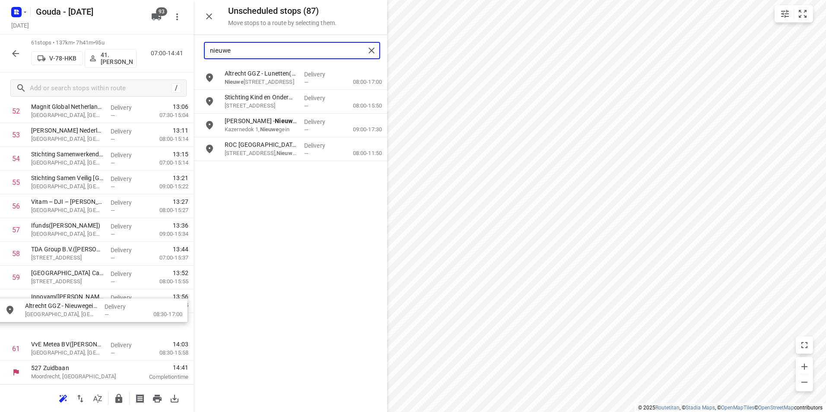
drag, startPoint x: 230, startPoint y: 98, endPoint x: 41, endPoint y: 314, distance: 287.1
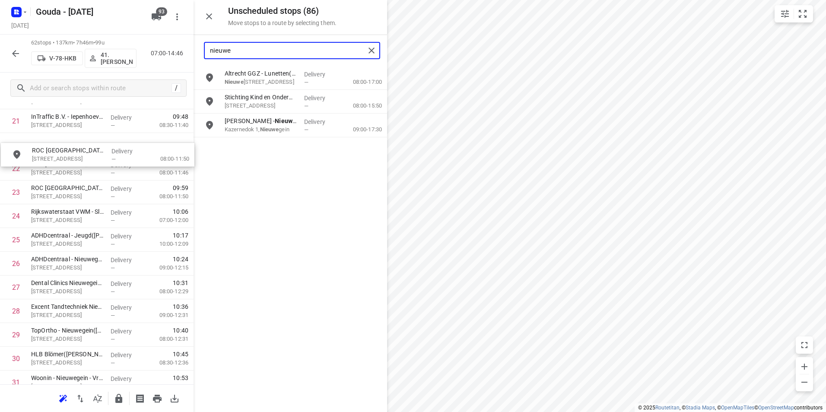
scroll to position [533, 0]
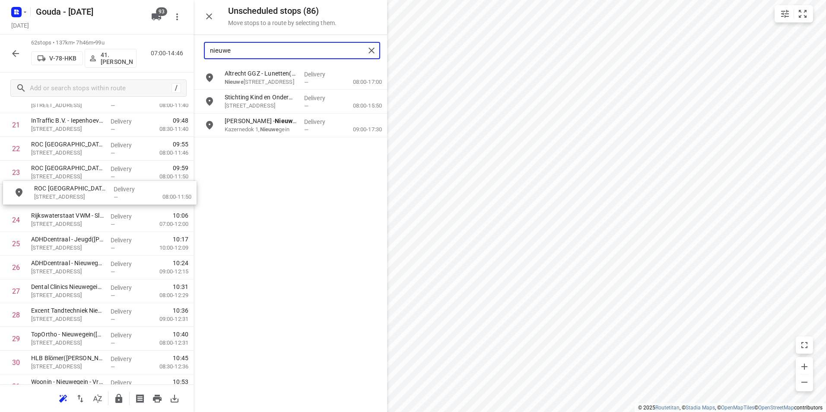
drag, startPoint x: 256, startPoint y: 141, endPoint x: 63, endPoint y: 190, distance: 199.2
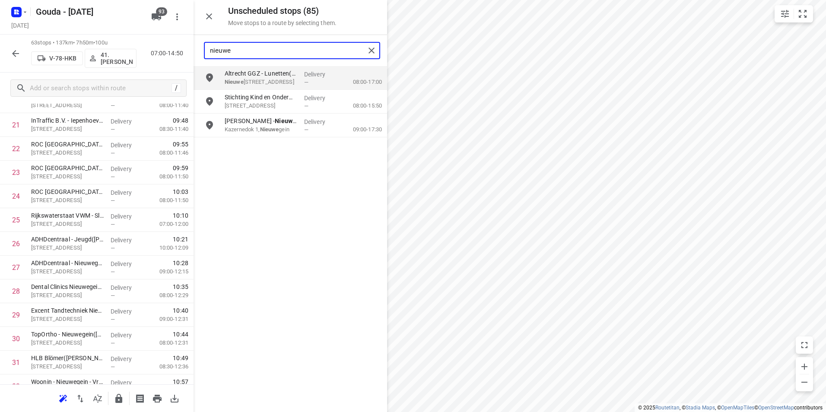
type input "nieuwe"
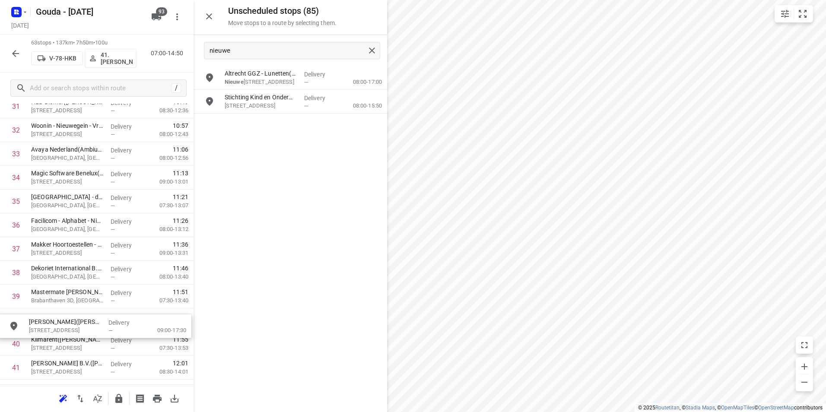
scroll to position [793, 0]
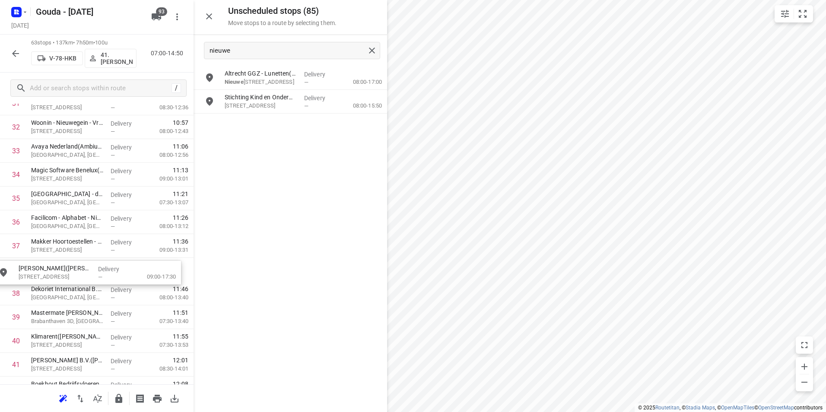
drag, startPoint x: 264, startPoint y: 123, endPoint x: 61, endPoint y: 277, distance: 255.2
click at [73, 264] on p "Van den Heuvel - Nieuwegein(Ilse Piek)" at bounding box center [67, 265] width 73 height 9
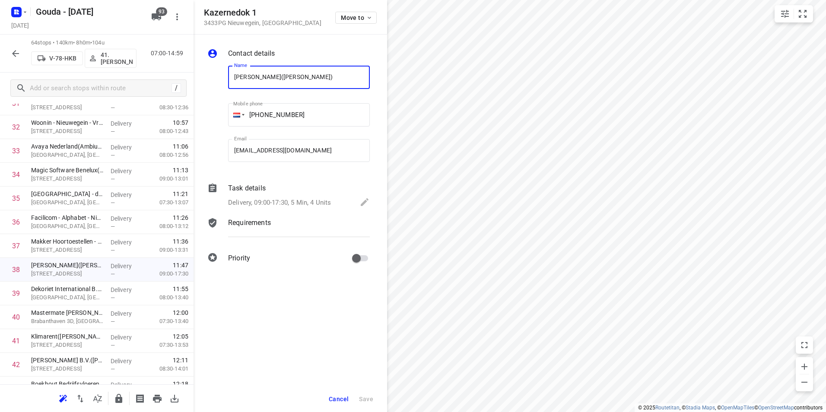
click at [270, 190] on div "Task details" at bounding box center [299, 188] width 142 height 10
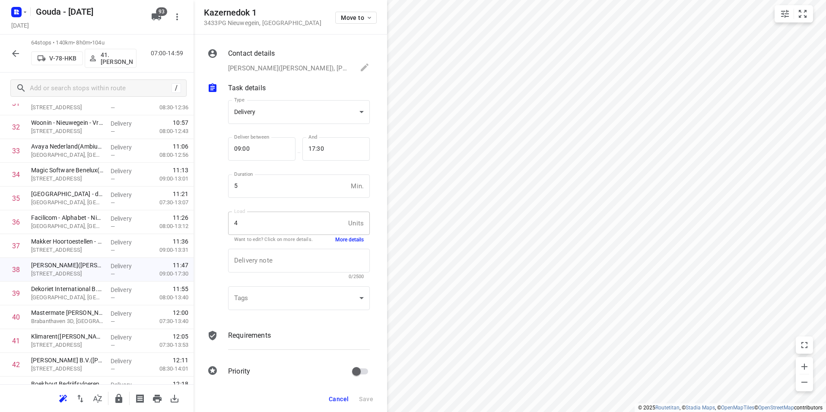
click at [336, 238] on button "More details" at bounding box center [349, 239] width 29 height 7
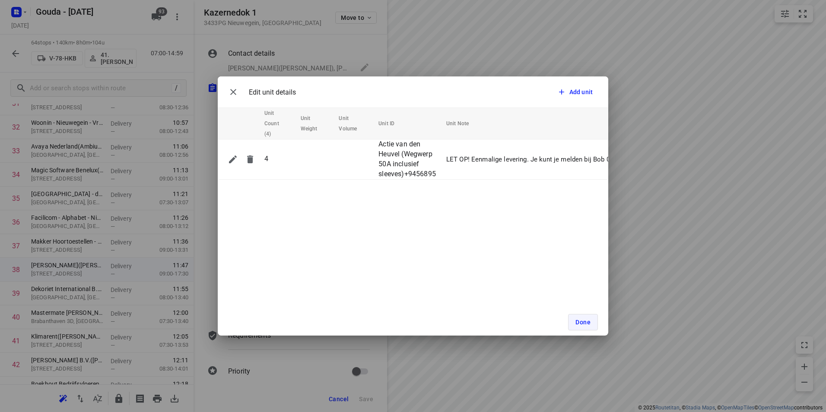
click at [577, 317] on button "Done" at bounding box center [583, 322] width 30 height 16
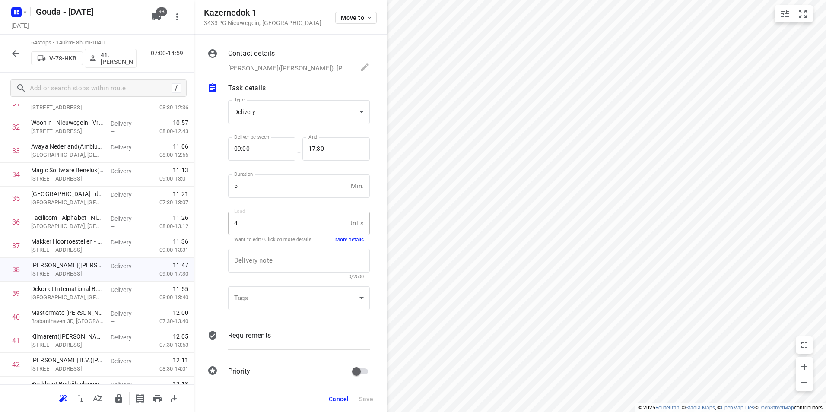
click at [331, 399] on span "Cancel" at bounding box center [339, 399] width 20 height 7
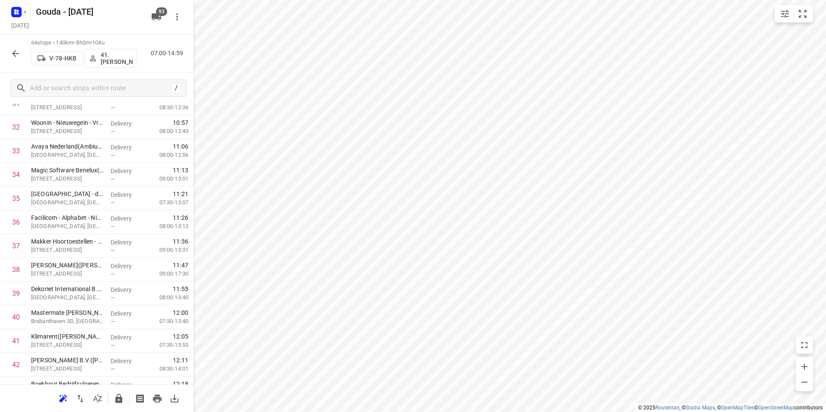
scroll to position [0, 0]
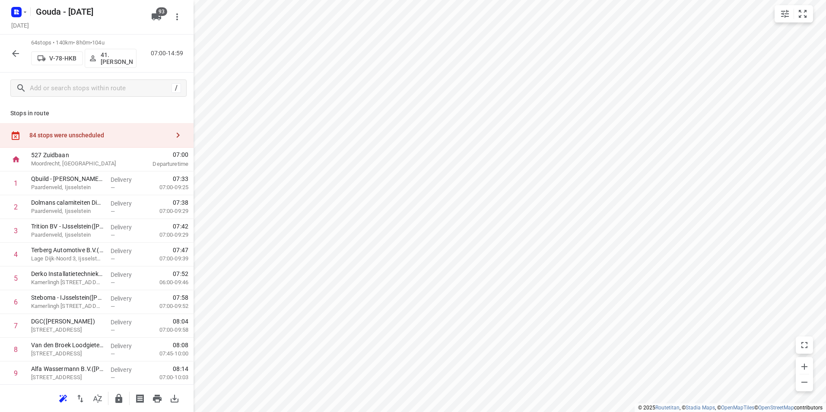
click at [126, 130] on div "84 stops were unscheduled" at bounding box center [96, 135] width 193 height 25
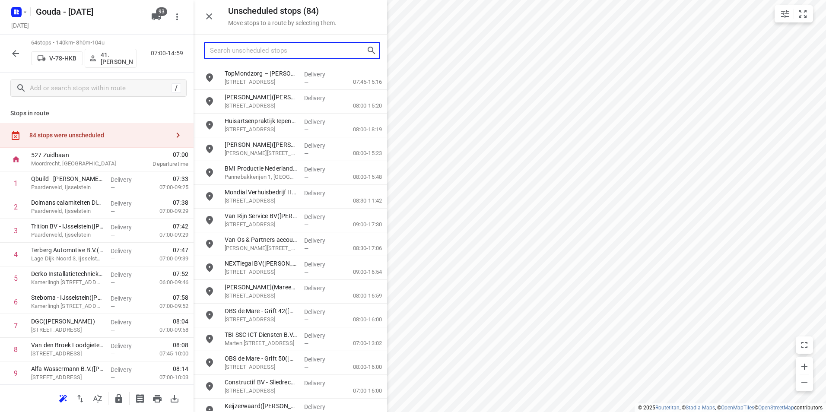
click at [298, 53] on input "Search unscheduled stops" at bounding box center [288, 50] width 156 height 13
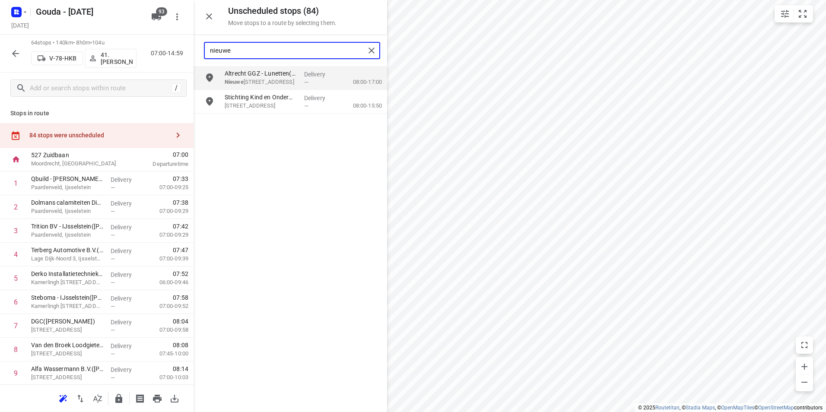
drag, startPoint x: 221, startPoint y: 48, endPoint x: 201, endPoint y: 47, distance: 19.9
click at [203, 47] on div "nieuwe" at bounding box center [289, 50] width 193 height 31
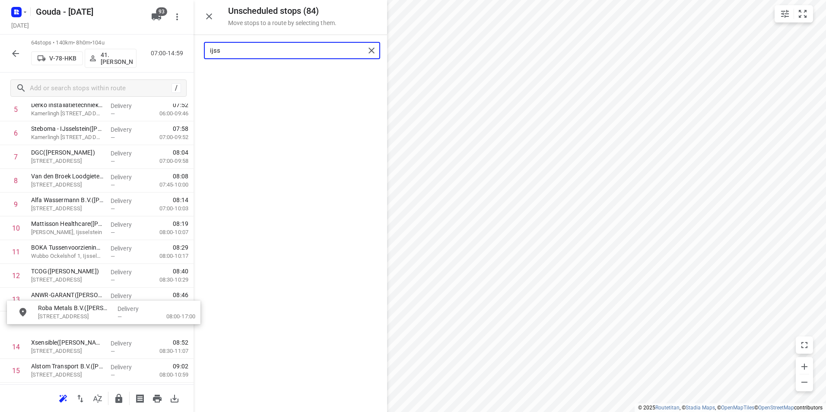
scroll to position [169, 0]
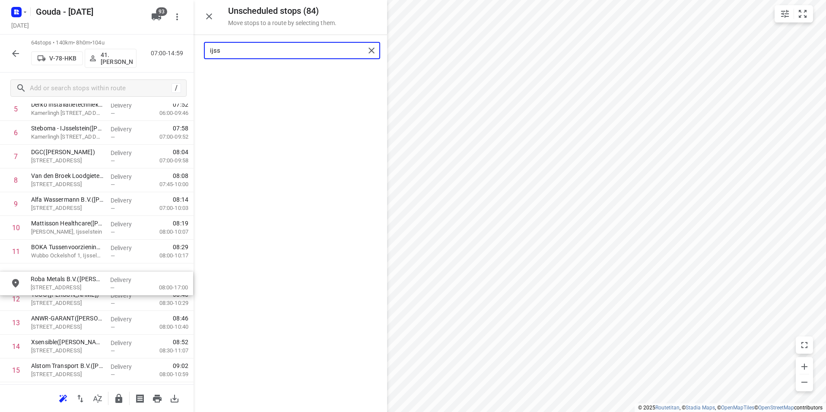
drag, startPoint x: 286, startPoint y: 82, endPoint x: 89, endPoint y: 292, distance: 288.5
type input "ijss"
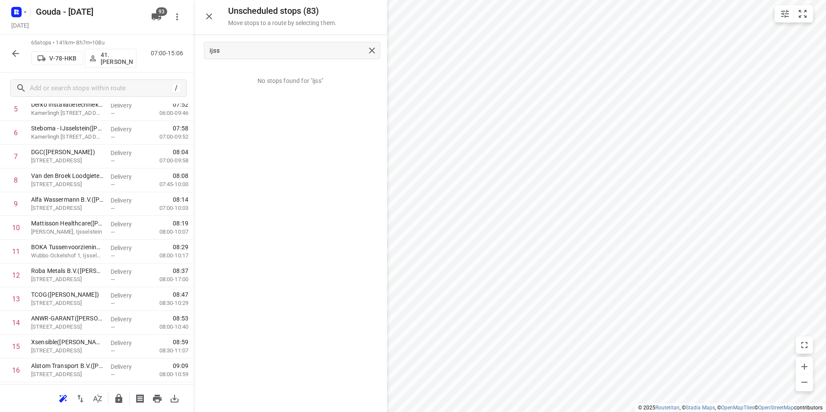
click at [114, 398] on icon "button" at bounding box center [119, 398] width 10 height 10
drag, startPoint x: 16, startPoint y: 52, endPoint x: 206, endPoint y: 108, distance: 197.5
click at [16, 51] on icon "button" at bounding box center [15, 53] width 10 height 10
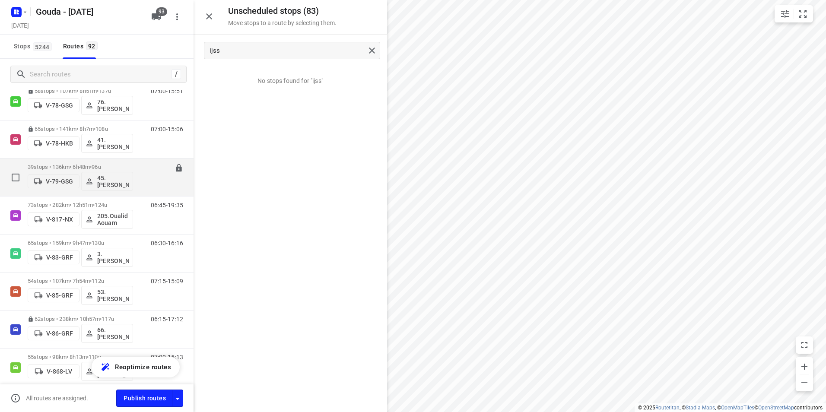
scroll to position [1382, 0]
click at [107, 163] on div "39 stops • 136km • 6h48m • 96u V-79-GSG 45.Daniël van der Maas" at bounding box center [80, 177] width 105 height 36
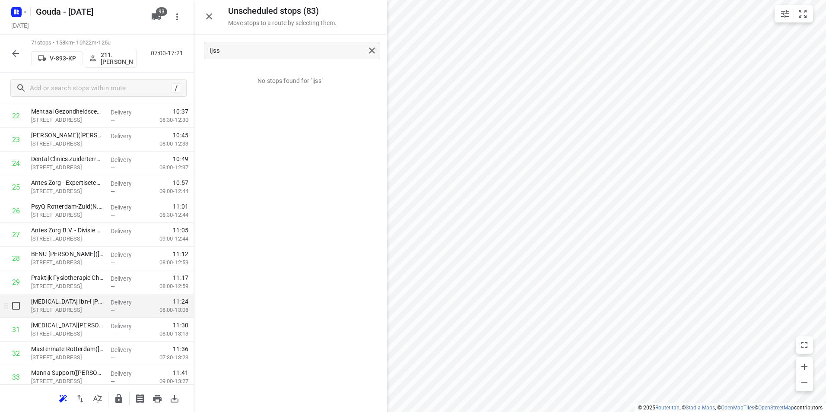
scroll to position [648, 0]
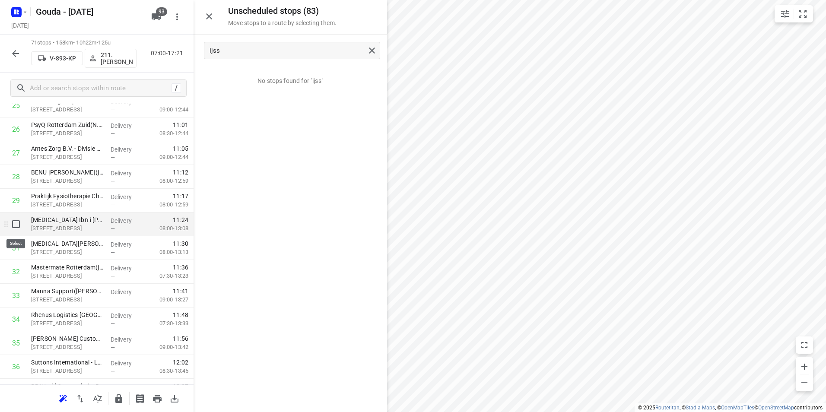
click at [16, 224] on input "checkbox" at bounding box center [15, 224] width 17 height 17
checkbox input "true"
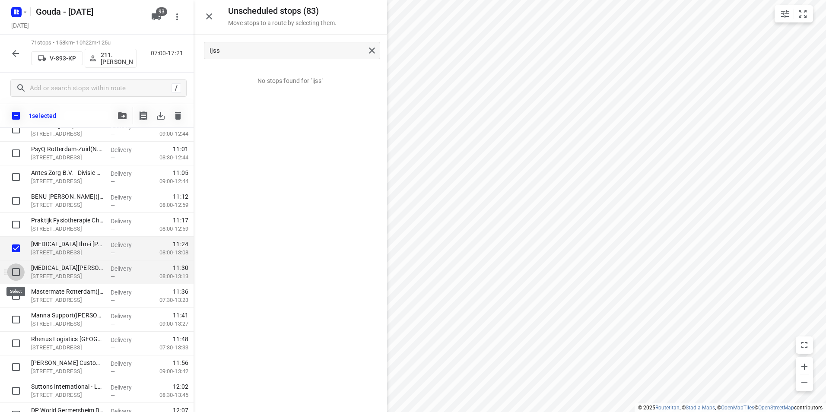
click at [15, 273] on input "checkbox" at bounding box center [15, 271] width 17 height 17
checkbox input "true"
click at [126, 113] on icon "button" at bounding box center [122, 115] width 9 height 7
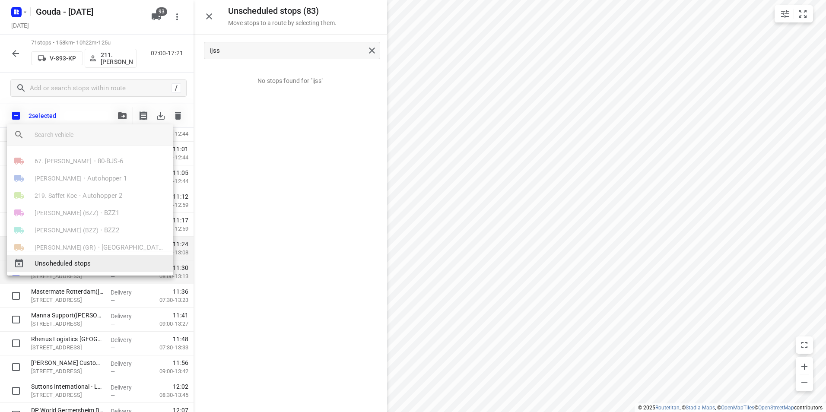
click at [81, 264] on span "Unscheduled stops" at bounding box center [101, 264] width 132 height 10
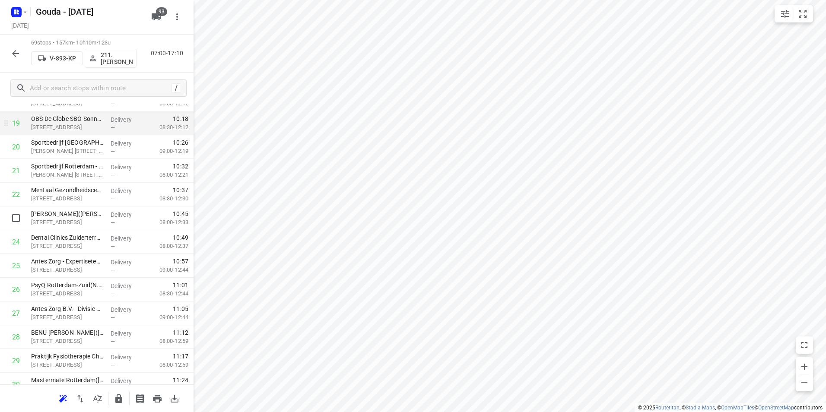
scroll to position [432, 0]
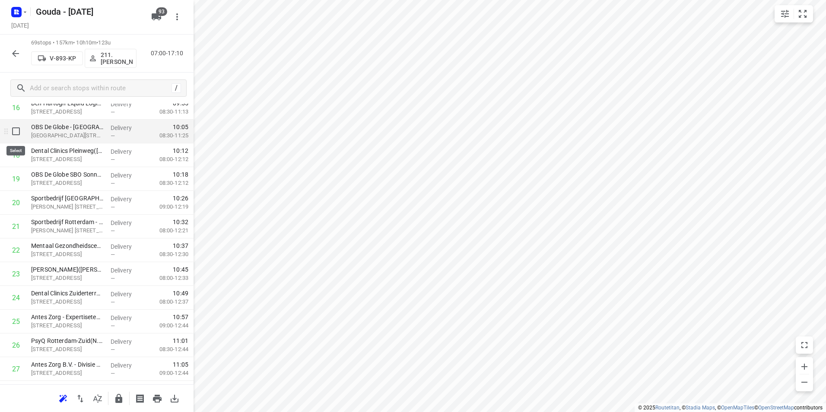
click at [14, 135] on input "checkbox" at bounding box center [15, 131] width 17 height 17
checkbox input "true"
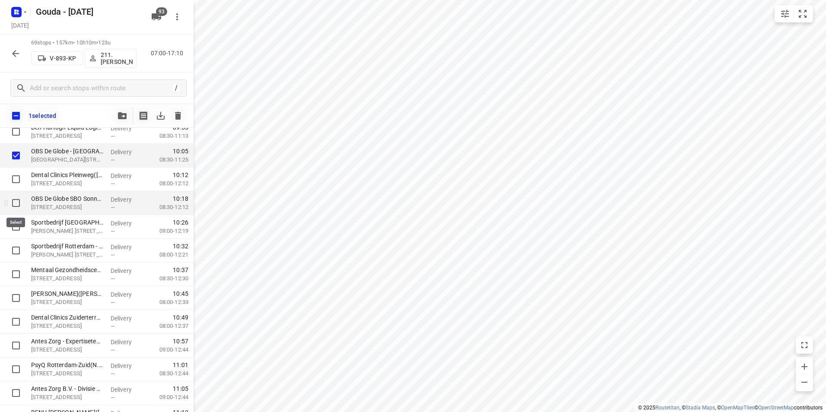
click at [14, 203] on input "checkbox" at bounding box center [15, 202] width 17 height 17
checkbox input "true"
click at [121, 114] on icon "button" at bounding box center [122, 115] width 9 height 7
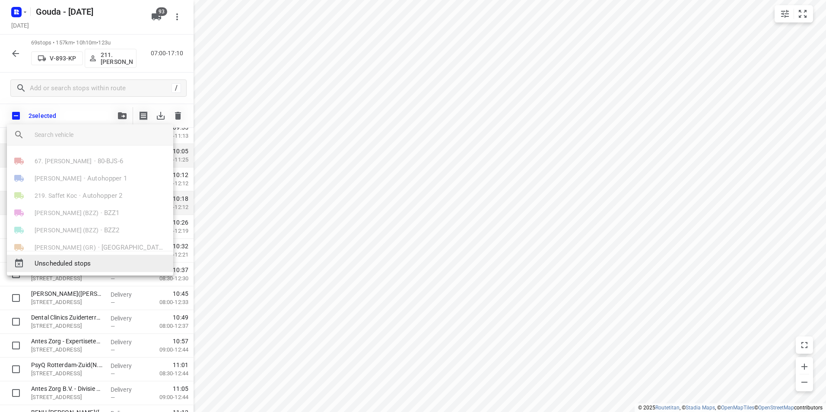
click at [76, 260] on span "Unscheduled stops" at bounding box center [101, 264] width 132 height 10
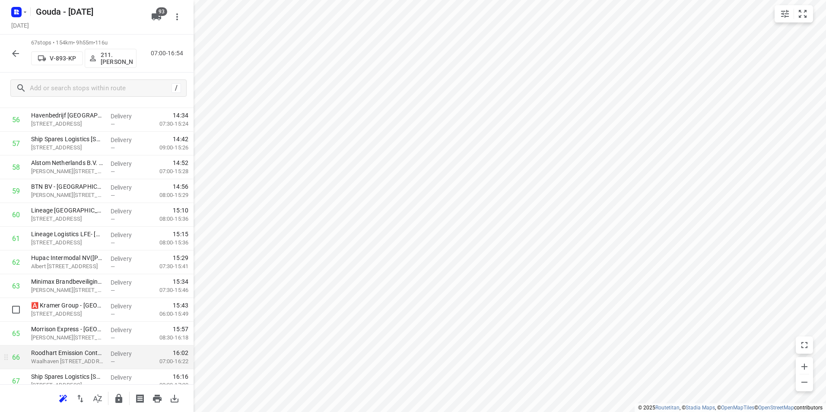
scroll to position [1402, 0]
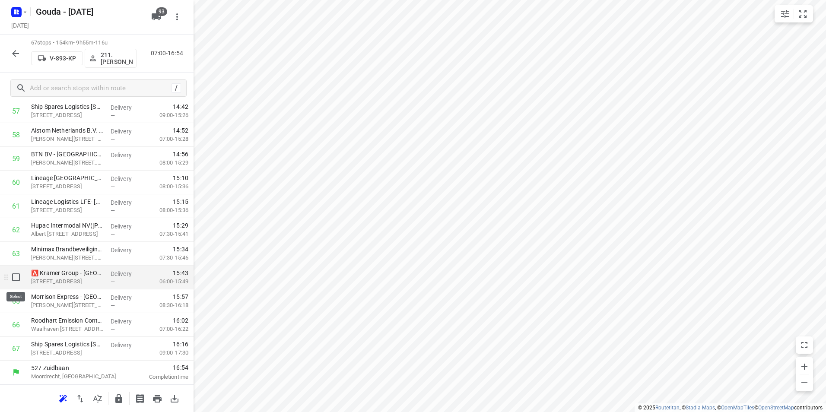
click at [20, 278] on input "checkbox" at bounding box center [15, 277] width 17 height 17
checkbox input "true"
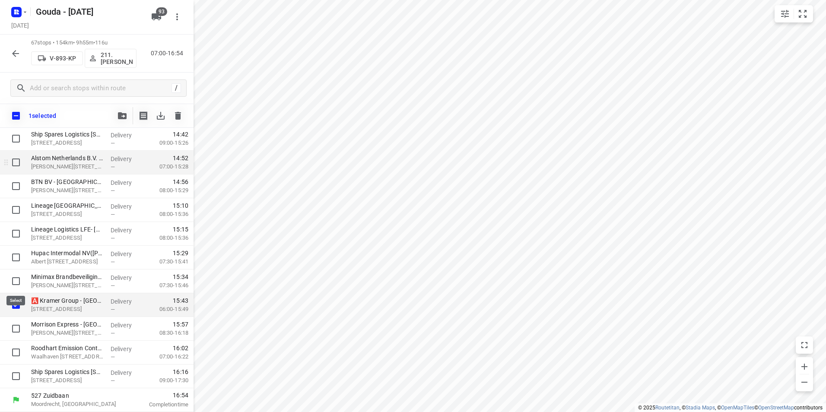
scroll to position [1399, 0]
click at [124, 119] on icon "button" at bounding box center [122, 115] width 9 height 7
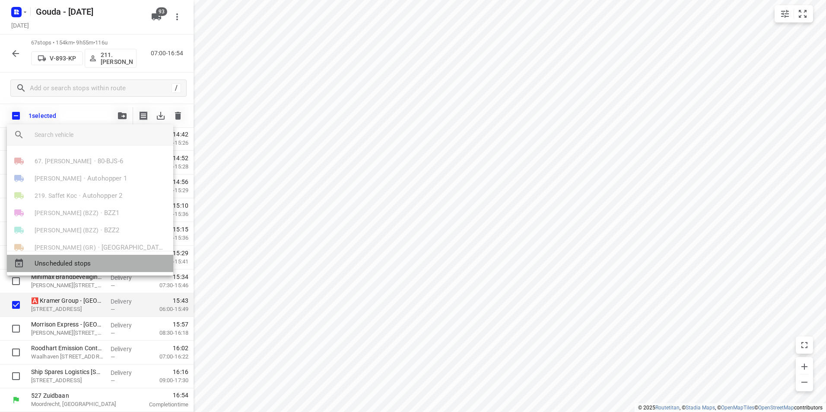
click at [75, 261] on span "Unscheduled stops" at bounding box center [101, 264] width 132 height 10
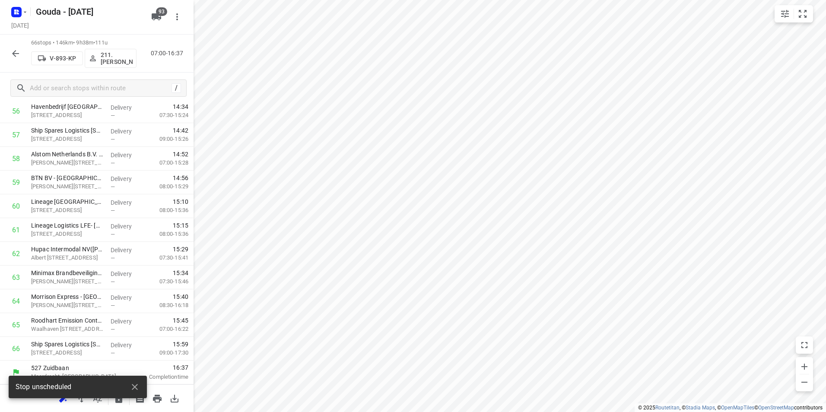
scroll to position [1379, 0]
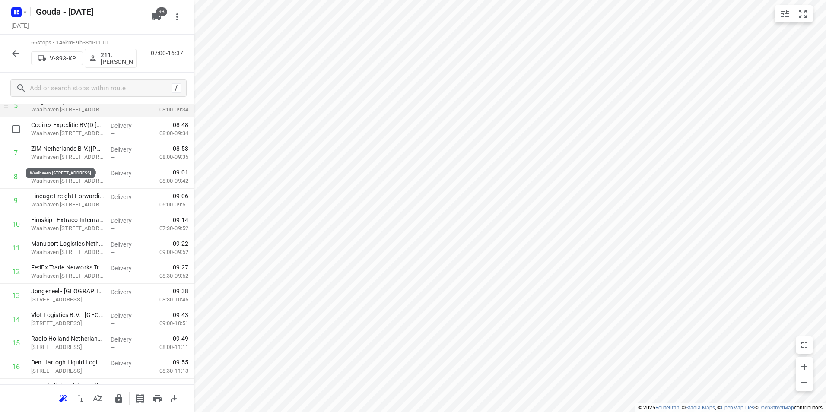
scroll to position [130, 0]
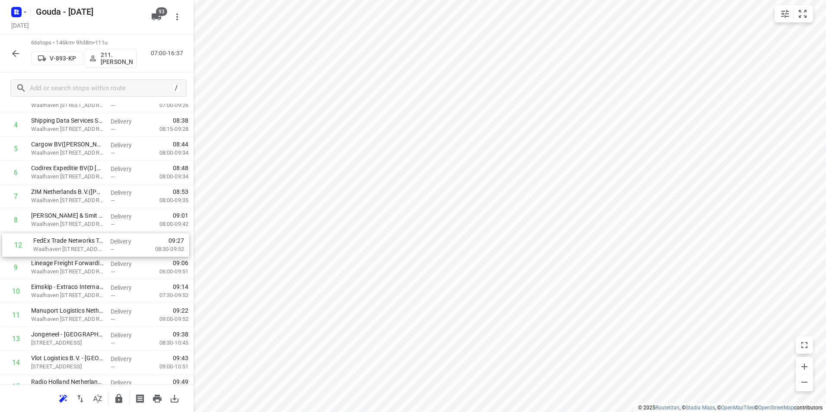
drag, startPoint x: 76, startPoint y: 312, endPoint x: 80, endPoint y: 238, distance: 73.9
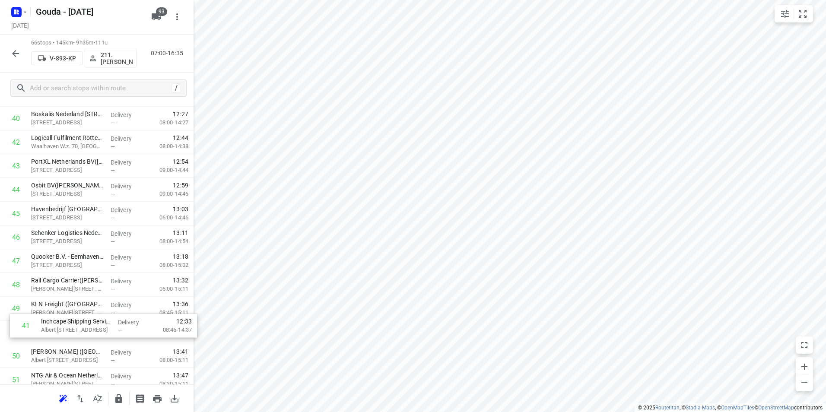
scroll to position [999, 0]
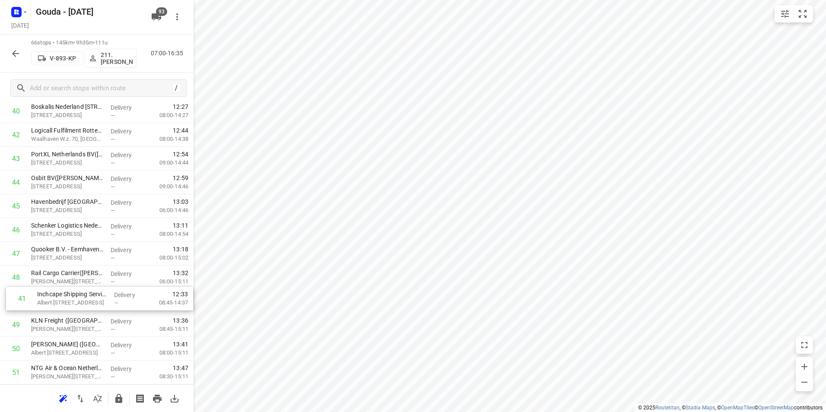
drag, startPoint x: 68, startPoint y: 272, endPoint x: 68, endPoint y: 281, distance: 9.5
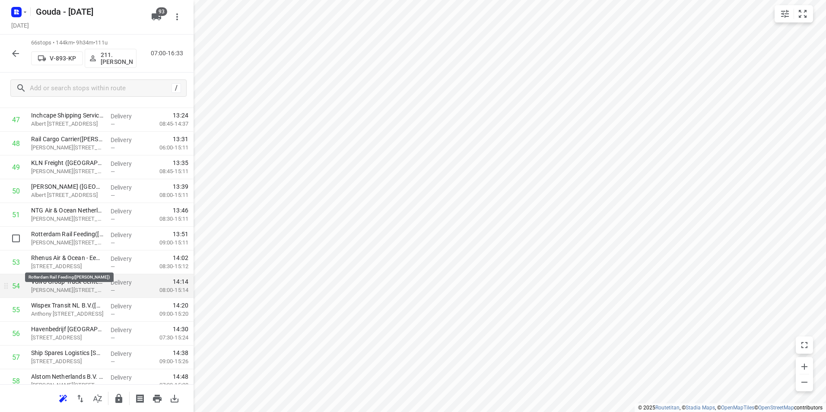
scroll to position [1171, 0]
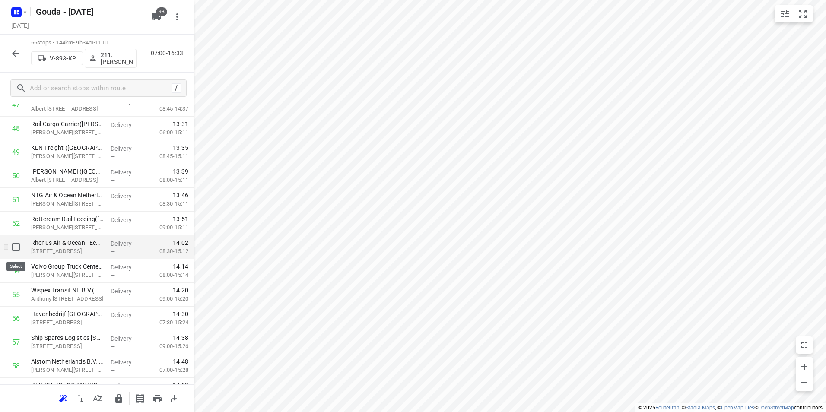
click at [19, 248] on input "checkbox" at bounding box center [15, 246] width 17 height 17
checkbox input "true"
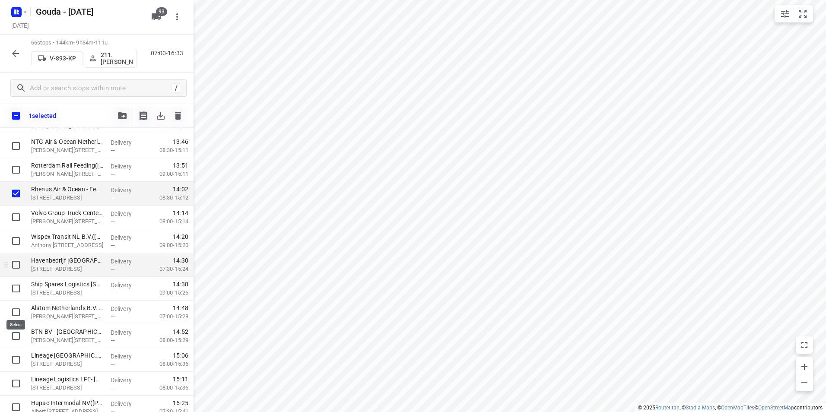
scroll to position [1258, 0]
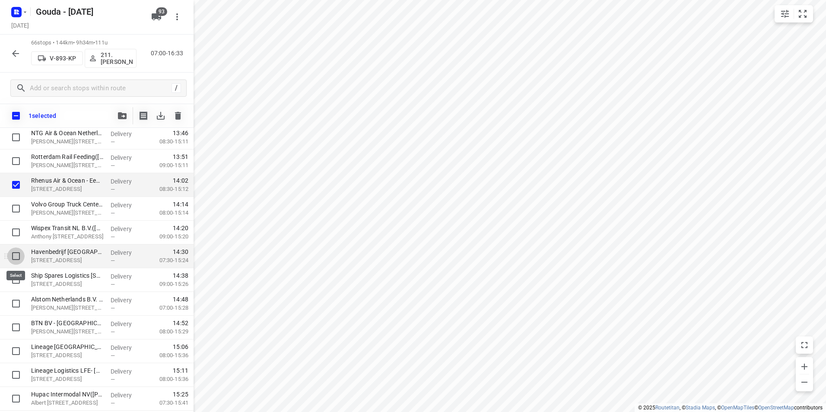
click at [16, 251] on input "checkbox" at bounding box center [15, 255] width 17 height 17
checkbox input "true"
click at [16, 280] on input "checkbox" at bounding box center [15, 279] width 17 height 17
checkbox input "true"
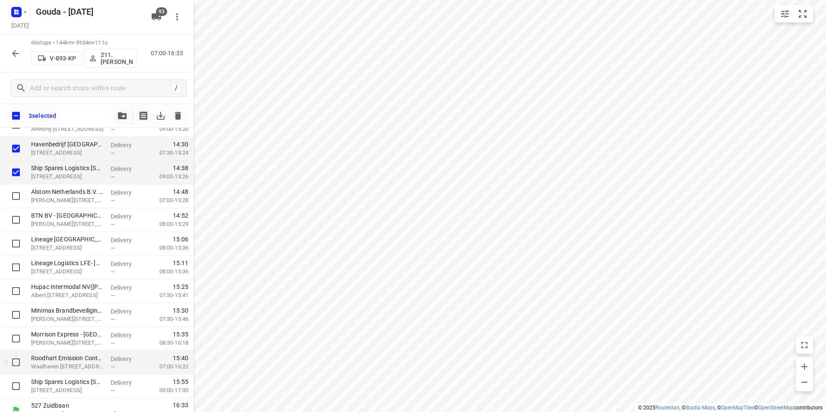
scroll to position [1375, 0]
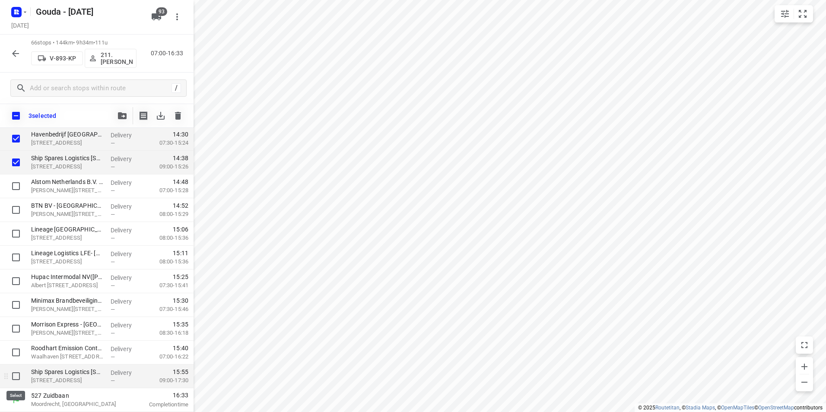
click at [14, 374] on input "checkbox" at bounding box center [15, 376] width 17 height 17
checkbox input "true"
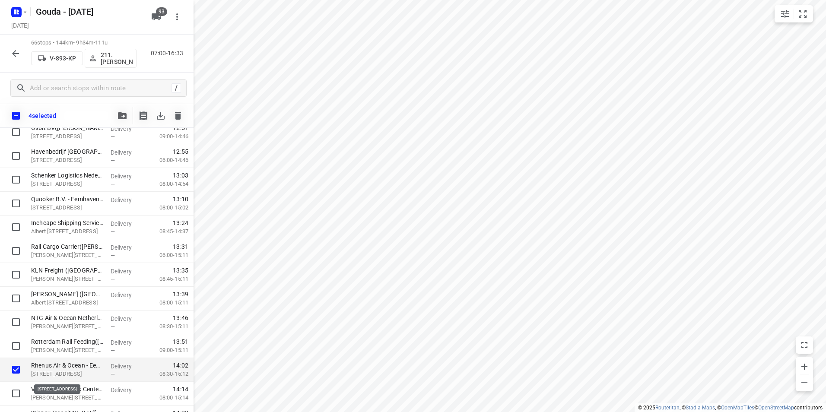
scroll to position [1075, 0]
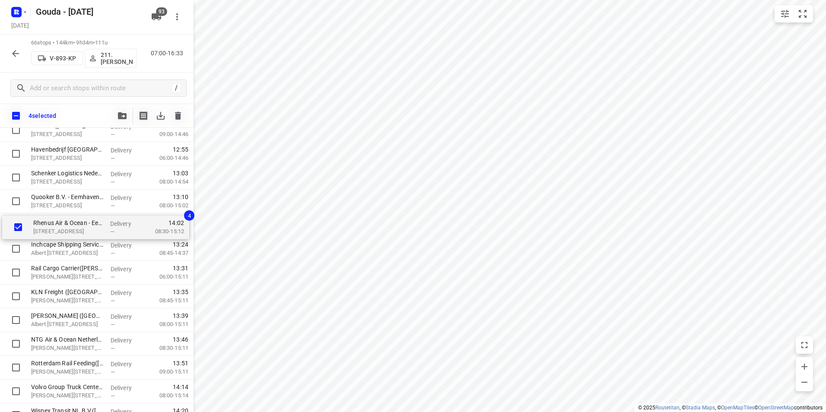
drag, startPoint x: 53, startPoint y: 374, endPoint x: 55, endPoint y: 228, distance: 145.1
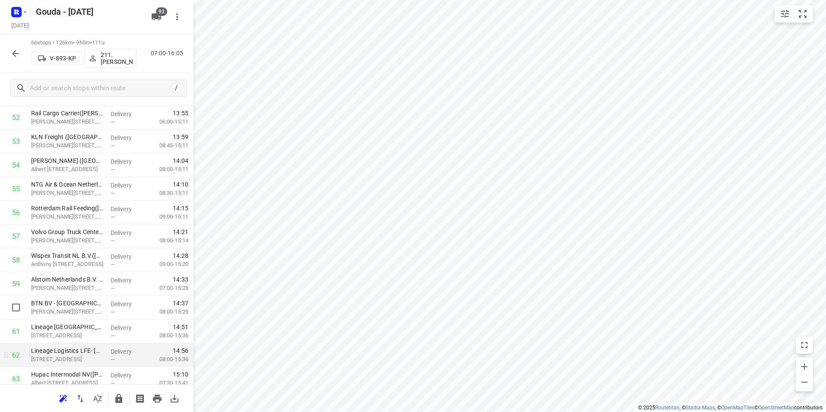
scroll to position [1291, 0]
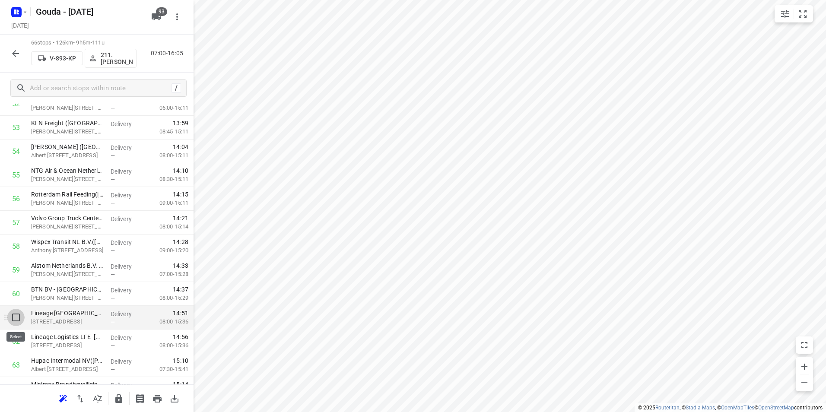
click at [17, 317] on input "checkbox" at bounding box center [15, 317] width 17 height 17
checkbox input "true"
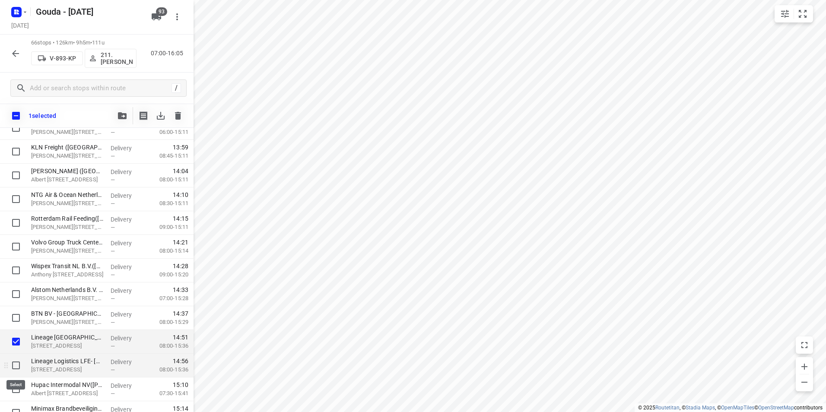
click at [16, 362] on input "checkbox" at bounding box center [15, 365] width 17 height 17
checkbox input "true"
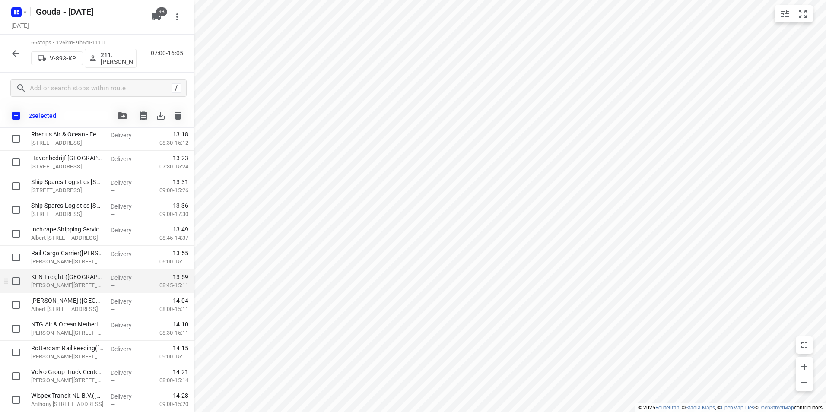
scroll to position [1334, 0]
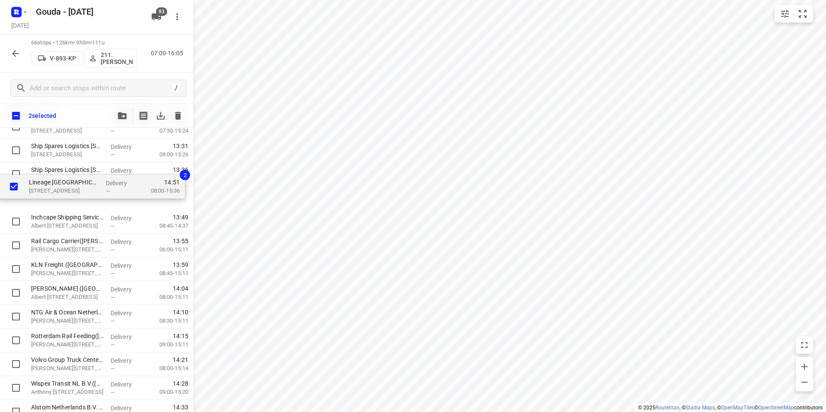
drag, startPoint x: 55, startPoint y: 303, endPoint x: 53, endPoint y: 202, distance: 101.1
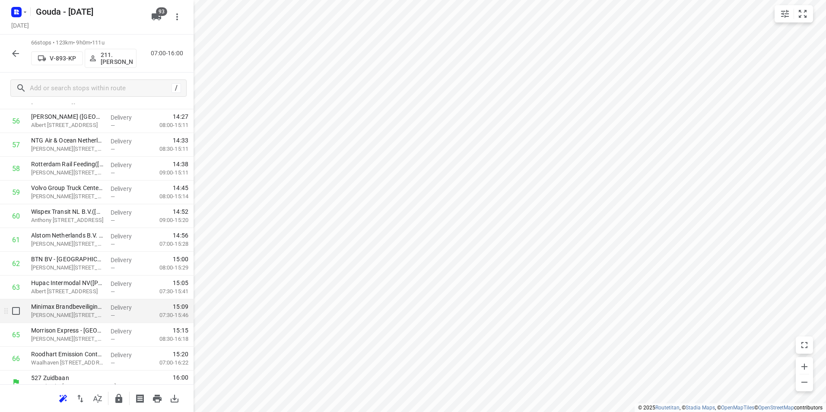
scroll to position [1379, 0]
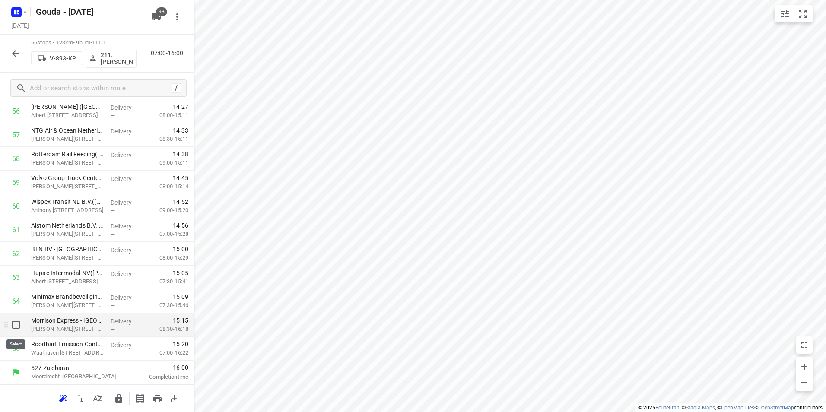
click at [16, 325] on input "checkbox" at bounding box center [15, 324] width 17 height 17
checkbox input "true"
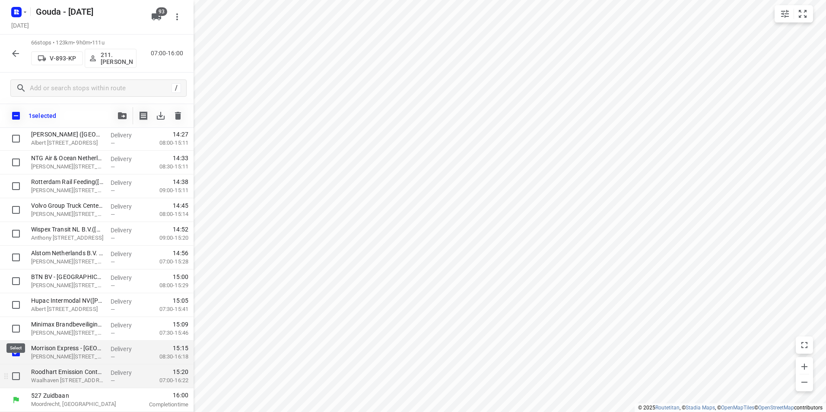
scroll to position [1375, 0]
click at [13, 372] on input "checkbox" at bounding box center [15, 376] width 17 height 17
checkbox input "true"
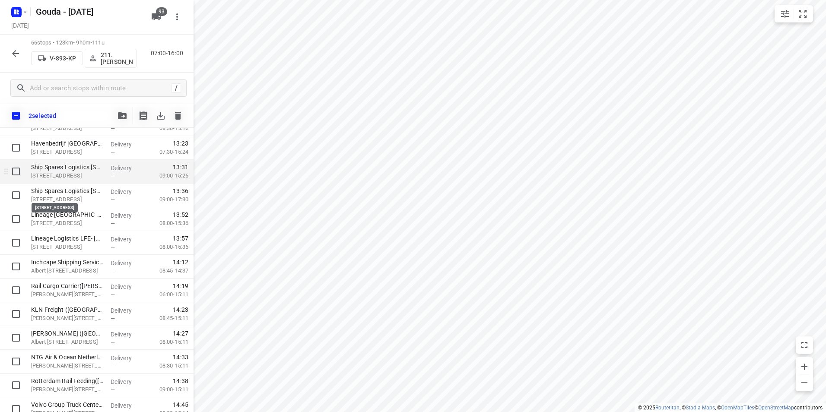
scroll to position [1159, 0]
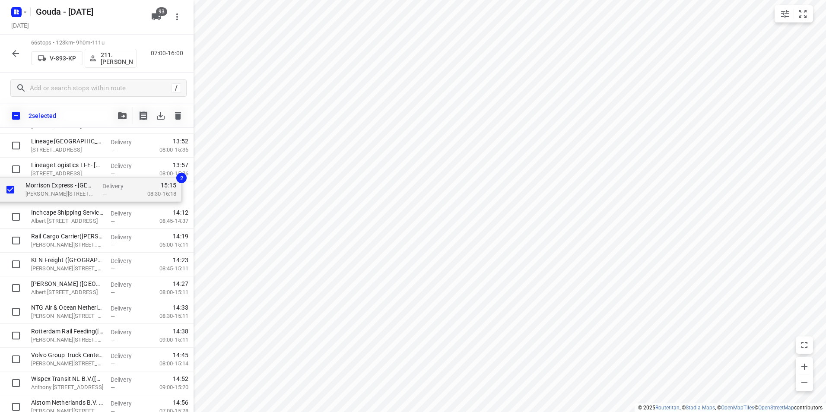
drag, startPoint x: 44, startPoint y: 352, endPoint x: 38, endPoint y: 189, distance: 163.8
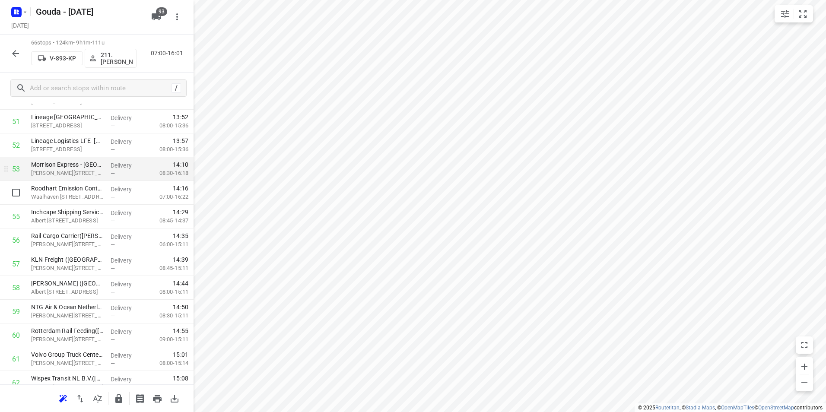
drag, startPoint x: 53, startPoint y: 203, endPoint x: 53, endPoint y: 180, distance: 22.9
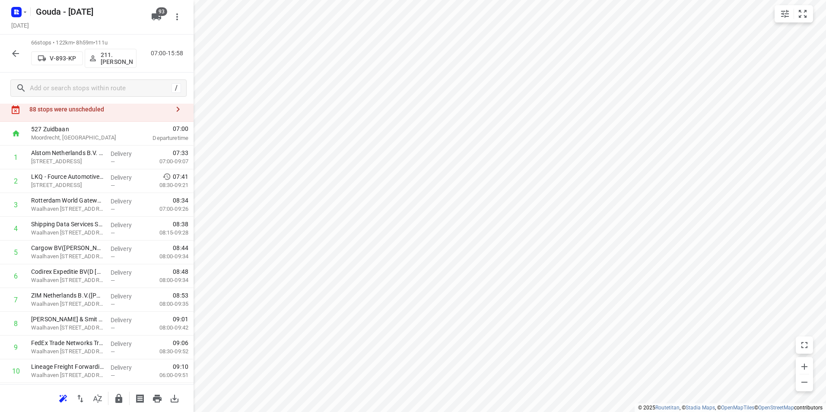
scroll to position [0, 0]
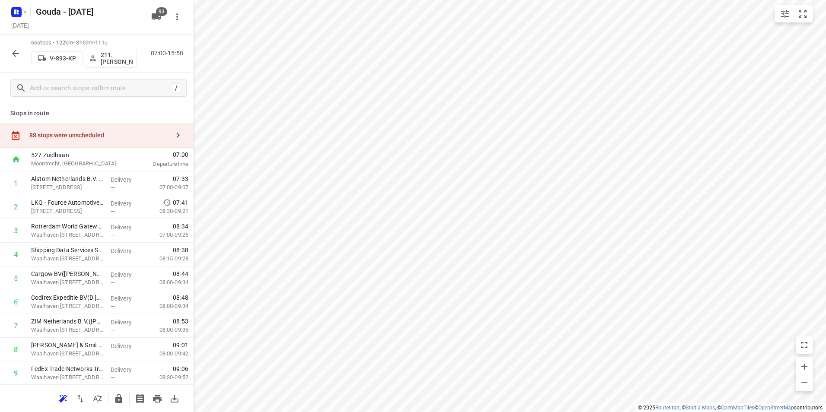
click at [121, 124] on div "88 stops were unscheduled" at bounding box center [96, 135] width 193 height 25
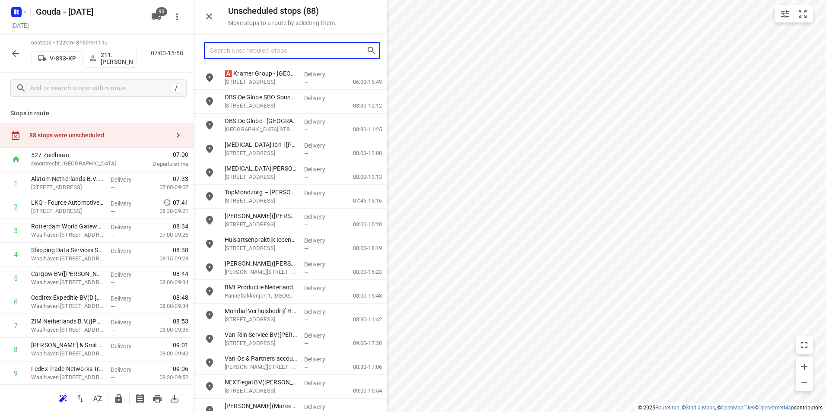
click at [222, 53] on input "Search unscheduled stops" at bounding box center [288, 50] width 156 height 13
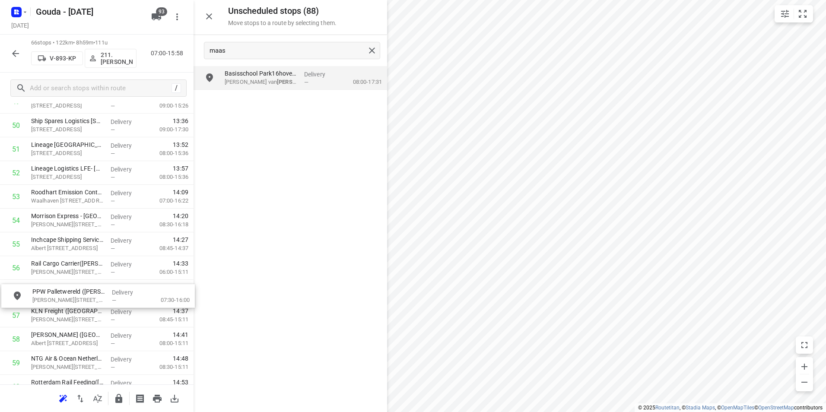
scroll to position [1223, 0]
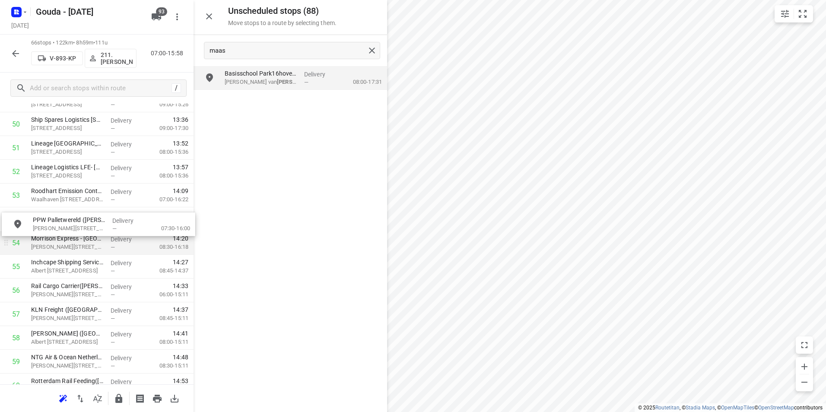
drag, startPoint x: 227, startPoint y: 161, endPoint x: 70, endPoint y: 233, distance: 172.4
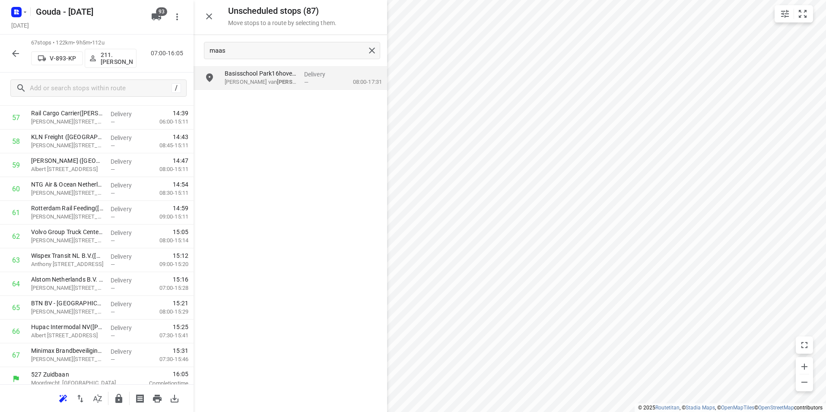
scroll to position [1402, 0]
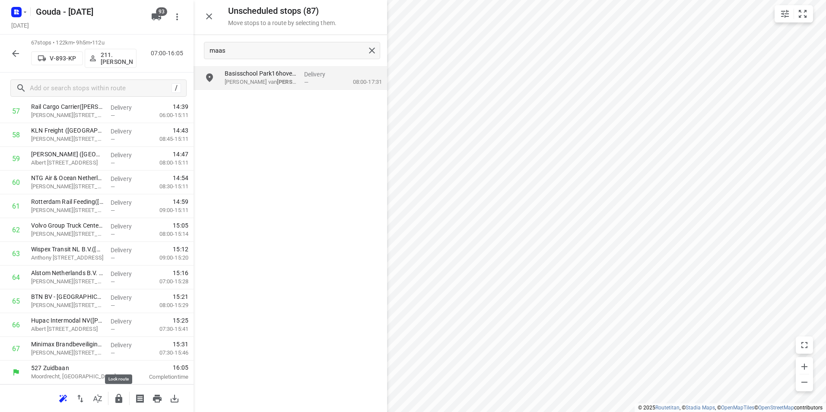
click at [122, 396] on icon "button" at bounding box center [119, 398] width 10 height 10
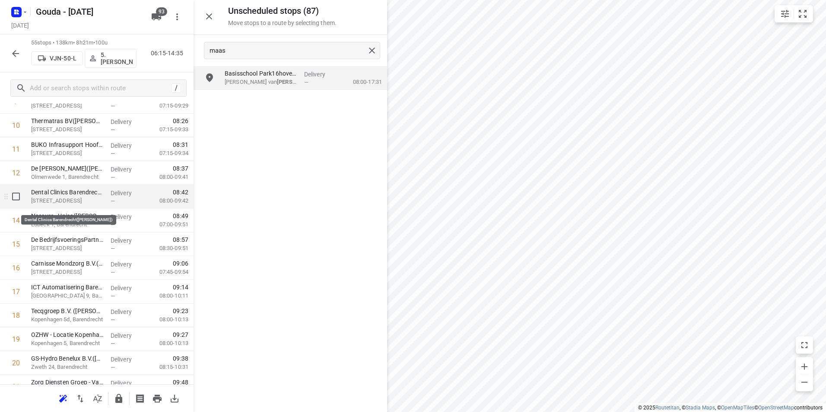
scroll to position [259, 0]
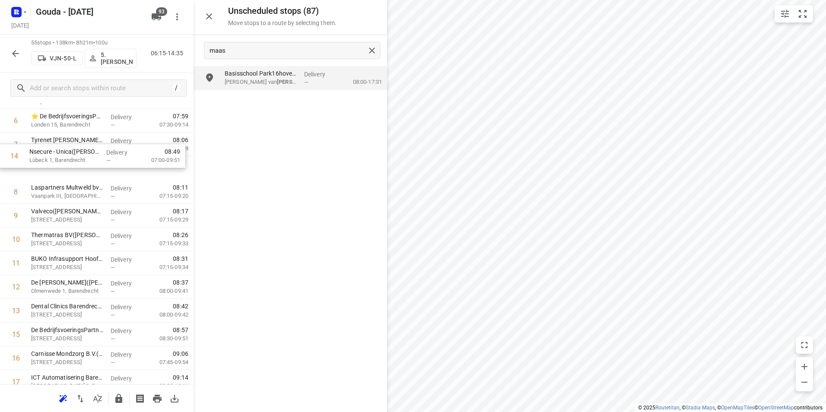
drag, startPoint x: 129, startPoint y: 237, endPoint x: 130, endPoint y: 168, distance: 68.7
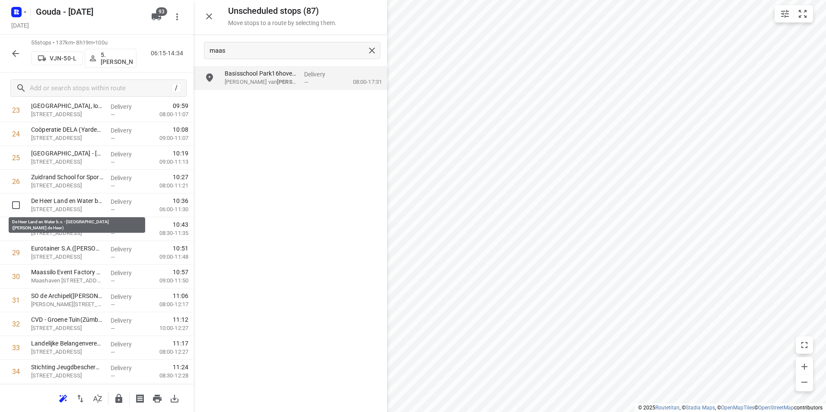
scroll to position [610, 0]
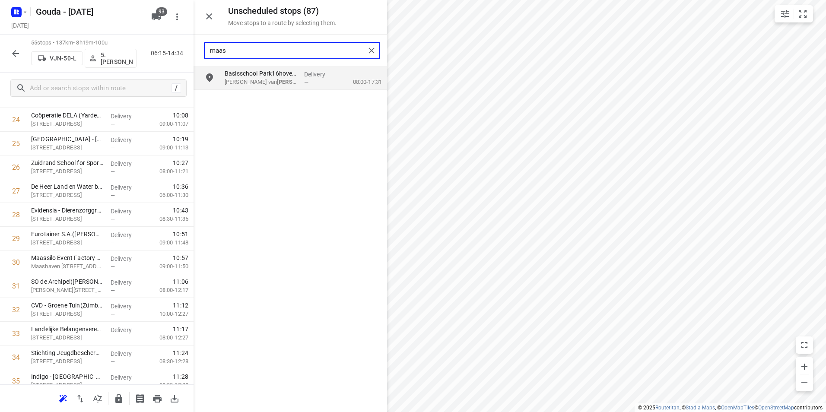
drag, startPoint x: 276, startPoint y: 49, endPoint x: 209, endPoint y: 49, distance: 67.4
click at [209, 49] on div "maas" at bounding box center [285, 50] width 160 height 13
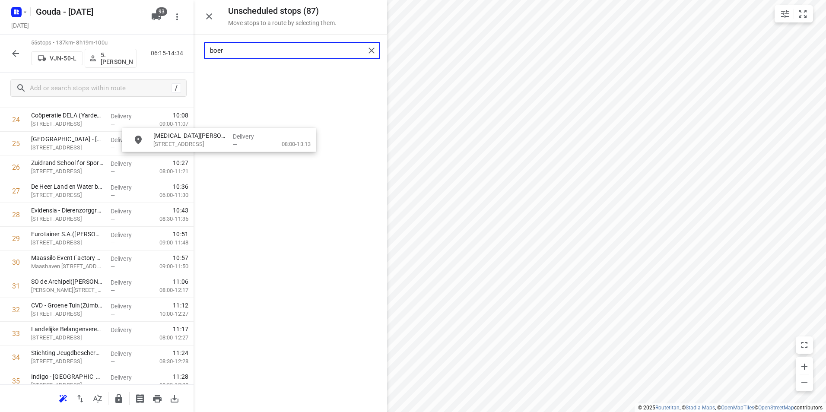
scroll to position [609, 0]
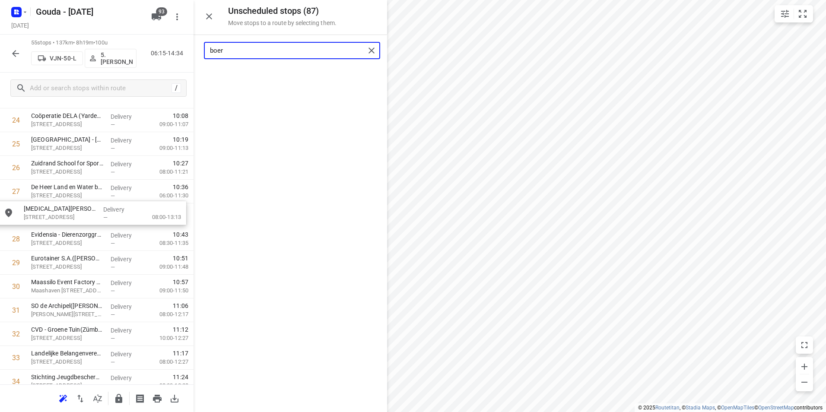
drag, startPoint x: 255, startPoint y: 79, endPoint x: 54, endPoint y: 215, distance: 242.1
drag, startPoint x: 250, startPoint y: 53, endPoint x: 193, endPoint y: 52, distance: 57.0
click at [192, 51] on div "Unscheduled stops ( 86 ) Move stops to a route by selecting them. boer No stops…" at bounding box center [96, 206] width 193 height 412
drag, startPoint x: 250, startPoint y: 80, endPoint x: 67, endPoint y: 244, distance: 245.6
drag, startPoint x: 213, startPoint y: 54, endPoint x: 191, endPoint y: 52, distance: 22.6
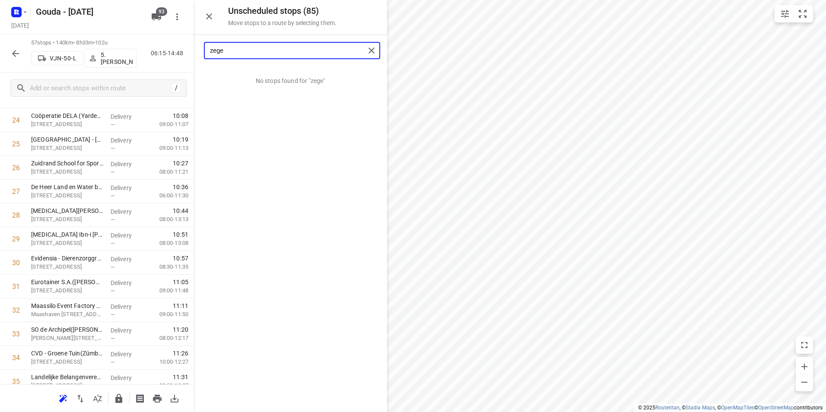
click at [191, 52] on div "Unscheduled stops ( 85 ) Move stops to a route by selecting them. zege No stops…" at bounding box center [96, 206] width 193 height 412
drag, startPoint x: 278, startPoint y: 82, endPoint x: 91, endPoint y: 291, distance: 280.5
drag, startPoint x: 227, startPoint y: 46, endPoint x: 200, endPoint y: 52, distance: 27.0
click at [200, 52] on div "hert" at bounding box center [289, 50] width 193 height 31
drag, startPoint x: 249, startPoint y: 71, endPoint x: 62, endPoint y: 302, distance: 297.3
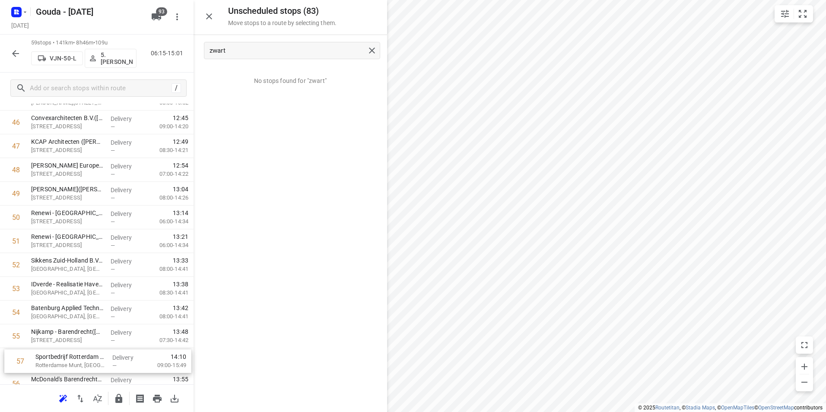
scroll to position [1130, 0]
drag, startPoint x: 66, startPoint y: 382, endPoint x: 67, endPoint y: 190, distance: 192.6
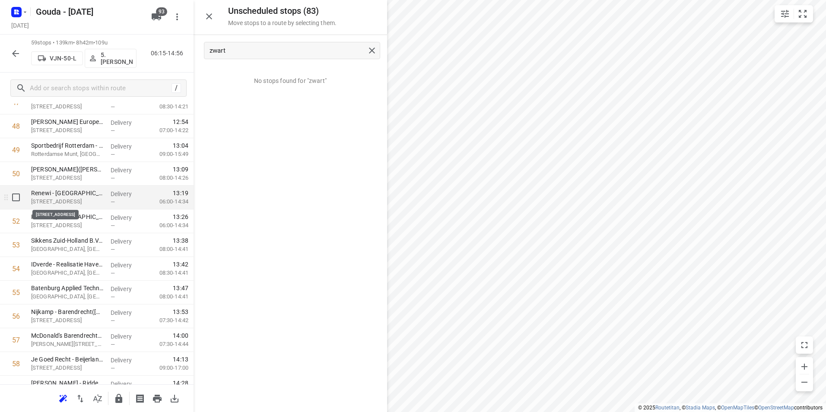
scroll to position [1212, 0]
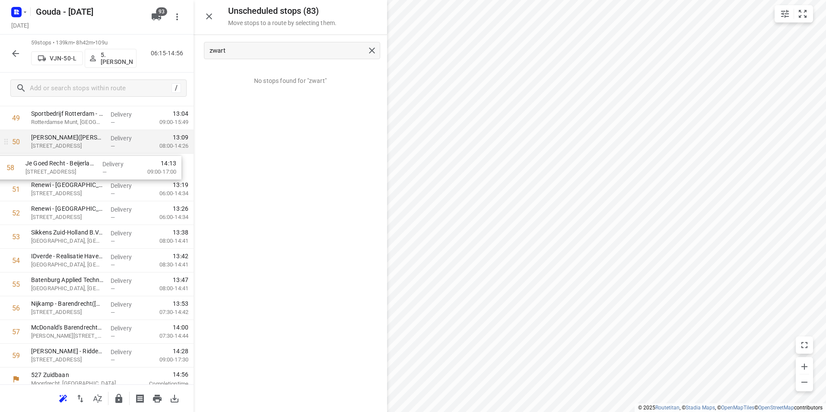
drag, startPoint x: 55, startPoint y: 322, endPoint x: 52, endPoint y: 154, distance: 168.0
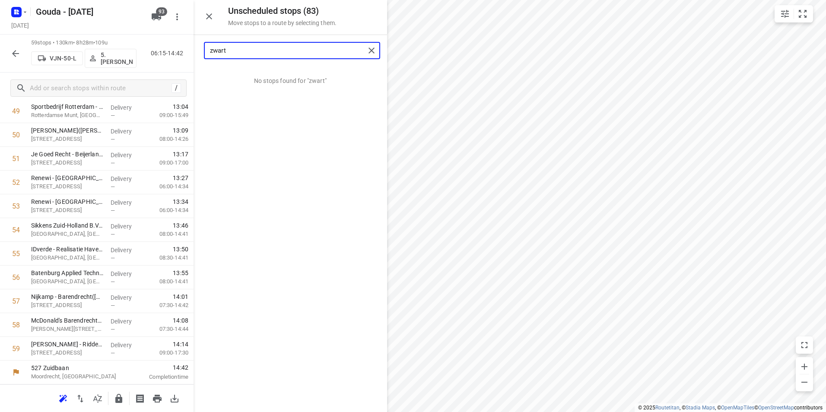
drag, startPoint x: 225, startPoint y: 50, endPoint x: 195, endPoint y: 50, distance: 29.8
click at [195, 50] on div "zwart" at bounding box center [289, 50] width 193 height 31
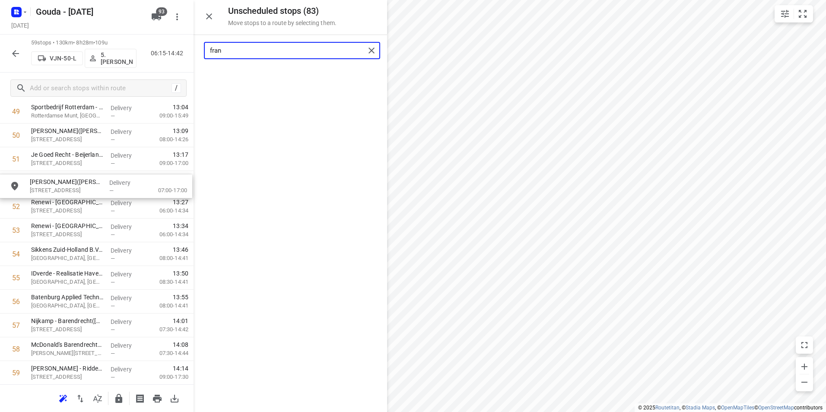
drag, startPoint x: 266, startPoint y: 86, endPoint x: 70, endPoint y: 190, distance: 222.2
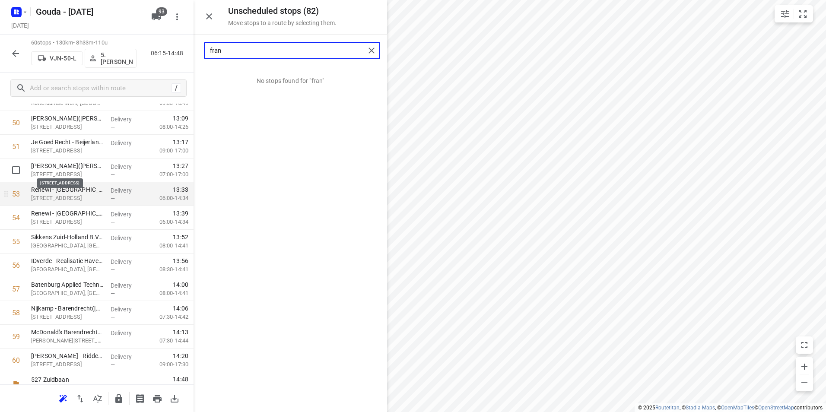
scroll to position [1236, 0]
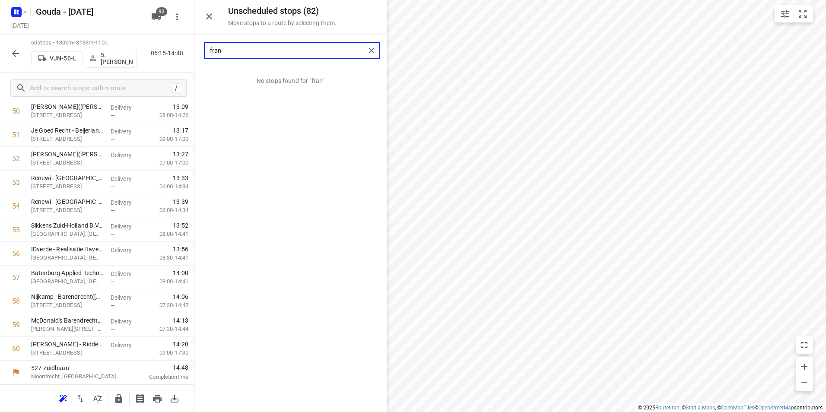
type input "fran"
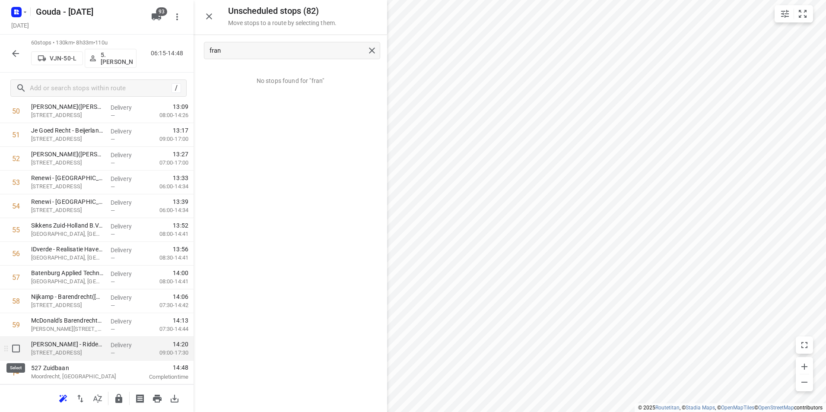
click at [12, 350] on input "checkbox" at bounding box center [15, 348] width 17 height 17
checkbox input "true"
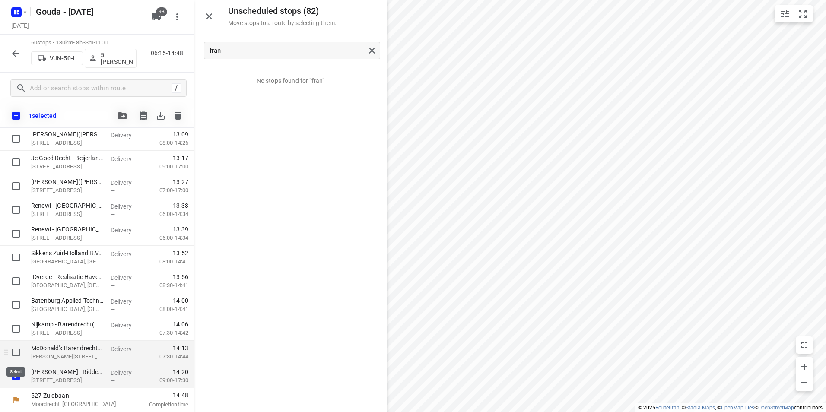
scroll to position [1233, 0]
click at [121, 117] on icon "button" at bounding box center [122, 115] width 9 height 7
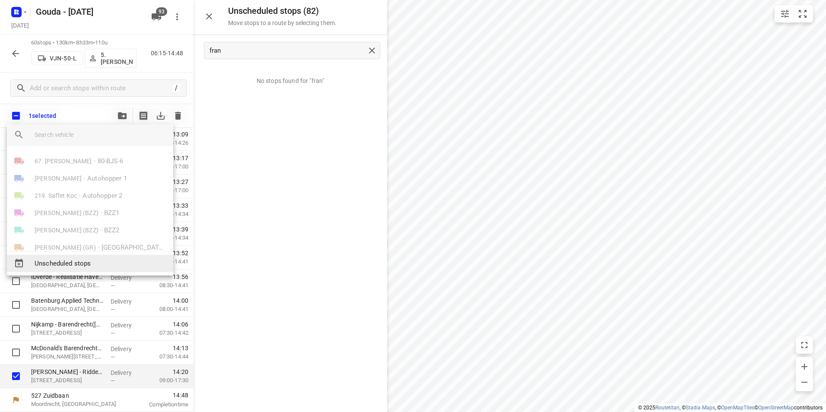
click at [79, 264] on span "Unscheduled stops" at bounding box center [101, 264] width 132 height 10
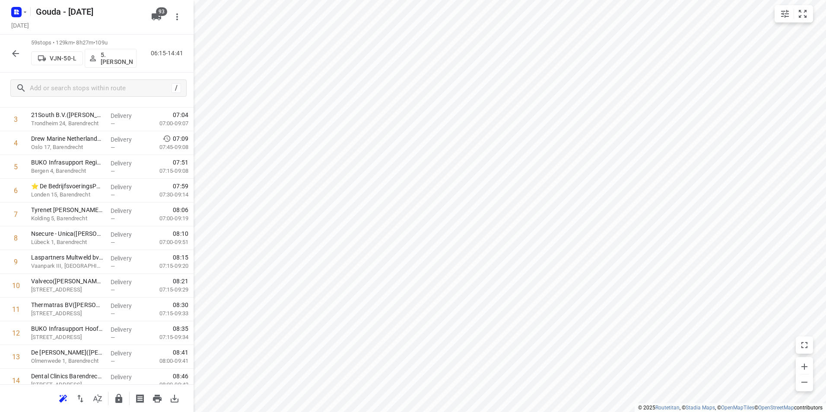
scroll to position [0, 0]
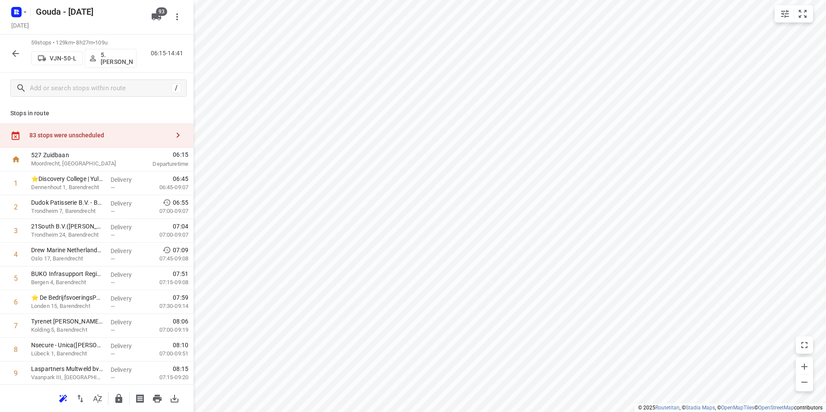
click at [137, 127] on div "83 stops were unscheduled" at bounding box center [96, 135] width 193 height 25
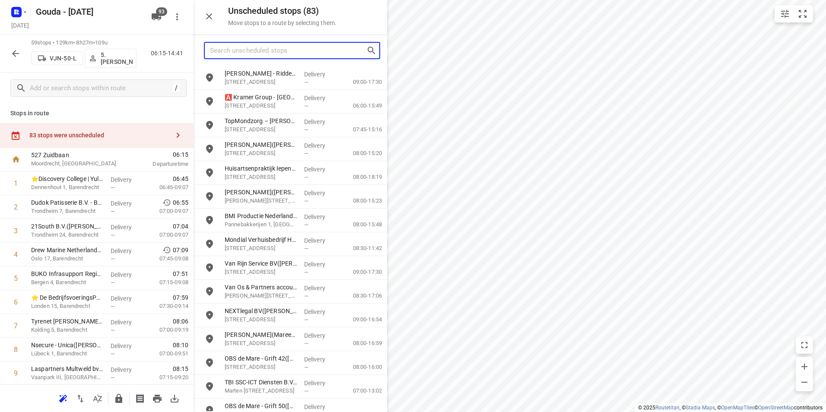
click at [251, 50] on input "Search unscheduled stops" at bounding box center [288, 50] width 156 height 13
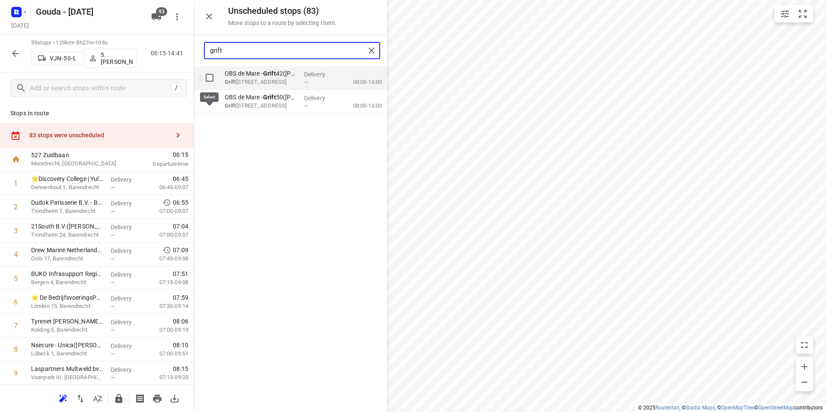
type input "grift"
click at [210, 81] on input "grid" at bounding box center [209, 77] width 17 height 17
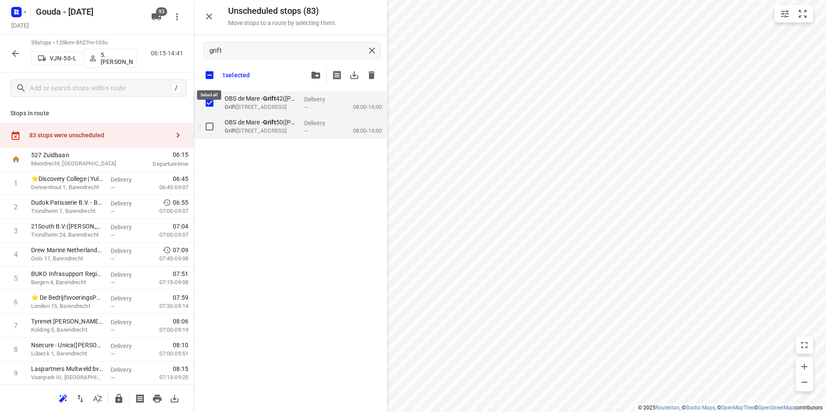
checkbox input "true"
click at [208, 133] on input "grid" at bounding box center [209, 126] width 17 height 17
checkbox input "true"
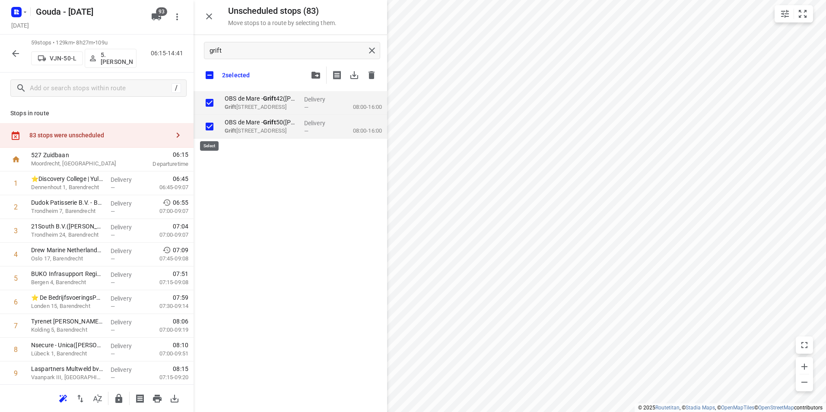
checkbox input "true"
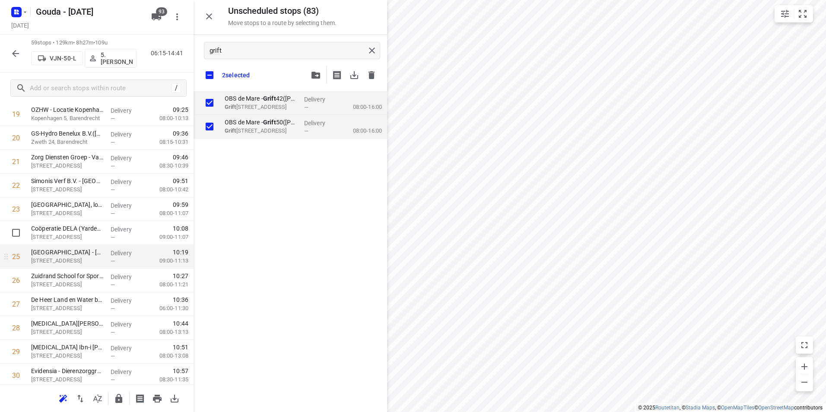
scroll to position [518, 0]
checkbox input "true"
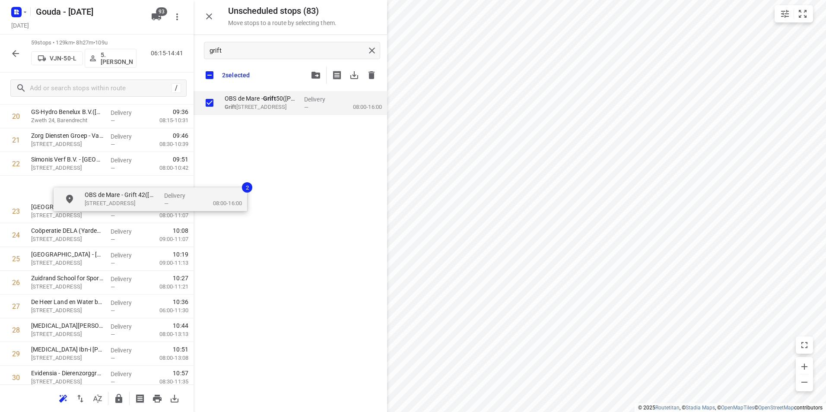
scroll to position [518, 0]
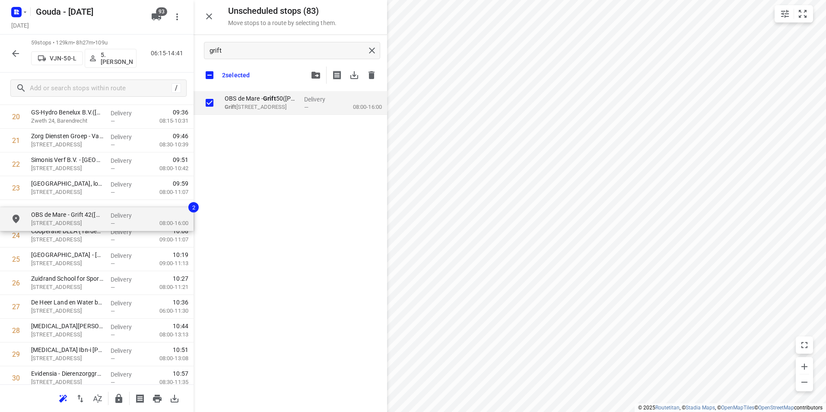
drag, startPoint x: 267, startPoint y: 103, endPoint x: 66, endPoint y: 219, distance: 231.8
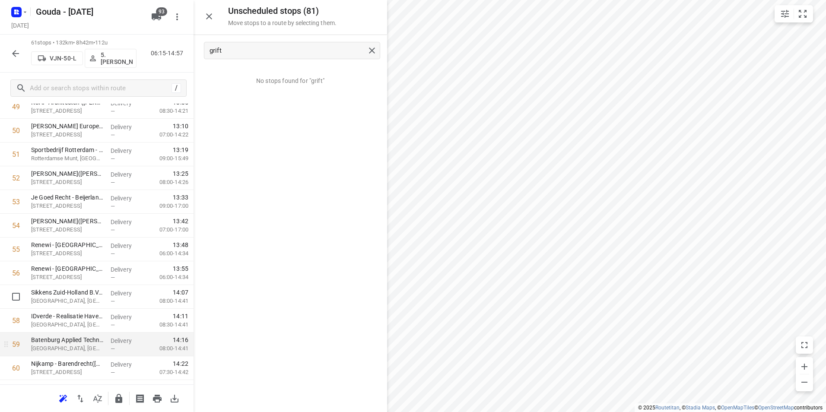
scroll to position [1260, 0]
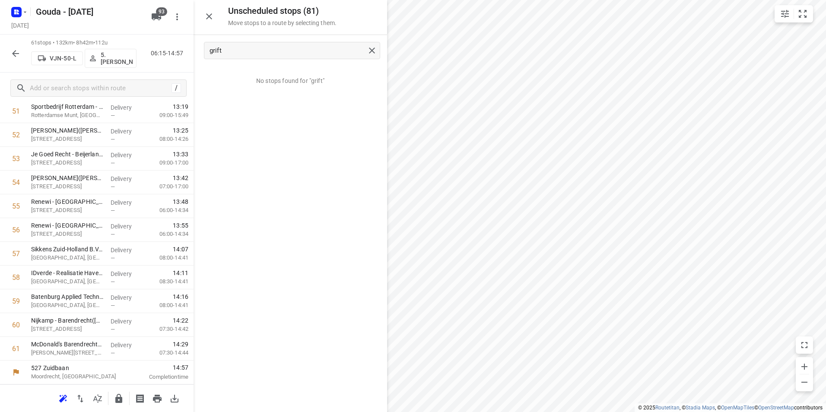
click at [120, 400] on icon "button" at bounding box center [118, 398] width 7 height 9
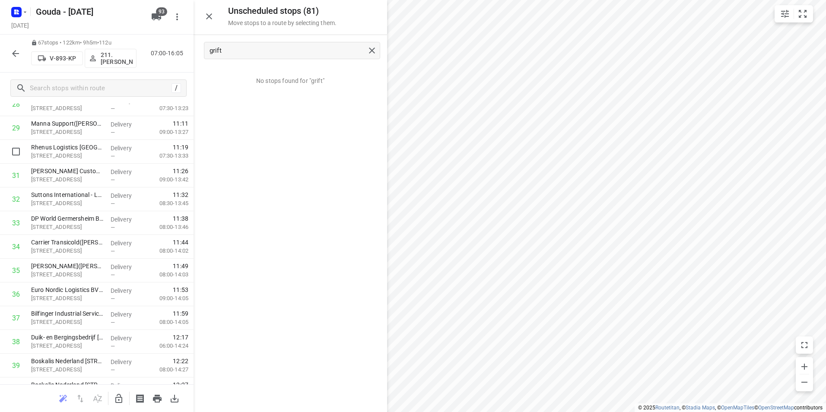
scroll to position [655, 0]
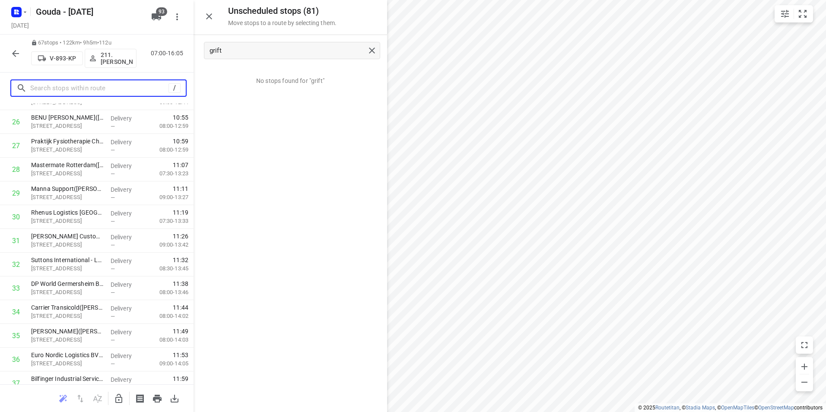
click at [71, 89] on input "text" at bounding box center [99, 88] width 138 height 13
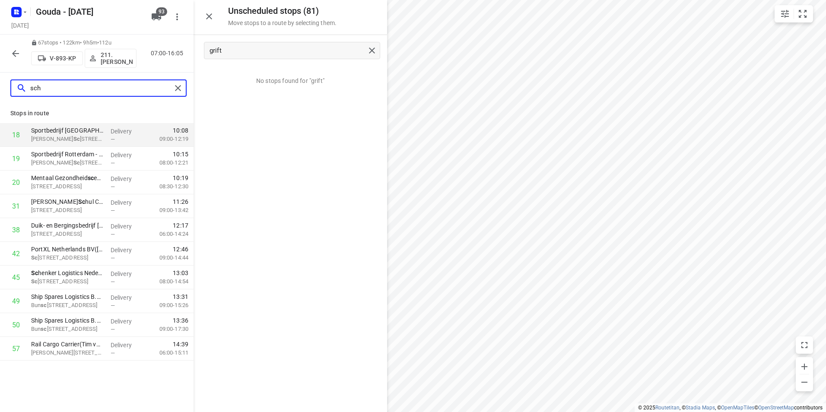
scroll to position [0, 0]
type input "s"
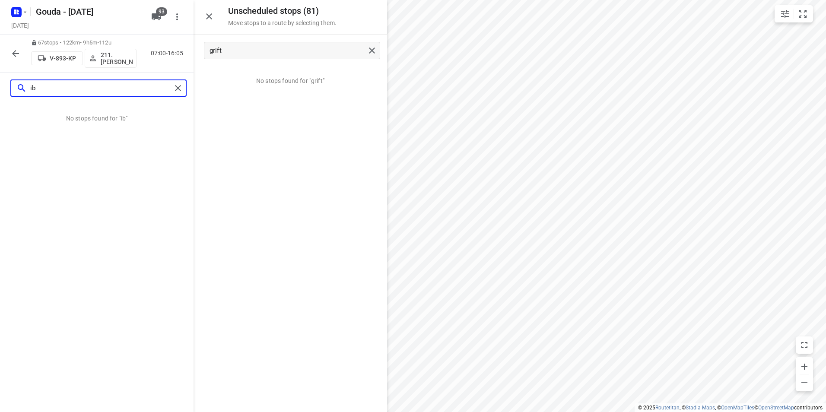
type input "i"
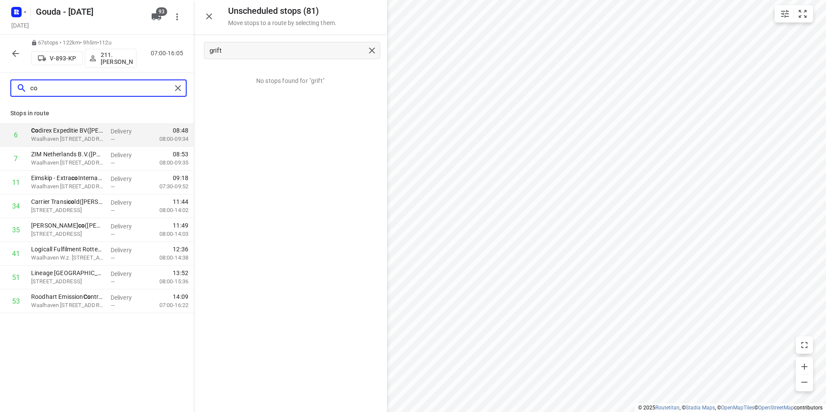
type input "c"
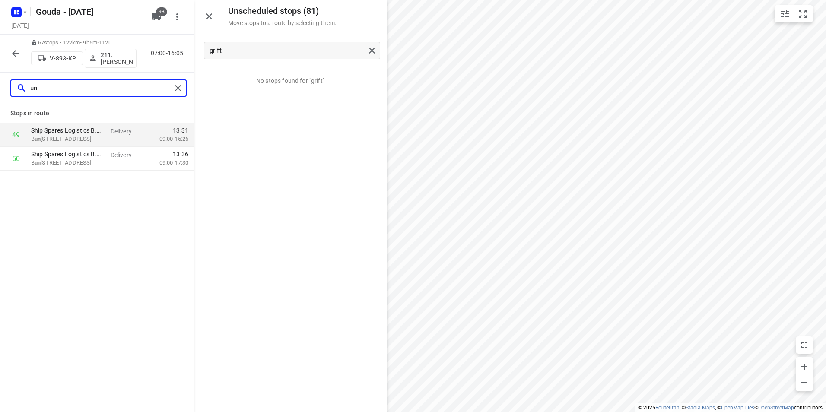
type input "u"
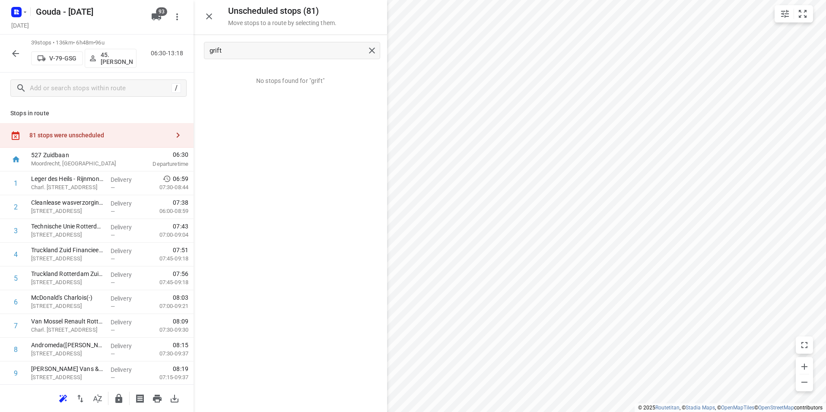
drag, startPoint x: 142, startPoint y: 136, endPoint x: 146, endPoint y: 136, distance: 4.3
click at [143, 136] on div "81 stops were unscheduled" at bounding box center [99, 135] width 140 height 7
drag, startPoint x: 231, startPoint y: 51, endPoint x: 191, endPoint y: 48, distance: 40.4
click at [191, 48] on div "Unscheduled stops ( 81 ) Move stops to a route by selecting them. grift No stop…" at bounding box center [96, 206] width 193 height 412
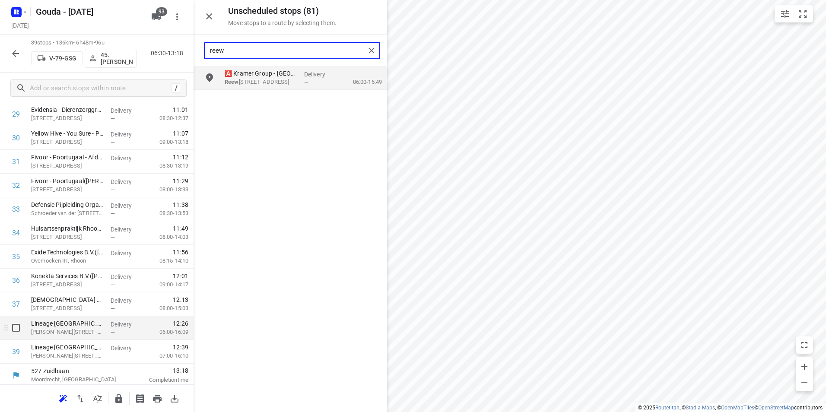
scroll to position [737, 0]
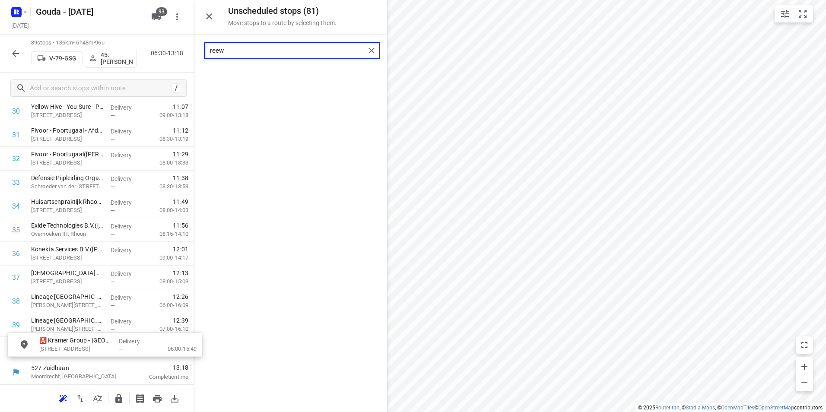
drag, startPoint x: 260, startPoint y: 82, endPoint x: 62, endPoint y: 351, distance: 334.2
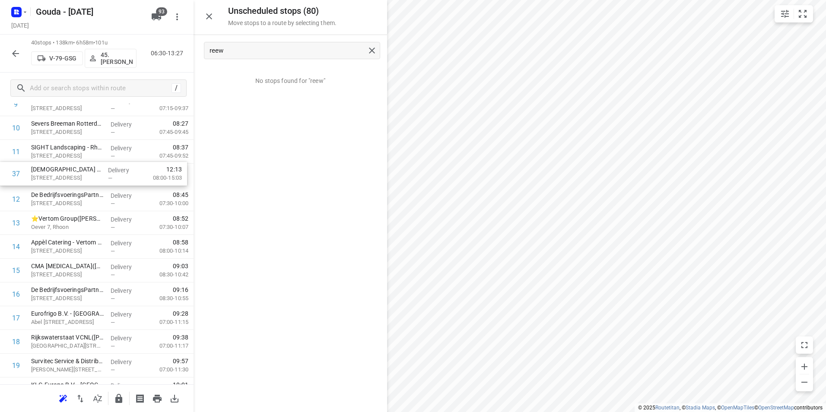
scroll to position [266, 0]
drag, startPoint x: 84, startPoint y: 346, endPoint x: 86, endPoint y: 175, distance: 171.5
click at [86, 175] on div "1 Leger des Heils - Rijnmond Zuidwest - Opvang Vluchtelingen(Rozanne van der Sp…" at bounding box center [96, 380] width 193 height 950
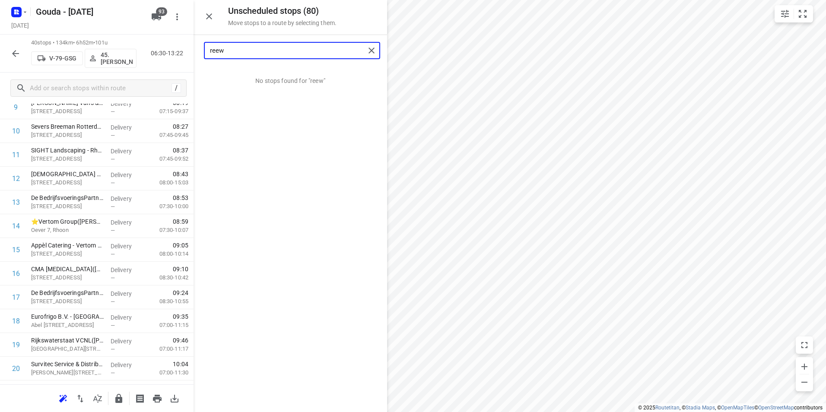
drag, startPoint x: 255, startPoint y: 51, endPoint x: 190, endPoint y: 50, distance: 65.2
click at [190, 50] on div "Unscheduled stops ( 80 ) Move stops to a route by selecting them. reew No stops…" at bounding box center [96, 206] width 193 height 412
drag, startPoint x: 261, startPoint y: 101, endPoint x: 65, endPoint y: 210, distance: 224.5
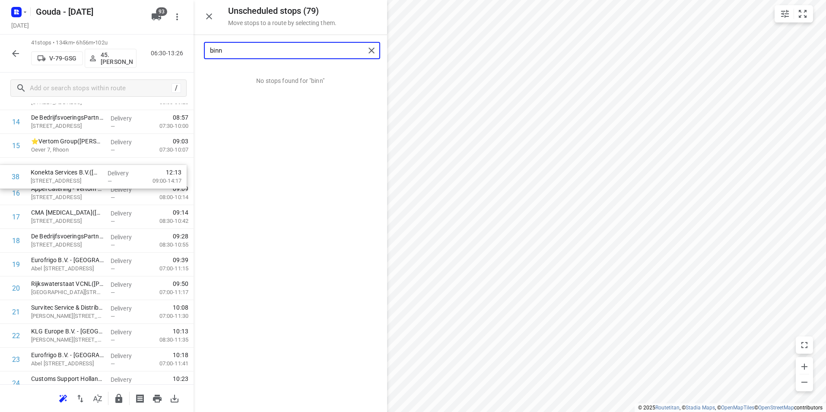
scroll to position [369, 0]
drag, startPoint x: 76, startPoint y: 320, endPoint x: 76, endPoint y: 189, distance: 130.4
click at [76, 189] on div "1 Leger des Heils - Rijnmond Zuidwest - Opvang Vluchtelingen(Rozanne van der Sp…" at bounding box center [96, 289] width 193 height 974
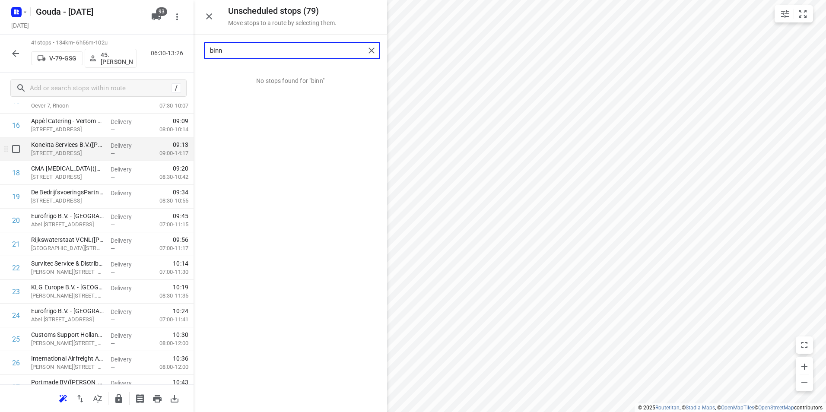
scroll to position [412, 0]
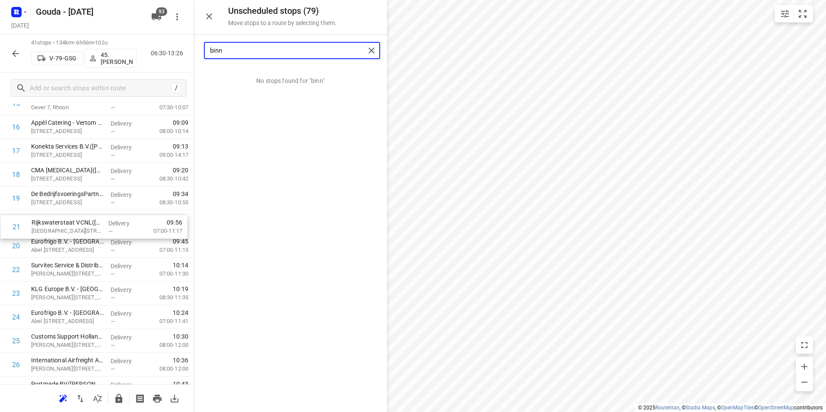
drag, startPoint x: 57, startPoint y: 243, endPoint x: 58, endPoint y: 220, distance: 22.5
click at [58, 219] on div "1 Leger des Heils - Rijnmond Zuidwest - Opvang Vluchtelingen(Rozanne van der Sp…" at bounding box center [96, 246] width 193 height 974
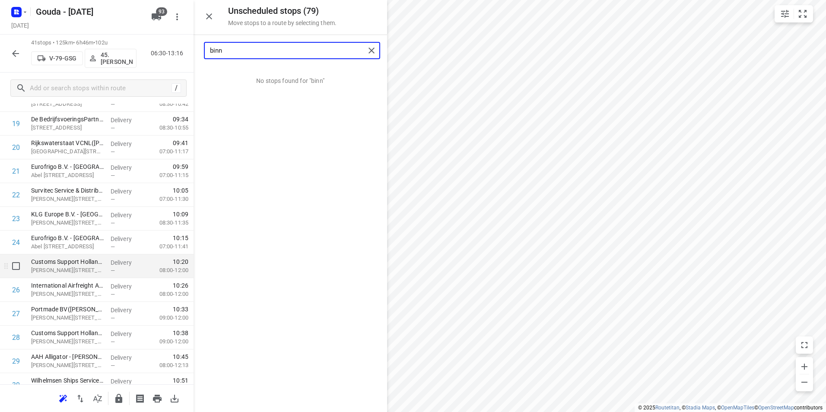
scroll to position [499, 0]
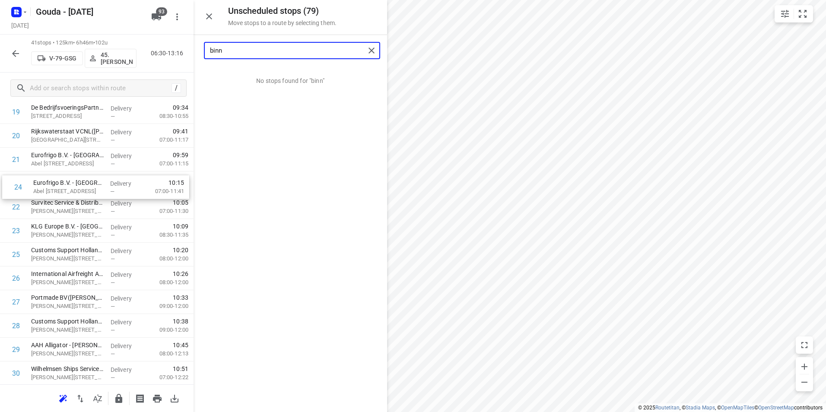
drag, startPoint x: 66, startPoint y: 220, endPoint x: 66, endPoint y: 187, distance: 32.8
click at [66, 187] on div "1 Leger des Heils - Rijnmond Zuidwest - Opvang Vluchtelingen(Rozanne van der Sp…" at bounding box center [96, 160] width 193 height 974
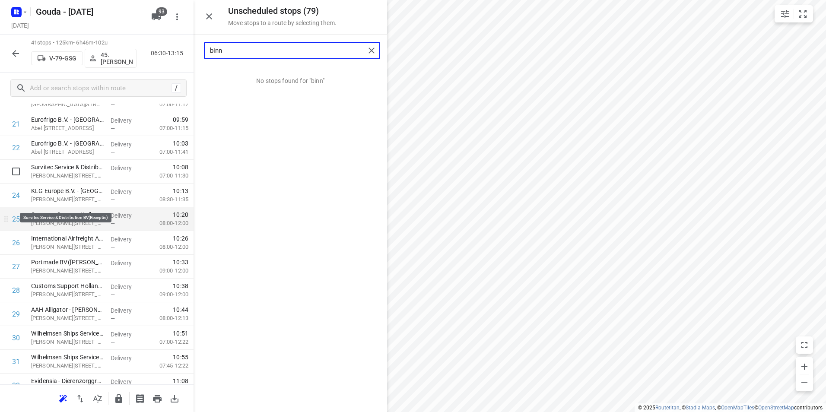
scroll to position [542, 0]
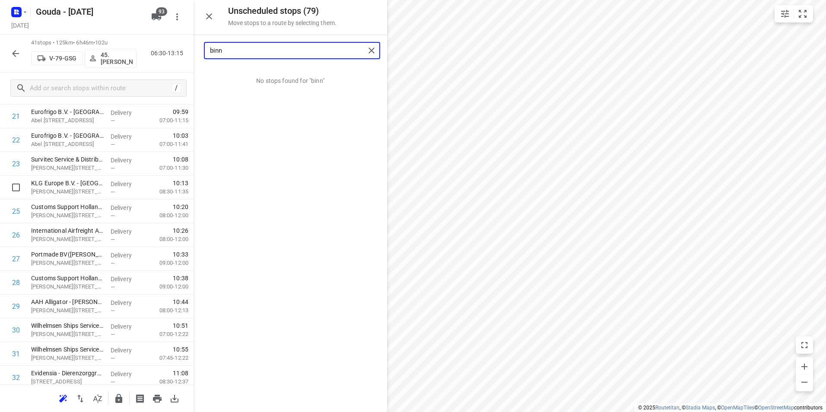
drag, startPoint x: 121, startPoint y: 185, endPoint x: 116, endPoint y: 164, distance: 21.7
click at [116, 165] on div "1 Leger des Heils - Rijnmond Zuidwest - Opvang Vluchtelingen(Rozanne van der Sp…" at bounding box center [96, 116] width 193 height 974
drag, startPoint x: 102, startPoint y: 237, endPoint x: 102, endPoint y: 292, distance: 54.4
click at [102, 292] on div "1 Leger des Heils - Rijnmond Zuidwest - Opvang Vluchtelingen(Rozanne van der Sp…" at bounding box center [96, 118] width 193 height 974
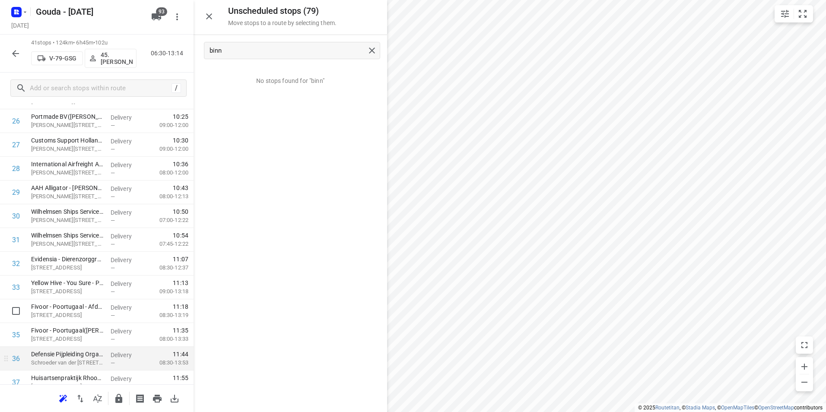
scroll to position [670, 0]
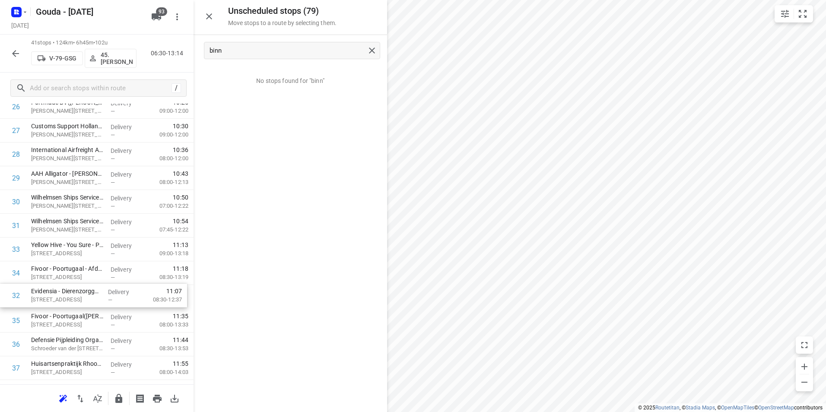
drag, startPoint x: 101, startPoint y: 250, endPoint x: 101, endPoint y: 302, distance: 52.3
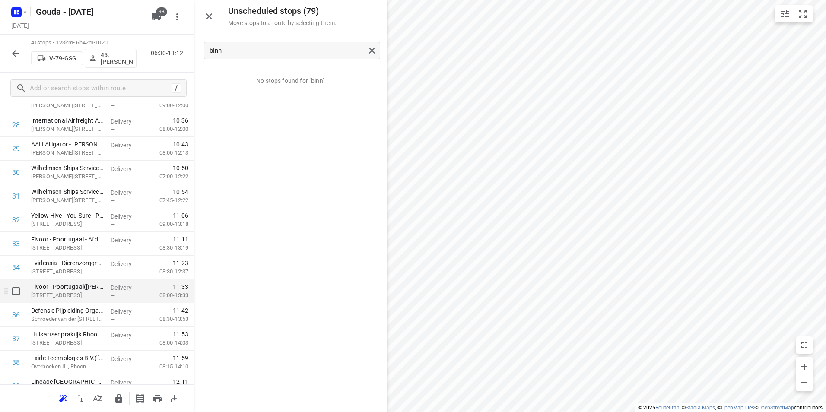
scroll to position [714, 0]
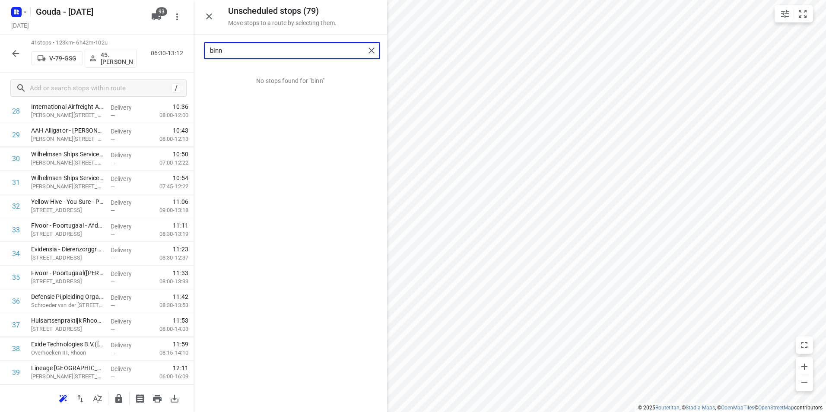
drag, startPoint x: 232, startPoint y: 53, endPoint x: 188, endPoint y: 49, distance: 43.8
click at [182, 48] on div "Unscheduled stops ( 79 ) Move stops to a route by selecting them. binn No stops…" at bounding box center [96, 206] width 193 height 412
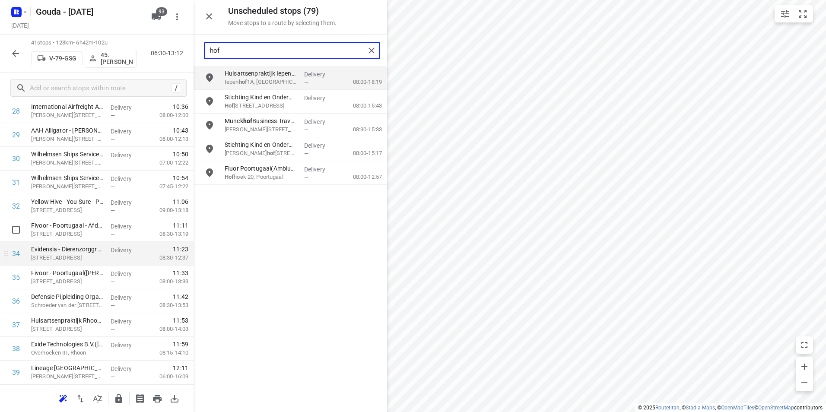
scroll to position [757, 0]
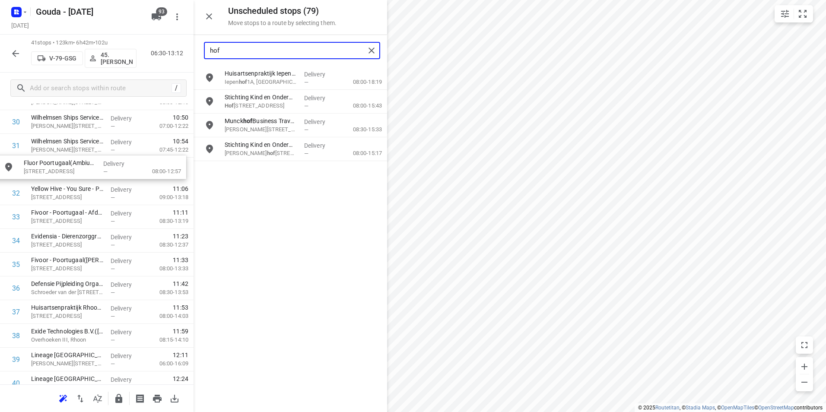
drag, startPoint x: 263, startPoint y: 172, endPoint x: 67, endPoint y: 169, distance: 196.1
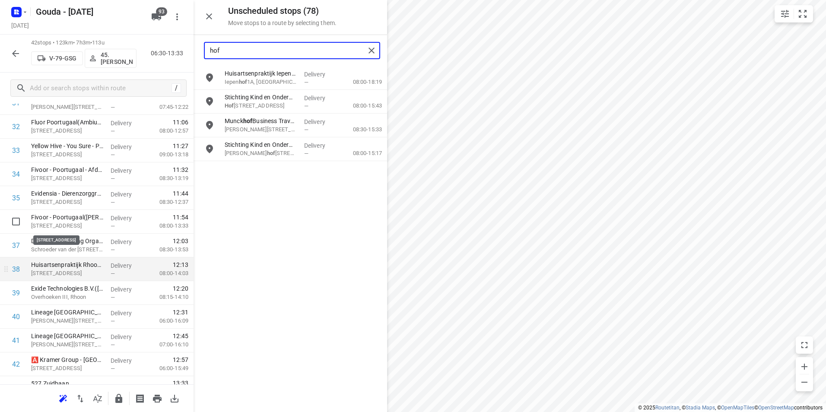
scroll to position [809, 0]
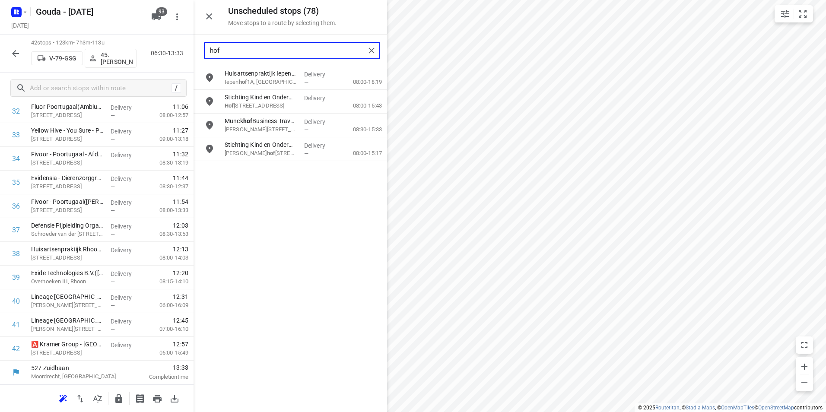
type input "hof"
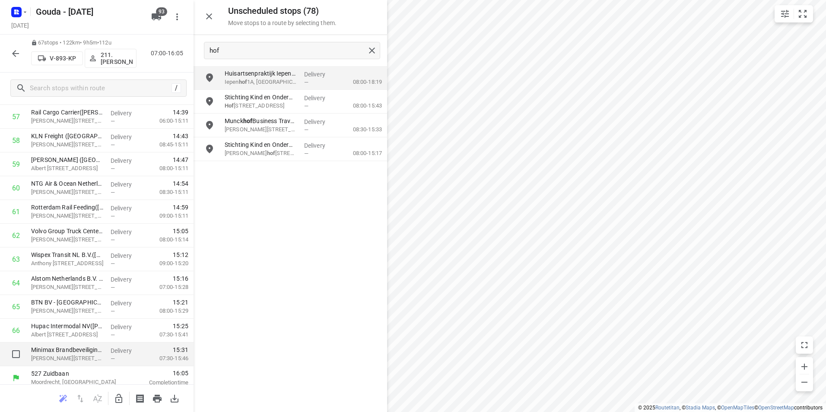
scroll to position [1402, 0]
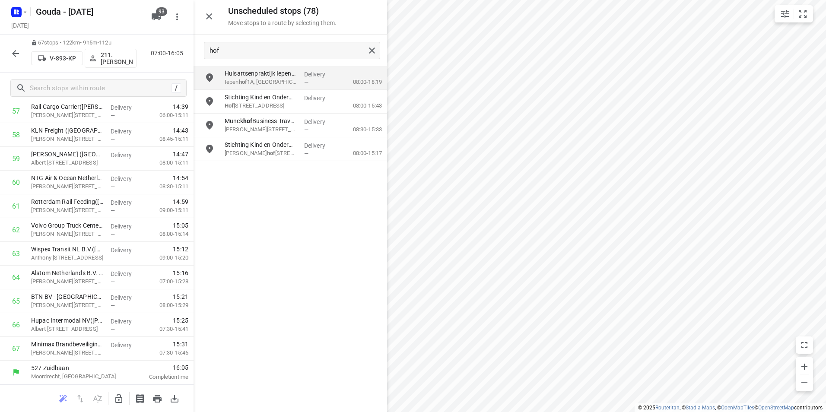
click at [16, 53] on icon "button" at bounding box center [15, 53] width 10 height 10
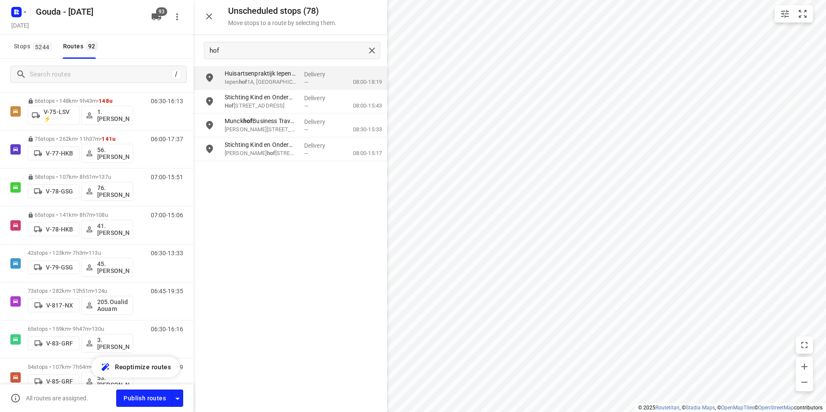
scroll to position [1382, 0]
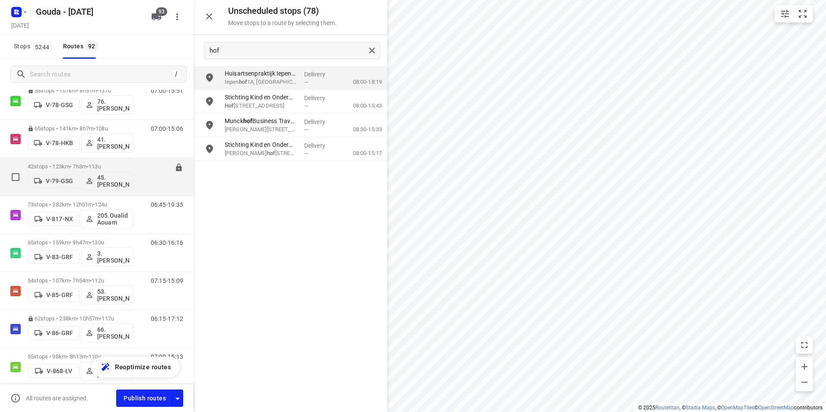
click at [176, 168] on icon at bounding box center [179, 168] width 6 height 8
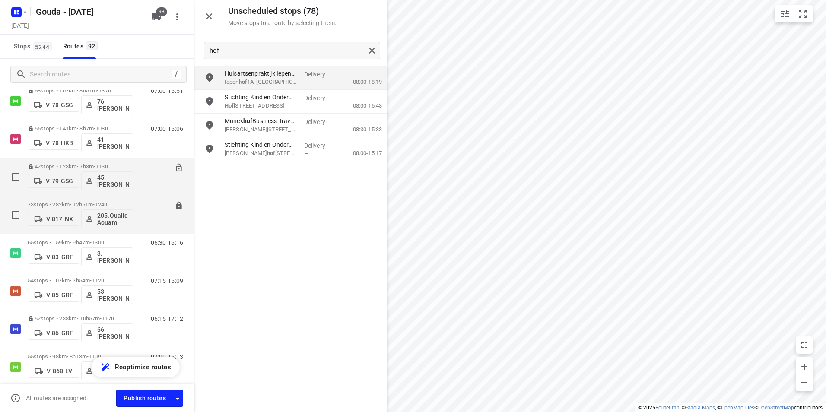
click at [107, 203] on span "124u" at bounding box center [101, 204] width 13 height 6
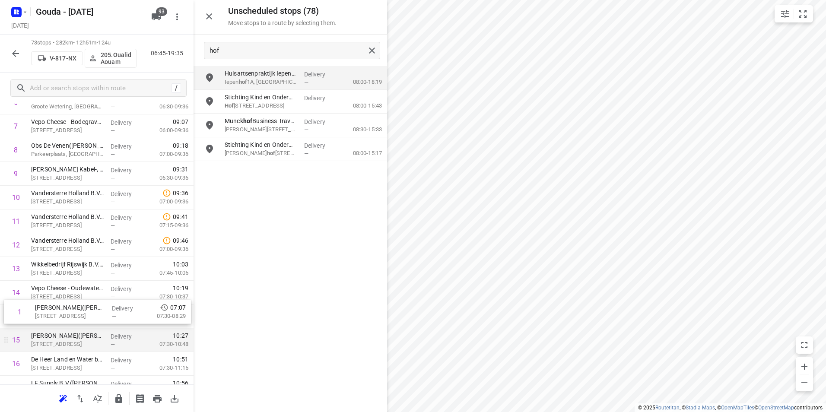
drag, startPoint x: 97, startPoint y: 189, endPoint x: 101, endPoint y: 327, distance: 138.7
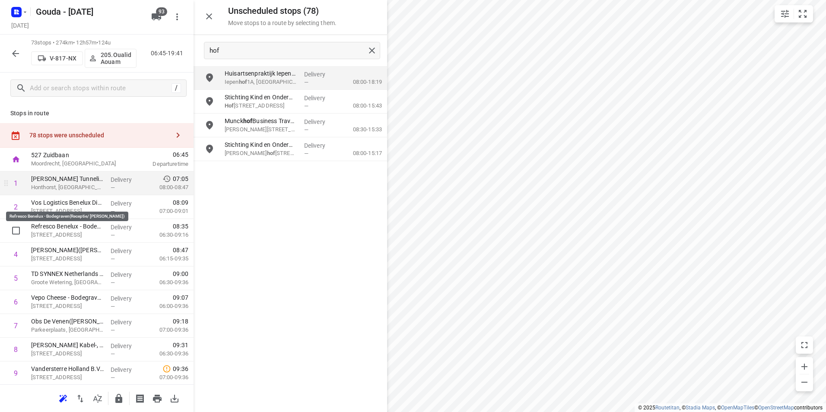
scroll to position [0, 0]
drag, startPoint x: 16, startPoint y: 183, endPoint x: 21, endPoint y: 196, distance: 14.1
click at [16, 183] on input "checkbox" at bounding box center [15, 182] width 17 height 17
checkbox input "true"
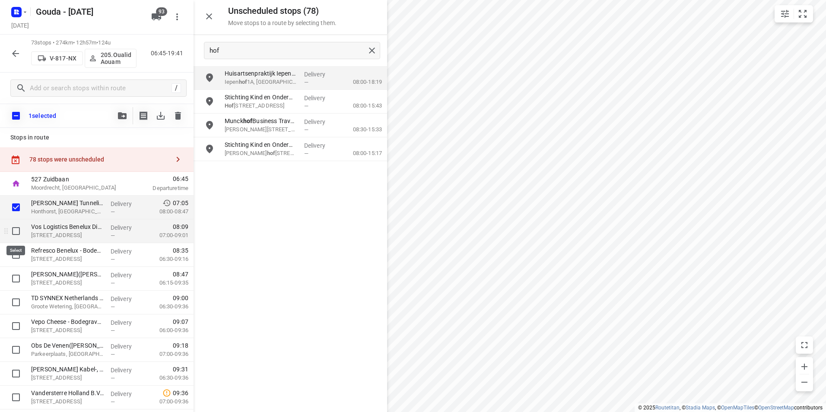
click at [13, 232] on input "checkbox" at bounding box center [15, 230] width 17 height 17
checkbox input "true"
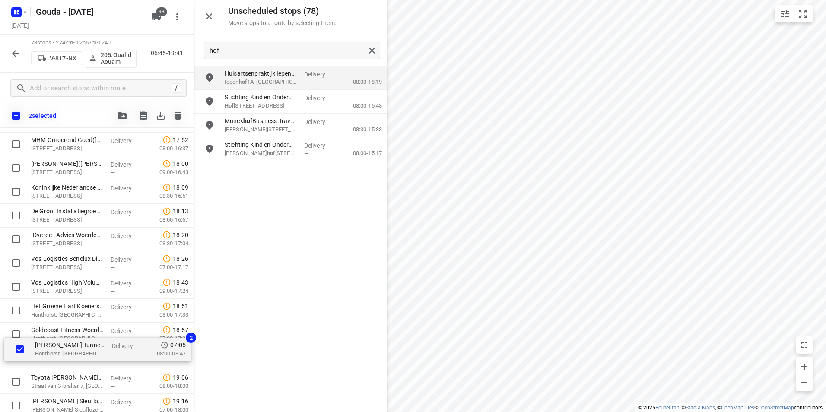
scroll to position [1515, 0]
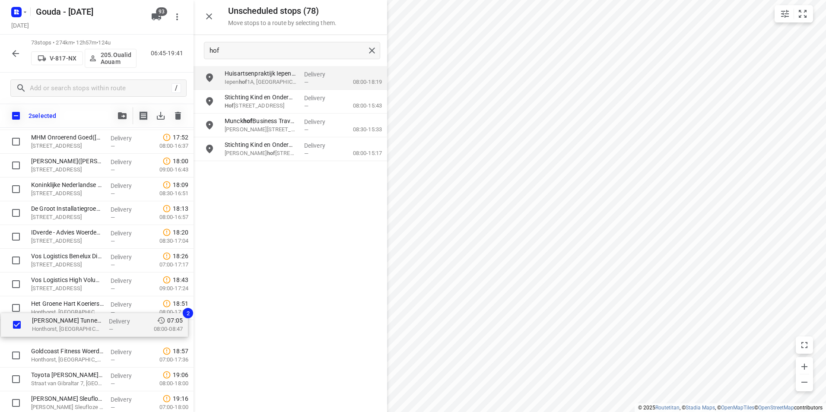
drag, startPoint x: 67, startPoint y: 216, endPoint x: 65, endPoint y: 329, distance: 113.6
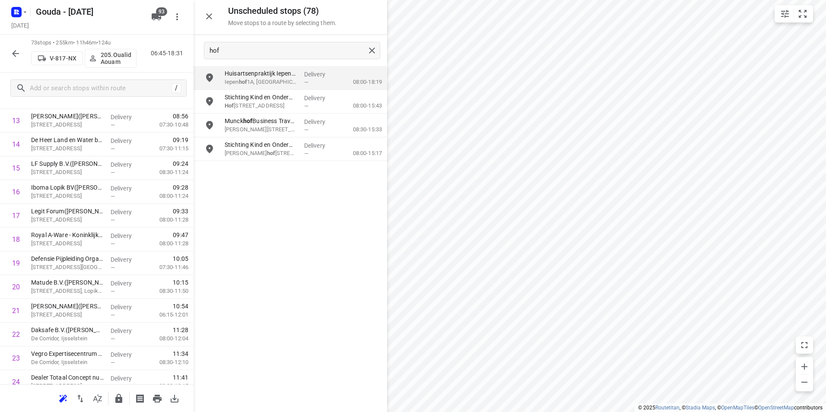
scroll to position [0, 0]
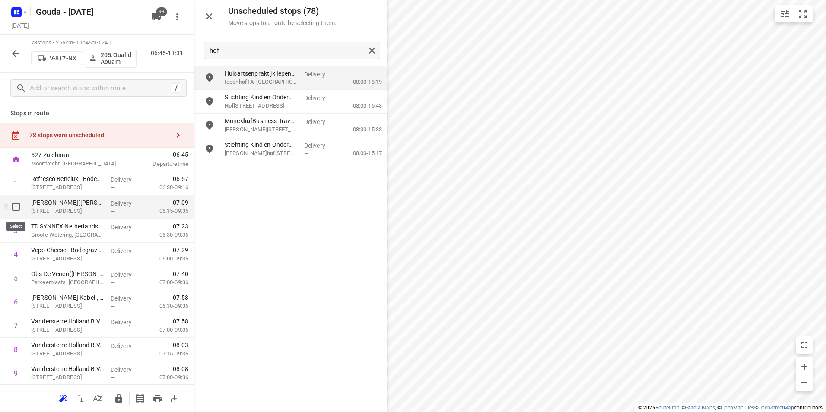
click at [14, 207] on input "checkbox" at bounding box center [15, 206] width 17 height 17
checkbox input "true"
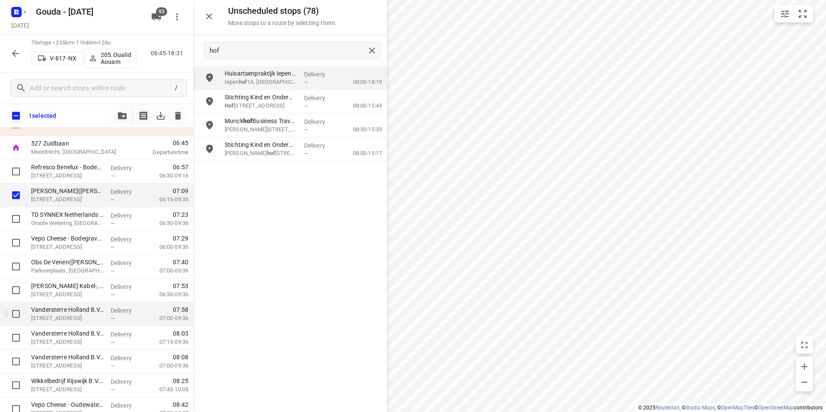
scroll to position [43, 0]
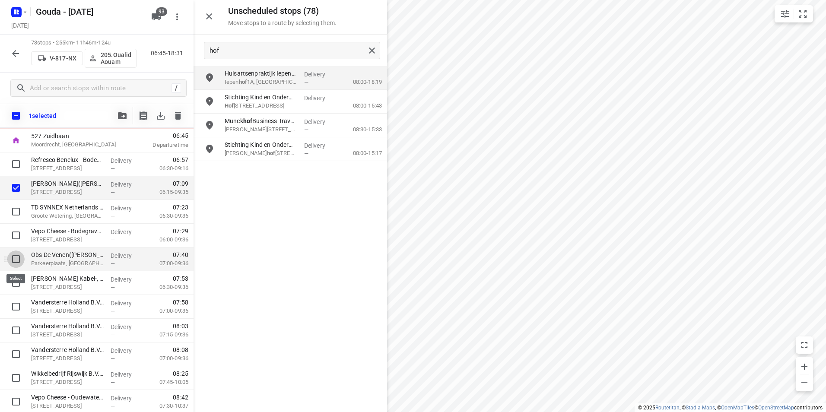
click at [16, 260] on input "checkbox" at bounding box center [15, 259] width 17 height 17
checkbox input "true"
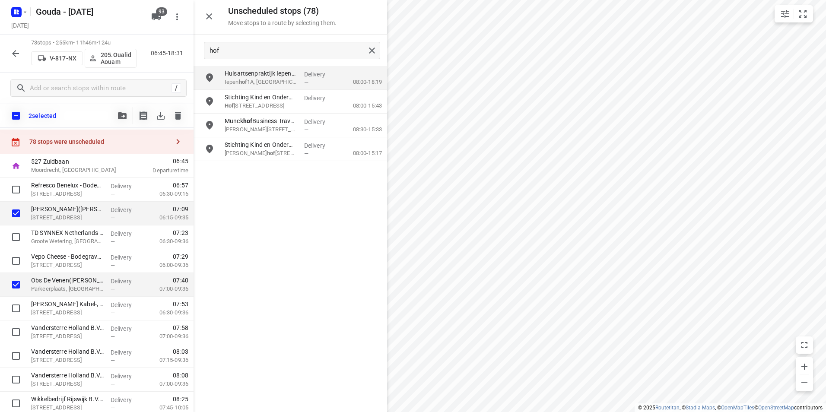
scroll to position [0, 0]
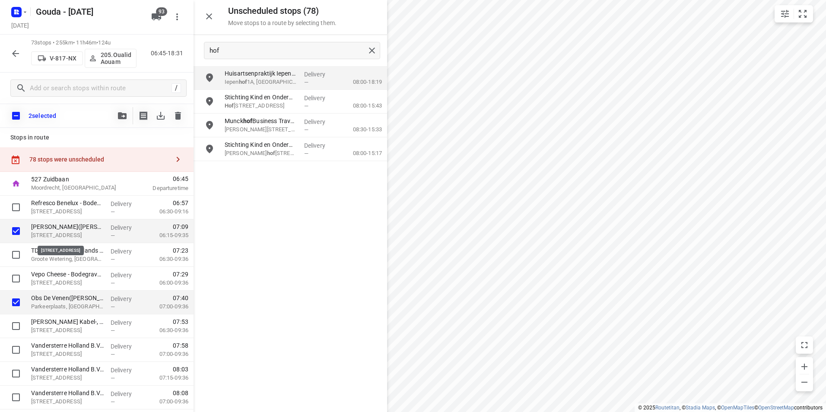
drag, startPoint x: 58, startPoint y: 232, endPoint x: 61, endPoint y: 206, distance: 25.3
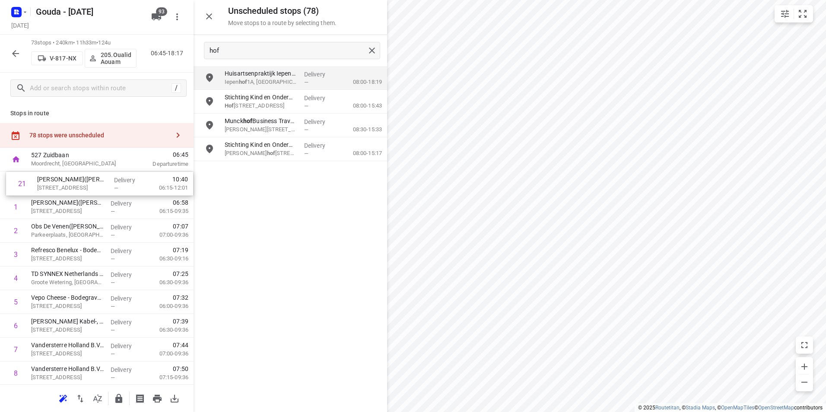
drag, startPoint x: 60, startPoint y: 355, endPoint x: 62, endPoint y: 184, distance: 170.2
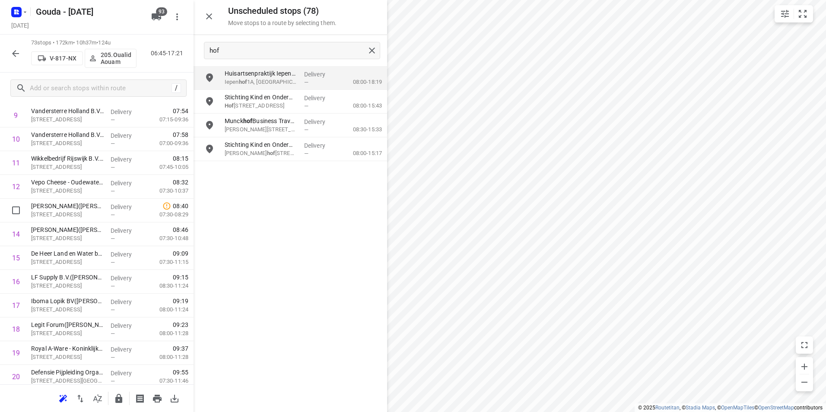
scroll to position [259, 0]
drag, startPoint x: 255, startPoint y: 49, endPoint x: 186, endPoint y: 41, distance: 69.5
click at [186, 41] on div "Unscheduled stops ( 78 ) Move stops to a route by selecting them. hof Huisartse…" at bounding box center [96, 206] width 193 height 412
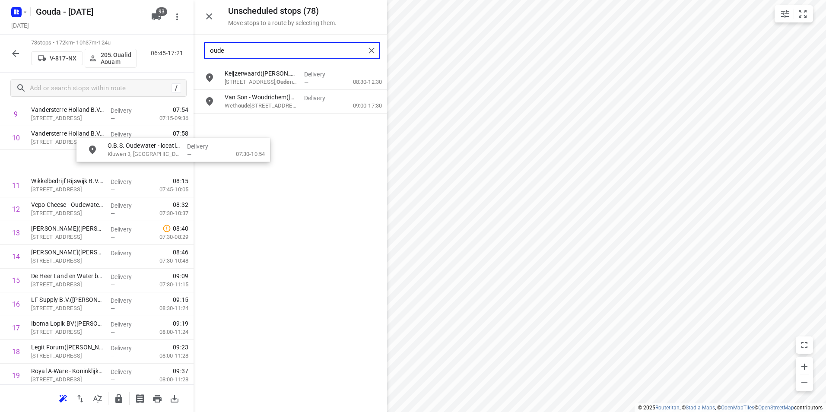
scroll to position [252, 0]
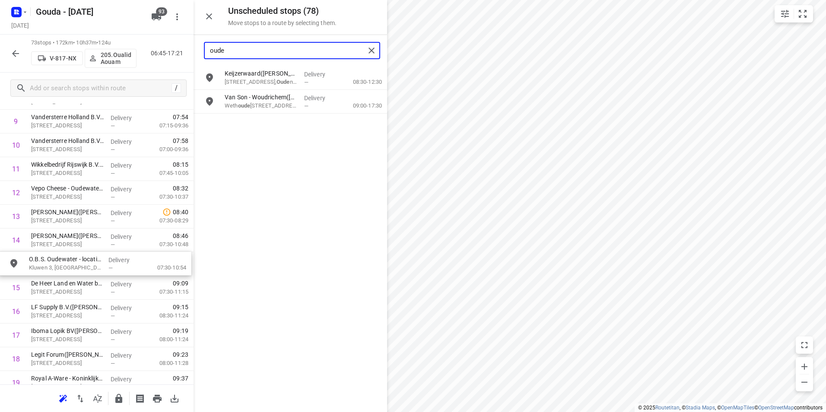
drag, startPoint x: 254, startPoint y: 129, endPoint x: 77, endPoint y: 262, distance: 221.1
type input "oude"
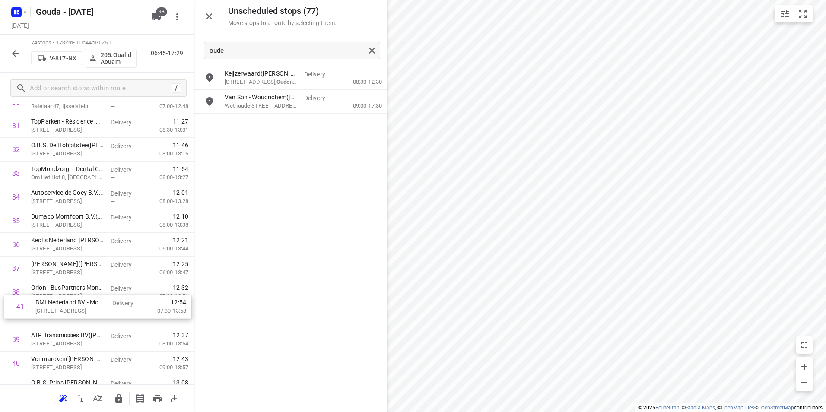
scroll to position [772, 0]
drag, startPoint x: 65, startPoint y: 366, endPoint x: 65, endPoint y: 220, distance: 146.0
click at [64, 220] on div "1 Kaars Koffie(Anouk Polman) Pascalstraat 13, Reeuwijk Delivery — 06:58 06:15-1…" at bounding box center [96, 279] width 193 height 1758
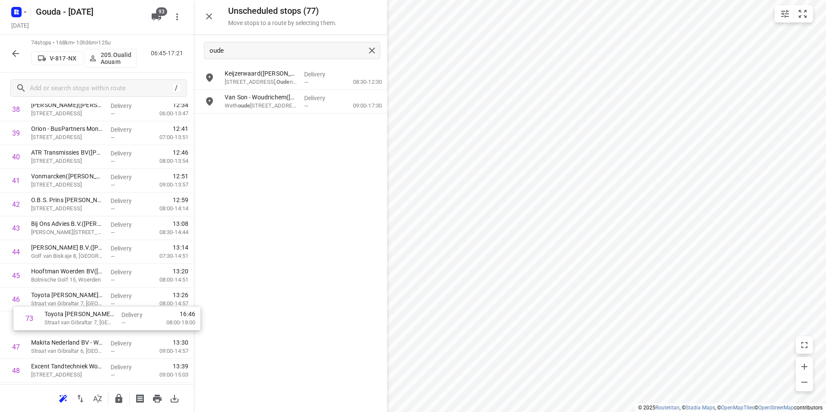
scroll to position [957, 0]
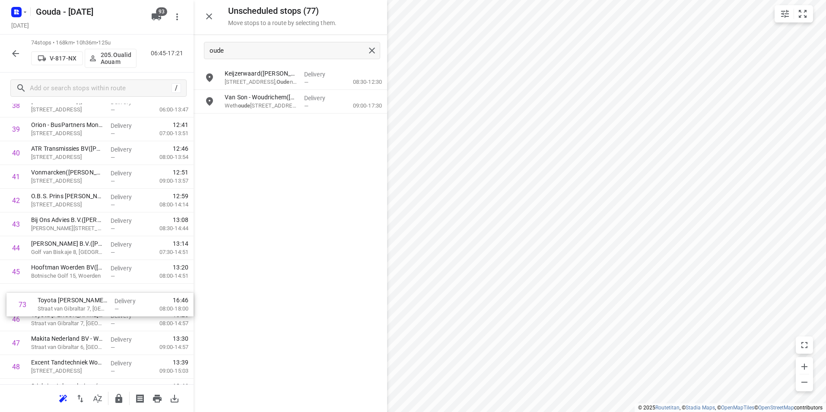
drag, startPoint x: 57, startPoint y: 324, endPoint x: 64, endPoint y: 301, distance: 24.7
click at [64, 301] on div "1 Kaars Koffie(Anouk Polman) Pascalstraat 13, Reeuwijk Delivery — 06:58 06:15-1…" at bounding box center [96, 94] width 193 height 1758
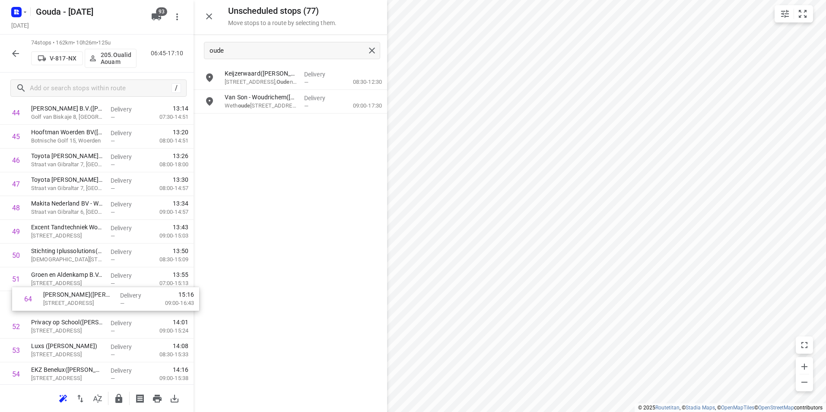
scroll to position [1093, 0]
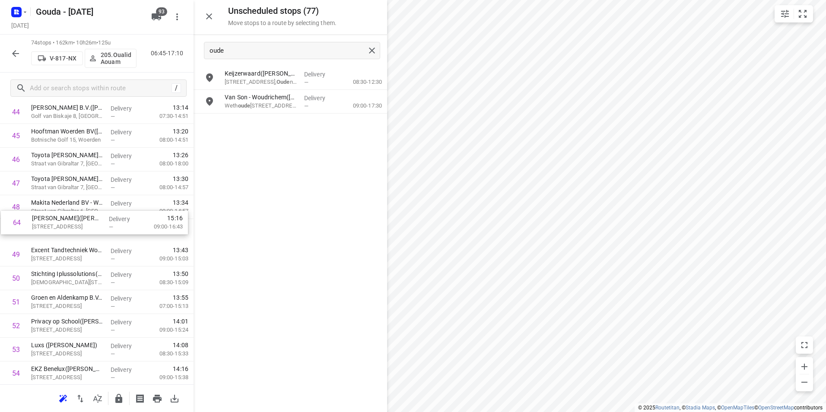
drag, startPoint x: 60, startPoint y: 210, endPoint x: 62, endPoint y: 225, distance: 15.2
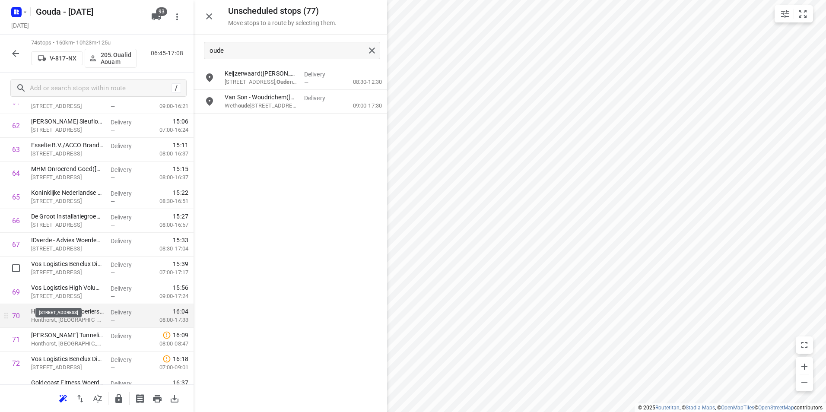
scroll to position [1525, 0]
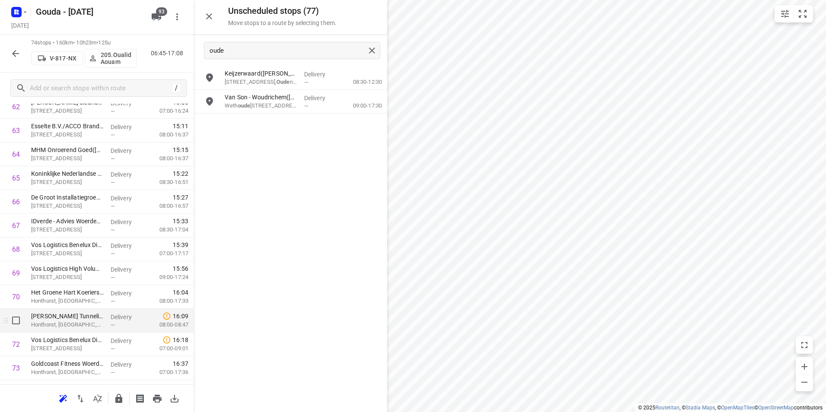
click at [99, 321] on p "Honthorst, Woerden" at bounding box center [67, 324] width 73 height 9
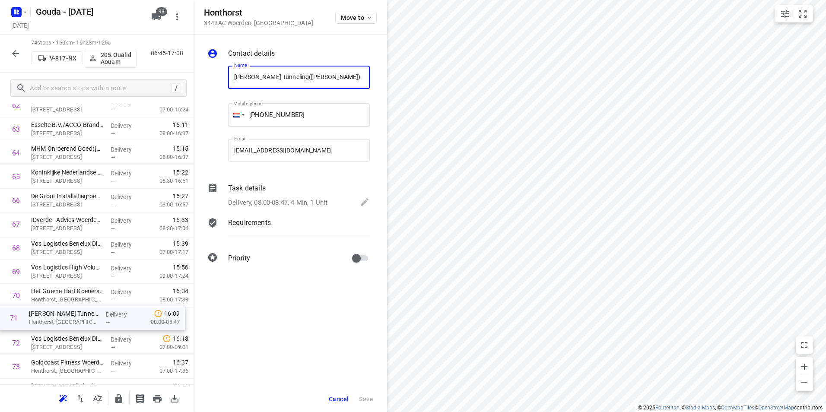
click at [336, 396] on span "Cancel" at bounding box center [339, 399] width 20 height 7
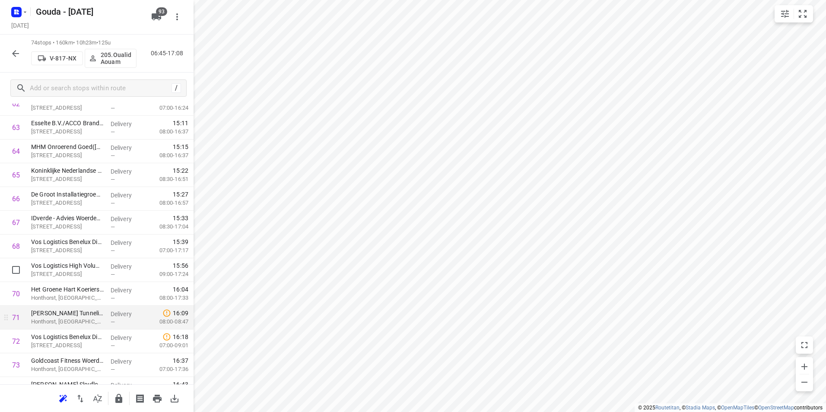
scroll to position [1569, 0]
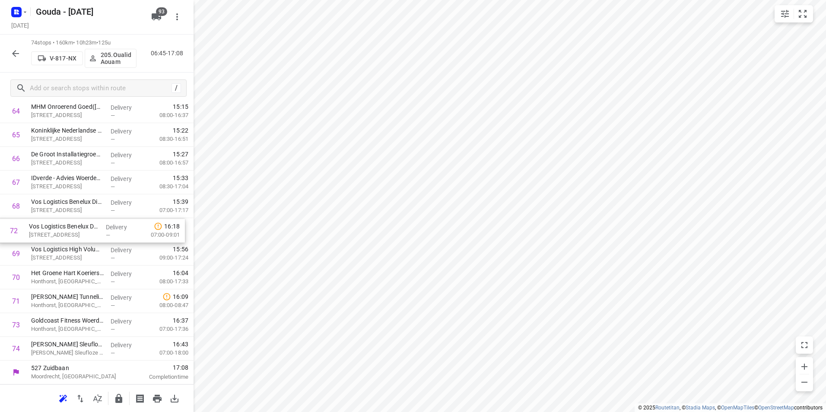
drag, startPoint x: 76, startPoint y: 305, endPoint x: 76, endPoint y: 232, distance: 73.4
drag, startPoint x: 79, startPoint y: 333, endPoint x: 79, endPoint y: 324, distance: 9.1
drag, startPoint x: 74, startPoint y: 277, endPoint x: 77, endPoint y: 320, distance: 43.3
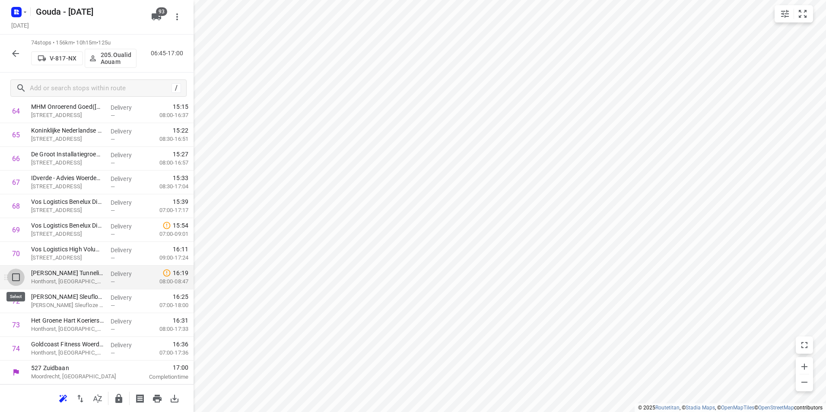
click at [14, 274] on input "checkbox" at bounding box center [15, 277] width 17 height 17
checkbox input "true"
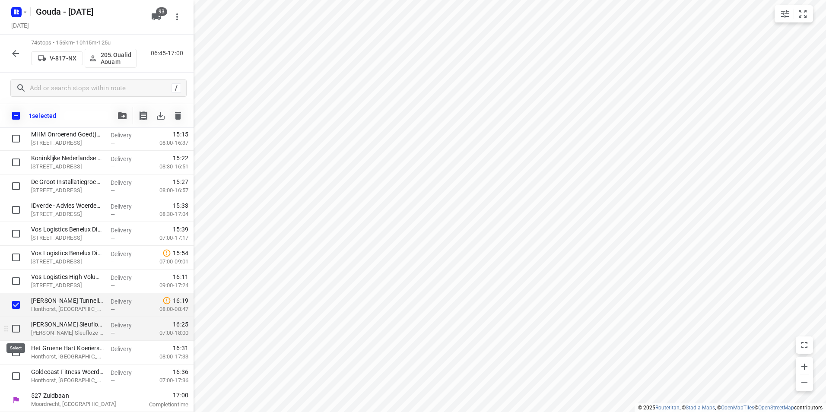
click at [16, 325] on input "checkbox" at bounding box center [15, 328] width 17 height 17
checkbox input "true"
click at [16, 350] on input "checkbox" at bounding box center [15, 352] width 17 height 17
checkbox input "true"
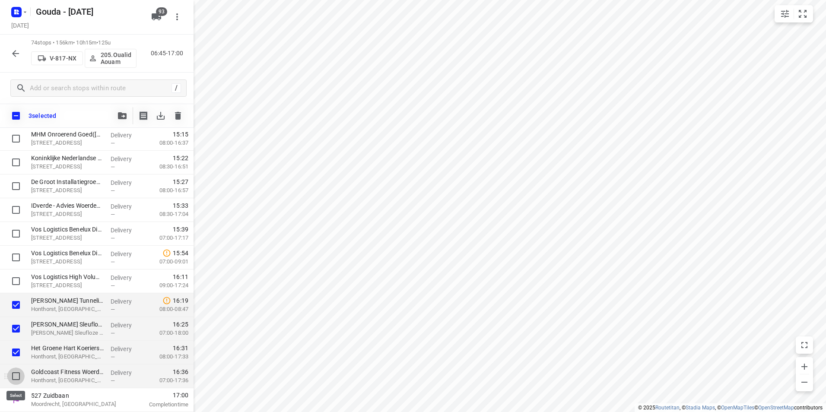
click at [13, 379] on input "checkbox" at bounding box center [15, 376] width 17 height 17
checkbox input "true"
click at [126, 114] on icon "button" at bounding box center [122, 115] width 9 height 7
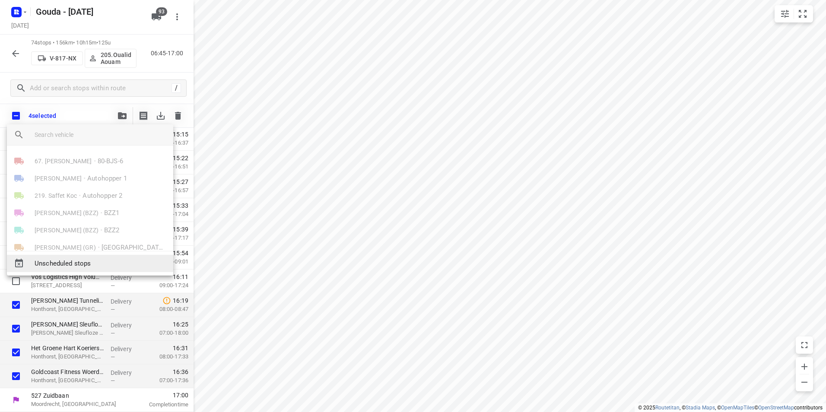
click at [83, 260] on span "Unscheduled stops" at bounding box center [101, 264] width 132 height 10
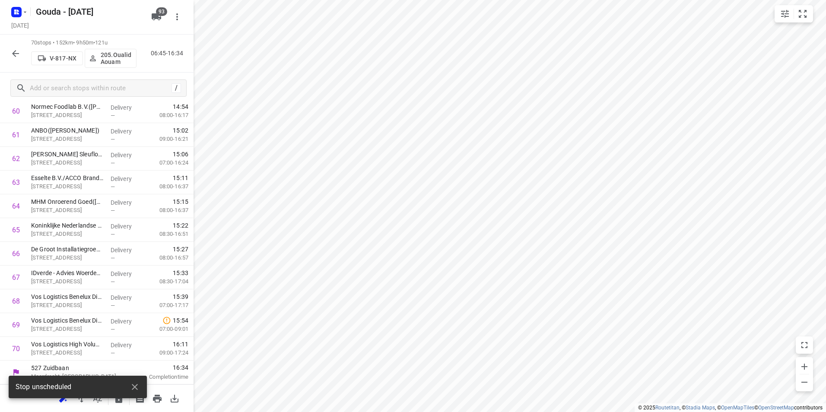
scroll to position [1474, 0]
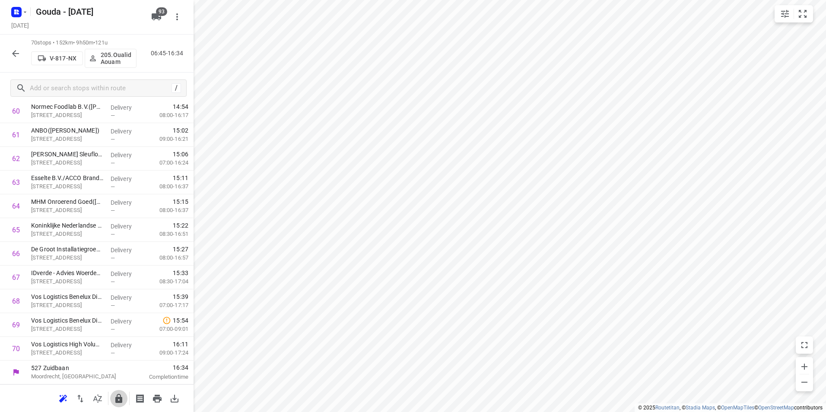
click at [117, 396] on icon "button" at bounding box center [118, 398] width 7 height 9
click at [18, 53] on icon "button" at bounding box center [15, 53] width 10 height 10
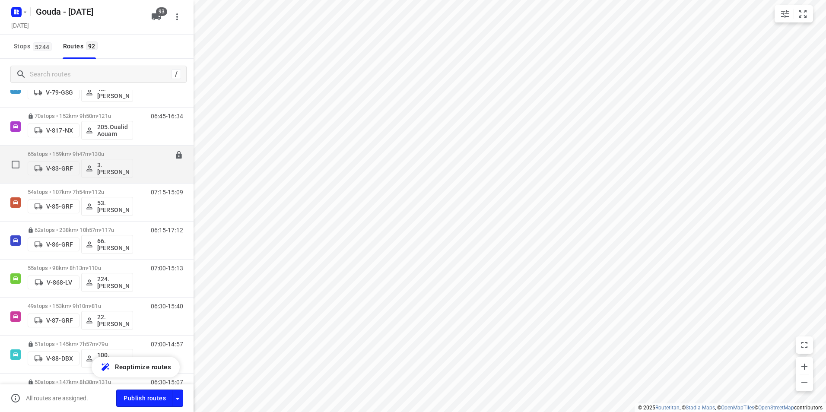
scroll to position [1425, 0]
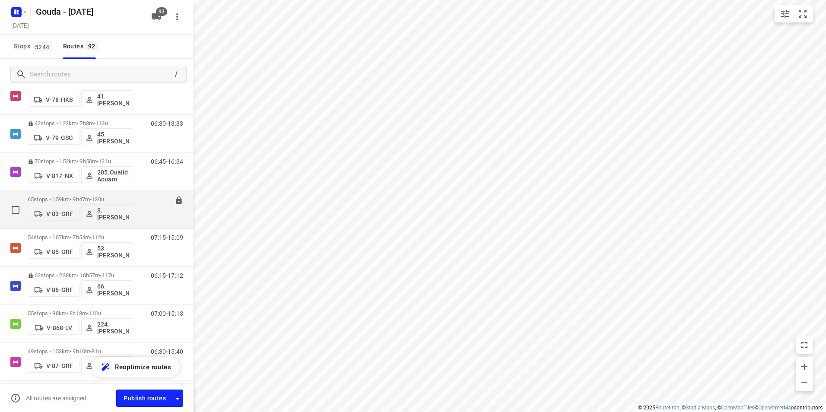
click at [95, 196] on div "65 stops • 159km • 9h47m • 130u V-83-GRF 3. Anna Siudy" at bounding box center [80, 210] width 105 height 36
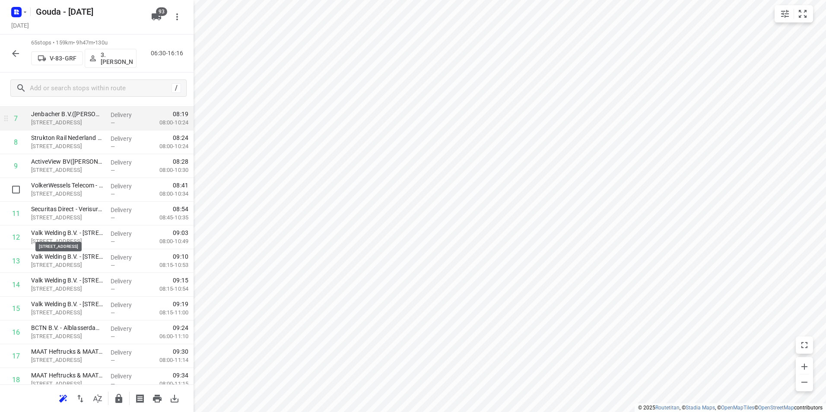
scroll to position [130, 0]
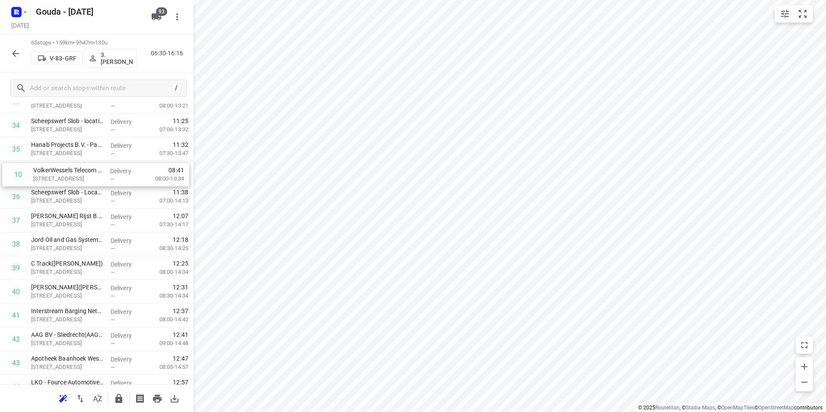
drag, startPoint x: 88, startPoint y: 271, endPoint x: 95, endPoint y: 176, distance: 94.9
click at [95, 180] on div "1 Oceanco - Voorste loods - Marineweg 5(Facilitair) Marineweg 5, Alblasserdam D…" at bounding box center [96, 125] width 193 height 1544
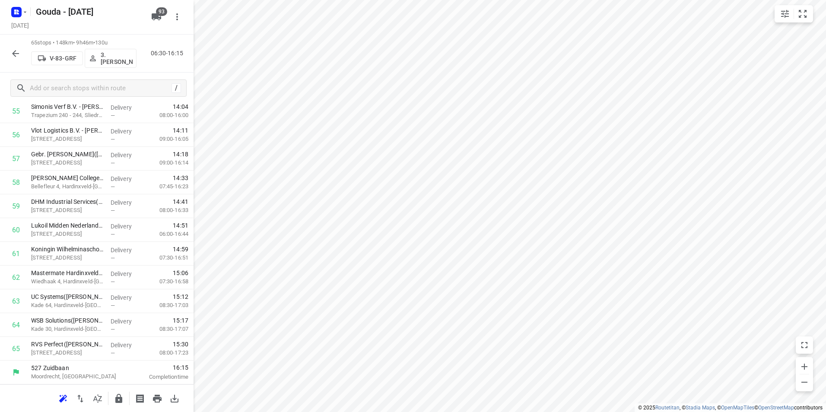
scroll to position [0, 0]
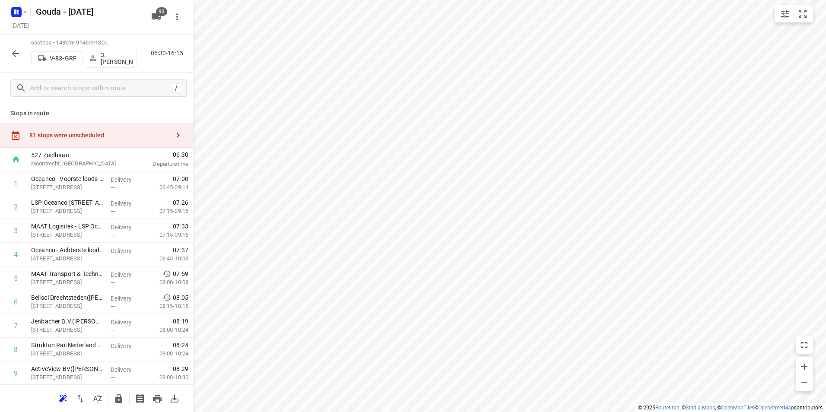
click at [136, 133] on div "81 stops were unscheduled" at bounding box center [99, 135] width 140 height 7
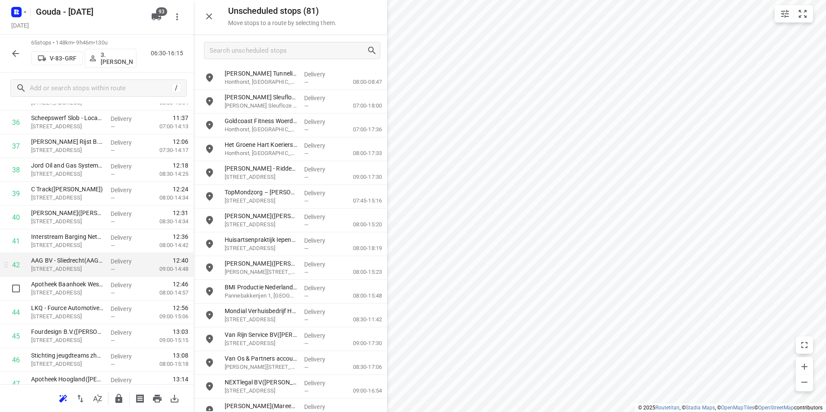
scroll to position [907, 0]
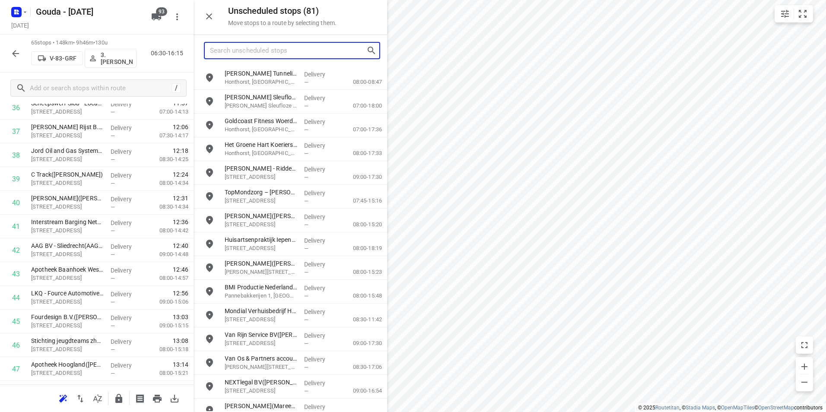
click at [277, 52] on input "Search unscheduled stops" at bounding box center [288, 50] width 156 height 13
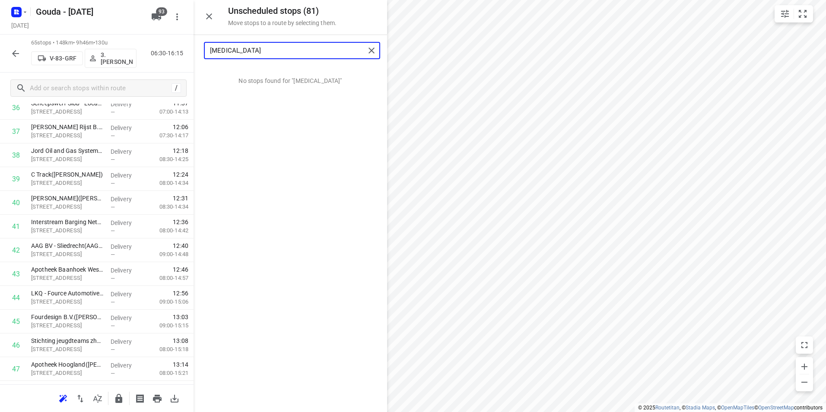
drag, startPoint x: 229, startPoint y: 55, endPoint x: 206, endPoint y: 52, distance: 23.9
click at [206, 52] on div "t3" at bounding box center [285, 50] width 160 height 13
drag, startPoint x: 225, startPoint y: 52, endPoint x: 216, endPoint y: 51, distance: 8.6
click at [216, 51] on input "teb" at bounding box center [287, 50] width 155 height 13
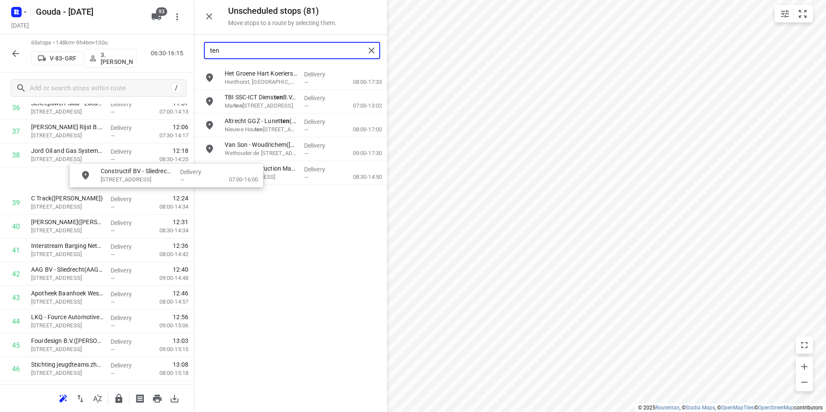
scroll to position [907, 0]
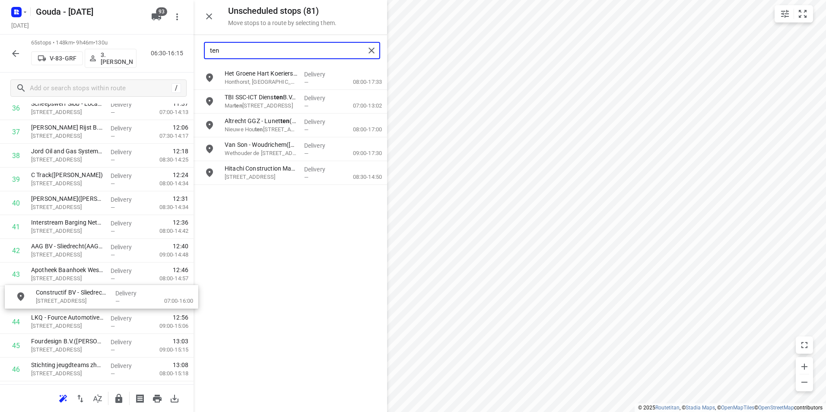
drag, startPoint x: 259, startPoint y: 126, endPoint x: 60, endPoint y: 299, distance: 263.6
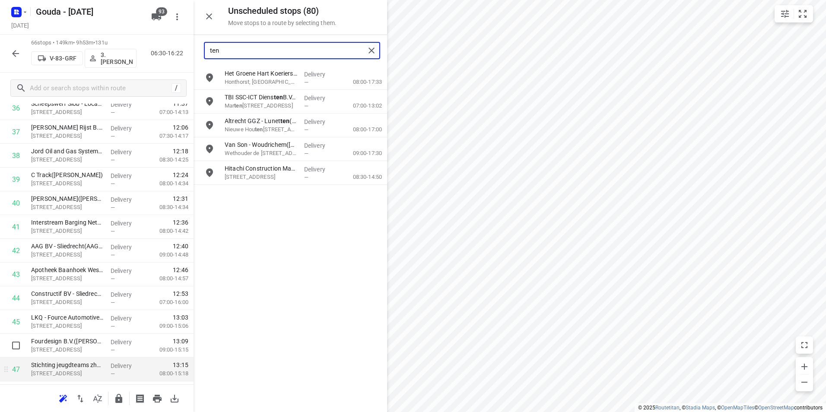
scroll to position [950, 0]
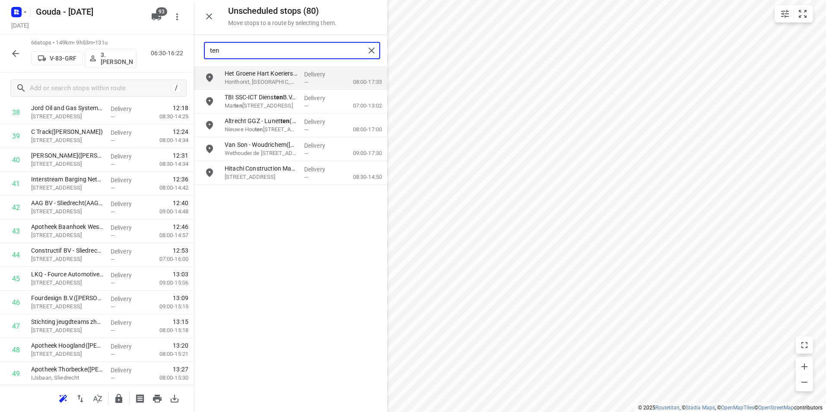
drag, startPoint x: 274, startPoint y: 50, endPoint x: 195, endPoint y: 51, distance: 78.6
click at [195, 51] on div "ten" at bounding box center [289, 50] width 193 height 31
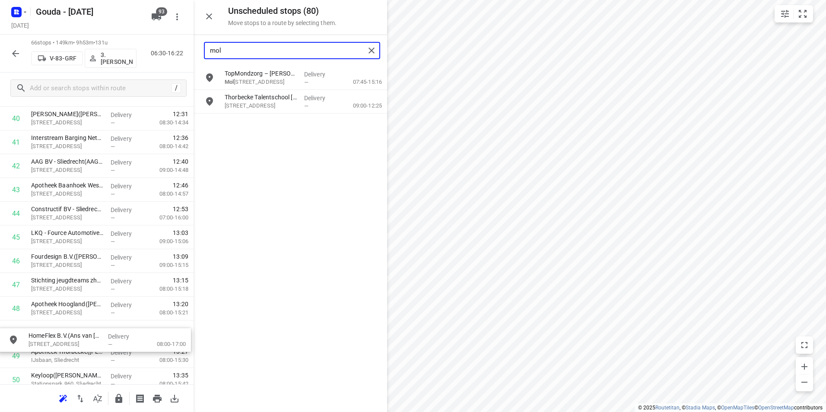
scroll to position [993, 0]
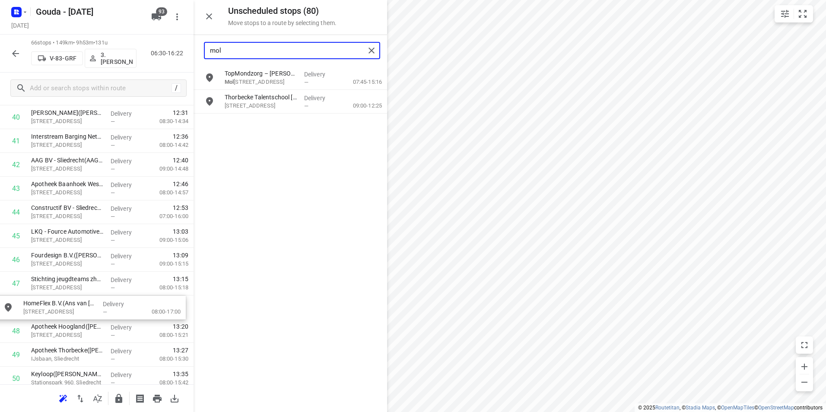
drag, startPoint x: 268, startPoint y: 108, endPoint x: 64, endPoint y: 314, distance: 289.8
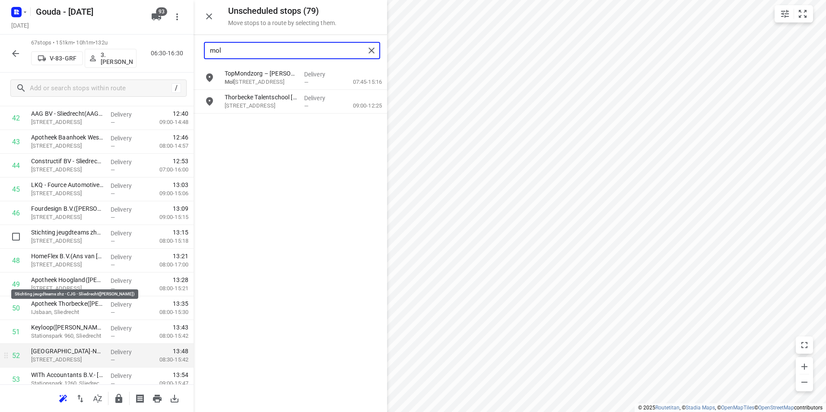
scroll to position [1079, 0]
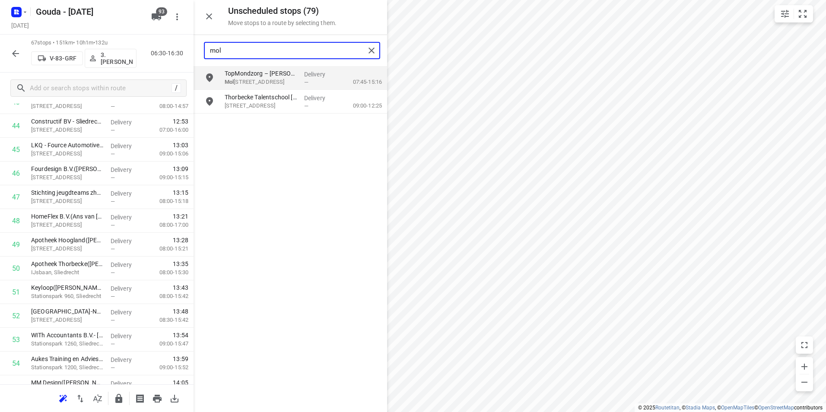
drag, startPoint x: 266, startPoint y: 49, endPoint x: 179, endPoint y: 49, distance: 87.7
click at [179, 49] on div "Unscheduled stops ( 79 ) Move stops to a route by selecting them. mol TopMondzo…" at bounding box center [96, 206] width 193 height 412
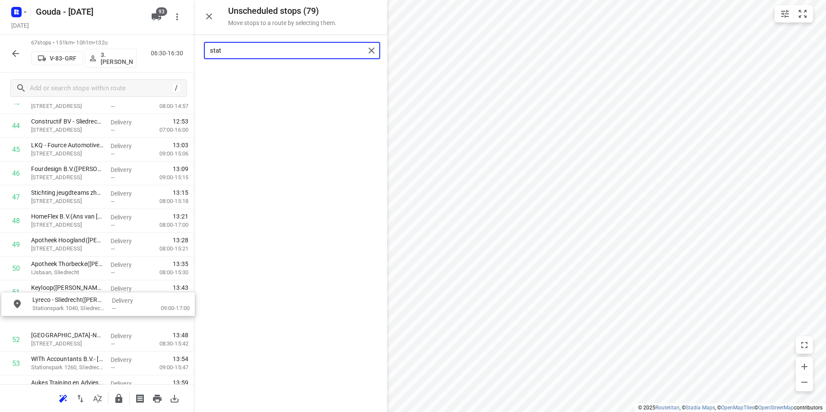
drag, startPoint x: 256, startPoint y: 82, endPoint x: 59, endPoint y: 296, distance: 290.4
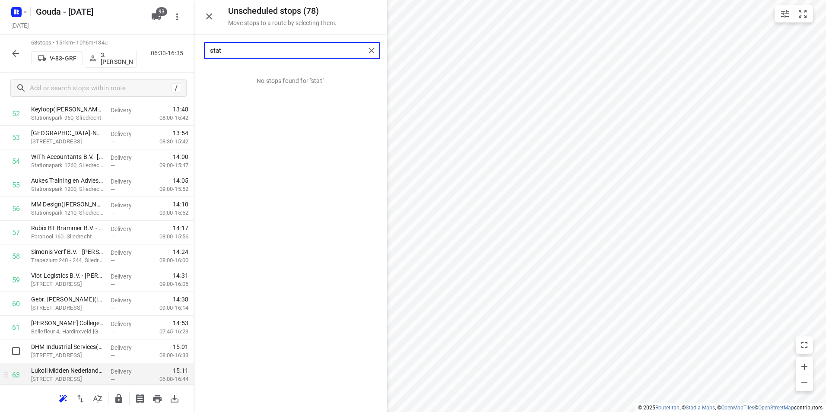
scroll to position [1295, 0]
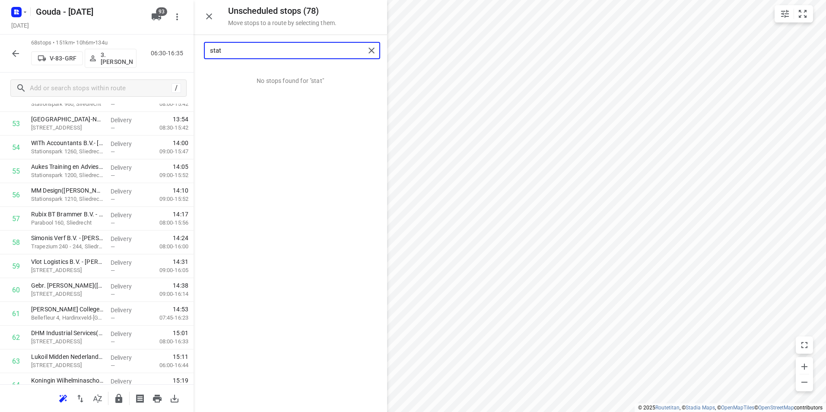
type input "stat"
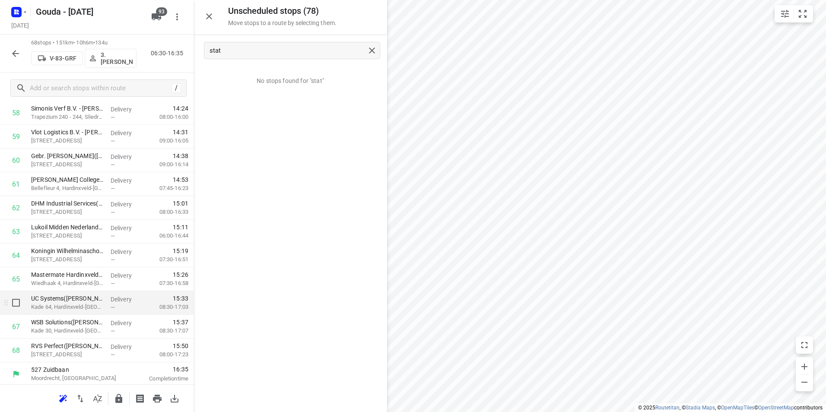
scroll to position [1426, 0]
click at [121, 397] on icon "button" at bounding box center [118, 398] width 7 height 9
click at [13, 51] on icon "button" at bounding box center [15, 53] width 10 height 10
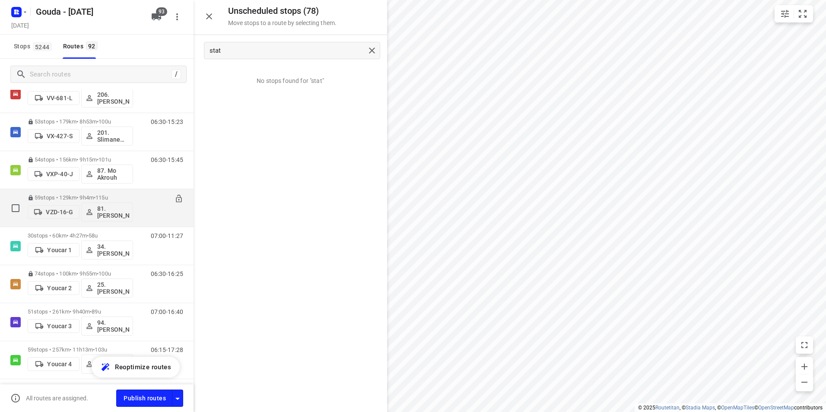
scroll to position [3281, 0]
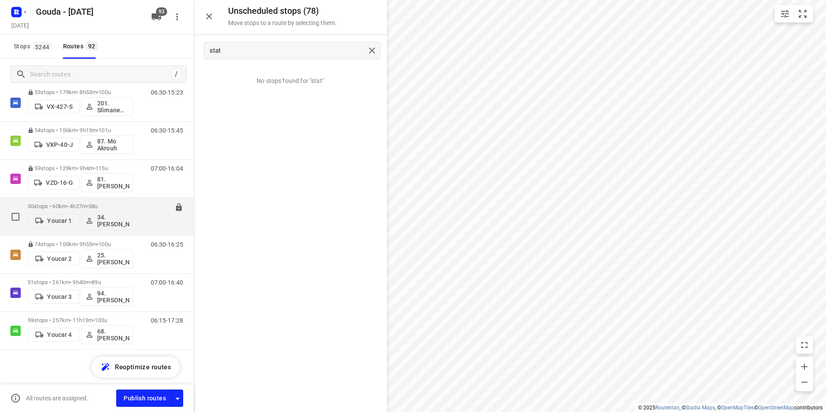
click at [90, 205] on p "30 stops • 60km • 4h27m • 58u" at bounding box center [80, 206] width 105 height 6
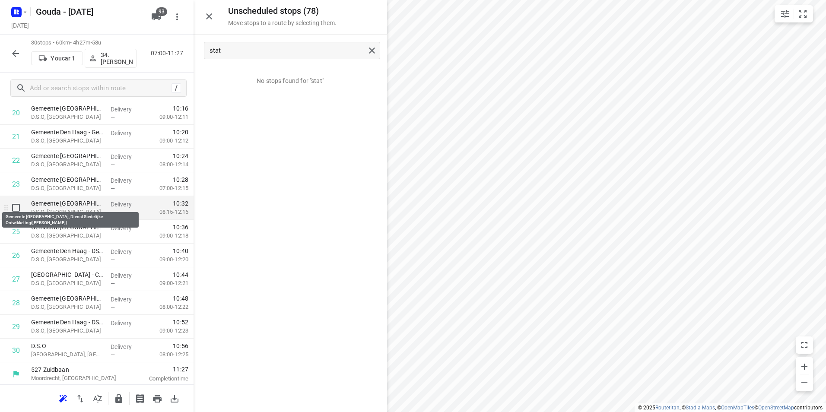
scroll to position [523, 0]
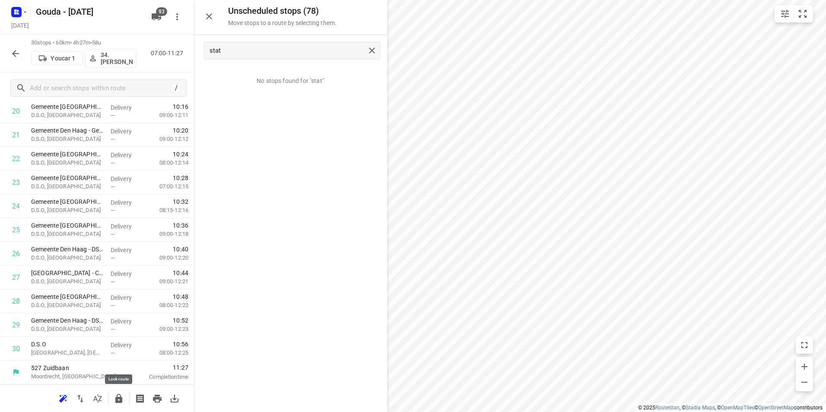
click at [123, 403] on icon "button" at bounding box center [119, 398] width 10 height 10
click at [16, 49] on icon "button" at bounding box center [15, 53] width 10 height 10
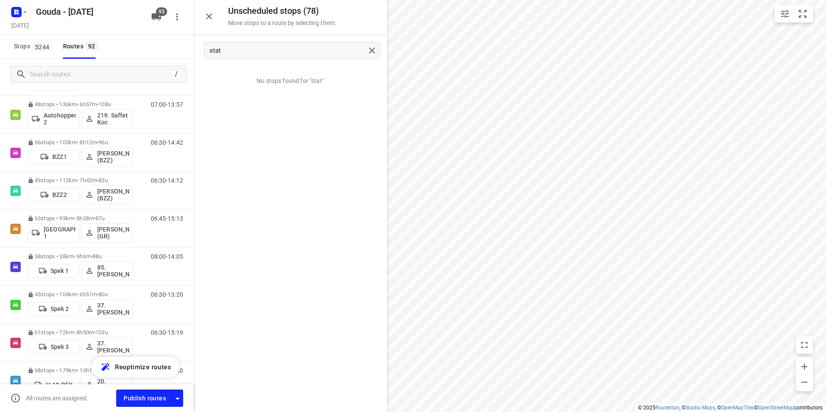
scroll to position [124, 0]
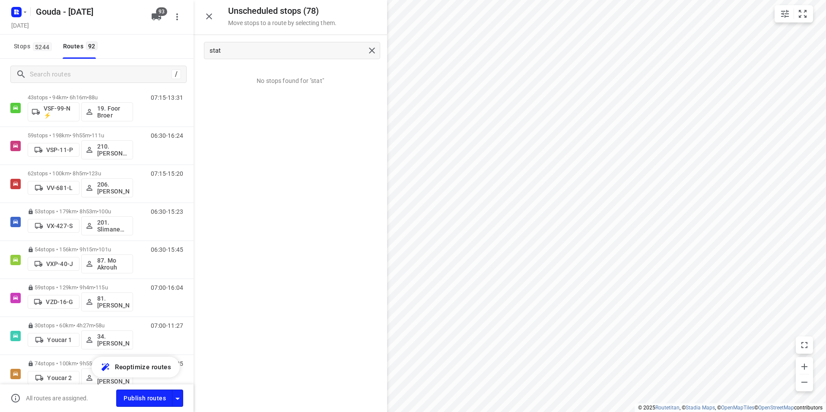
scroll to position [3281, 0]
